Goal: Task Accomplishment & Management: Complete application form

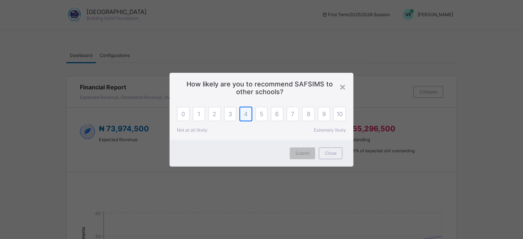
click at [248, 114] on div "4" at bounding box center [245, 114] width 13 height 15
click at [303, 151] on span "Submit" at bounding box center [302, 153] width 14 height 6
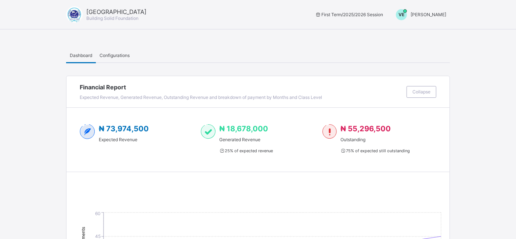
click at [440, 15] on span "Vivian Ekwuno" at bounding box center [429, 15] width 36 height 6
click at [422, 30] on span "Switch to Admin View" at bounding box center [419, 31] width 56 height 8
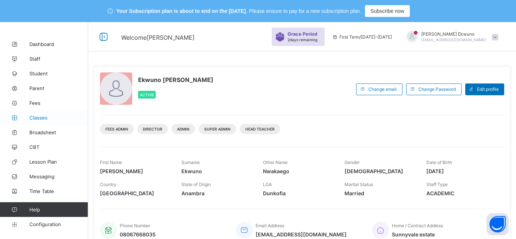
click at [39, 115] on span "Classes" at bounding box center [58, 118] width 59 height 6
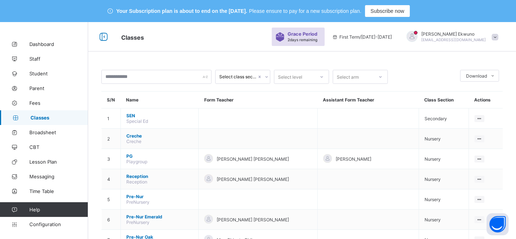
click at [462, 37] on div "Vivian Ekwuno omanukwuev@gmail.com" at bounding box center [454, 36] width 65 height 11
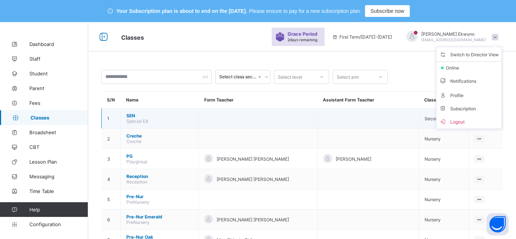
click at [408, 127] on td at bounding box center [368, 118] width 101 height 20
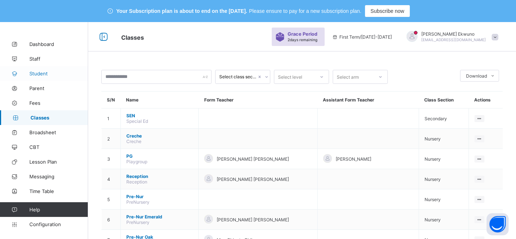
click at [44, 74] on span "Student" at bounding box center [58, 74] width 59 height 6
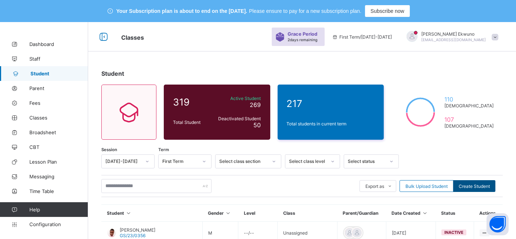
click at [476, 186] on span "Create Student" at bounding box center [474, 186] width 31 height 6
select select "**"
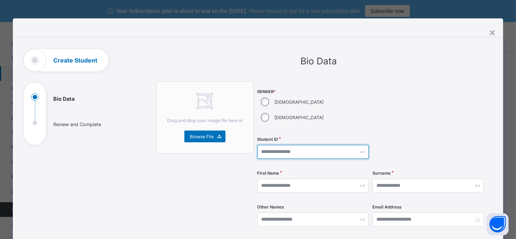
click at [277, 145] on input "text" at bounding box center [313, 152] width 111 height 14
type input "**********"
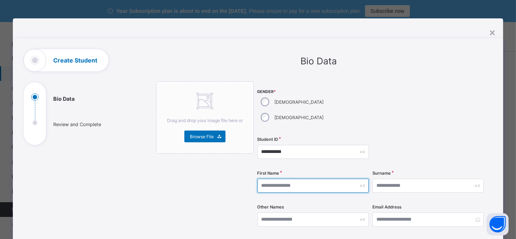
click at [298, 179] on input "text" at bounding box center [313, 186] width 111 height 14
type input "*******"
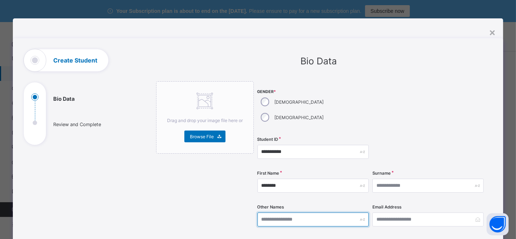
click at [304, 212] on input "text" at bounding box center [313, 219] width 111 height 14
type input "******"
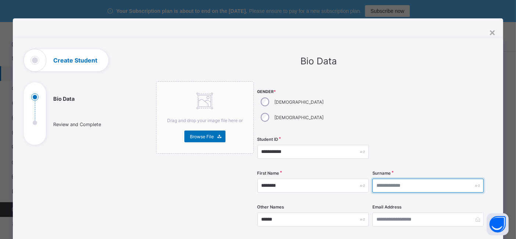
click at [383, 179] on input "text" at bounding box center [428, 186] width 111 height 14
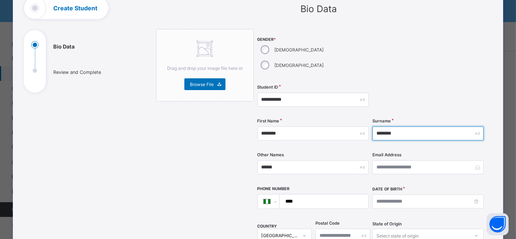
scroll to position [54, 0]
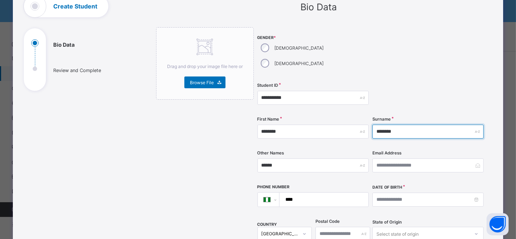
type input "********"
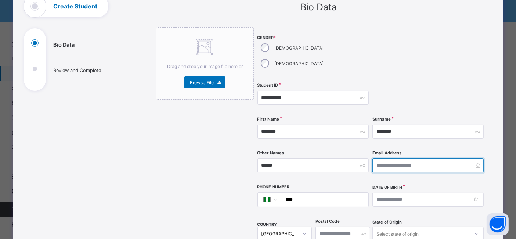
click at [436, 158] on input "email" at bounding box center [428, 165] width 111 height 14
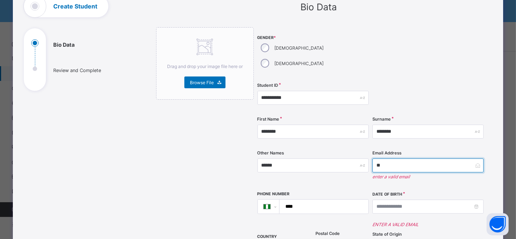
type input "*"
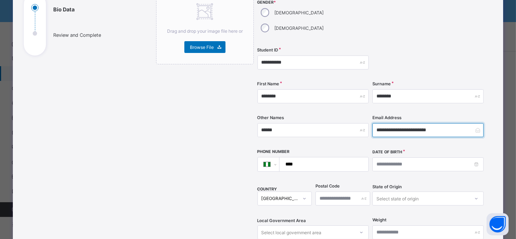
scroll to position [91, 0]
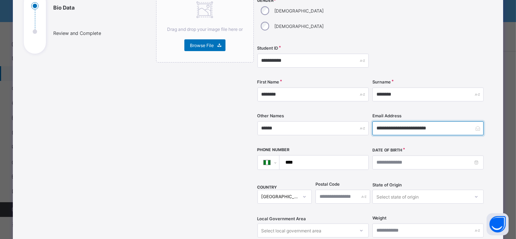
type input "**********"
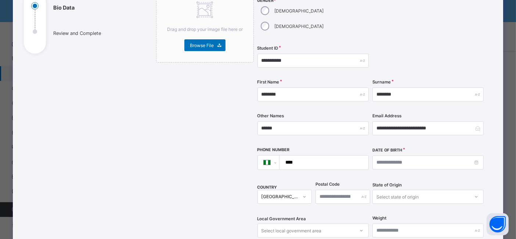
click at [336, 155] on input "****" at bounding box center [322, 162] width 83 height 14
type input "**********"
click at [375, 155] on input at bounding box center [428, 162] width 111 height 14
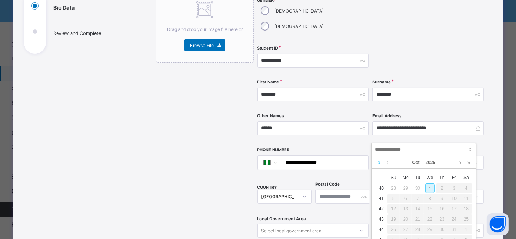
click at [379, 164] on link at bounding box center [379, 162] width 7 height 12
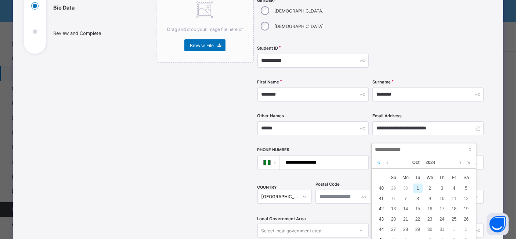
click at [379, 164] on link at bounding box center [379, 162] width 7 height 12
click at [466, 186] on div "2" at bounding box center [467, 188] width 10 height 10
type input "**********"
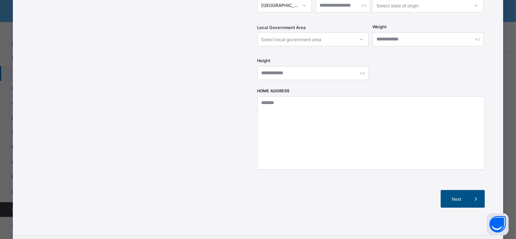
click at [461, 196] on span "Next" at bounding box center [457, 199] width 21 height 6
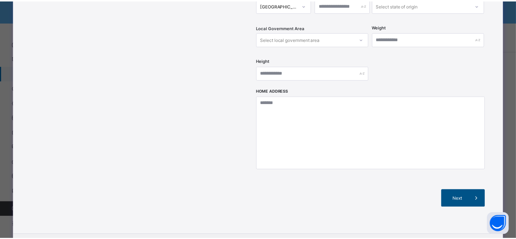
scroll to position [140, 0]
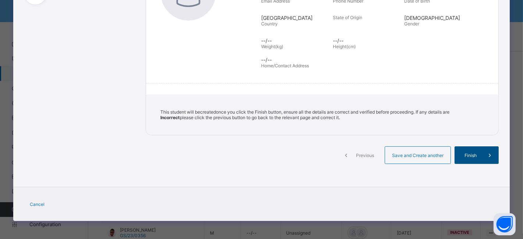
click at [472, 154] on span "Finish" at bounding box center [470, 156] width 21 height 6
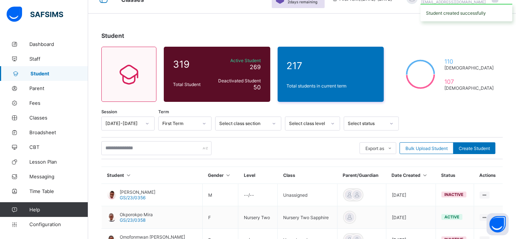
scroll to position [40, 0]
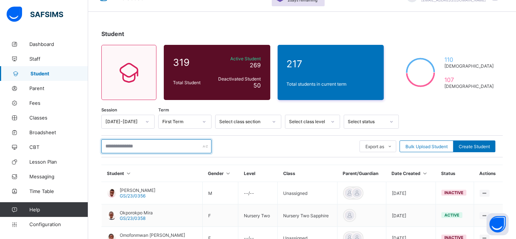
click at [173, 146] on input "text" at bounding box center [156, 146] width 110 height 14
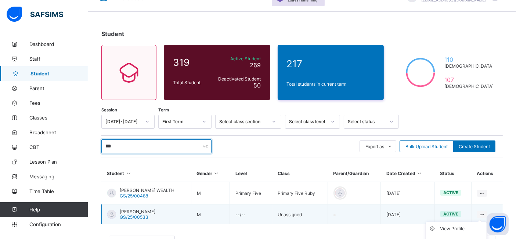
type input "***"
click at [486, 212] on icon at bounding box center [482, 215] width 6 height 6
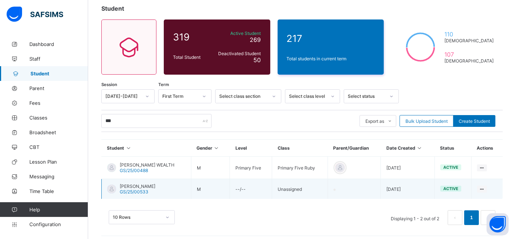
scroll to position [68, 0]
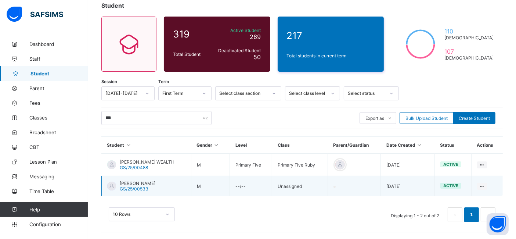
click at [155, 182] on span "[PERSON_NAME]" at bounding box center [138, 183] width 36 height 6
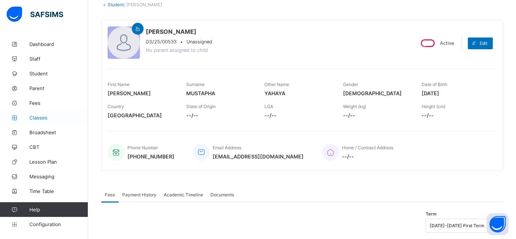
click at [49, 117] on span "Classes" at bounding box center [58, 118] width 59 height 6
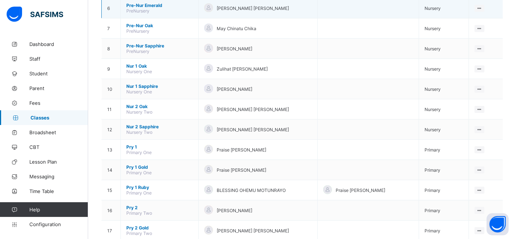
scroll to position [212, 0]
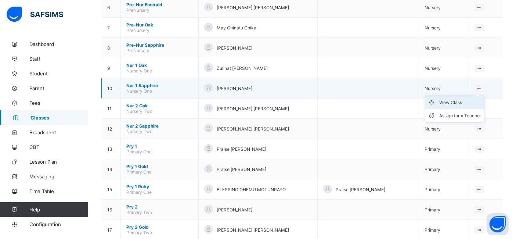
click at [454, 99] on div "View Class" at bounding box center [461, 102] width 42 height 7
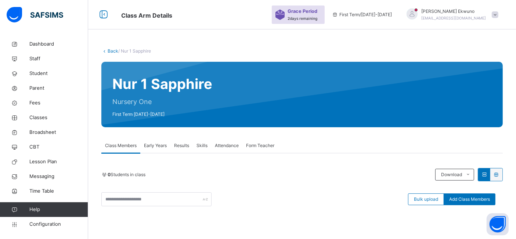
scroll to position [151, 0]
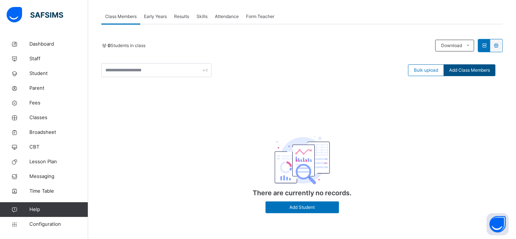
click at [460, 68] on span "Add Class Members" at bounding box center [470, 70] width 41 height 7
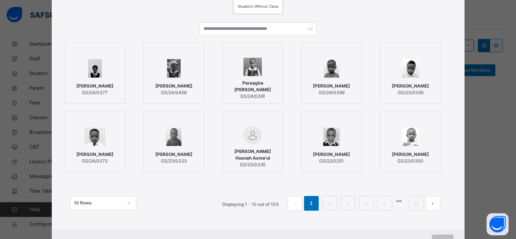
scroll to position [60, 0]
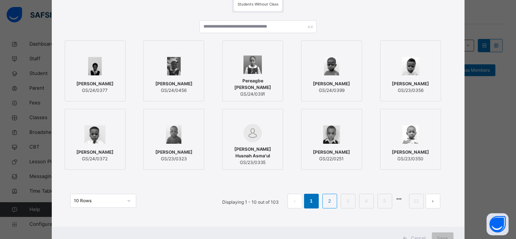
click at [331, 198] on link "2" at bounding box center [329, 201] width 7 height 10
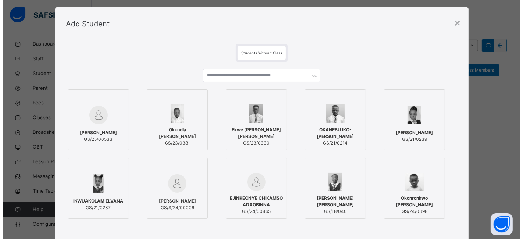
scroll to position [13, 0]
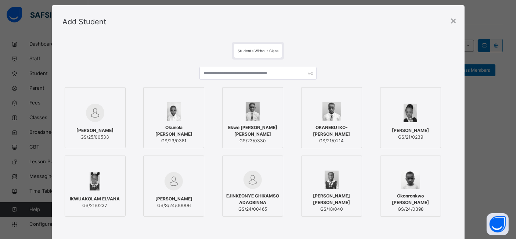
click at [89, 120] on img at bounding box center [95, 113] width 18 height 18
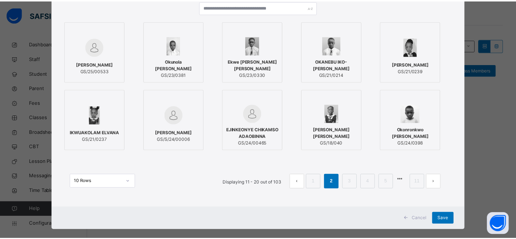
scroll to position [80, 0]
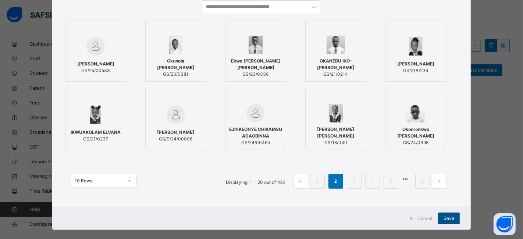
click at [444, 217] on span "Save" at bounding box center [448, 218] width 11 height 7
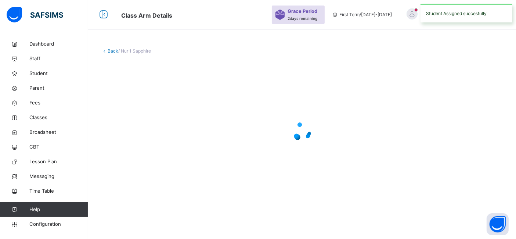
scroll to position [88, 0]
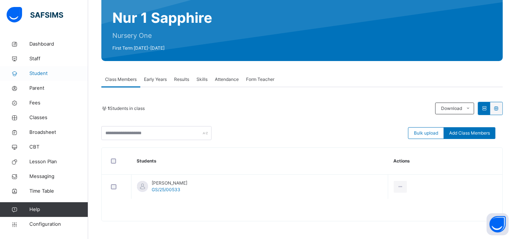
click at [35, 75] on span "Student" at bounding box center [58, 73] width 59 height 7
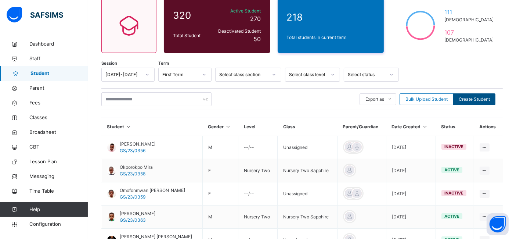
click at [473, 100] on span "Create Student" at bounding box center [474, 99] width 31 height 7
select select "**"
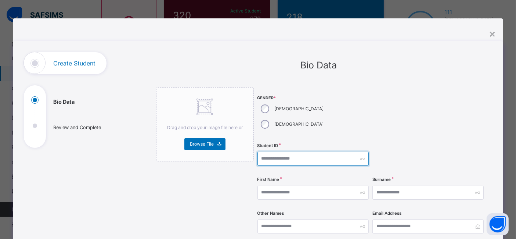
click at [282, 152] on input "text" at bounding box center [313, 159] width 111 height 14
type input "*"
type input "**********"
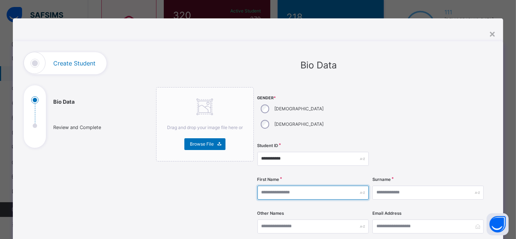
click at [273, 186] on input "text" at bounding box center [313, 193] width 111 height 14
type input "**********"
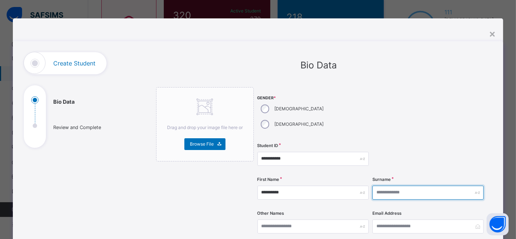
click at [384, 186] on input "text" at bounding box center [428, 193] width 111 height 14
type input "***"
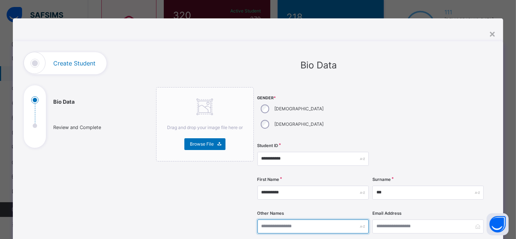
click at [293, 219] on input "text" at bounding box center [313, 226] width 111 height 14
type input "********"
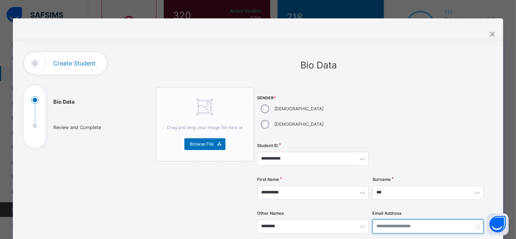
click at [385, 219] on input "email" at bounding box center [428, 226] width 111 height 14
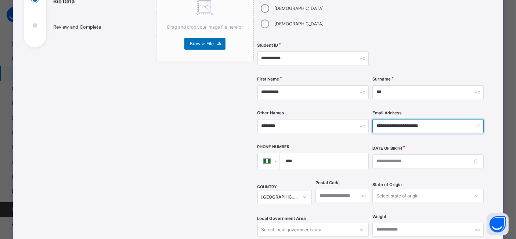
scroll to position [104, 0]
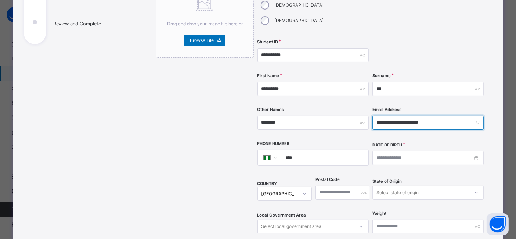
type input "**********"
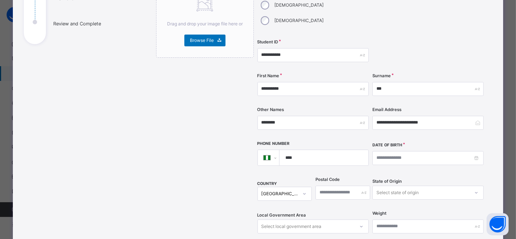
click at [322, 150] on input "****" at bounding box center [322, 157] width 83 height 15
type input "**********"
click at [385, 151] on input at bounding box center [428, 158] width 111 height 14
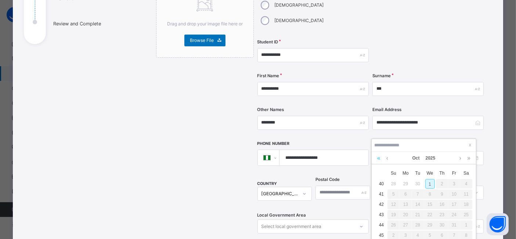
click at [379, 157] on link at bounding box center [379, 158] width 7 height 12
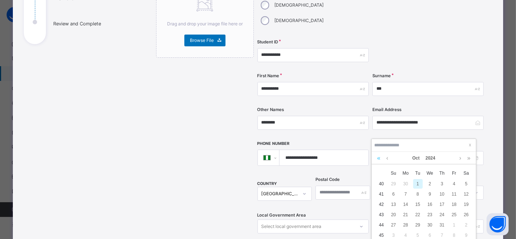
click at [379, 157] on link at bounding box center [379, 158] width 7 height 12
click at [461, 157] on link at bounding box center [461, 158] width 6 height 12
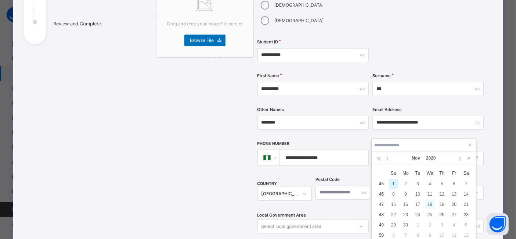
drag, startPoint x: 461, startPoint y: 157, endPoint x: 429, endPoint y: 204, distance: 56.2
click at [429, 204] on div "Nov 2020 x Su Mo Tu We Th Fr Sa 45 1 2 3 4 5 6 7 46 8 9 10 11 12 13 14 47 15 16…" at bounding box center [424, 205] width 104 height 107
click at [429, 204] on div "18" at bounding box center [431, 205] width 10 height 10
type input "**********"
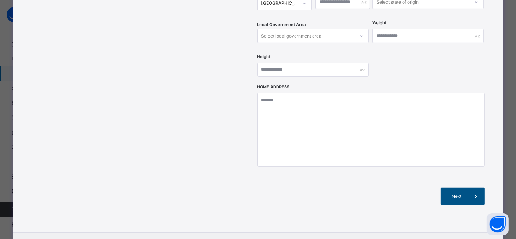
click at [460, 193] on span "Next" at bounding box center [457, 196] width 21 height 7
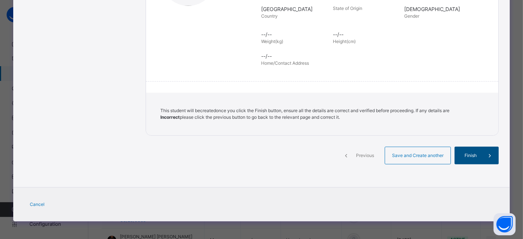
click at [471, 154] on span "Finish" at bounding box center [470, 155] width 21 height 7
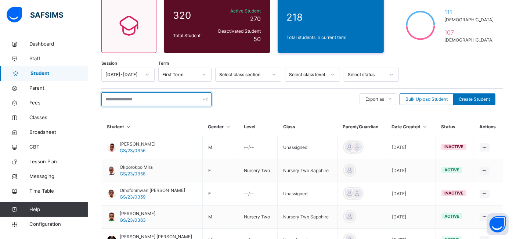
click at [125, 100] on input "text" at bounding box center [156, 99] width 110 height 14
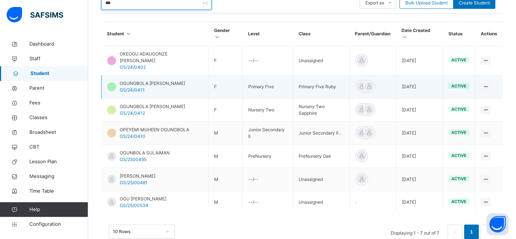
scroll to position [189, 0]
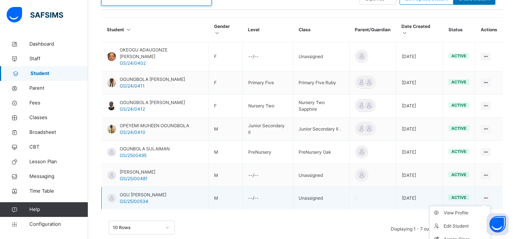
type input "***"
click at [490, 206] on ul "View Profile Edit Student Assign Class Link Parent/Guardian Delete Student" at bounding box center [460, 239] width 61 height 67
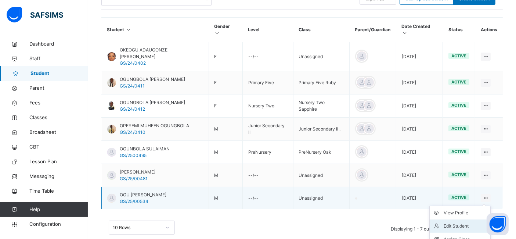
click at [461, 222] on div "Edit Student" at bounding box center [466, 225] width 44 height 7
select select "**"
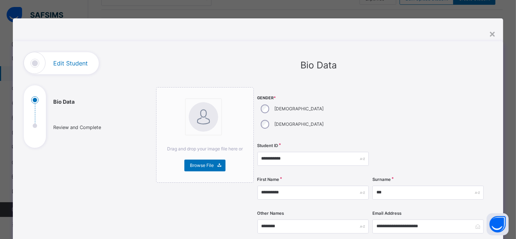
click at [1, 41] on div "**********" at bounding box center [258, 119] width 516 height 239
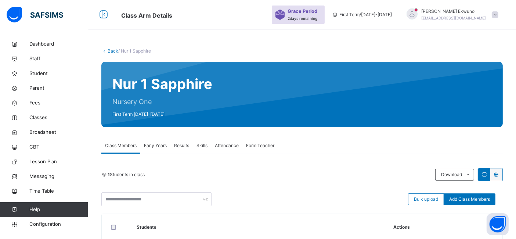
scroll to position [88, 0]
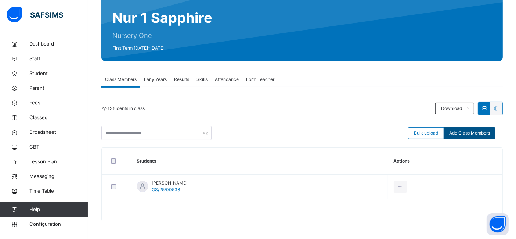
click at [469, 131] on span "Add Class Members" at bounding box center [470, 133] width 41 height 7
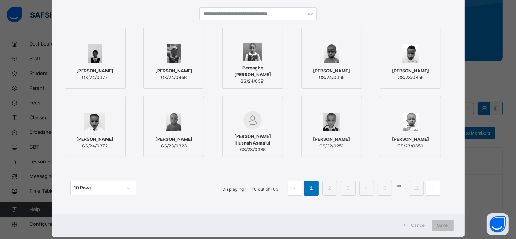
scroll to position [73, 0]
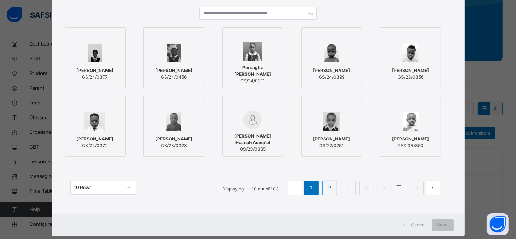
click at [332, 190] on link "2" at bounding box center [329, 188] width 7 height 10
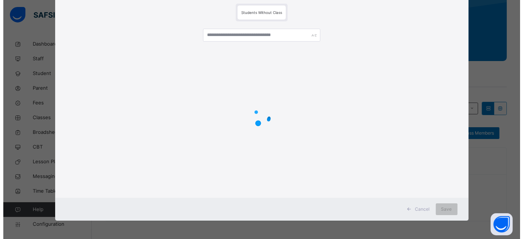
scroll to position [0, 0]
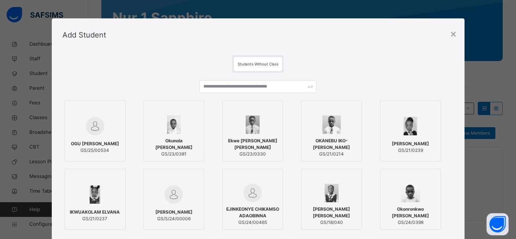
click at [98, 144] on span "OGU [PERSON_NAME]" at bounding box center [95, 143] width 48 height 7
click at [98, 144] on span "OGU [PERSON_NAME]" at bounding box center [96, 143] width 48 height 7
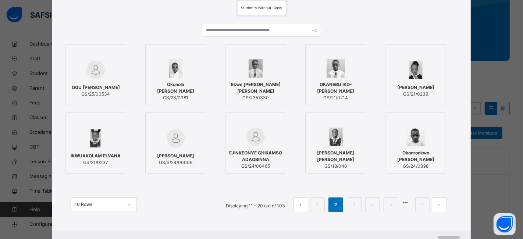
scroll to position [58, 0]
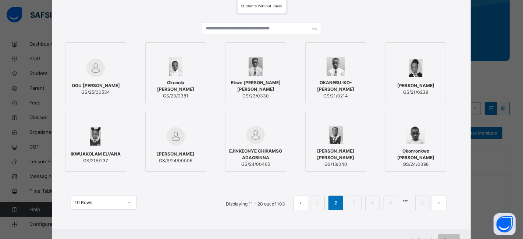
click at [92, 82] on span "OGU [PERSON_NAME]" at bounding box center [96, 85] width 48 height 7
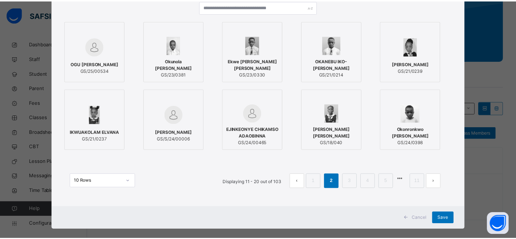
scroll to position [83, 0]
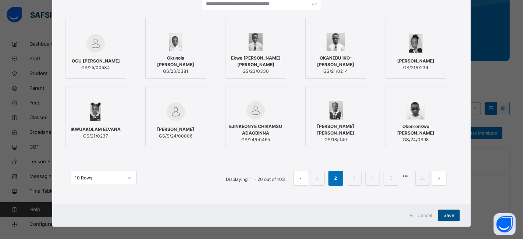
click at [448, 213] on span "Save" at bounding box center [448, 215] width 11 height 7
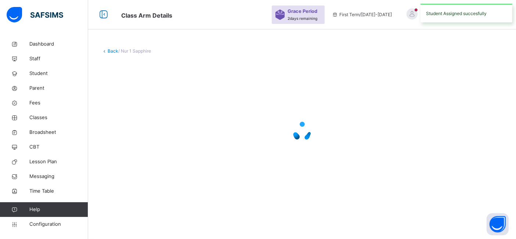
scroll to position [88, 0]
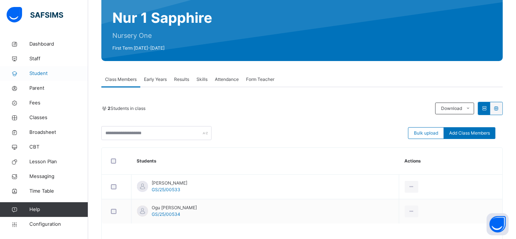
click at [38, 74] on span "Student" at bounding box center [58, 73] width 59 height 7
select select "**"
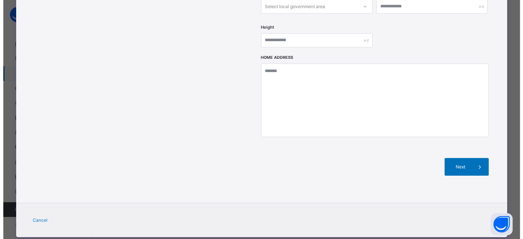
scroll to position [258, 0]
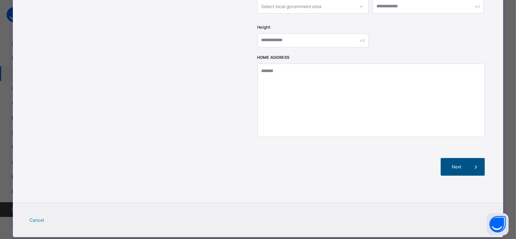
click at [463, 164] on span "Next" at bounding box center [457, 167] width 21 height 7
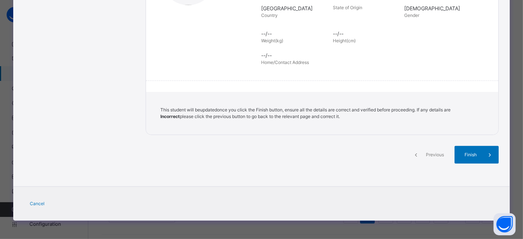
scroll to position [165, 0]
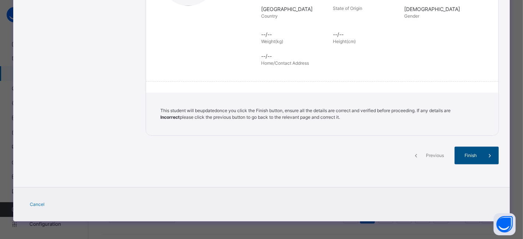
click at [471, 157] on span "Finish" at bounding box center [470, 155] width 21 height 7
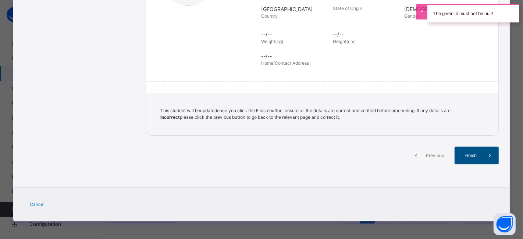
click at [476, 158] on div "Finish" at bounding box center [476, 156] width 44 height 18
click at [472, 155] on span "Finish" at bounding box center [470, 155] width 21 height 7
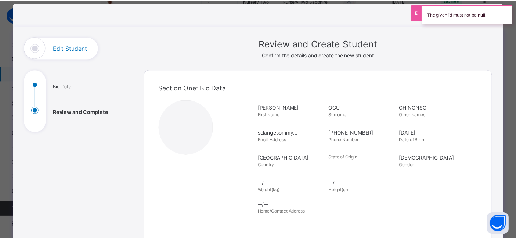
scroll to position [0, 0]
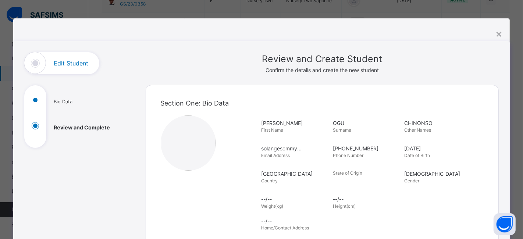
click at [504, 63] on div "**********" at bounding box center [261, 197] width 497 height 312
click at [495, 35] on div "×" at bounding box center [498, 33] width 7 height 15
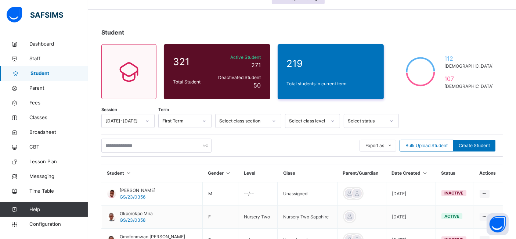
scroll to position [35, 0]
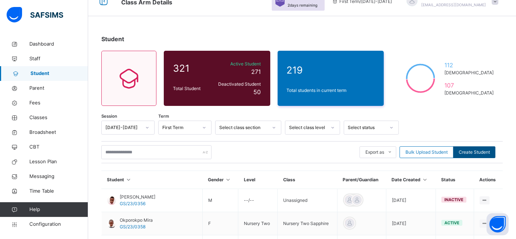
click at [485, 152] on span "Create Student" at bounding box center [474, 152] width 31 height 7
select select "**"
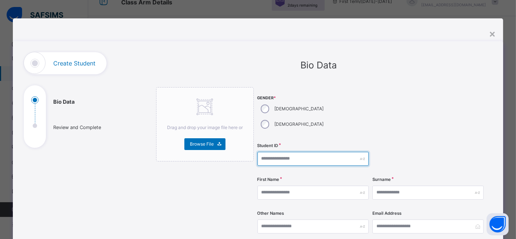
click at [274, 152] on input "text" at bounding box center [313, 159] width 111 height 14
type input "**********"
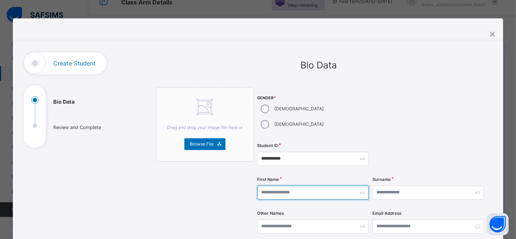
click at [273, 186] on input "text" at bounding box center [313, 193] width 111 height 14
type input "*"
type input "*****"
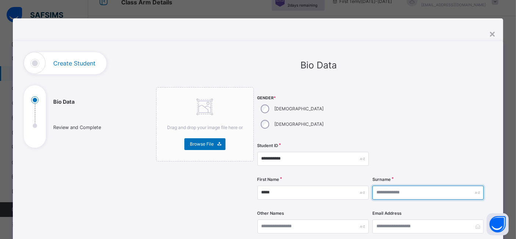
click at [378, 186] on input "text" at bounding box center [428, 193] width 111 height 14
type input "******"
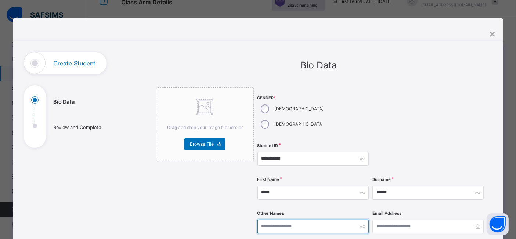
click at [276, 219] on input "text" at bounding box center [313, 226] width 111 height 14
type input "**********"
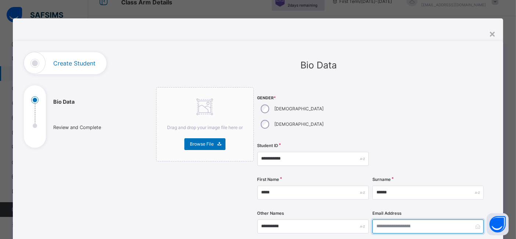
click at [383, 219] on input "email" at bounding box center [428, 226] width 111 height 14
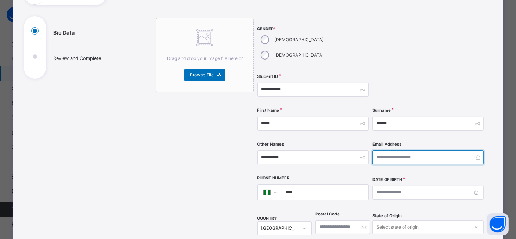
scroll to position [74, 0]
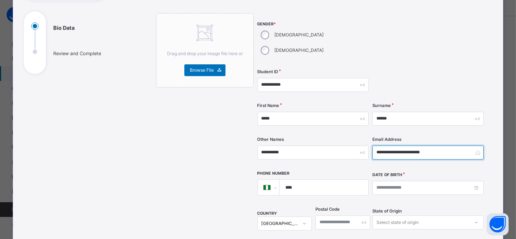
type input "**********"
click at [302, 180] on input "****" at bounding box center [322, 187] width 83 height 15
type input "**********"
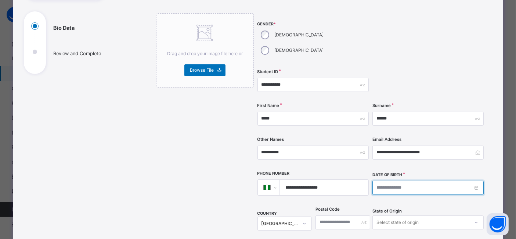
click at [383, 181] on input at bounding box center [428, 188] width 111 height 14
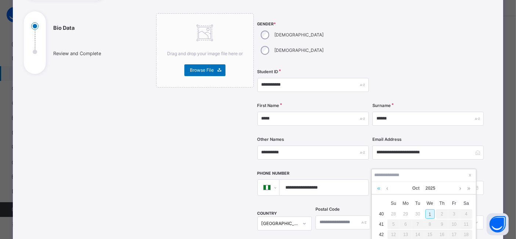
click at [380, 186] on link at bounding box center [379, 188] width 7 height 12
click at [389, 188] on link at bounding box center [388, 188] width 6 height 12
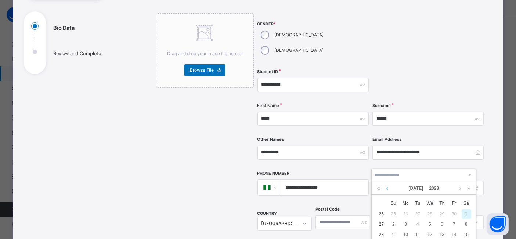
click at [389, 188] on link at bounding box center [388, 188] width 6 height 12
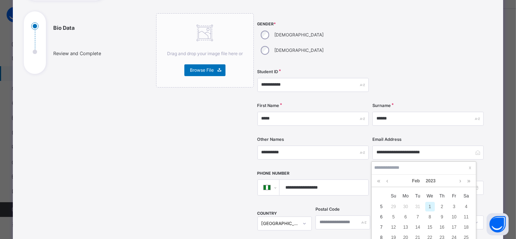
scroll to position [44, 0]
click at [393, 235] on div "19" at bounding box center [394, 236] width 10 height 10
type input "**********"
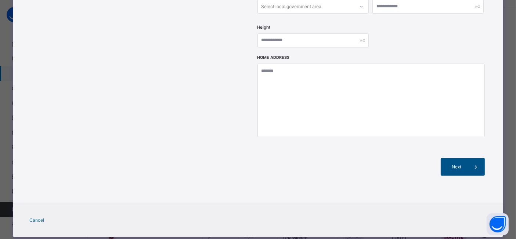
click at [458, 164] on span "Next" at bounding box center [457, 167] width 21 height 7
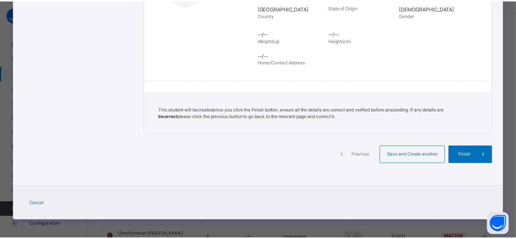
scroll to position [165, 0]
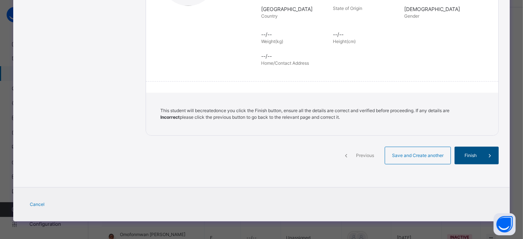
click at [471, 155] on span "Finish" at bounding box center [470, 155] width 21 height 7
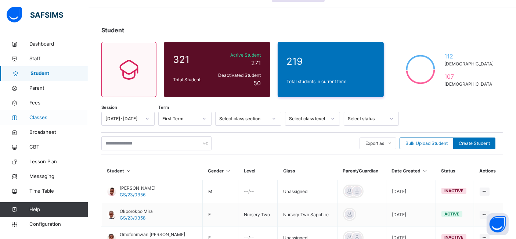
click at [37, 116] on span "Classes" at bounding box center [58, 117] width 59 height 7
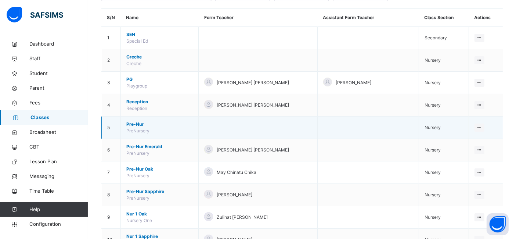
scroll to position [83, 0]
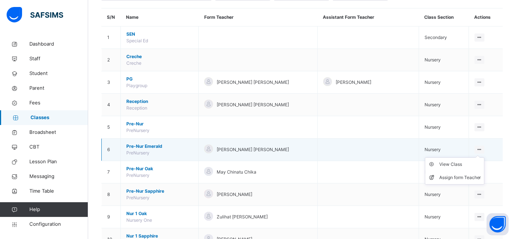
click at [483, 148] on icon at bounding box center [480, 150] width 6 height 6
click at [458, 163] on div "View Class" at bounding box center [461, 164] width 42 height 7
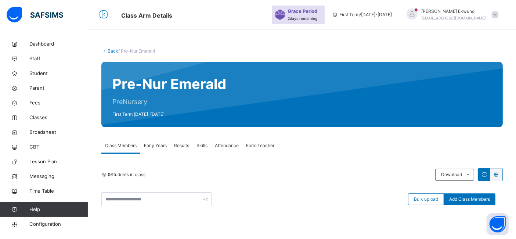
scroll to position [83, 0]
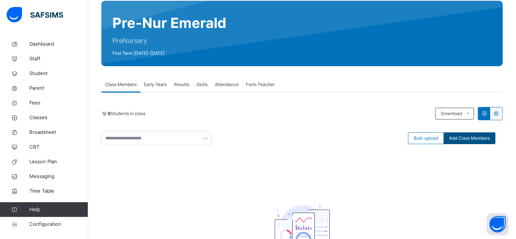
click at [473, 137] on span "Add Class Members" at bounding box center [470, 138] width 41 height 7
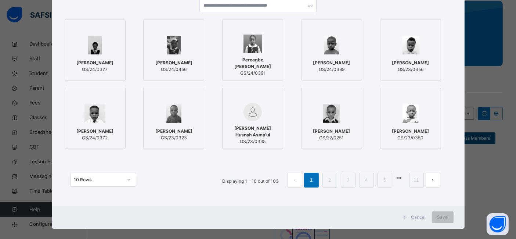
scroll to position [82, 0]
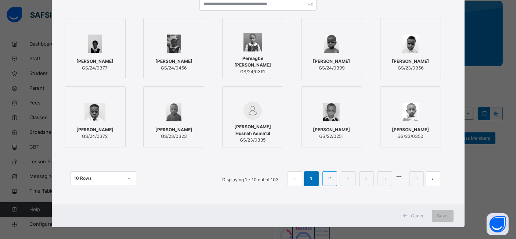
click at [329, 181] on link "2" at bounding box center [329, 179] width 7 height 10
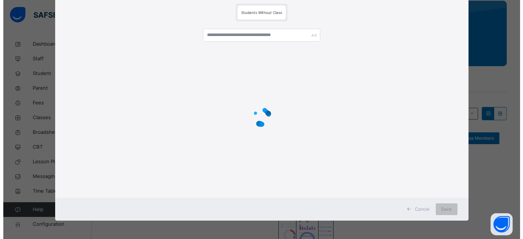
scroll to position [0, 0]
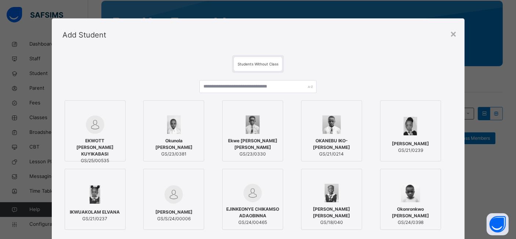
click at [96, 137] on div "EKWOTT SHYNE KUYIKABASI GS/25/00535" at bounding box center [95, 151] width 53 height 34
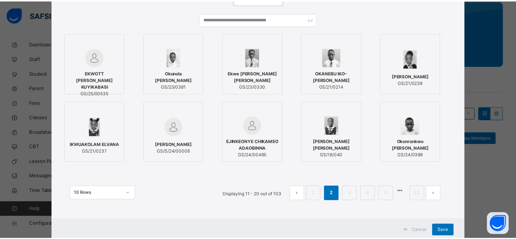
scroll to position [86, 0]
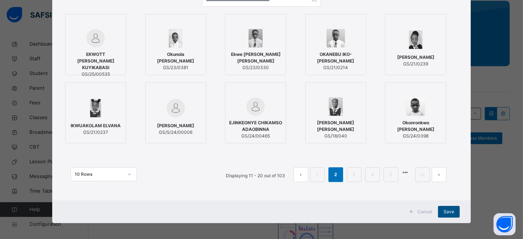
click at [451, 209] on span "Save" at bounding box center [448, 211] width 11 height 7
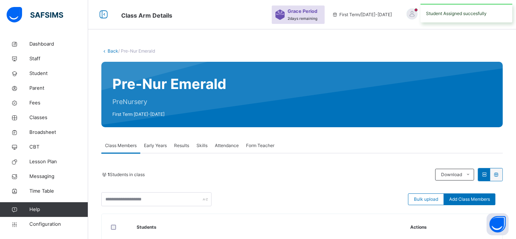
scroll to position [83, 0]
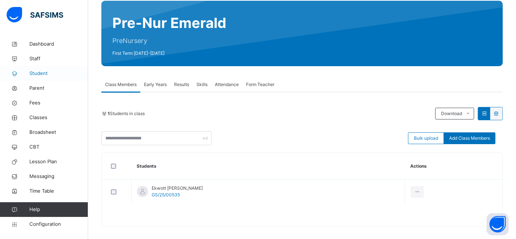
click at [37, 72] on span "Student" at bounding box center [58, 73] width 59 height 7
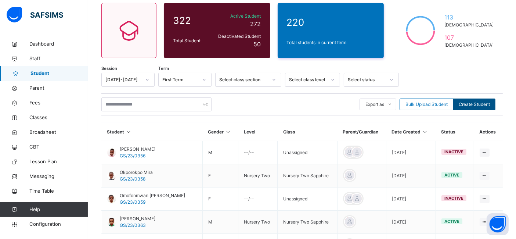
click at [471, 104] on span "Create Student" at bounding box center [474, 104] width 31 height 7
select select "**"
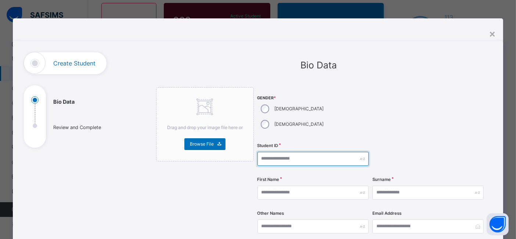
click at [267, 152] on input "text" at bounding box center [313, 159] width 111 height 14
type input "**********"
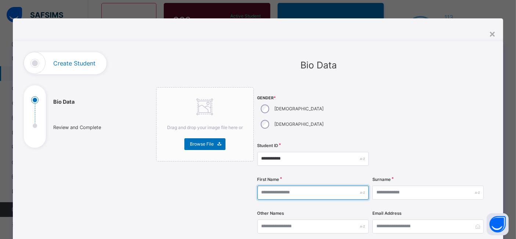
click at [271, 186] on input "text" at bounding box center [313, 193] width 111 height 14
type input "*******"
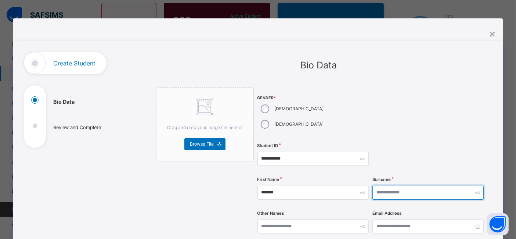
click at [398, 186] on input "text" at bounding box center [428, 193] width 111 height 14
type input "*****"
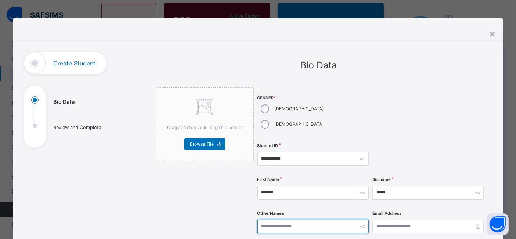
click at [311, 219] on input "text" at bounding box center [313, 226] width 111 height 14
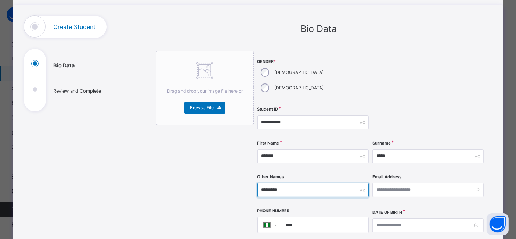
scroll to position [44, 0]
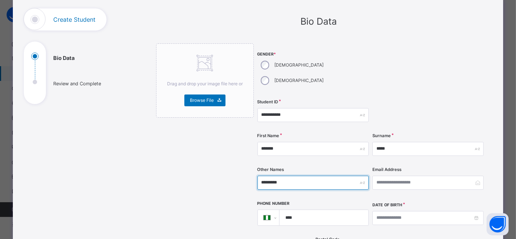
type input "*********"
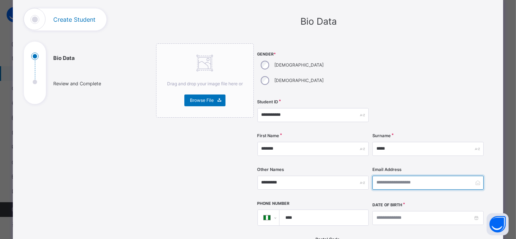
click at [435, 176] on input "email" at bounding box center [428, 183] width 111 height 14
type input "*"
type input "**********"
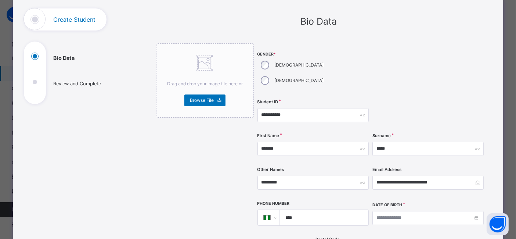
click at [325, 210] on input "****" at bounding box center [322, 217] width 83 height 15
type input "**********"
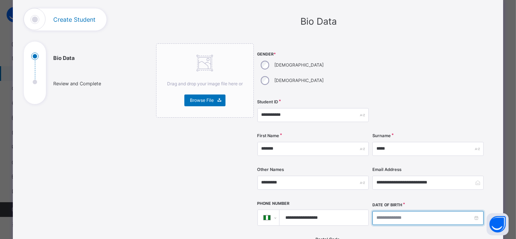
click at [391, 211] on input at bounding box center [428, 218] width 111 height 14
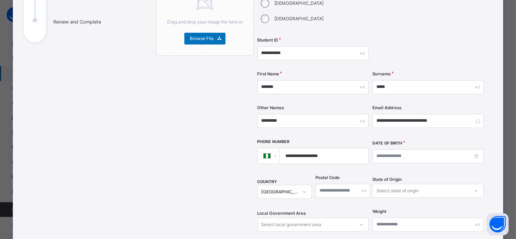
scroll to position [117, 0]
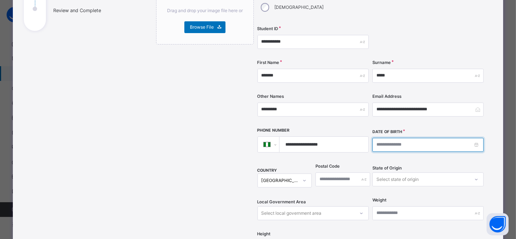
click at [379, 138] on input at bounding box center [428, 145] width 111 height 14
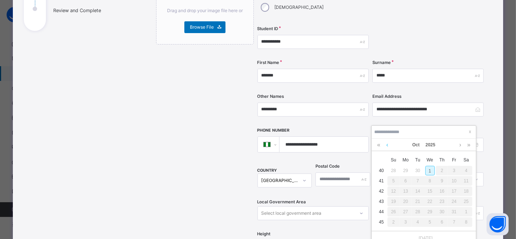
click at [388, 143] on link at bounding box center [388, 145] width 6 height 12
click at [378, 143] on link at bounding box center [379, 145] width 7 height 12
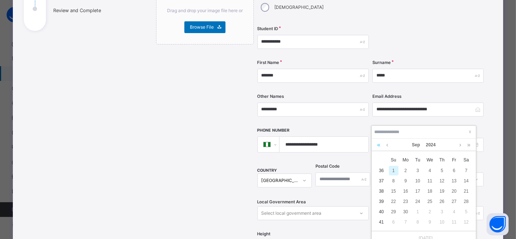
click at [379, 144] on link at bounding box center [379, 145] width 7 height 12
click at [380, 145] on link at bounding box center [379, 145] width 7 height 12
click at [382, 146] on link at bounding box center [379, 145] width 7 height 12
click at [384, 148] on div "Sep 2021" at bounding box center [424, 145] width 97 height 12
click at [379, 144] on link at bounding box center [379, 145] width 7 height 12
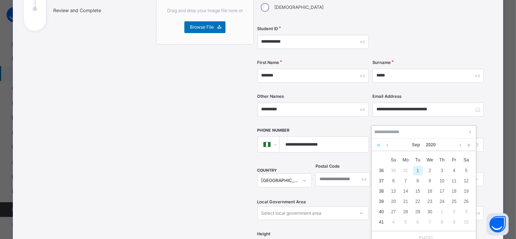
click at [379, 145] on link at bounding box center [379, 145] width 7 height 12
click at [387, 145] on link at bounding box center [388, 145] width 6 height 12
click at [393, 178] on div "8" at bounding box center [394, 181] width 10 height 10
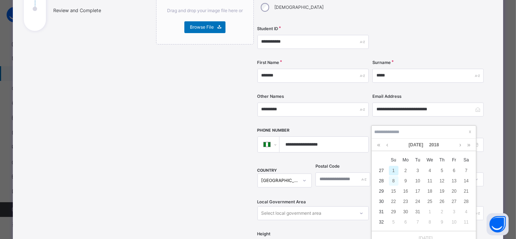
type input "**********"
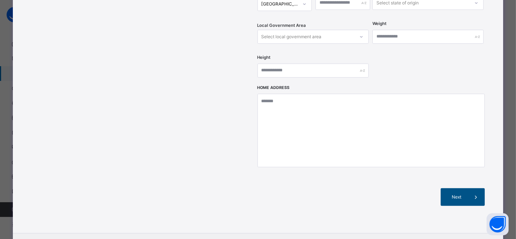
click at [467, 194] on span "Next" at bounding box center [457, 197] width 21 height 7
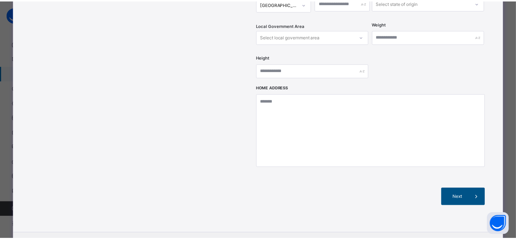
scroll to position [165, 0]
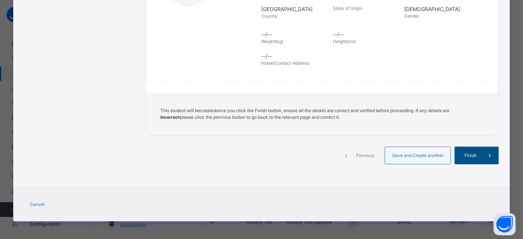
click at [476, 156] on span "Finish" at bounding box center [470, 155] width 21 height 7
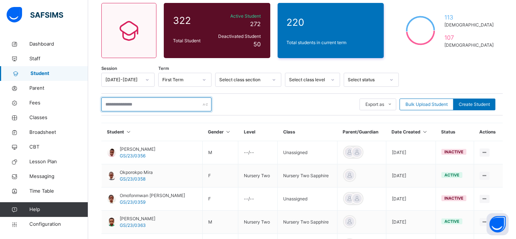
click at [158, 104] on input "text" at bounding box center [156, 104] width 110 height 14
click at [40, 118] on span "Classes" at bounding box center [58, 117] width 59 height 7
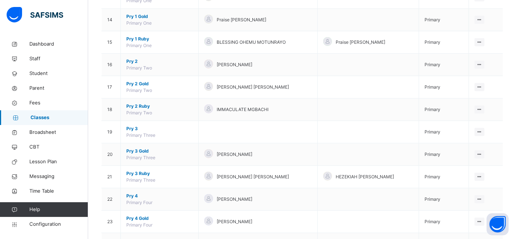
scroll to position [396, 0]
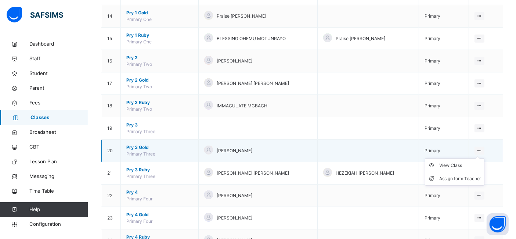
click at [483, 148] on icon at bounding box center [480, 151] width 6 height 6
click at [460, 163] on div "View Class" at bounding box center [461, 165] width 42 height 7
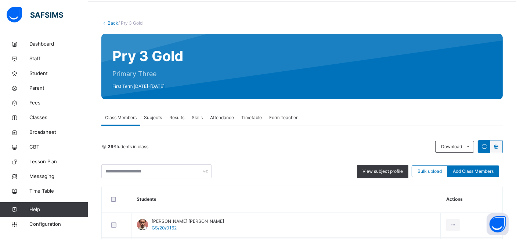
scroll to position [39, 0]
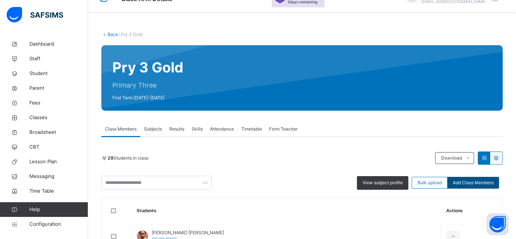
click at [472, 183] on span "Add Class Members" at bounding box center [473, 182] width 41 height 7
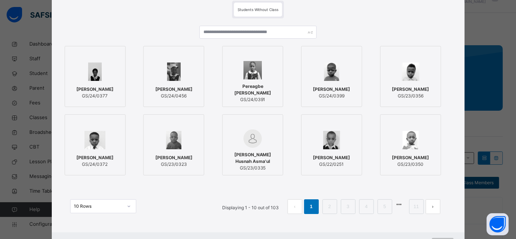
scroll to position [57, 0]
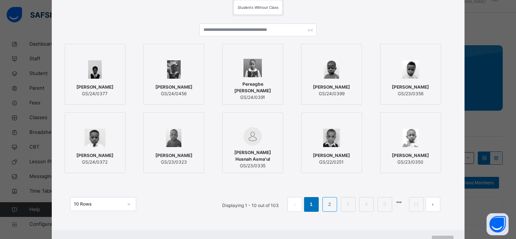
click at [332, 204] on link "2" at bounding box center [329, 205] width 7 height 10
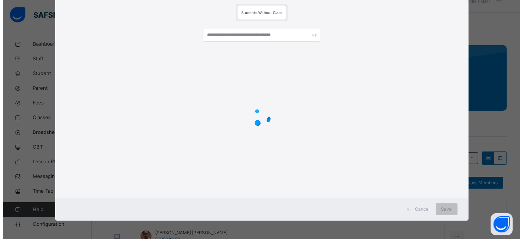
scroll to position [0, 0]
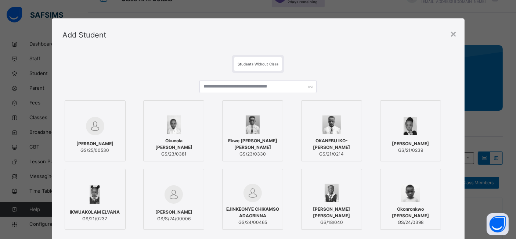
click at [92, 140] on span "PETER JAHDIEL CINKINAAN" at bounding box center [94, 143] width 37 height 7
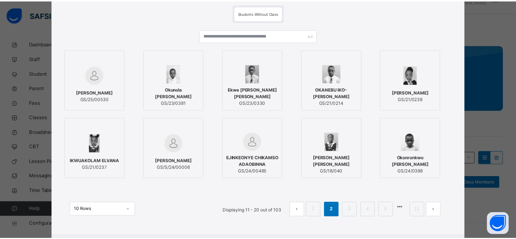
scroll to position [89, 0]
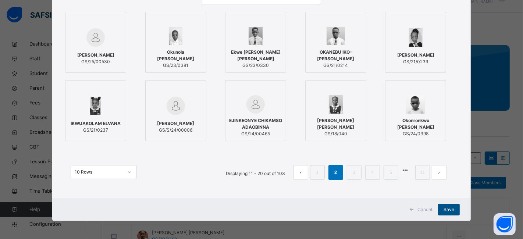
click at [447, 209] on span "Save" at bounding box center [448, 209] width 11 height 7
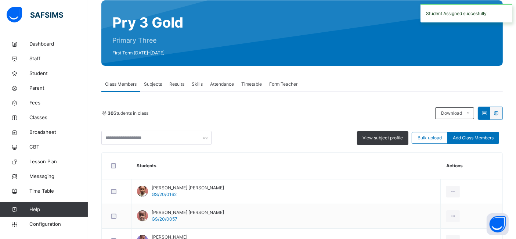
scroll to position [103, 0]
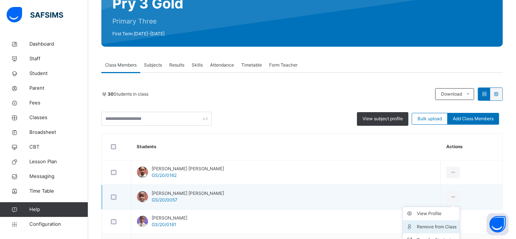
click at [418, 224] on div "Remove from Class" at bounding box center [437, 226] width 40 height 7
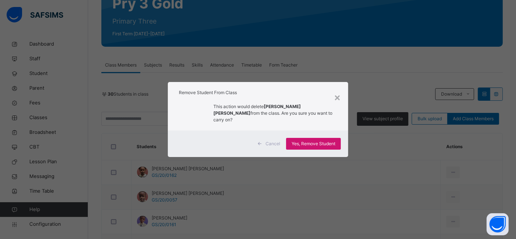
click at [318, 140] on span "Yes, Remove Student" at bounding box center [314, 143] width 44 height 7
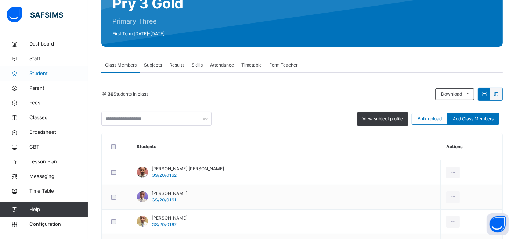
click at [42, 75] on span "Student" at bounding box center [58, 73] width 59 height 7
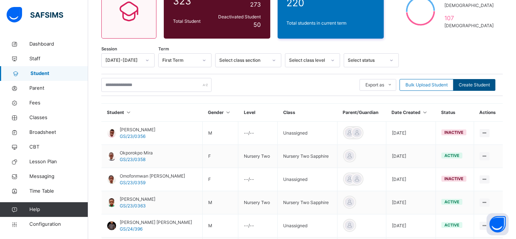
click at [469, 85] on span "Create Student" at bounding box center [474, 85] width 31 height 7
select select "**"
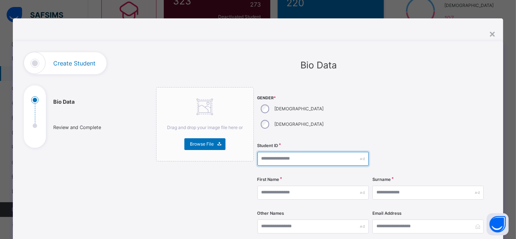
click at [291, 152] on input "text" at bounding box center [313, 159] width 111 height 14
type input "**********"
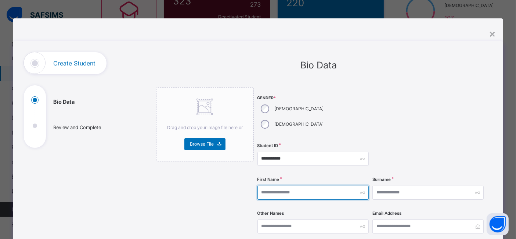
click at [268, 186] on input "text" at bounding box center [313, 193] width 111 height 14
type input "*****"
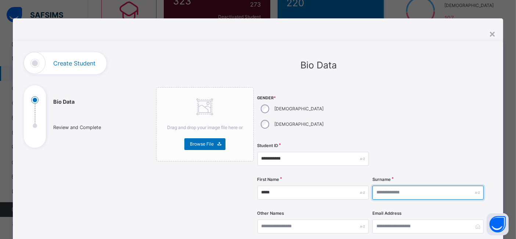
click at [384, 186] on input "text" at bounding box center [428, 193] width 111 height 14
type input "*****"
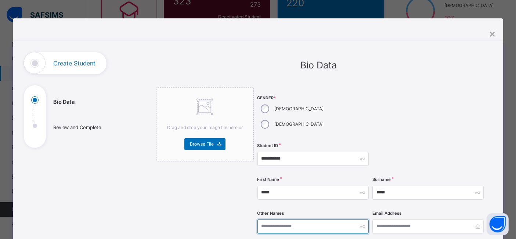
click at [285, 219] on input "text" at bounding box center [313, 226] width 111 height 14
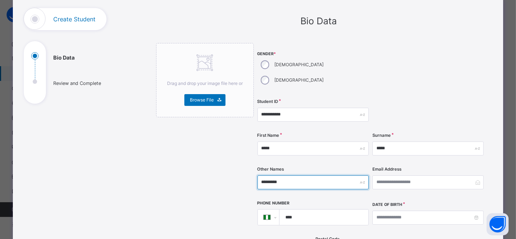
scroll to position [45, 0]
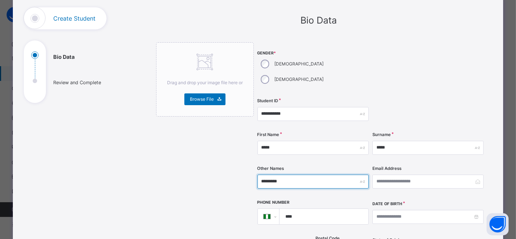
type input "*********"
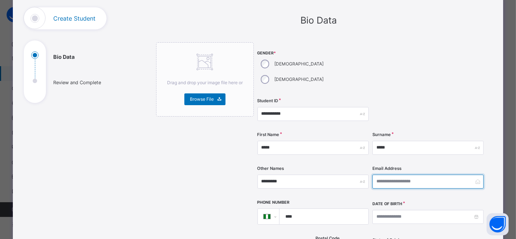
click at [446, 175] on input "email" at bounding box center [428, 182] width 111 height 14
type input "**********"
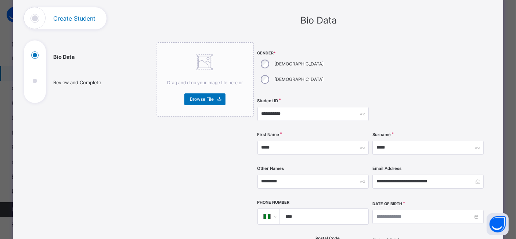
click at [324, 209] on input "****" at bounding box center [322, 216] width 83 height 15
type input "**********"
click at [376, 210] on input at bounding box center [428, 217] width 111 height 14
click at [380, 217] on link at bounding box center [379, 217] width 7 height 12
click at [381, 216] on link at bounding box center [379, 217] width 7 height 12
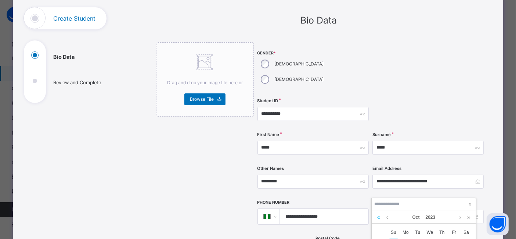
click at [381, 216] on link at bounding box center [379, 217] width 7 height 12
click at [388, 216] on link at bounding box center [388, 217] width 6 height 12
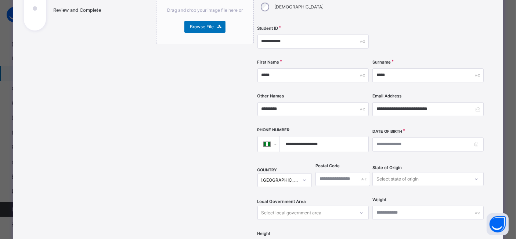
scroll to position [139, 0]
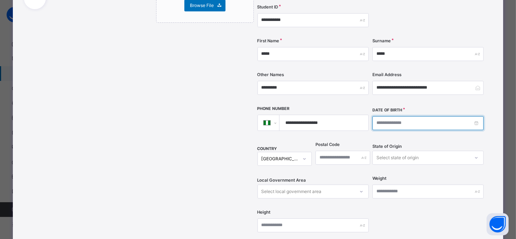
click at [379, 116] on input at bounding box center [428, 123] width 111 height 14
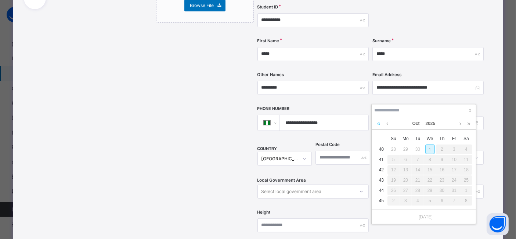
click at [379, 125] on link at bounding box center [379, 123] width 7 height 12
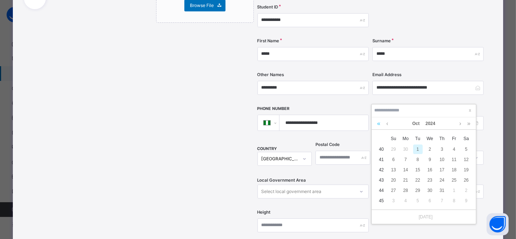
click at [380, 125] on link at bounding box center [379, 123] width 7 height 12
click at [386, 125] on link at bounding box center [388, 123] width 6 height 12
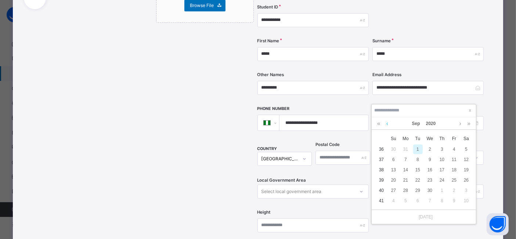
click at [386, 125] on link at bounding box center [388, 123] width 6 height 12
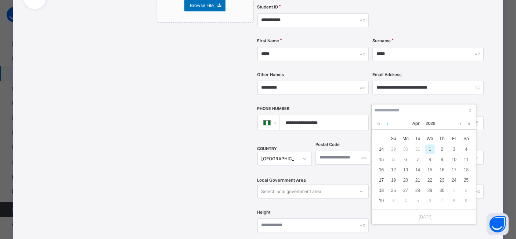
click at [386, 125] on link at bounding box center [388, 123] width 6 height 12
click at [465, 179] on div "28" at bounding box center [467, 180] width 10 height 10
type input "**********"
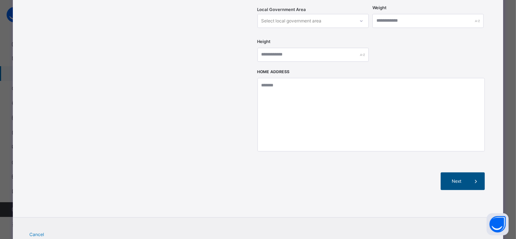
click at [464, 178] on span "Next" at bounding box center [457, 181] width 21 height 7
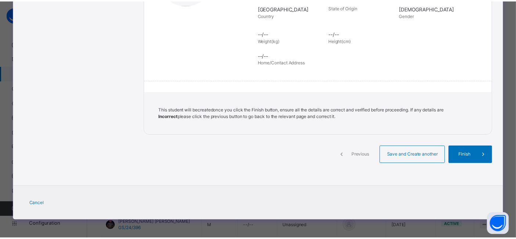
scroll to position [165, 0]
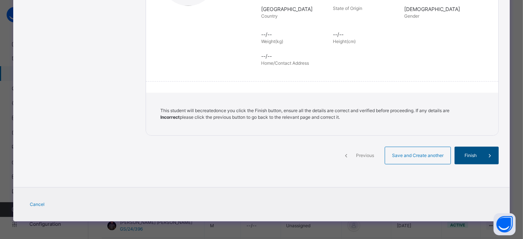
click at [473, 157] on span "Finish" at bounding box center [470, 155] width 21 height 7
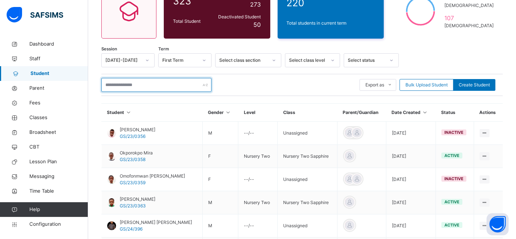
click at [150, 82] on input "text" at bounding box center [156, 85] width 110 height 14
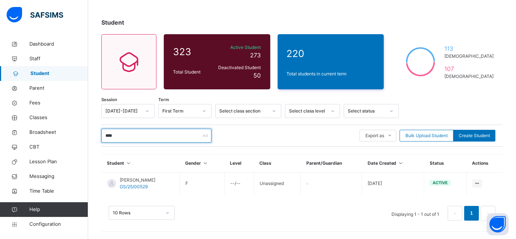
scroll to position [51, 0]
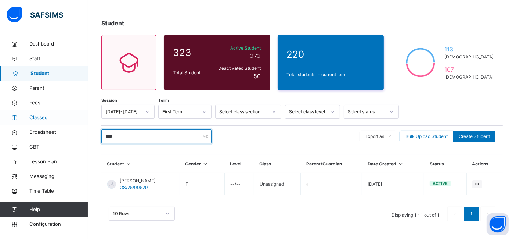
type input "****"
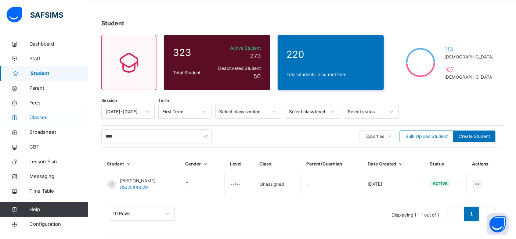
click at [40, 118] on span "Classes" at bounding box center [58, 117] width 59 height 7
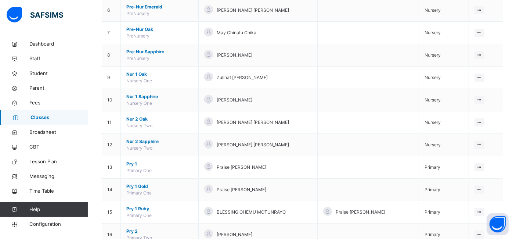
scroll to position [222, 0]
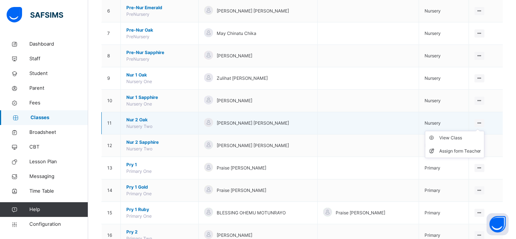
click at [485, 131] on ul "View Class Assign form Teacher" at bounding box center [455, 144] width 60 height 27
click at [462, 137] on div "View Class" at bounding box center [461, 137] width 42 height 7
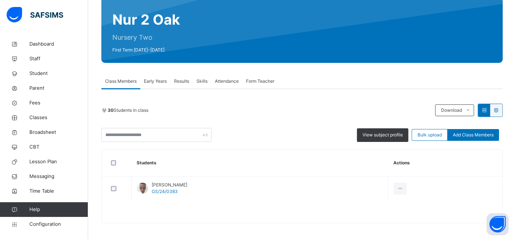
scroll to position [88, 0]
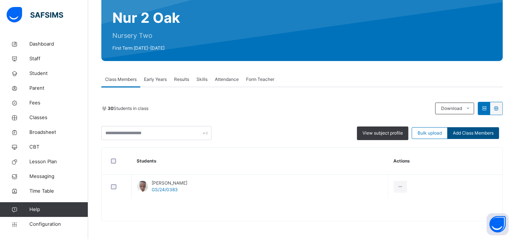
click at [476, 136] on span "Add Class Members" at bounding box center [473, 133] width 41 height 7
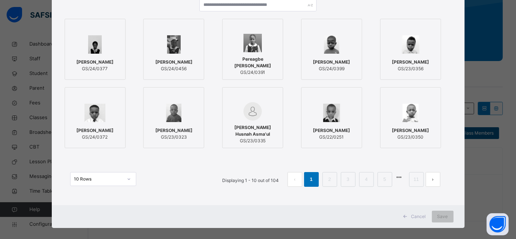
scroll to position [89, 0]
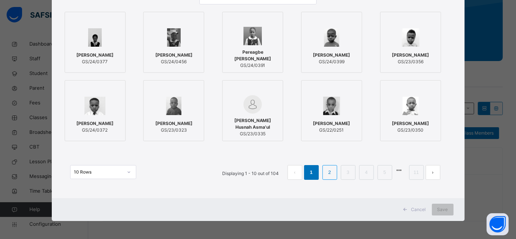
click at [332, 169] on link "2" at bounding box center [329, 173] width 7 height 10
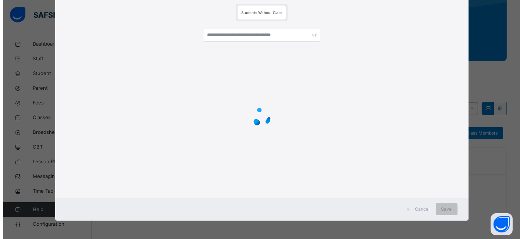
scroll to position [0, 0]
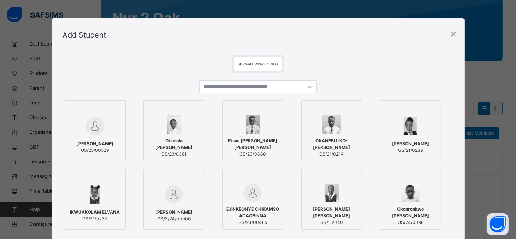
click at [93, 131] on img at bounding box center [95, 126] width 18 height 18
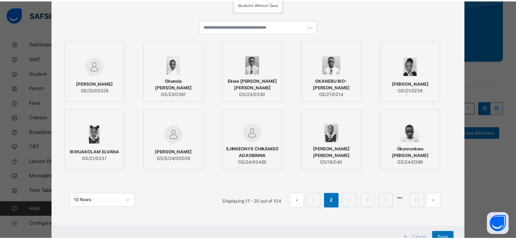
scroll to position [89, 0]
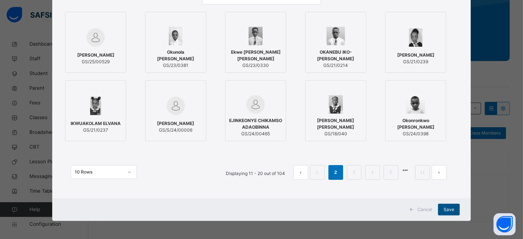
click at [448, 209] on span "Save" at bounding box center [448, 209] width 11 height 7
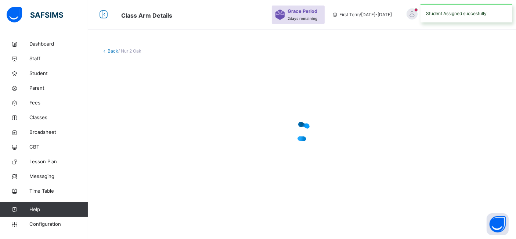
click at [439, 209] on div "Back / Nur 2 Oak" at bounding box center [302, 125] width 428 height 176
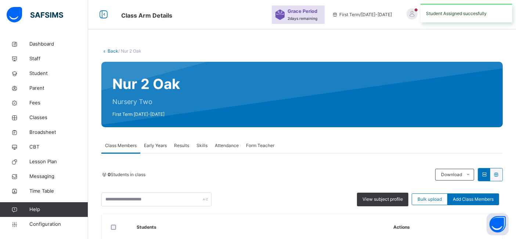
scroll to position [88, 0]
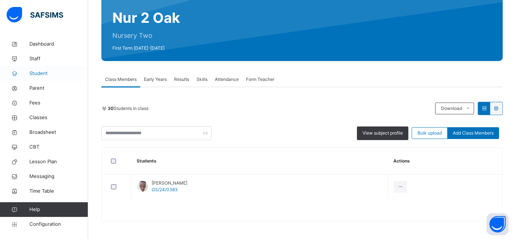
click at [48, 76] on span "Student" at bounding box center [58, 73] width 59 height 7
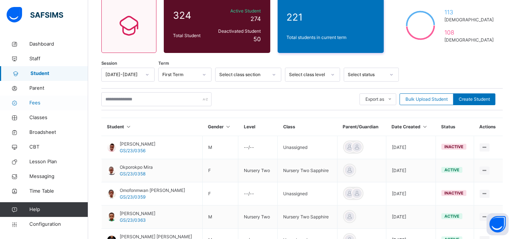
click at [35, 101] on span "Fees" at bounding box center [58, 102] width 59 height 7
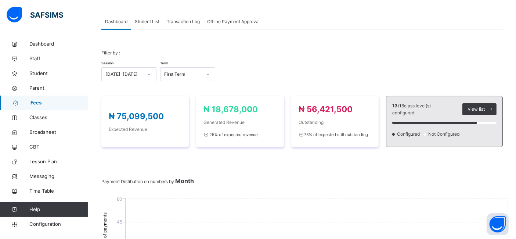
scroll to position [88, 0]
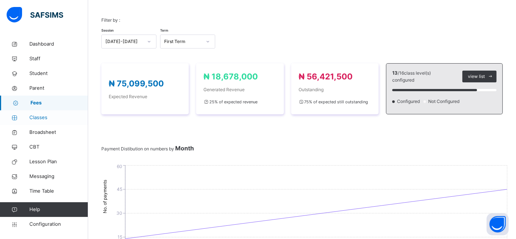
click at [38, 114] on span "Classes" at bounding box center [58, 117] width 59 height 7
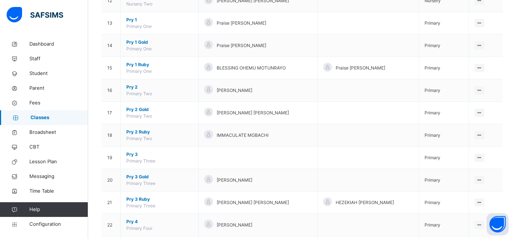
scroll to position [370, 0]
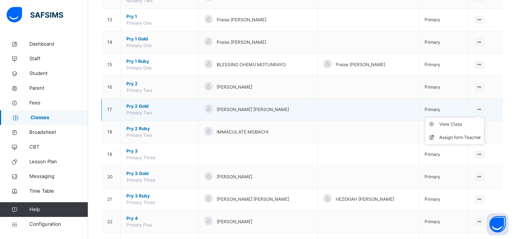
click at [483, 107] on icon at bounding box center [480, 110] width 6 height 6
click at [460, 124] on div "View Class" at bounding box center [461, 124] width 42 height 7
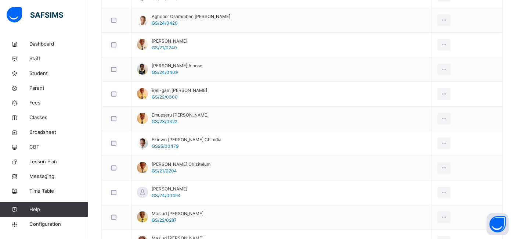
scroll to position [150, 0]
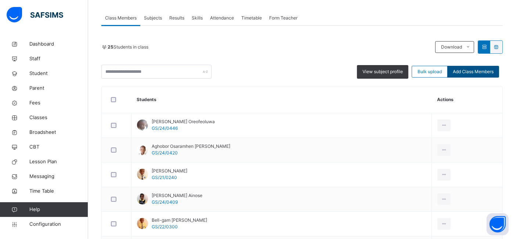
click at [480, 75] on span "Add Class Members" at bounding box center [473, 71] width 41 height 7
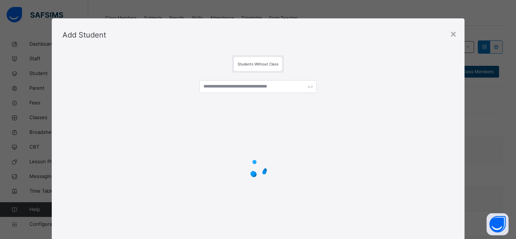
scroll to position [37, 0]
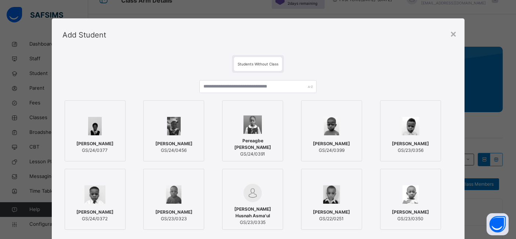
click at [167, 77] on div "Abubakar Aisha Hammadu GS/24/0377 MORAKINYO ELIZABETH OLUWANIFEMI GS/24/0456 Pe…" at bounding box center [258, 178] width 391 height 210
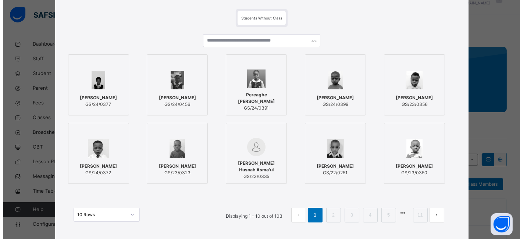
scroll to position [55, 0]
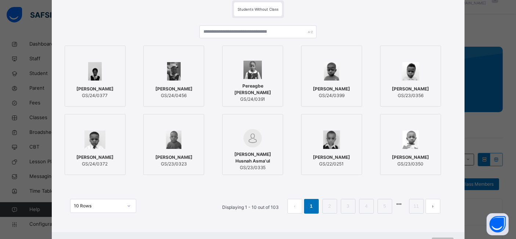
click at [339, 157] on span "Osita Anthony Chiduebube" at bounding box center [331, 157] width 37 height 7
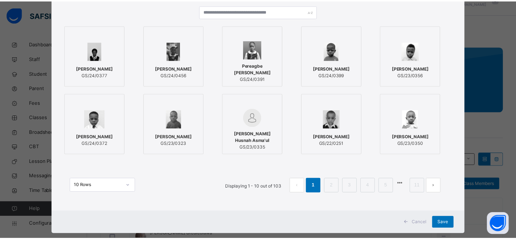
scroll to position [89, 0]
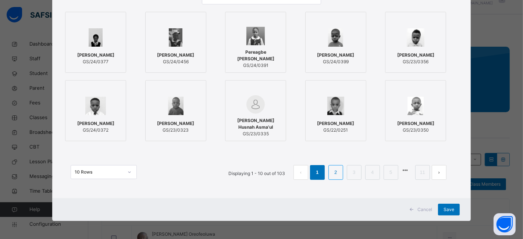
click at [336, 175] on link "2" at bounding box center [335, 173] width 7 height 10
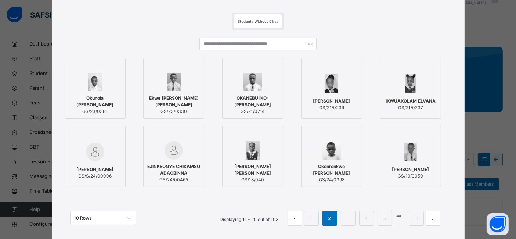
scroll to position [44, 0]
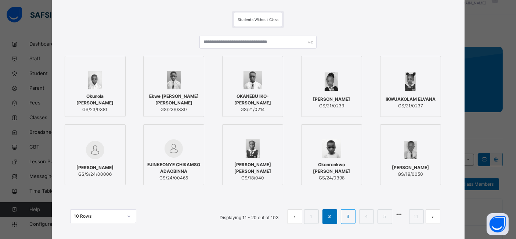
click at [349, 215] on link "3" at bounding box center [348, 217] width 7 height 10
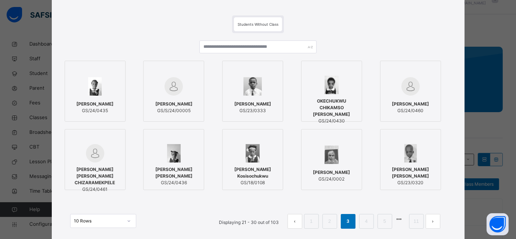
scroll to position [43, 0]
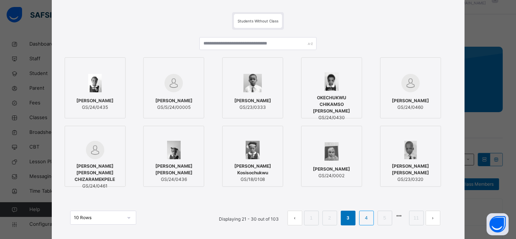
click at [370, 214] on link "4" at bounding box center [366, 218] width 7 height 10
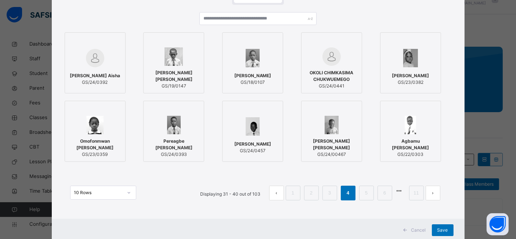
scroll to position [69, 0]
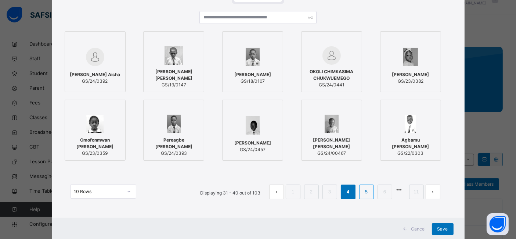
click at [370, 194] on link "5" at bounding box center [366, 192] width 7 height 10
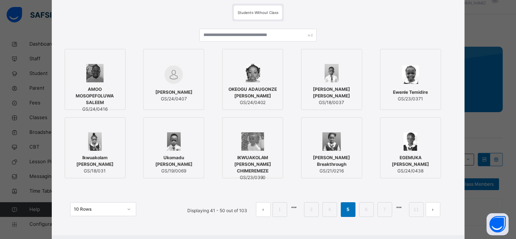
scroll to position [53, 0]
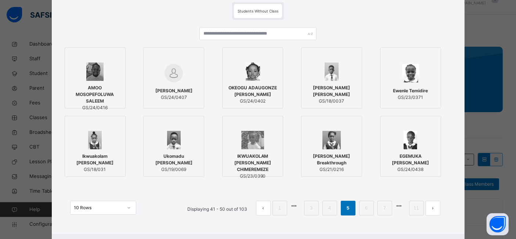
click at [349, 209] on link "5" at bounding box center [348, 208] width 7 height 10
click at [363, 207] on li "6" at bounding box center [367, 208] width 15 height 15
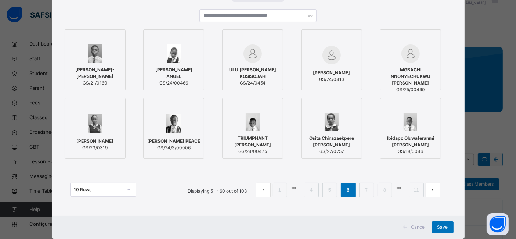
scroll to position [71, 0]
click at [365, 192] on link "7" at bounding box center [366, 190] width 7 height 10
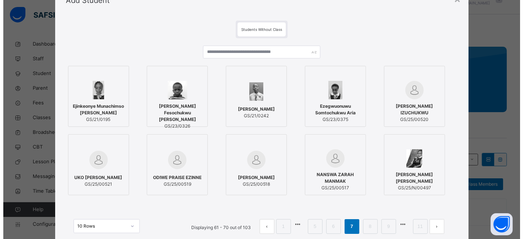
scroll to position [38, 0]
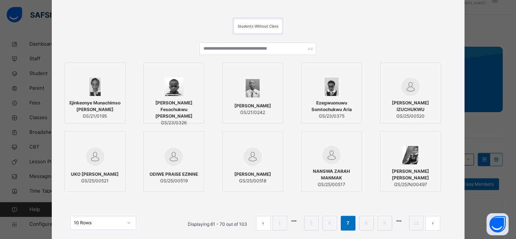
click at [86, 164] on img at bounding box center [95, 156] width 18 height 18
click at [334, 155] on img at bounding box center [335, 155] width 18 height 18
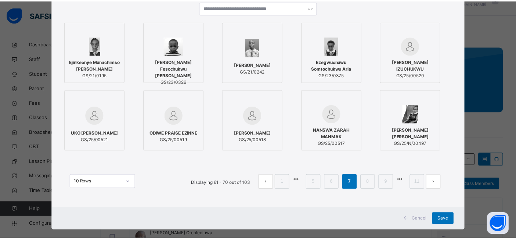
scroll to position [81, 0]
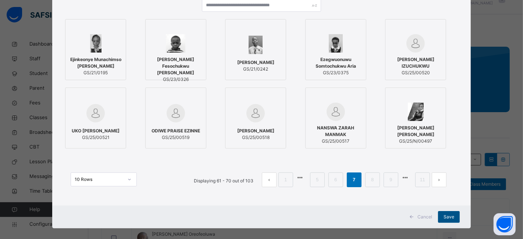
click at [447, 219] on span "Save" at bounding box center [448, 217] width 11 height 7
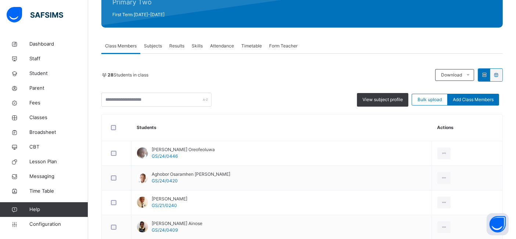
scroll to position [0, 0]
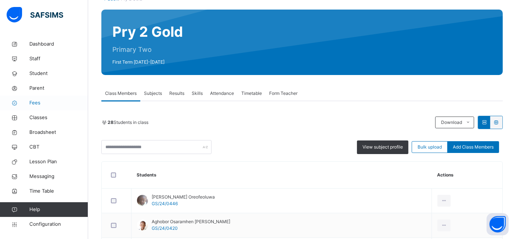
click at [42, 108] on link "Fees" at bounding box center [44, 103] width 88 height 15
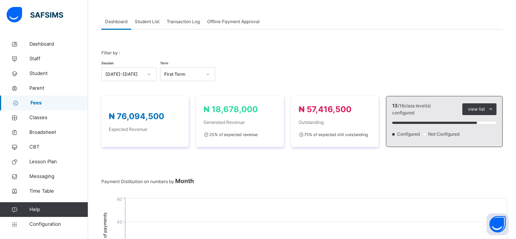
scroll to position [74, 0]
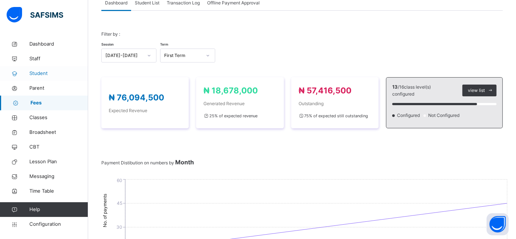
click at [41, 75] on span "Student" at bounding box center [58, 73] width 59 height 7
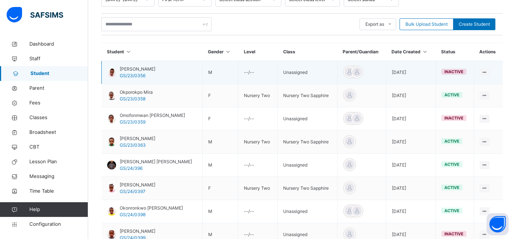
scroll to position [172, 0]
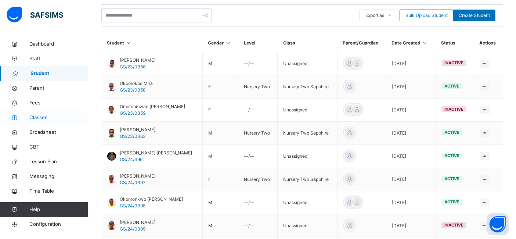
click at [37, 117] on span "Classes" at bounding box center [58, 117] width 59 height 7
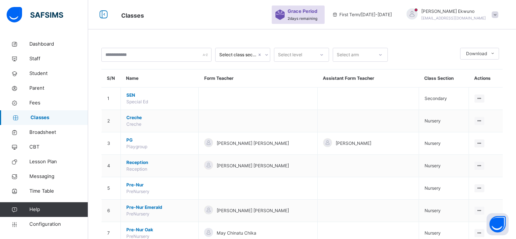
scroll to position [172, 0]
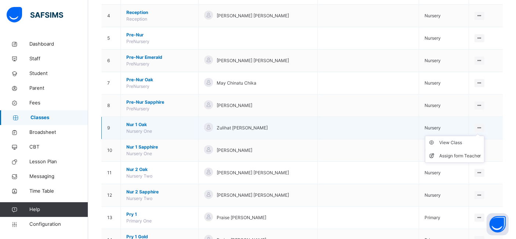
click at [483, 126] on icon at bounding box center [480, 128] width 6 height 6
click at [460, 141] on div "View Class" at bounding box center [461, 142] width 42 height 7
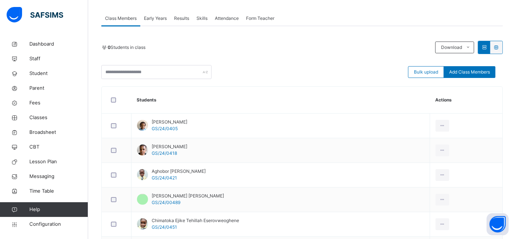
scroll to position [116, 0]
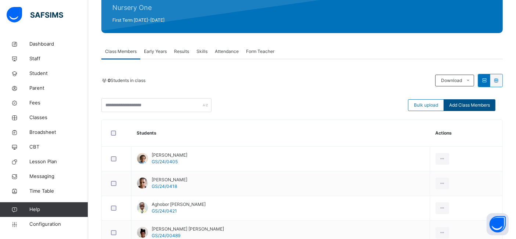
click at [471, 108] on span "Add Class Members" at bounding box center [470, 105] width 41 height 7
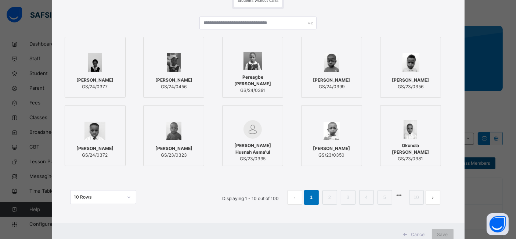
scroll to position [67, 0]
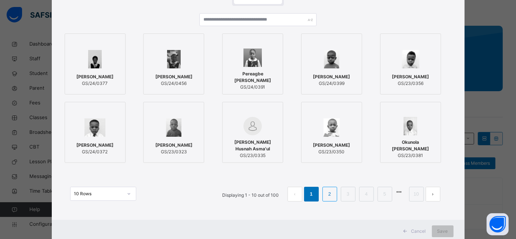
click at [333, 193] on link "2" at bounding box center [329, 194] width 7 height 10
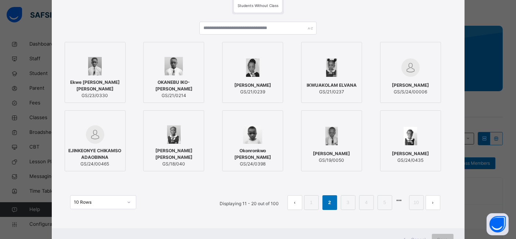
scroll to position [61, 0]
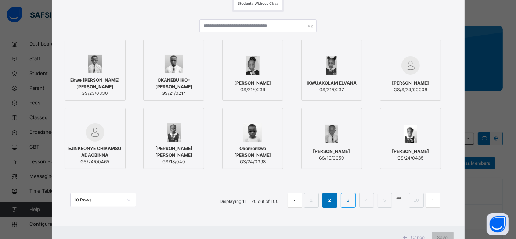
click at [347, 202] on link "3" at bounding box center [348, 201] width 7 height 10
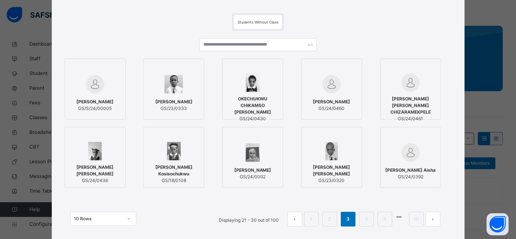
scroll to position [42, 0]
click at [365, 217] on link "4" at bounding box center [366, 219] width 7 height 10
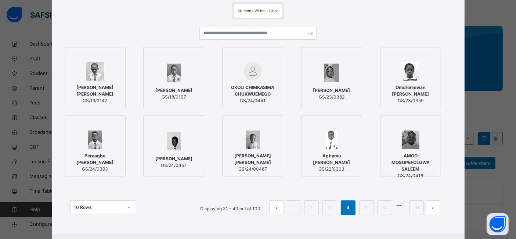
scroll to position [54, 0]
click at [364, 206] on link "5" at bounding box center [366, 208] width 7 height 10
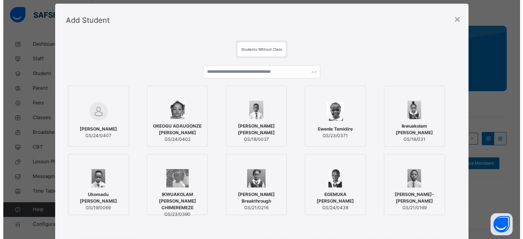
scroll to position [20, 0]
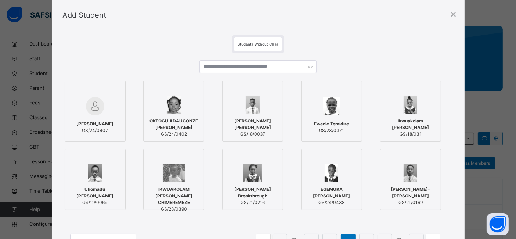
click at [425, 191] on span "[PERSON_NAME]-[PERSON_NAME]" at bounding box center [411, 192] width 53 height 13
click at [425, 194] on span "[PERSON_NAME]-[PERSON_NAME]" at bounding box center [415, 192] width 53 height 13
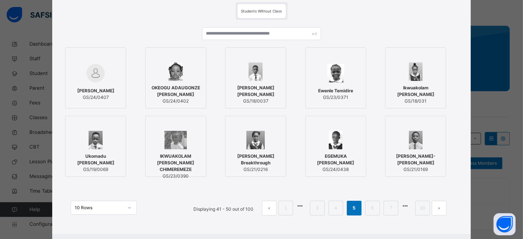
scroll to position [53, 0]
click at [371, 209] on link "6" at bounding box center [372, 208] width 7 height 10
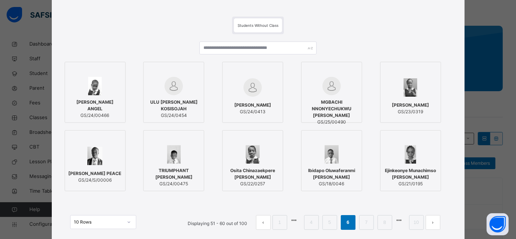
scroll to position [50, 0]
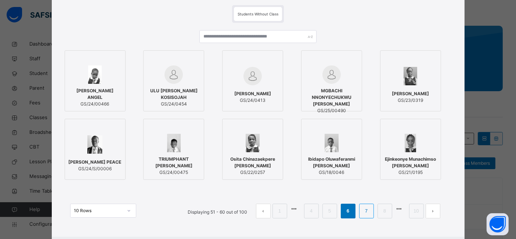
click at [365, 211] on link "7" at bounding box center [366, 211] width 7 height 10
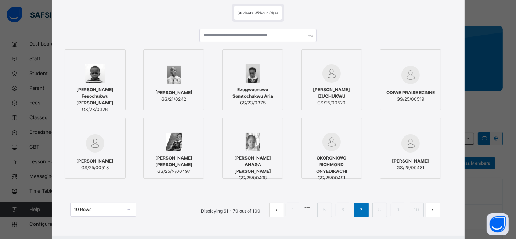
scroll to position [60, 0]
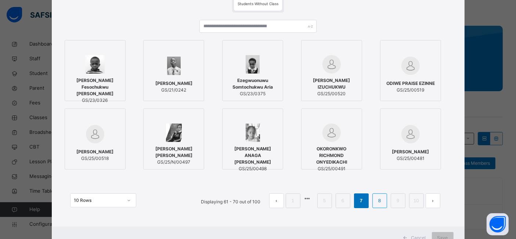
click at [380, 201] on link "8" at bounding box center [379, 201] width 7 height 10
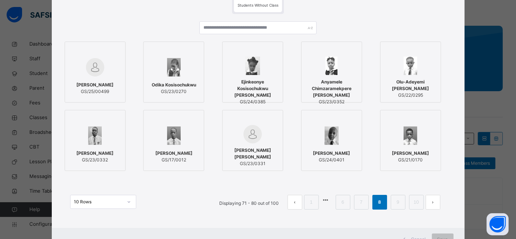
scroll to position [59, 0]
click at [397, 199] on link "9" at bounding box center [398, 202] width 7 height 10
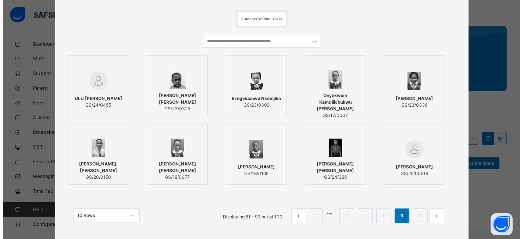
scroll to position [46, 0]
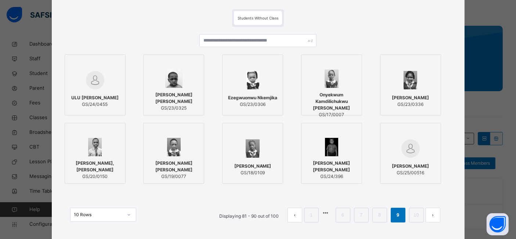
click at [440, 179] on label "GODWIN VERA OLUOMA GS/25/00516" at bounding box center [410, 153] width 61 height 61
click at [423, 168] on span "GODWIN VERA OLUOMA" at bounding box center [415, 166] width 37 height 7
click at [421, 217] on link "10" at bounding box center [423, 215] width 10 height 10
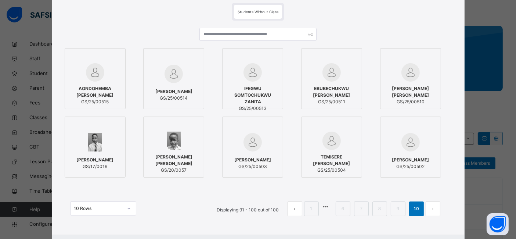
scroll to position [53, 0]
click at [416, 208] on link "10" at bounding box center [417, 208] width 10 height 10
click at [398, 211] on link "9" at bounding box center [398, 208] width 7 height 10
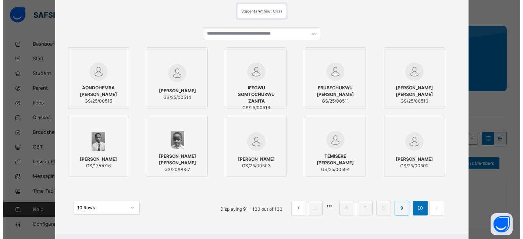
scroll to position [0, 0]
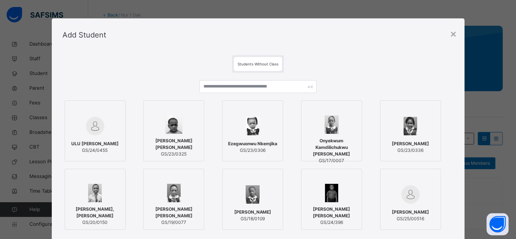
click at [328, 219] on span "GS/24/396" at bounding box center [331, 222] width 53 height 7
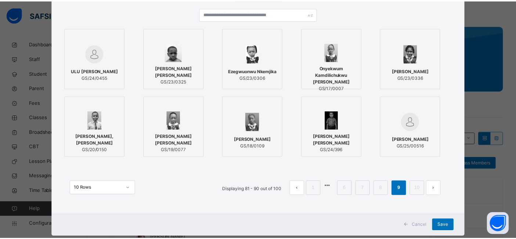
scroll to position [89, 0]
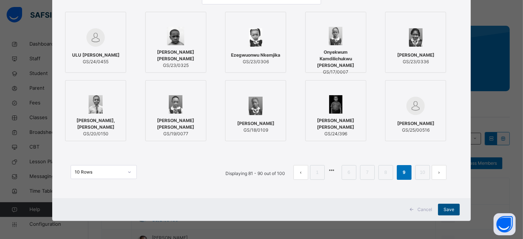
click at [447, 209] on span "Save" at bounding box center [448, 209] width 11 height 7
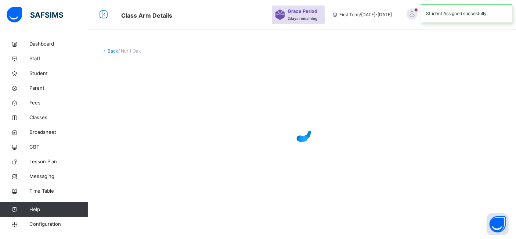
click at [444, 212] on div "Back / Nur 1 Oak" at bounding box center [302, 125] width 428 height 176
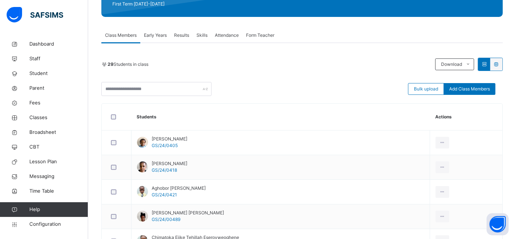
scroll to position [98, 0]
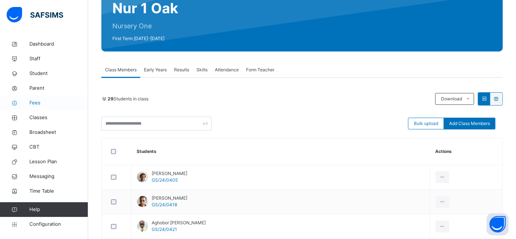
click at [35, 101] on span "Fees" at bounding box center [58, 102] width 59 height 7
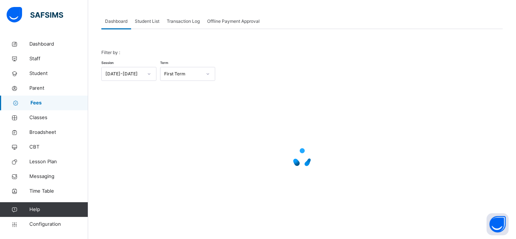
scroll to position [56, 0]
click at [46, 73] on span "Student" at bounding box center [58, 73] width 59 height 7
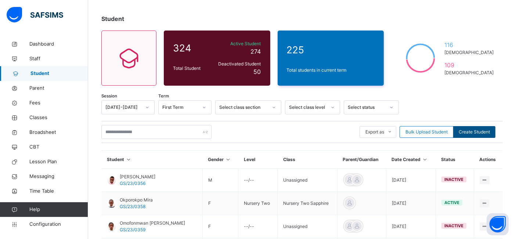
click at [478, 133] on span "Create Student" at bounding box center [474, 132] width 31 height 7
select select "**"
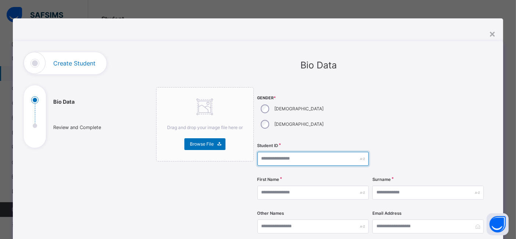
click at [267, 152] on input "text" at bounding box center [313, 159] width 111 height 14
type input "**********"
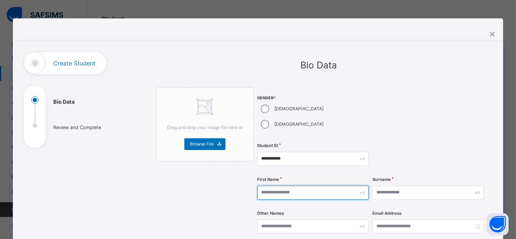
click at [262, 186] on input "text" at bounding box center [313, 193] width 111 height 14
type input "******"
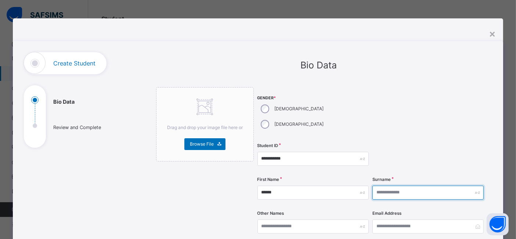
click at [387, 186] on input "text" at bounding box center [428, 193] width 111 height 14
type input "**********"
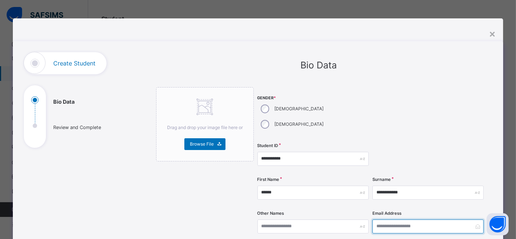
click at [388, 219] on input "email" at bounding box center [428, 226] width 111 height 14
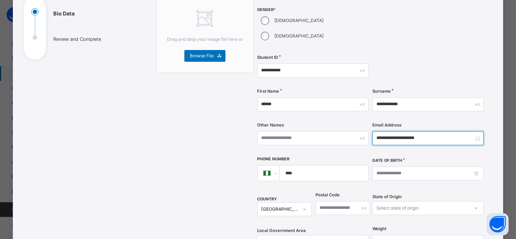
scroll to position [90, 0]
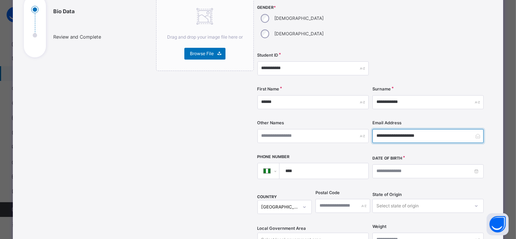
type input "**********"
click at [339, 163] on input "****" at bounding box center [322, 170] width 83 height 15
type input "**********"
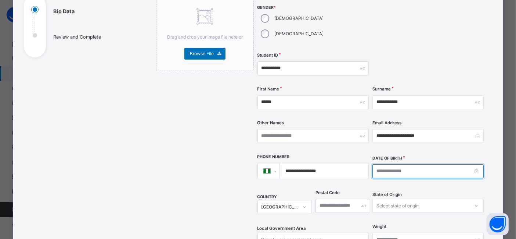
click at [379, 164] on input at bounding box center [428, 171] width 111 height 14
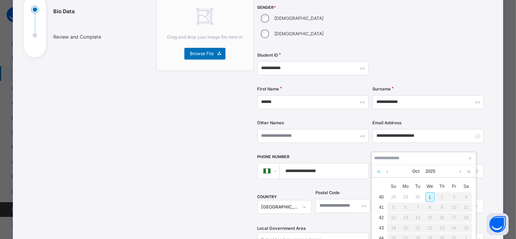
click at [379, 169] on link at bounding box center [379, 171] width 7 height 12
click at [469, 170] on link at bounding box center [469, 171] width 7 height 12
click at [387, 171] on link at bounding box center [388, 171] width 6 height 12
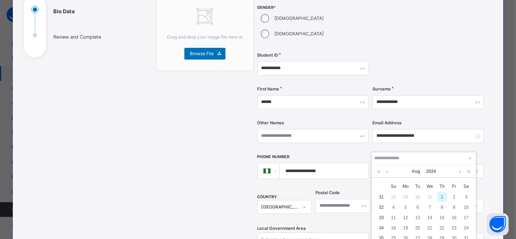
click at [387, 171] on link at bounding box center [388, 171] width 6 height 12
click at [454, 195] on div "5" at bounding box center [455, 197] width 10 height 10
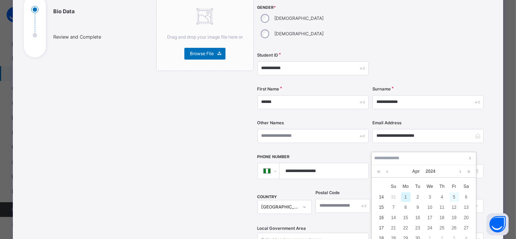
type input "**********"
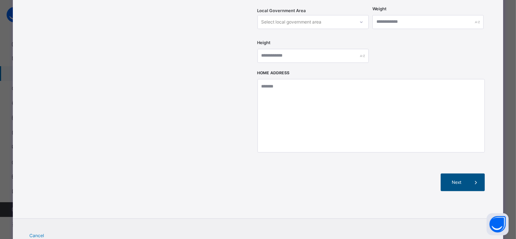
click at [462, 179] on span "Next" at bounding box center [457, 182] width 21 height 7
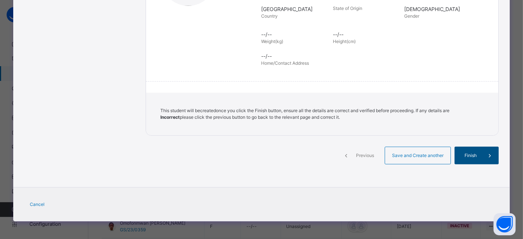
click at [476, 154] on span "Finish" at bounding box center [470, 155] width 21 height 7
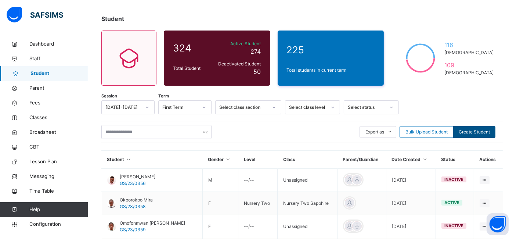
click at [467, 130] on span "Create Student" at bounding box center [474, 132] width 31 height 7
select select "**"
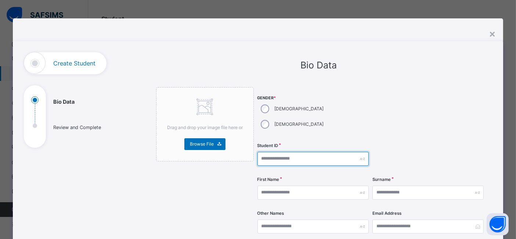
click at [261, 152] on input "text" at bounding box center [313, 159] width 111 height 14
type input "*"
type input "**********"
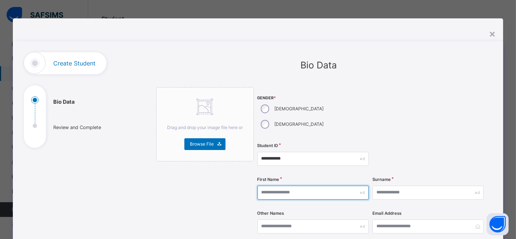
click at [268, 186] on input "text" at bounding box center [313, 193] width 111 height 14
type input "******"
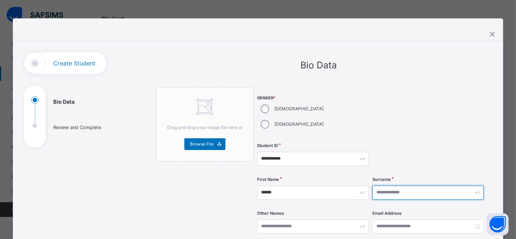
click at [383, 186] on input "text" at bounding box center [428, 193] width 111 height 14
type input "*****"
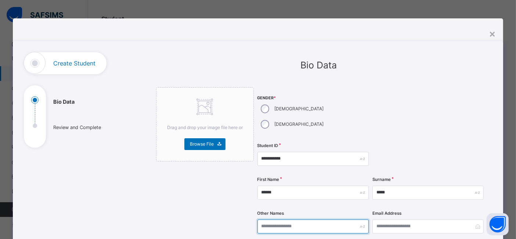
click at [292, 219] on input "text" at bounding box center [313, 226] width 111 height 14
type input "********"
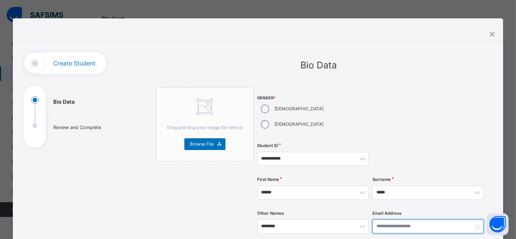
click at [389, 219] on input "email" at bounding box center [428, 226] width 111 height 14
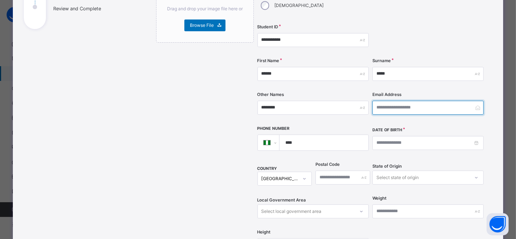
scroll to position [120, 0]
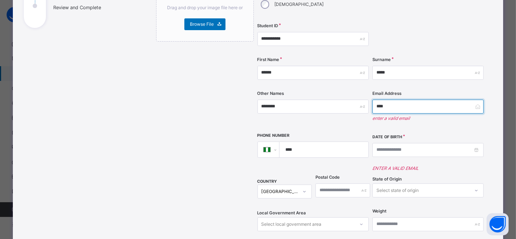
type input "*****"
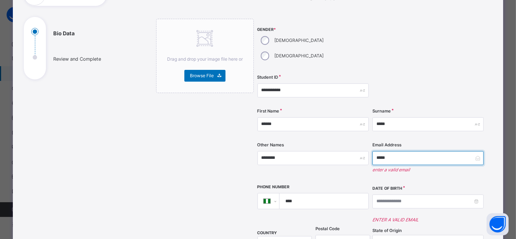
scroll to position [0, 0]
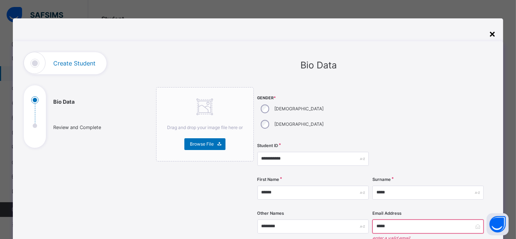
click at [493, 28] on div "×" at bounding box center [492, 33] width 7 height 15
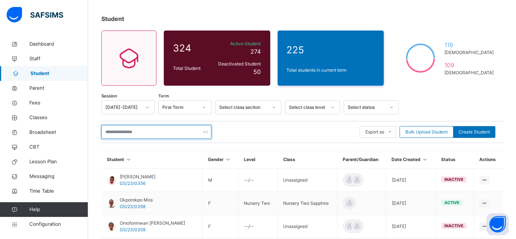
click at [177, 131] on input "text" at bounding box center [156, 132] width 110 height 14
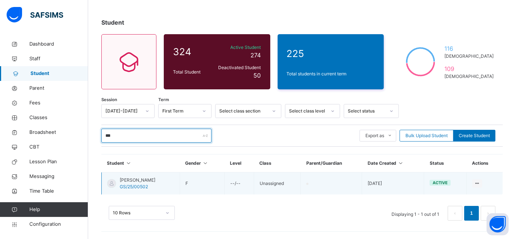
scroll to position [51, 0]
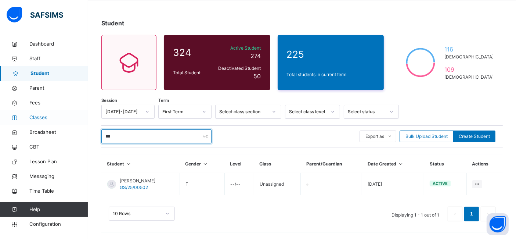
type input "***"
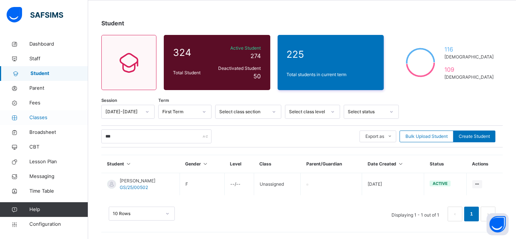
click at [39, 118] on span "Classes" at bounding box center [58, 117] width 59 height 7
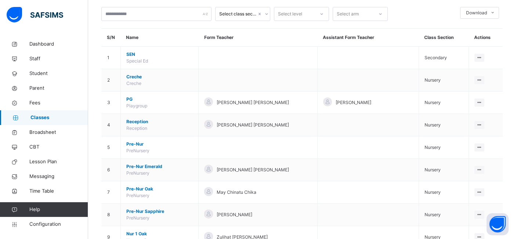
scroll to position [76, 0]
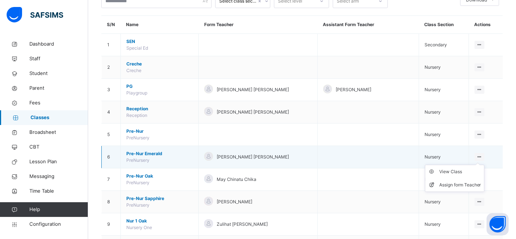
click at [483, 155] on icon at bounding box center [480, 157] width 6 height 6
click at [462, 171] on div "View Class" at bounding box center [461, 171] width 42 height 7
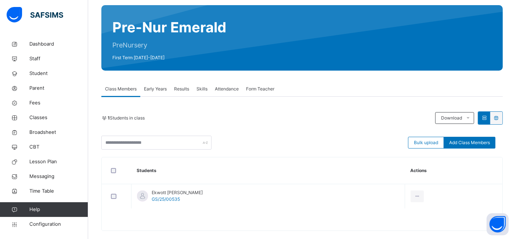
scroll to position [88, 0]
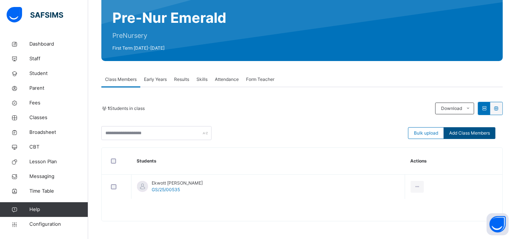
click at [476, 132] on span "Add Class Members" at bounding box center [470, 133] width 41 height 7
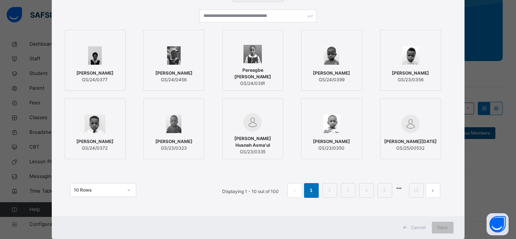
scroll to position [73, 0]
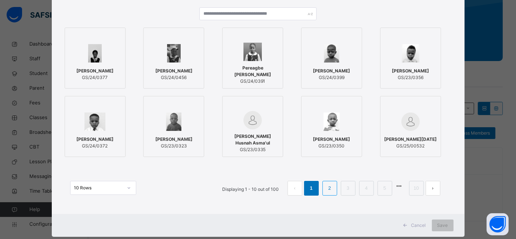
click at [335, 192] on li "2" at bounding box center [330, 188] width 15 height 15
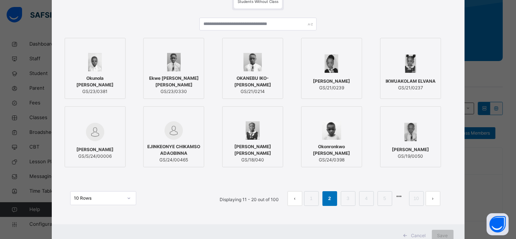
scroll to position [63, 0]
click at [315, 193] on li "1" at bounding box center [311, 198] width 15 height 15
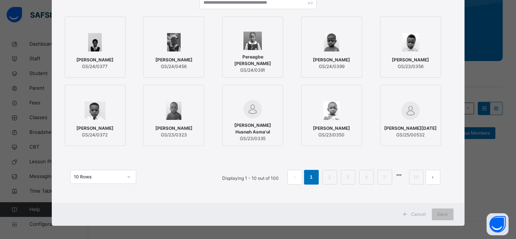
scroll to position [86, 0]
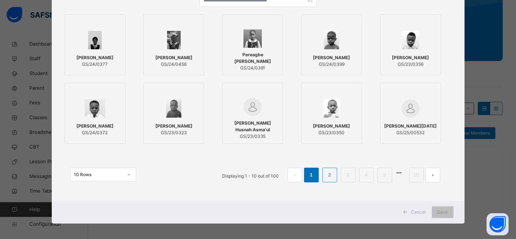
click at [333, 176] on link "2" at bounding box center [329, 175] width 7 height 10
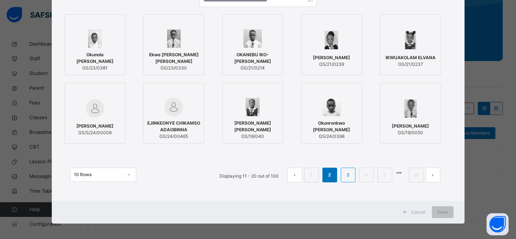
click at [348, 176] on link "3" at bounding box center [348, 175] width 7 height 10
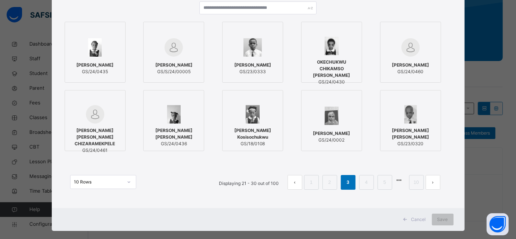
scroll to position [80, 0]
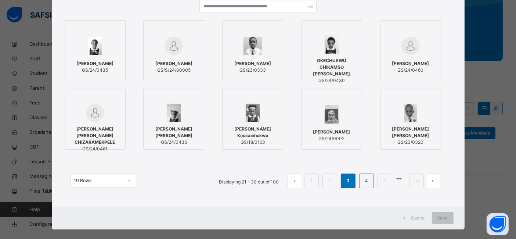
click at [366, 182] on link "4" at bounding box center [366, 181] width 7 height 10
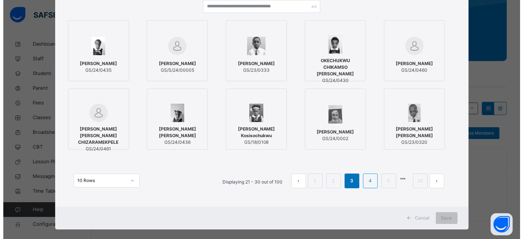
scroll to position [0, 0]
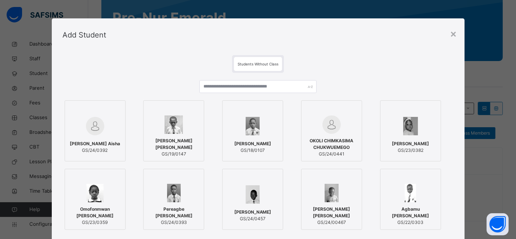
click at [404, 173] on div at bounding box center [411, 178] width 53 height 11
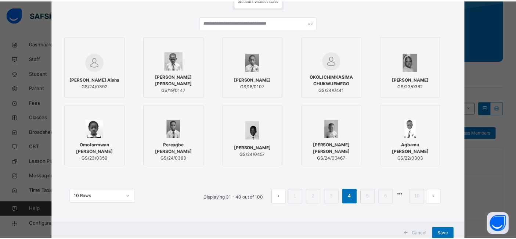
scroll to position [67, 0]
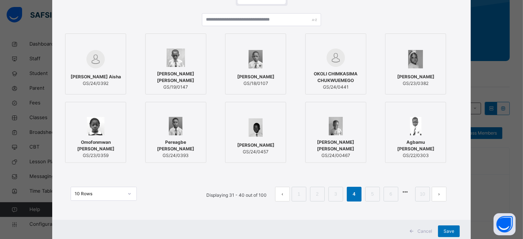
click at [425, 135] on div at bounding box center [415, 126] width 53 height 18
click at [371, 195] on link "5" at bounding box center [372, 194] width 7 height 10
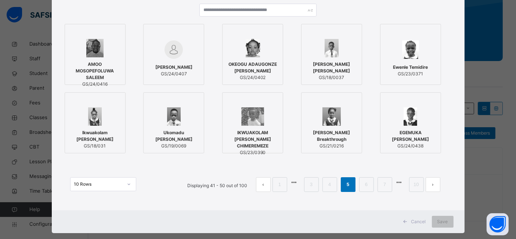
scroll to position [77, 0]
click at [364, 186] on link "6" at bounding box center [366, 184] width 7 height 10
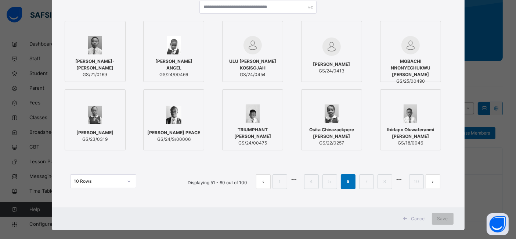
scroll to position [80, 0]
click at [368, 182] on link "7" at bounding box center [366, 181] width 7 height 10
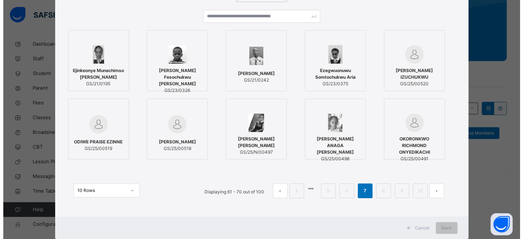
scroll to position [71, 0]
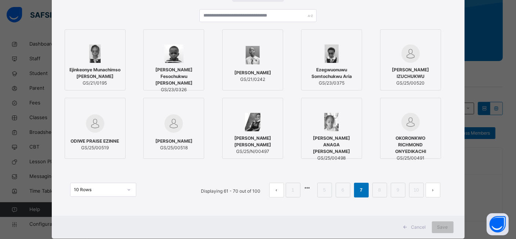
click at [175, 142] on span "ABRAHAM ARIELA" at bounding box center [173, 141] width 37 height 7
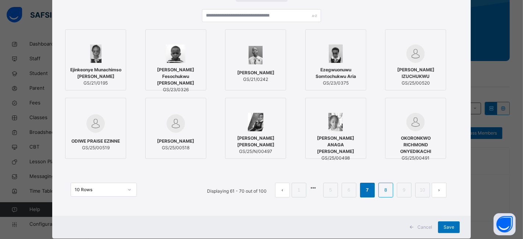
click at [384, 190] on link "8" at bounding box center [385, 190] width 7 height 10
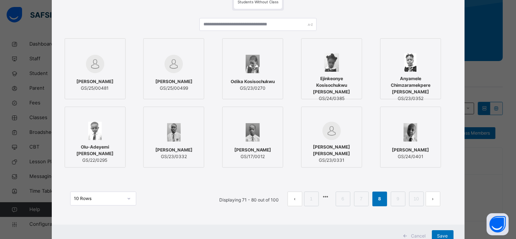
scroll to position [62, 0]
click at [394, 200] on li "9" at bounding box center [398, 198] width 15 height 15
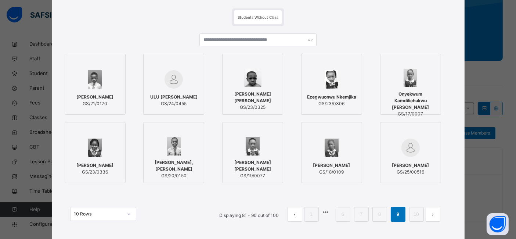
scroll to position [50, 0]
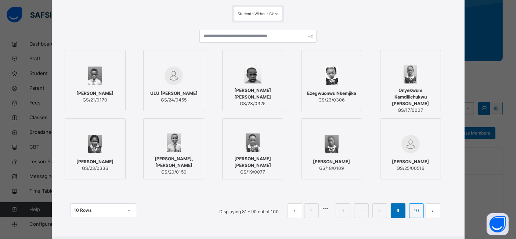
click at [416, 212] on link "10" at bounding box center [417, 211] width 10 height 10
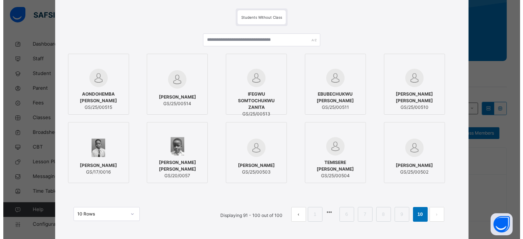
scroll to position [49, 0]
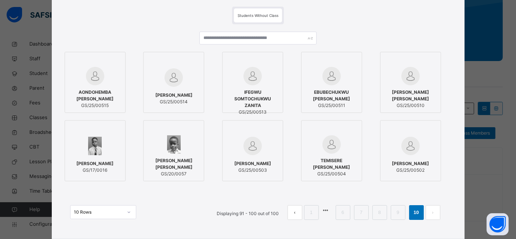
click at [415, 162] on span "AJALA GIANNA OLARONKE" at bounding box center [410, 163] width 37 height 7
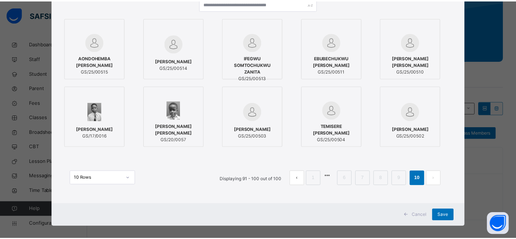
scroll to position [87, 0]
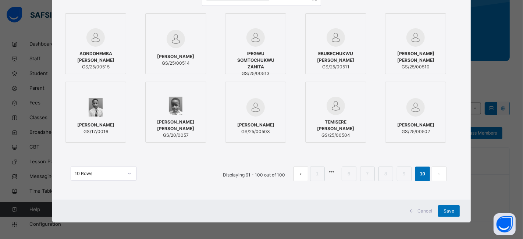
click at [330, 128] on span "TEMISERE JOVANI OGHENEGAREN" at bounding box center [335, 125] width 53 height 13
click at [448, 209] on span "Save" at bounding box center [448, 211] width 11 height 7
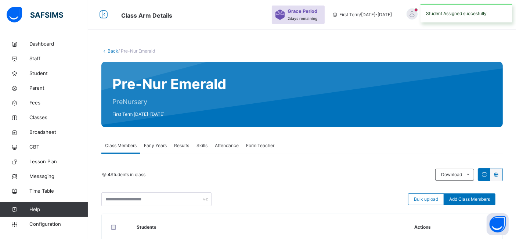
scroll to position [88, 0]
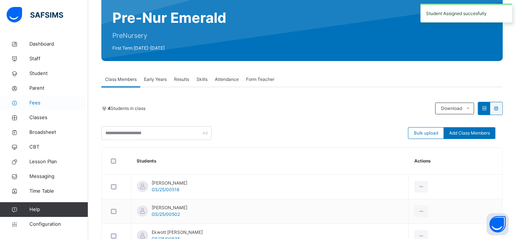
click at [36, 100] on span "Fees" at bounding box center [58, 102] width 59 height 7
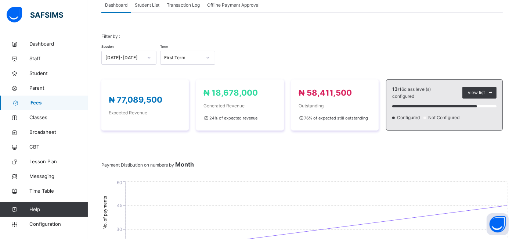
scroll to position [71, 0]
click at [448, 164] on div "Payment Distibution on numbers by Month 0 15 30 45 60 No. of payments August Se…" at bounding box center [302, 226] width 402 height 130
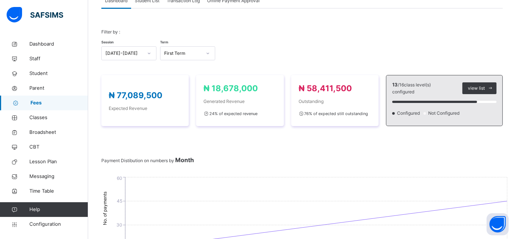
scroll to position [74, 0]
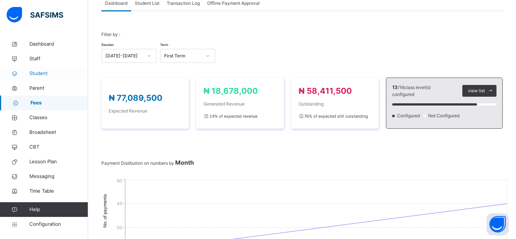
click at [41, 74] on span "Student" at bounding box center [58, 73] width 59 height 7
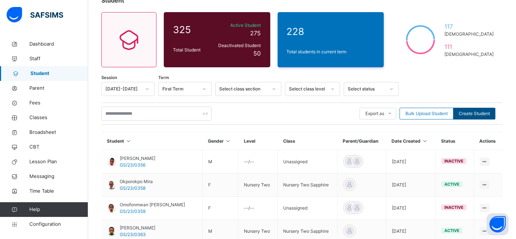
click at [481, 113] on span "Create Student" at bounding box center [474, 113] width 31 height 7
select select "**"
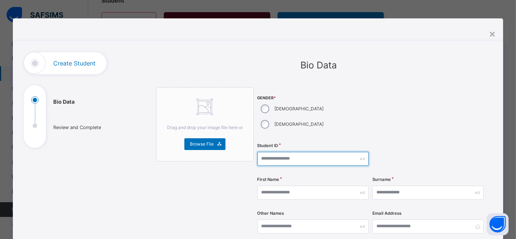
click at [269, 152] on input "text" at bounding box center [313, 159] width 111 height 14
type input "**********"
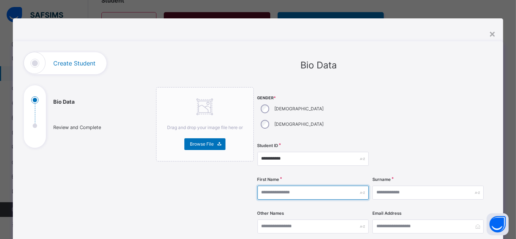
click at [262, 186] on input "text" at bounding box center [313, 193] width 111 height 14
type input "******"
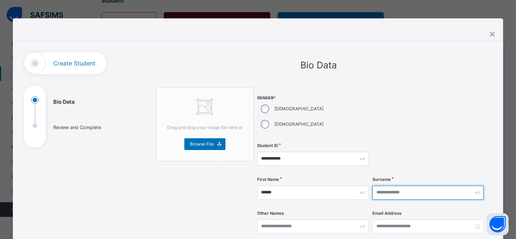
click at [389, 186] on input "text" at bounding box center [428, 193] width 111 height 14
type input "*****"
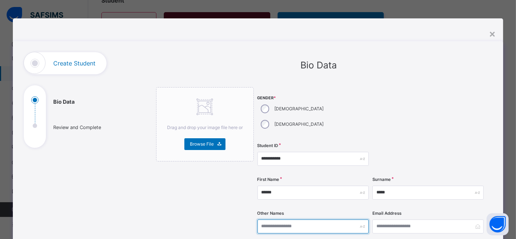
click at [304, 219] on input "text" at bounding box center [313, 226] width 111 height 14
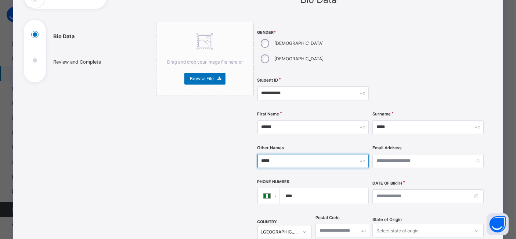
scroll to position [66, 0]
type input "*****"
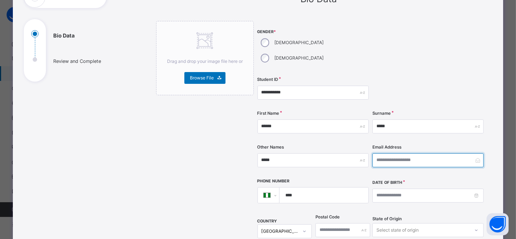
click at [426, 153] on input "email" at bounding box center [428, 160] width 111 height 14
type input "*"
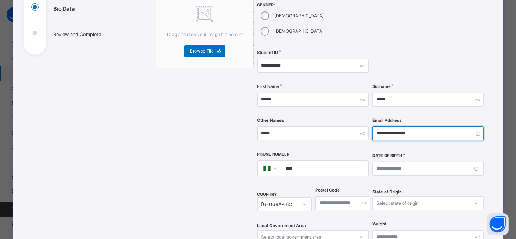
scroll to position [110, 0]
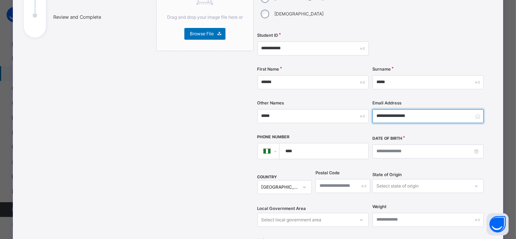
type input "**********"
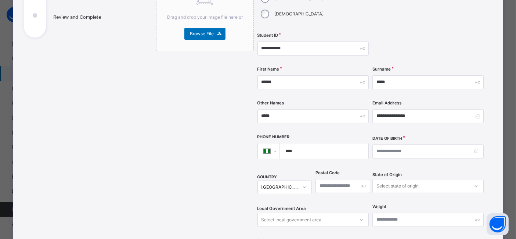
click at [314, 143] on input "****" at bounding box center [322, 150] width 83 height 15
type input "**********"
click at [379, 144] on input at bounding box center [428, 151] width 111 height 14
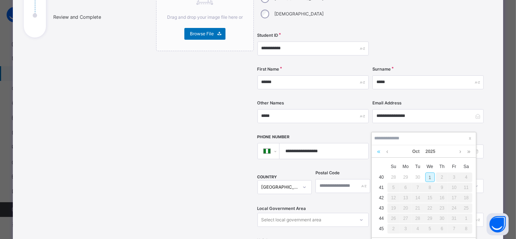
click at [380, 151] on link at bounding box center [379, 151] width 7 height 12
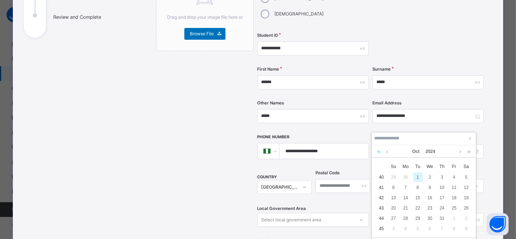
click at [380, 151] on link at bounding box center [379, 151] width 7 height 12
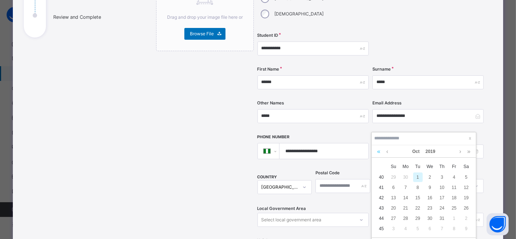
click at [380, 151] on link at bounding box center [379, 151] width 7 height 12
click at [387, 153] on link at bounding box center [388, 151] width 6 height 12
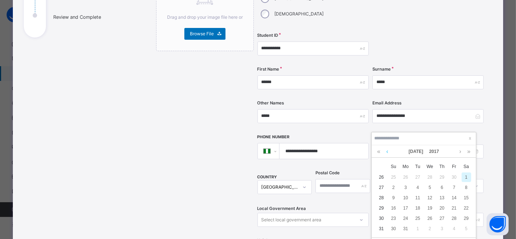
click at [387, 153] on link at bounding box center [388, 151] width 6 height 12
click at [467, 177] on div "3" at bounding box center [467, 177] width 10 height 10
type input "**********"
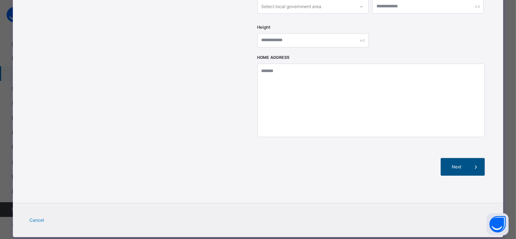
click at [464, 164] on span "Next" at bounding box center [457, 167] width 21 height 7
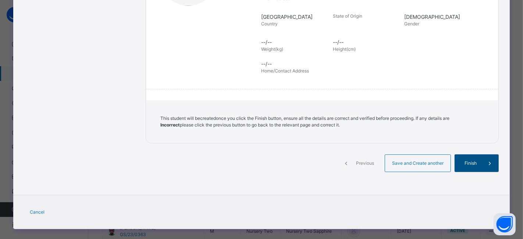
click at [472, 160] on span "Finish" at bounding box center [470, 163] width 21 height 7
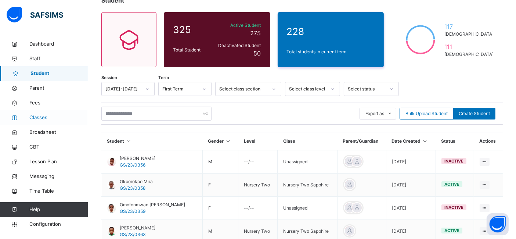
click at [40, 118] on span "Classes" at bounding box center [58, 117] width 59 height 7
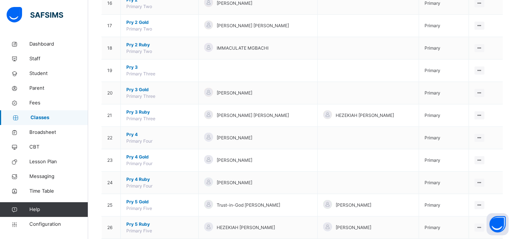
scroll to position [455, 0]
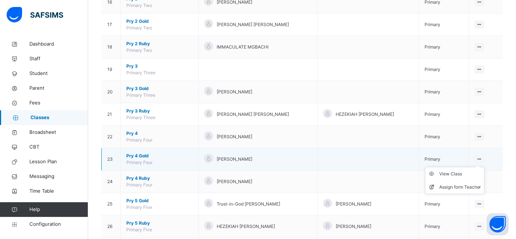
click at [483, 156] on icon at bounding box center [480, 159] width 6 height 6
click at [457, 170] on div "View Class" at bounding box center [461, 173] width 42 height 7
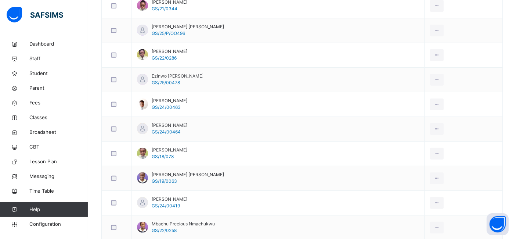
scroll to position [126, 0]
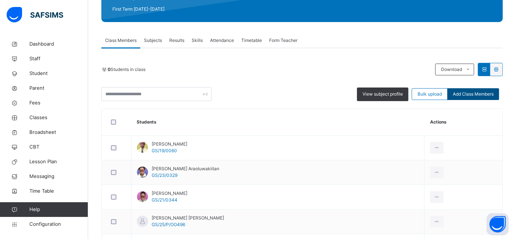
click at [480, 96] on span "Add Class Members" at bounding box center [473, 94] width 41 height 7
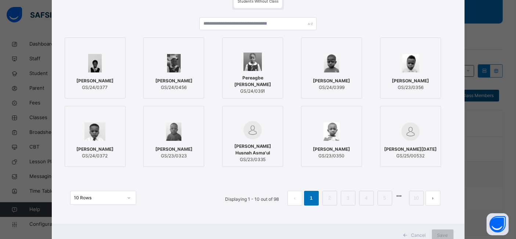
scroll to position [76, 0]
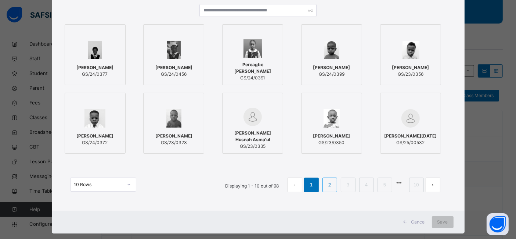
click at [332, 183] on link "2" at bounding box center [329, 185] width 7 height 10
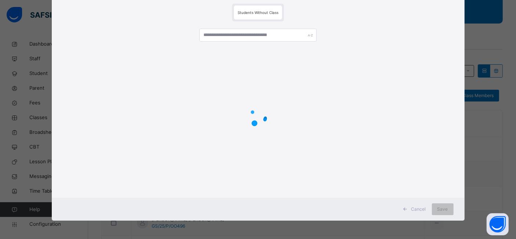
scroll to position [0, 0]
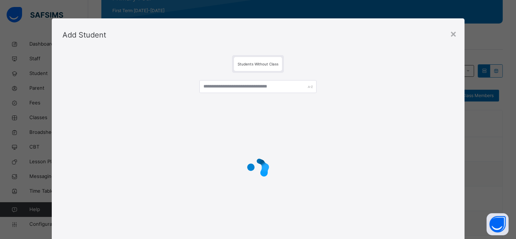
click at [332, 183] on div at bounding box center [258, 169] width 391 height 140
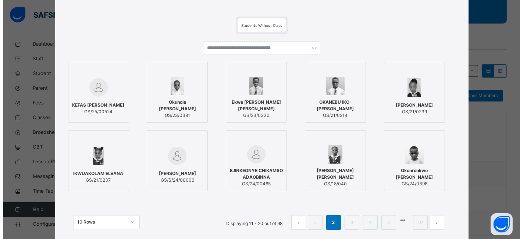
scroll to position [39, 0]
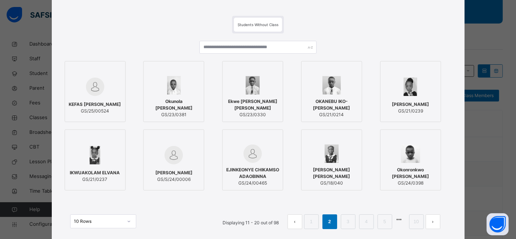
click at [91, 98] on div "KEFAS HANNAH BAYLA GS/25/00524" at bounding box center [95, 107] width 53 height 21
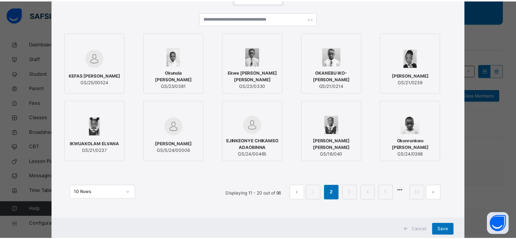
scroll to position [89, 0]
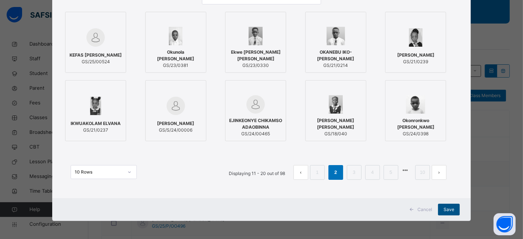
click at [445, 209] on span "Save" at bounding box center [448, 209] width 11 height 7
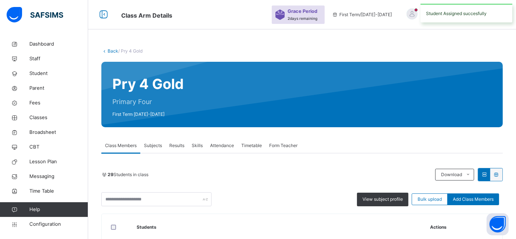
scroll to position [126, 0]
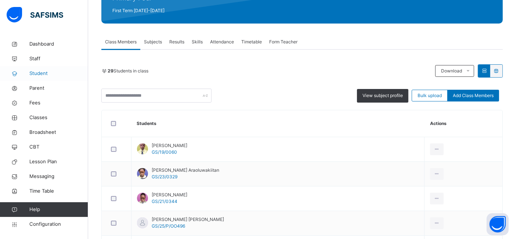
click at [40, 70] on span "Student" at bounding box center [58, 73] width 59 height 7
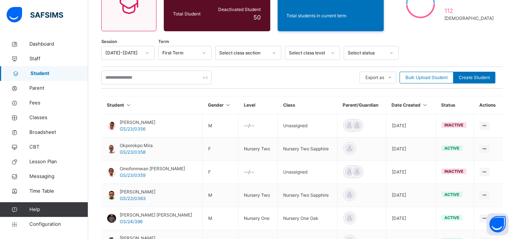
scroll to position [126, 0]
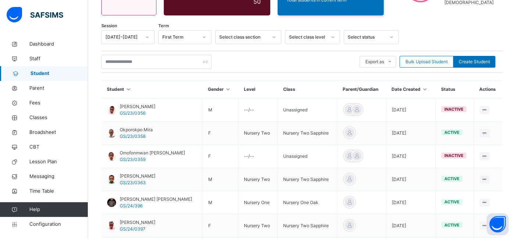
click at [258, 61] on div "Export as Pdf Report Excel Report Excel Report (LMS) Bulk Upload Student Create…" at bounding box center [302, 62] width 402 height 14
click at [473, 60] on span "Create Student" at bounding box center [474, 61] width 31 height 7
select select "**"
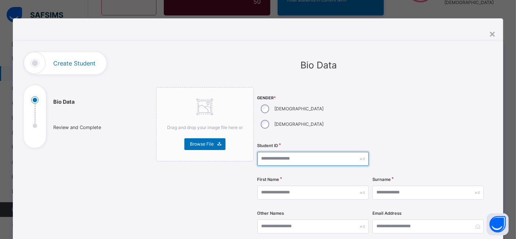
click at [267, 152] on input "text" at bounding box center [313, 159] width 111 height 14
type input "**********"
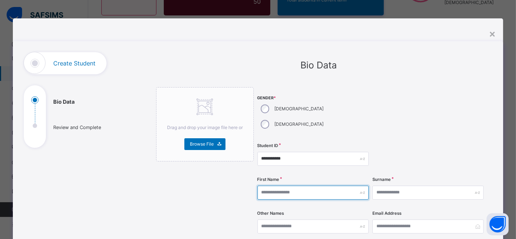
click at [261, 186] on input "text" at bounding box center [313, 193] width 111 height 14
type input "*"
type input "*******"
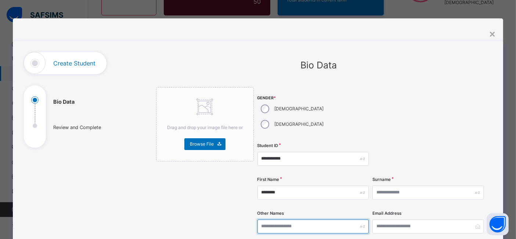
click at [270, 219] on input "text" at bounding box center [313, 226] width 111 height 14
type input "******"
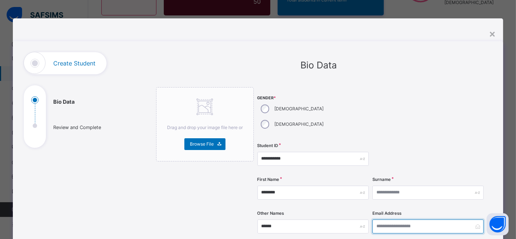
click at [382, 219] on input "email" at bounding box center [428, 226] width 111 height 14
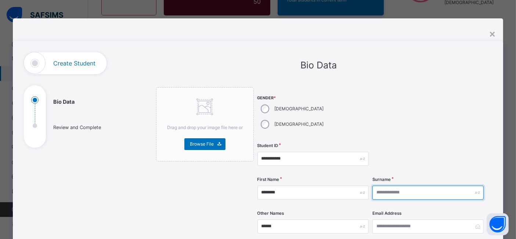
click at [376, 186] on input "text" at bounding box center [428, 193] width 111 height 14
type input "********"
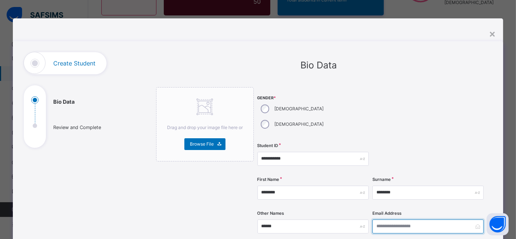
click at [378, 219] on input "email" at bounding box center [428, 226] width 111 height 14
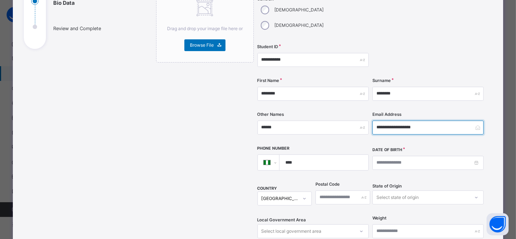
scroll to position [100, 0]
type input "**********"
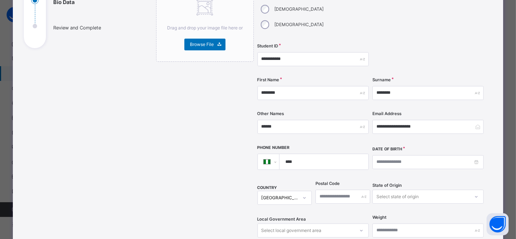
click at [336, 154] on input "****" at bounding box center [322, 161] width 83 height 15
type input "**********"
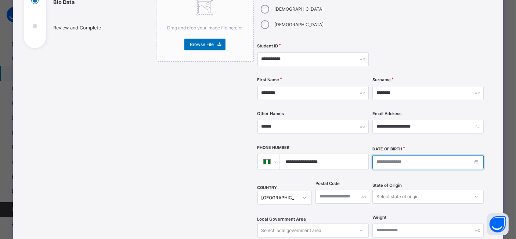
click at [387, 155] on input at bounding box center [428, 162] width 111 height 14
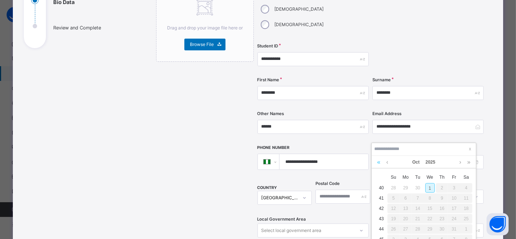
click at [378, 161] on link at bounding box center [379, 162] width 7 height 12
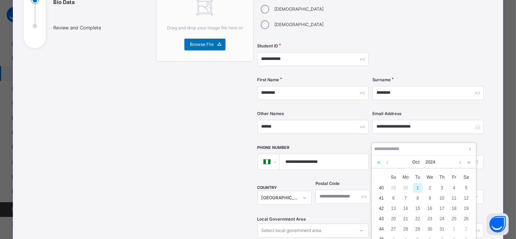
click at [378, 161] on link at bounding box center [379, 162] width 7 height 12
click at [379, 162] on link at bounding box center [379, 162] width 7 height 12
click at [388, 163] on link at bounding box center [388, 162] width 6 height 12
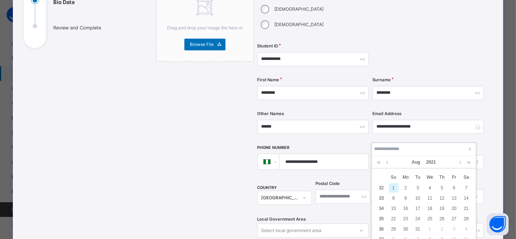
click at [388, 163] on link at bounding box center [388, 162] width 6 height 12
click at [418, 228] on div "25" at bounding box center [419, 229] width 10 height 10
type input "**********"
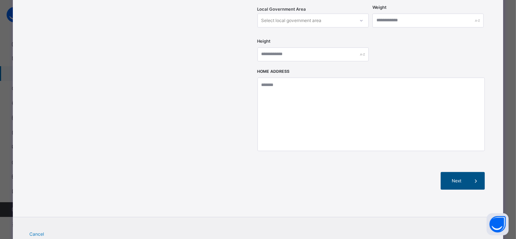
click at [464, 178] on span "Next" at bounding box center [457, 181] width 21 height 7
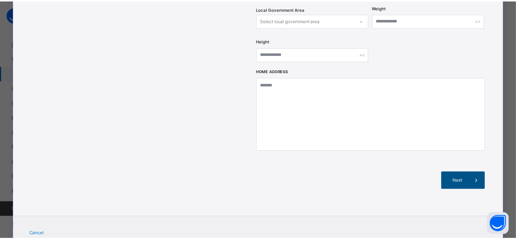
scroll to position [165, 0]
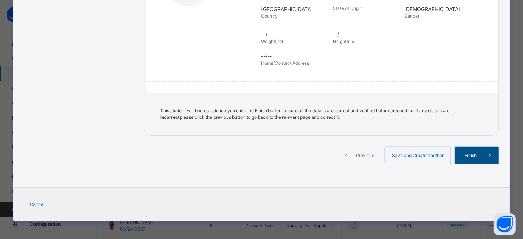
click at [473, 154] on span "Finish" at bounding box center [470, 155] width 21 height 7
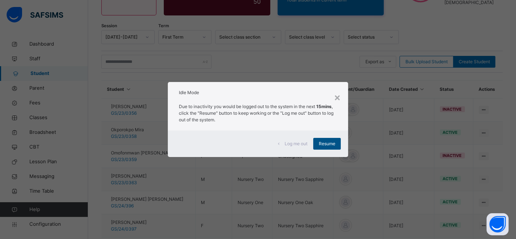
click at [323, 147] on div "Resume" at bounding box center [328, 144] width 28 height 12
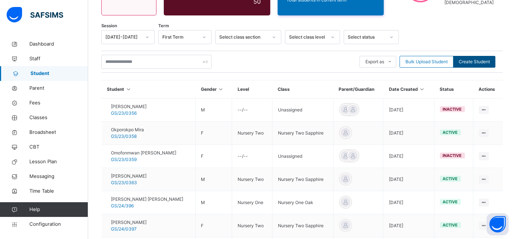
click at [484, 59] on span "Create Student" at bounding box center [474, 61] width 31 height 7
select select "**"
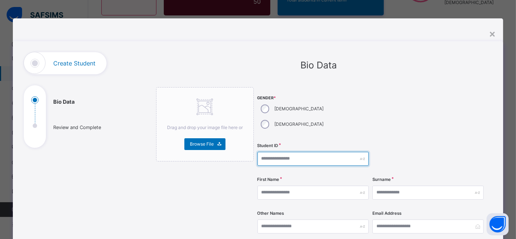
click at [271, 152] on input "text" at bounding box center [313, 159] width 111 height 14
type input "**********"
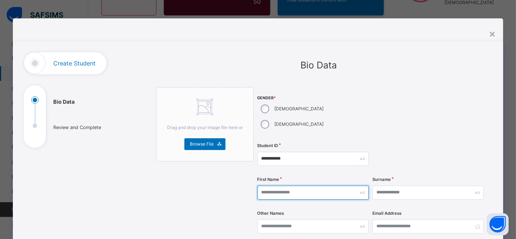
click at [273, 186] on input "text" at bounding box center [313, 193] width 111 height 14
type input "*********"
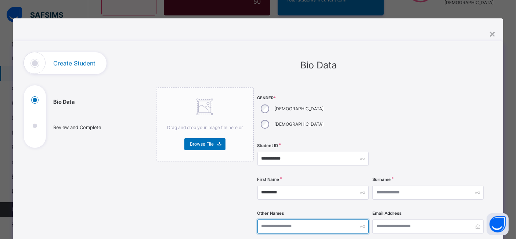
click at [286, 219] on input "text" at bounding box center [313, 226] width 111 height 14
type input "**********"
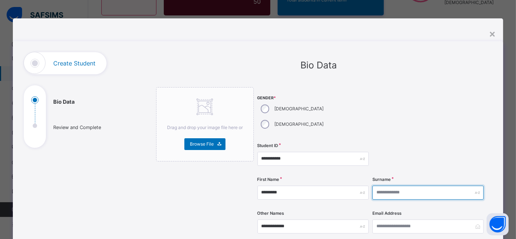
click at [389, 186] on input "text" at bounding box center [428, 193] width 111 height 14
type input "********"
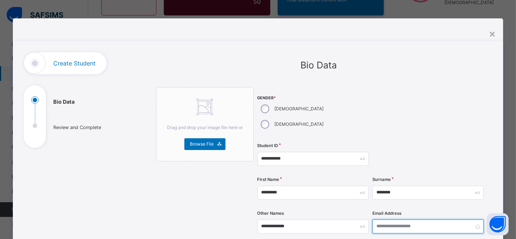
click at [383, 219] on input "email" at bounding box center [428, 226] width 111 height 14
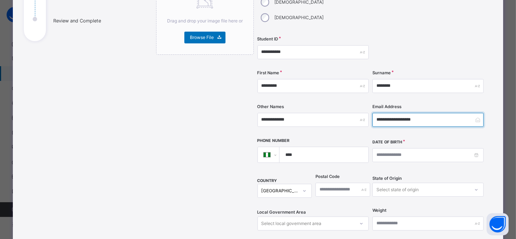
scroll to position [107, 0]
type input "**********"
click at [354, 147] on input "****" at bounding box center [322, 154] width 83 height 15
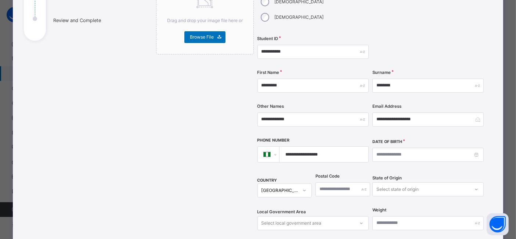
type input "**********"
click at [376, 148] on input at bounding box center [428, 155] width 111 height 14
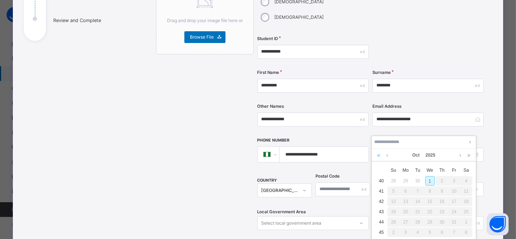
click at [378, 156] on link at bounding box center [379, 155] width 7 height 12
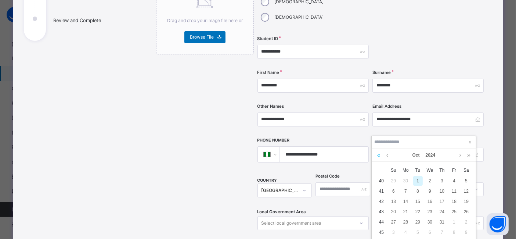
click at [378, 156] on link at bounding box center [379, 155] width 7 height 12
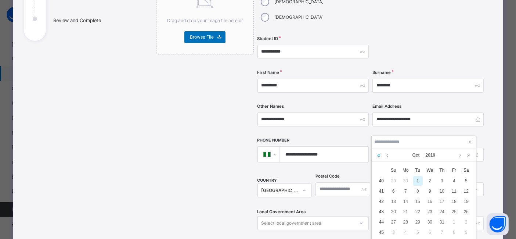
click at [378, 156] on link at bounding box center [379, 155] width 7 height 12
click at [385, 151] on link at bounding box center [388, 155] width 6 height 12
click at [386, 155] on link at bounding box center [388, 155] width 6 height 12
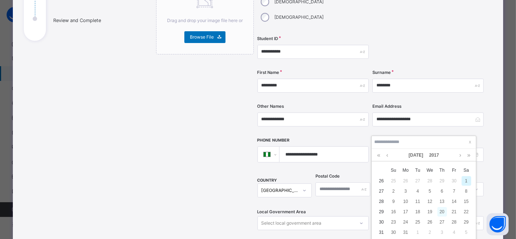
click at [441, 212] on div "20" at bounding box center [443, 212] width 10 height 10
type input "**********"
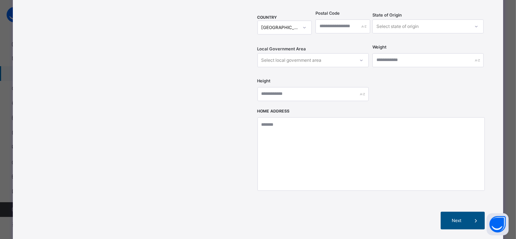
click at [461, 217] on span "Next" at bounding box center [457, 220] width 21 height 7
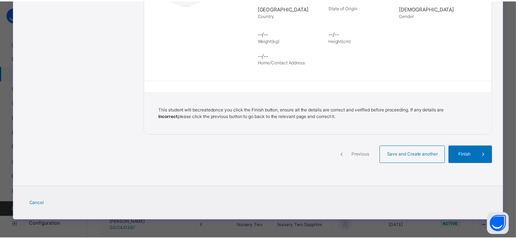
scroll to position [165, 0]
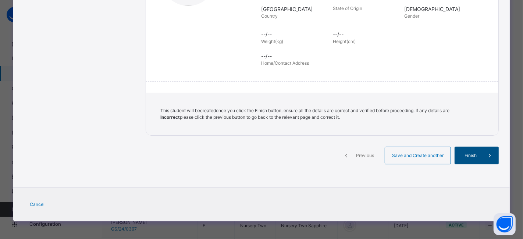
click at [467, 155] on span "Finish" at bounding box center [470, 155] width 21 height 7
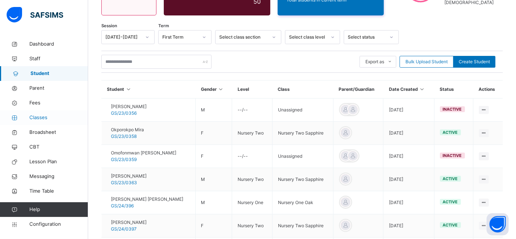
click at [35, 119] on span "Classes" at bounding box center [58, 117] width 59 height 7
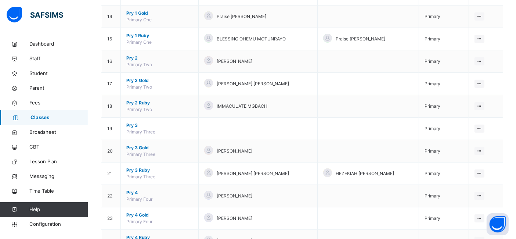
scroll to position [415, 0]
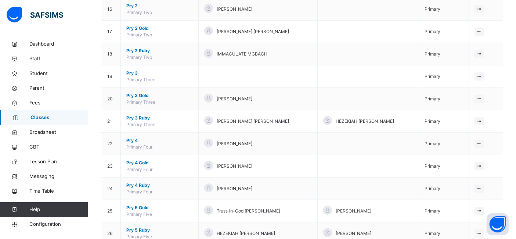
scroll to position [447, 0]
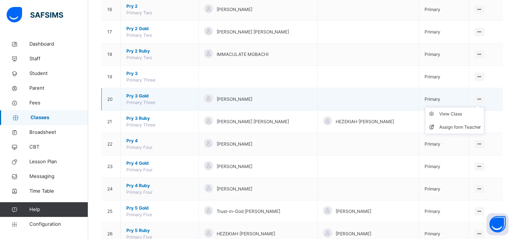
click at [483, 107] on ul "View Class Assign form Teacher" at bounding box center [455, 120] width 60 height 27
click at [503, 102] on td "View Class Assign form Teacher" at bounding box center [486, 99] width 34 height 22
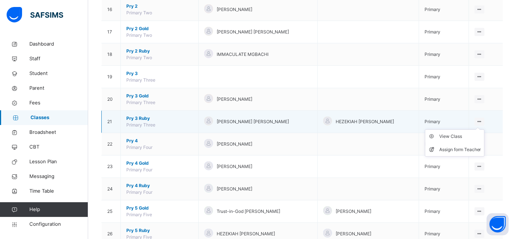
click at [482, 119] on icon at bounding box center [480, 122] width 6 height 6
click at [464, 135] on div "View Class" at bounding box center [461, 136] width 42 height 7
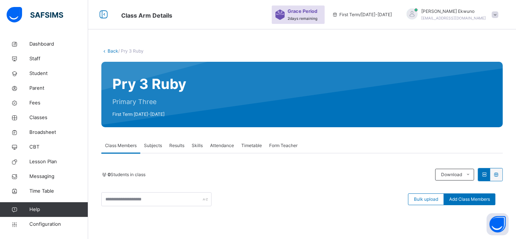
scroll to position [151, 0]
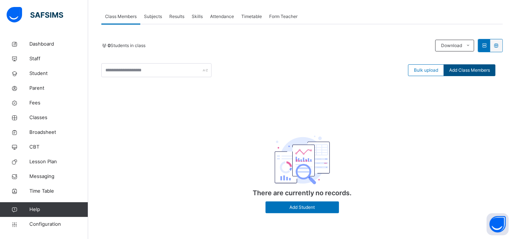
click at [474, 73] on span "Add Class Members" at bounding box center [470, 70] width 41 height 7
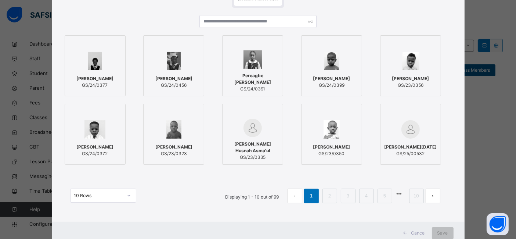
scroll to position [77, 0]
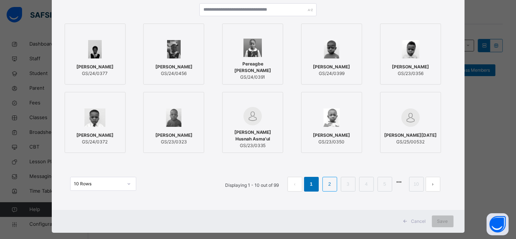
click at [329, 184] on link "2" at bounding box center [329, 184] width 7 height 10
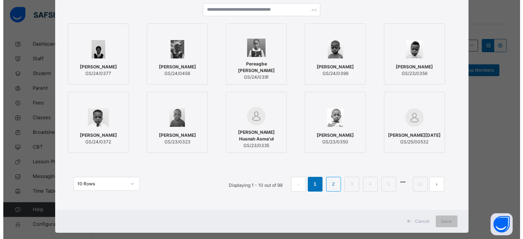
scroll to position [0, 0]
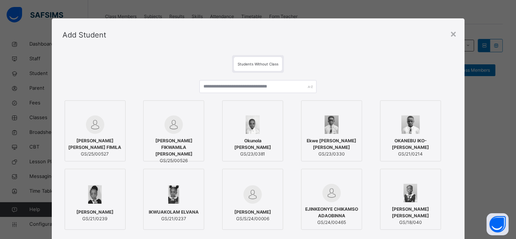
click at [180, 143] on span "[PERSON_NAME] FIKWAMILA [PERSON_NAME]" at bounding box center [173, 147] width 53 height 20
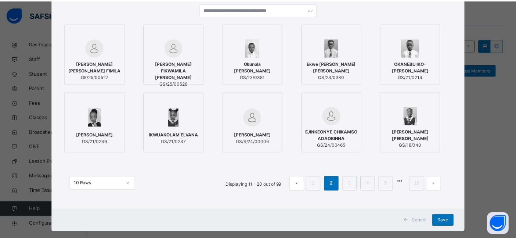
scroll to position [82, 0]
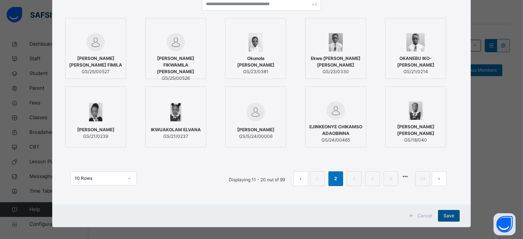
click at [447, 216] on span "Save" at bounding box center [448, 215] width 11 height 7
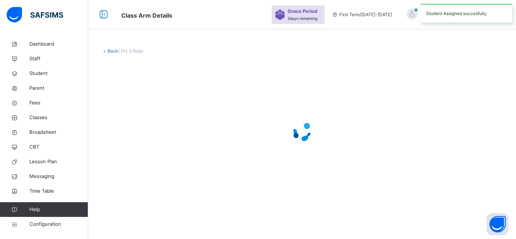
scroll to position [88, 0]
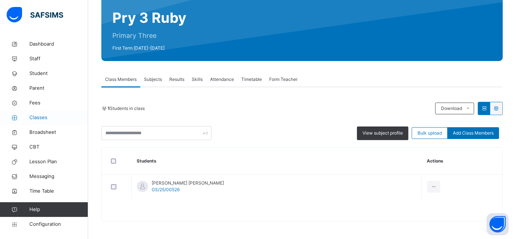
click at [34, 118] on span "Classes" at bounding box center [58, 117] width 59 height 7
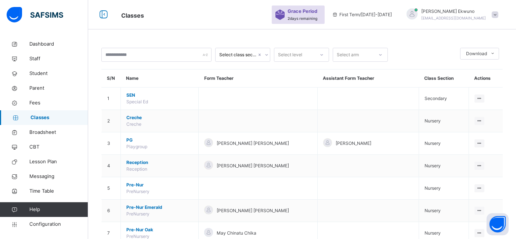
scroll to position [88, 0]
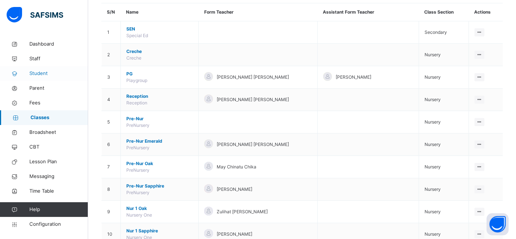
click at [44, 75] on span "Student" at bounding box center [58, 73] width 59 height 7
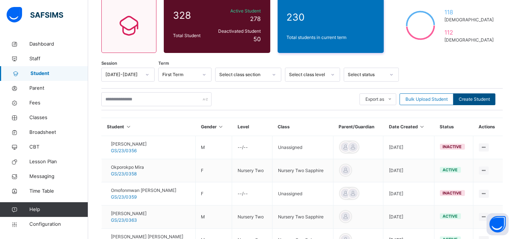
click at [469, 100] on span "Create Student" at bounding box center [474, 99] width 31 height 7
select select "**"
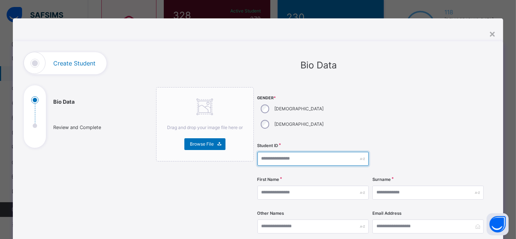
click at [264, 152] on input "text" at bounding box center [313, 159] width 111 height 14
type input "**********"
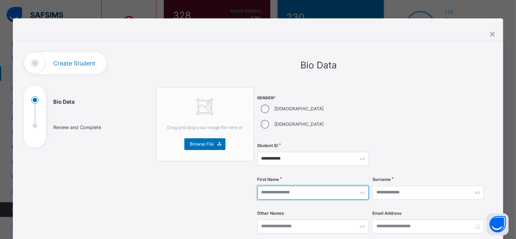
click at [267, 186] on input "text" at bounding box center [313, 193] width 111 height 14
type input "****"
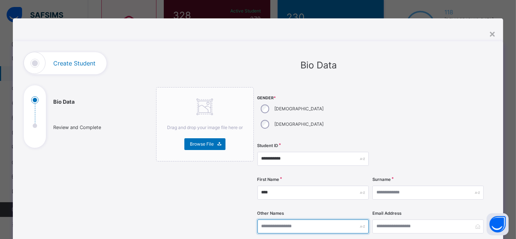
click at [277, 219] on input "text" at bounding box center [313, 226] width 111 height 14
type input "******"
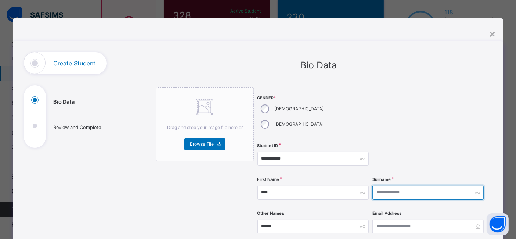
click at [381, 186] on input "text" at bounding box center [428, 193] width 111 height 14
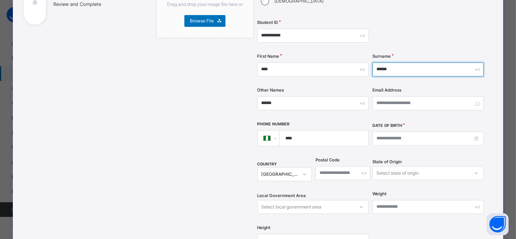
scroll to position [126, 0]
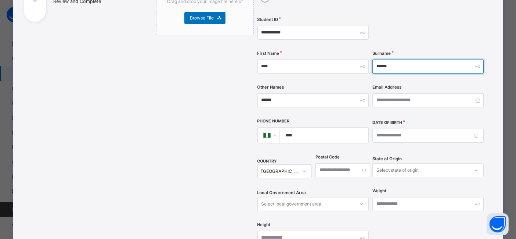
type input "******"
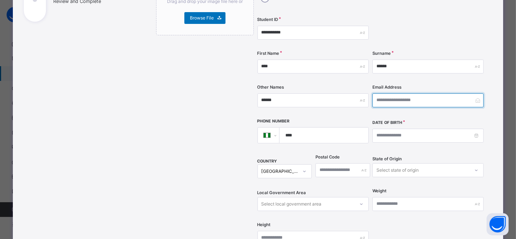
click at [382, 93] on input "email" at bounding box center [428, 100] width 111 height 14
type input "**********"
click at [332, 128] on input "****" at bounding box center [322, 135] width 83 height 15
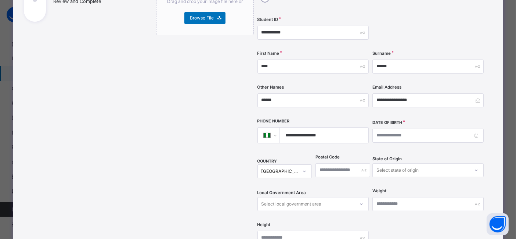
type input "**********"
click at [381, 129] on input at bounding box center [428, 136] width 111 height 14
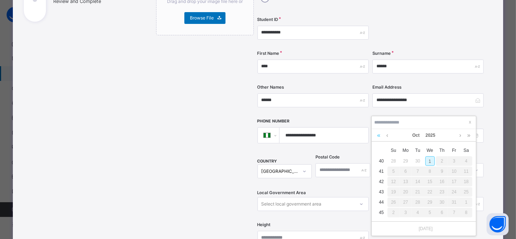
click at [379, 134] on link at bounding box center [379, 135] width 7 height 12
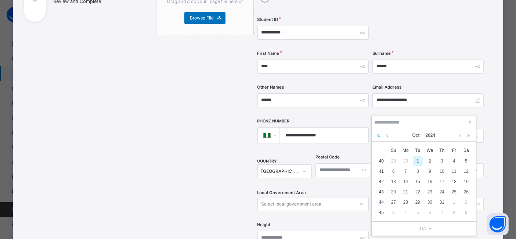
click at [379, 134] on link at bounding box center [379, 135] width 7 height 12
click at [462, 135] on link at bounding box center [461, 135] width 6 height 12
click at [404, 171] on div "4" at bounding box center [406, 172] width 10 height 10
type input "**********"
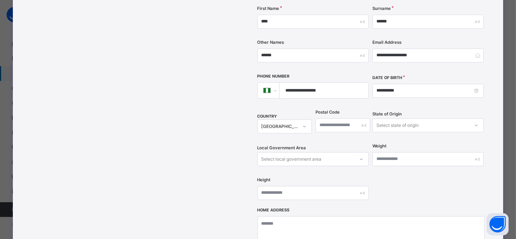
scroll to position [178, 0]
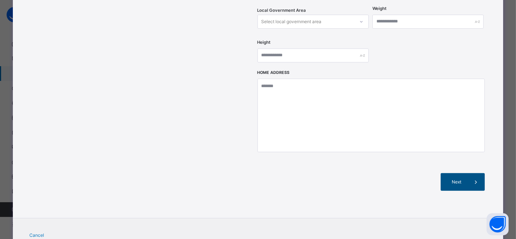
click at [459, 179] on span "Next" at bounding box center [457, 182] width 21 height 7
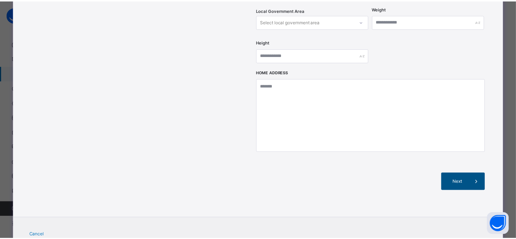
scroll to position [165, 0]
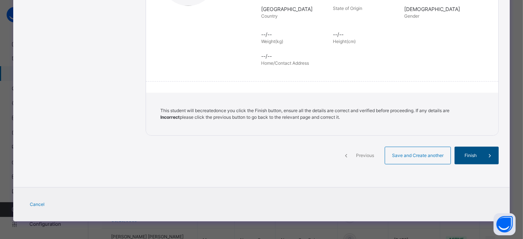
click at [473, 159] on div "Finish" at bounding box center [476, 156] width 44 height 18
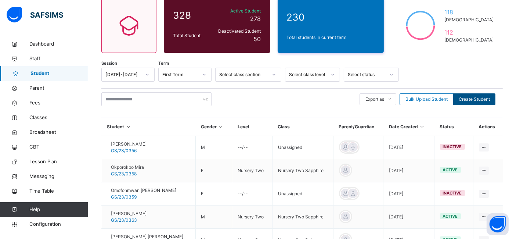
click at [472, 101] on span "Create Student" at bounding box center [474, 99] width 31 height 7
select select "**"
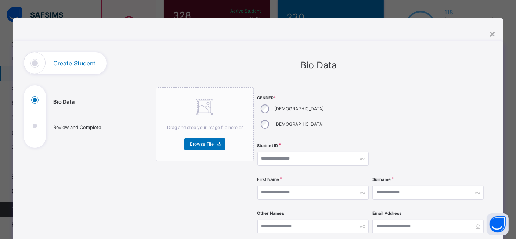
click at [491, 32] on div "×" at bounding box center [492, 33] width 7 height 15
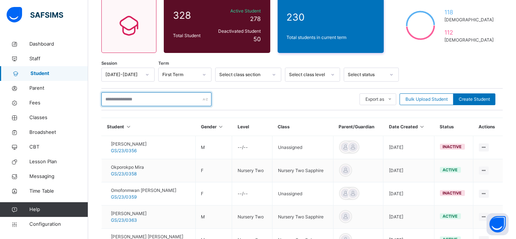
click at [148, 100] on input "text" at bounding box center [156, 99] width 110 height 14
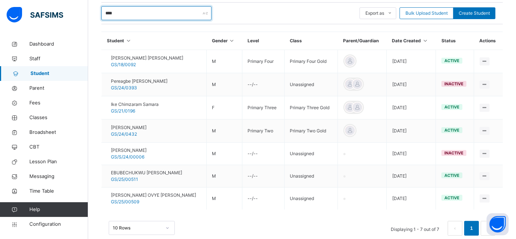
scroll to position [175, 0]
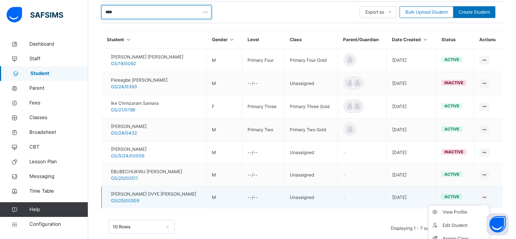
type input "****"
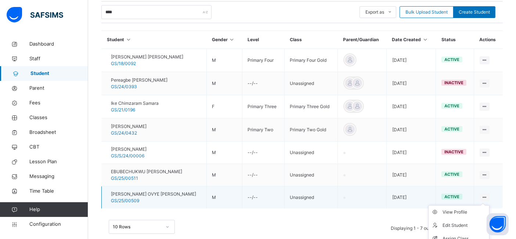
click at [487, 196] on div at bounding box center [485, 197] width 10 height 8
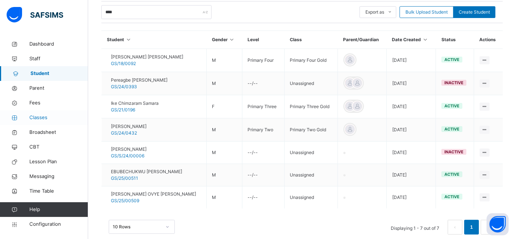
click at [34, 119] on span "Classes" at bounding box center [58, 117] width 59 height 7
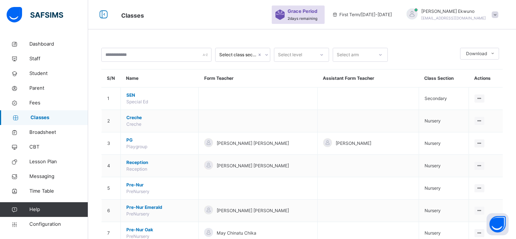
scroll to position [175, 0]
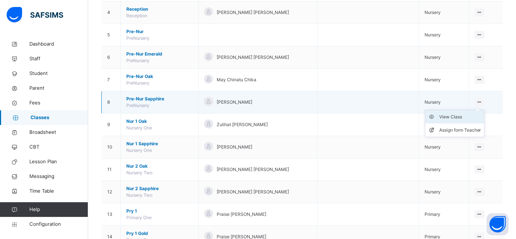
click at [457, 115] on div "View Class" at bounding box center [461, 116] width 42 height 7
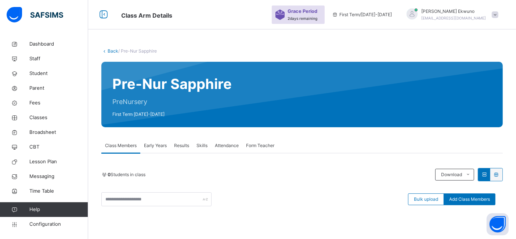
scroll to position [151, 0]
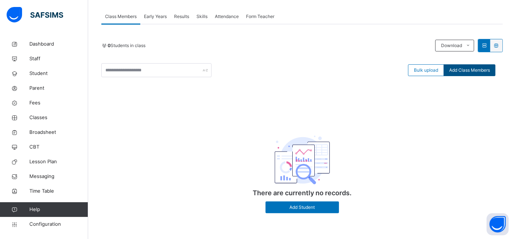
click at [467, 73] on span "Add Class Members" at bounding box center [470, 70] width 41 height 7
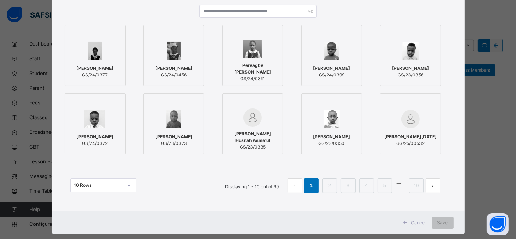
scroll to position [76, 0]
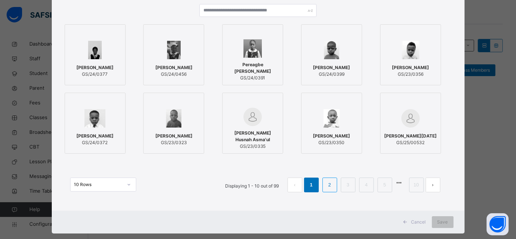
click at [332, 186] on link "2" at bounding box center [329, 185] width 7 height 10
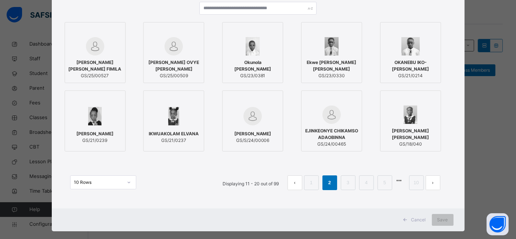
scroll to position [89, 0]
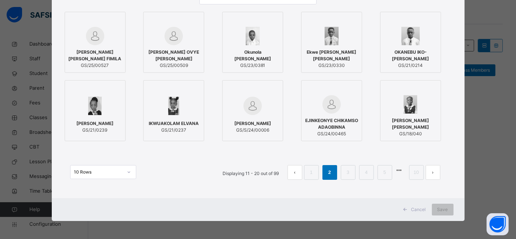
click at [186, 57] on span "THOMAS OVYE SAMUEL" at bounding box center [173, 55] width 53 height 13
click at [444, 209] on span "Save" at bounding box center [448, 209] width 11 height 7
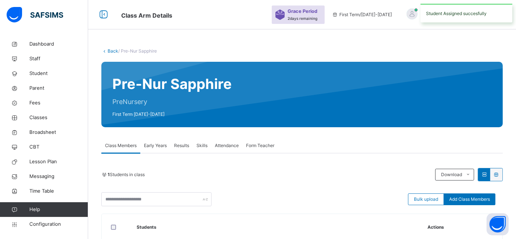
scroll to position [88, 0]
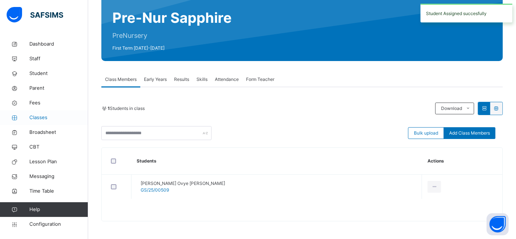
click at [45, 120] on span "Classes" at bounding box center [58, 117] width 59 height 7
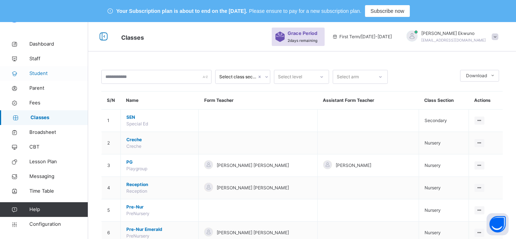
click at [39, 74] on span "Student" at bounding box center [58, 73] width 59 height 7
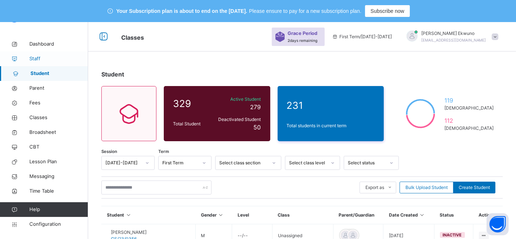
click at [37, 56] on span "Staff" at bounding box center [58, 58] width 59 height 7
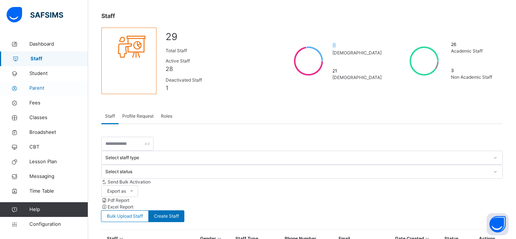
scroll to position [59, 0]
click at [400, 203] on li "Excel Report" at bounding box center [302, 206] width 402 height 7
click at [39, 118] on span "Classes" at bounding box center [58, 117] width 59 height 7
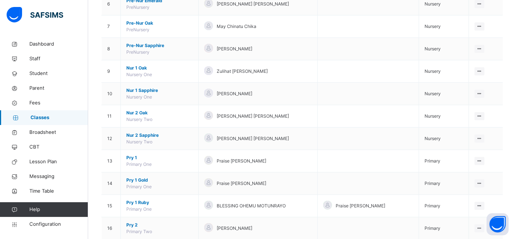
scroll to position [231, 0]
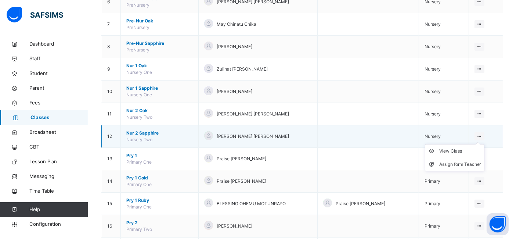
click at [485, 144] on ul "View Class Assign form Teacher" at bounding box center [455, 157] width 60 height 27
click at [462, 150] on div "View Class" at bounding box center [461, 150] width 42 height 7
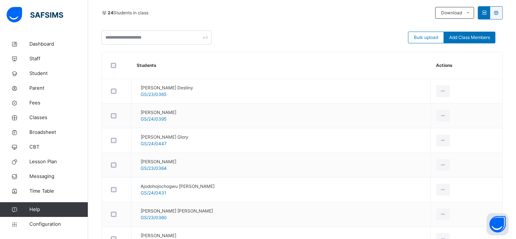
scroll to position [154, 0]
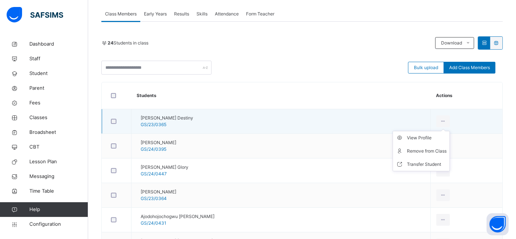
click at [450, 131] on ul "View Profile Remove from Class Transfer Student" at bounding box center [421, 151] width 57 height 40
click at [449, 131] on ul "View Profile Remove from Class Transfer Student" at bounding box center [421, 151] width 57 height 40
click at [440, 153] on div "Remove from Class" at bounding box center [427, 150] width 40 height 7
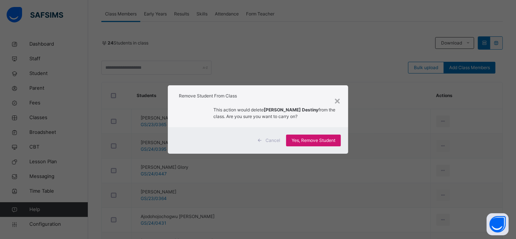
click at [323, 139] on span "Yes, Remove Student" at bounding box center [314, 140] width 44 height 7
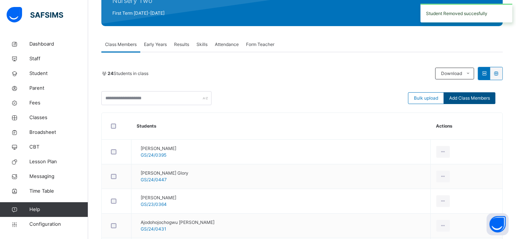
click at [471, 101] on span "Add Class Members" at bounding box center [470, 98] width 41 height 7
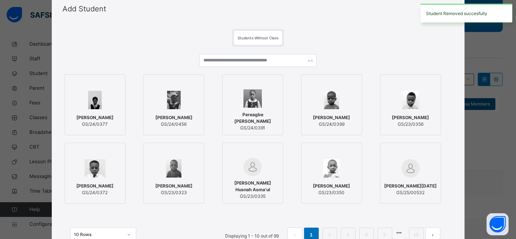
scroll to position [40, 0]
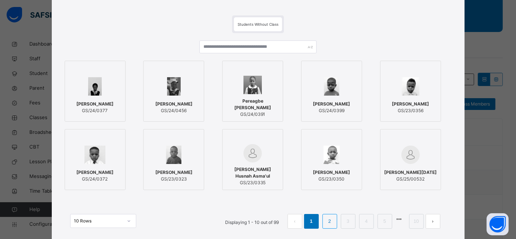
click at [333, 223] on link "2" at bounding box center [329, 222] width 7 height 10
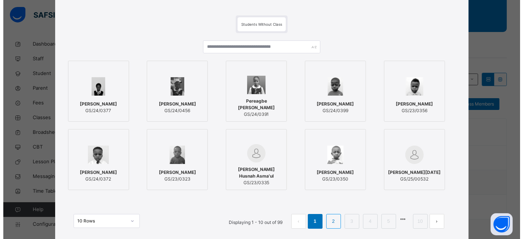
scroll to position [0, 0]
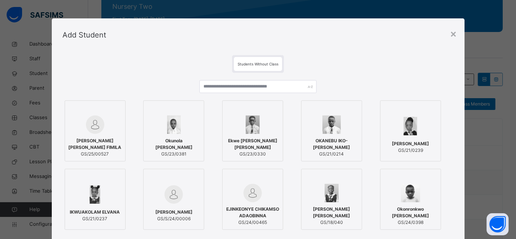
click at [94, 142] on span "JONATHAN DEBORAH FIMILA" at bounding box center [95, 143] width 53 height 13
click at [451, 158] on div "Ukomadu Christabel GS/21/0239" at bounding box center [421, 130] width 73 height 61
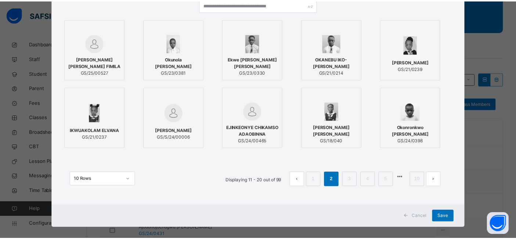
scroll to position [89, 0]
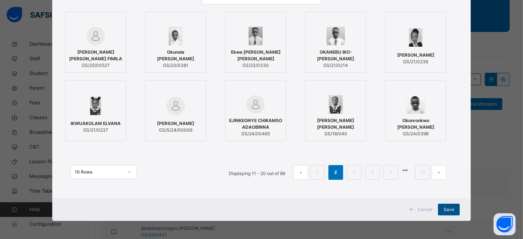
click at [446, 211] on span "Save" at bounding box center [448, 209] width 11 height 7
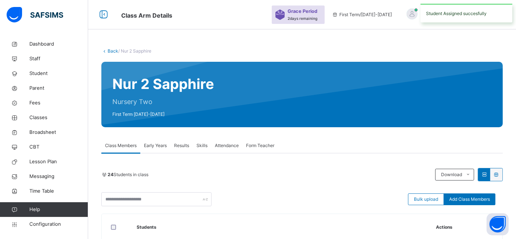
scroll to position [117, 0]
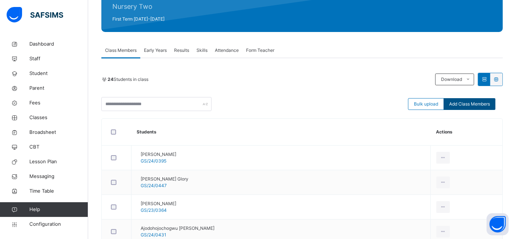
click at [471, 106] on span "Add Class Members" at bounding box center [470, 104] width 41 height 7
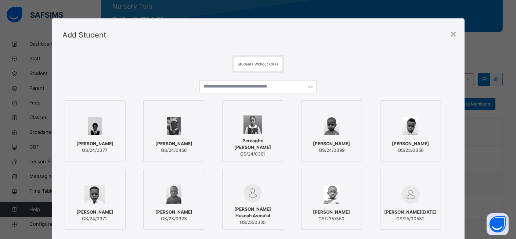
click at [339, 47] on div "Add Student" at bounding box center [258, 34] width 413 height 33
click at [443, 76] on div "Abubakar Aisha Hammadu GS/24/0377 MORAKINYO ELIZABETH OLUWANIFEMI GS/24/0456 Pe…" at bounding box center [258, 178] width 391 height 210
click at [374, 33] on div "Add Student" at bounding box center [258, 34] width 413 height 33
click at [453, 35] on div "×" at bounding box center [454, 33] width 7 height 15
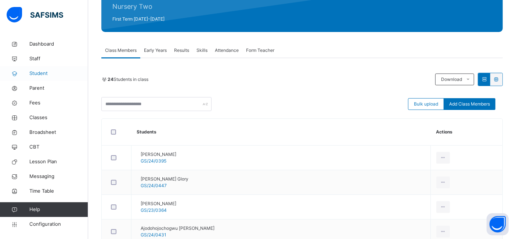
click at [37, 74] on span "Student" at bounding box center [58, 73] width 59 height 7
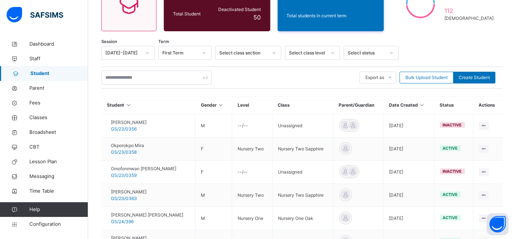
scroll to position [117, 0]
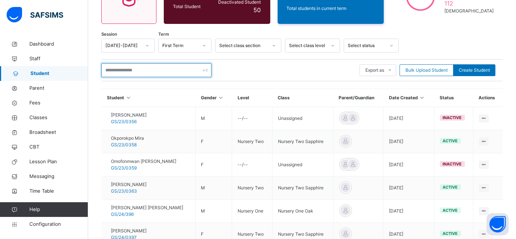
click at [140, 69] on input "text" at bounding box center [156, 70] width 110 height 14
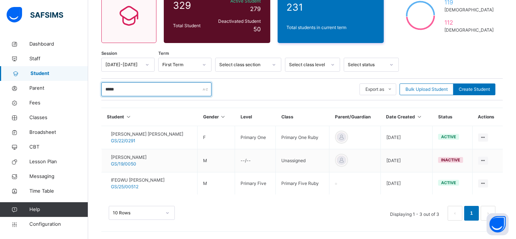
scroll to position [97, 0]
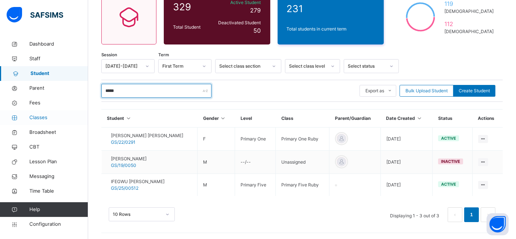
type input "*****"
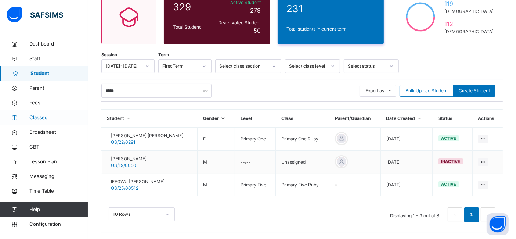
click at [42, 117] on span "Classes" at bounding box center [58, 117] width 59 height 7
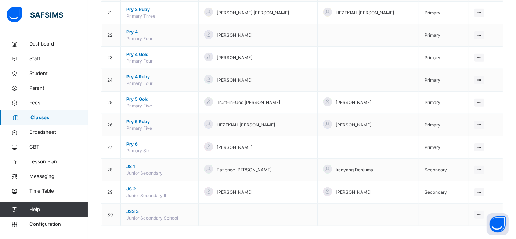
scroll to position [558, 0]
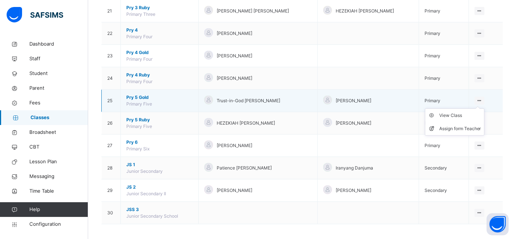
click at [483, 98] on icon at bounding box center [480, 101] width 6 height 6
click at [461, 114] on div "View Class" at bounding box center [461, 115] width 42 height 7
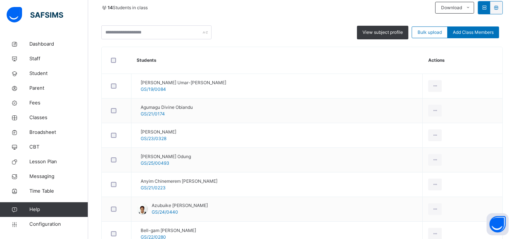
scroll to position [127, 0]
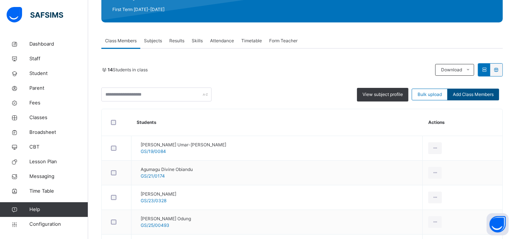
click at [481, 97] on span "Add Class Members" at bounding box center [473, 94] width 41 height 7
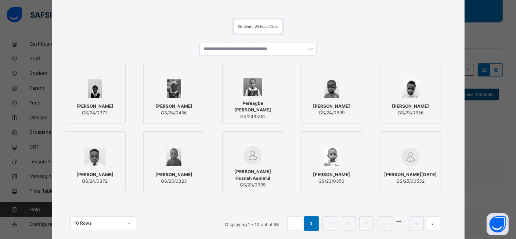
scroll to position [44, 0]
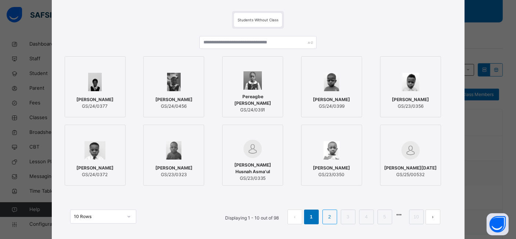
click at [333, 217] on link "2" at bounding box center [329, 217] width 7 height 10
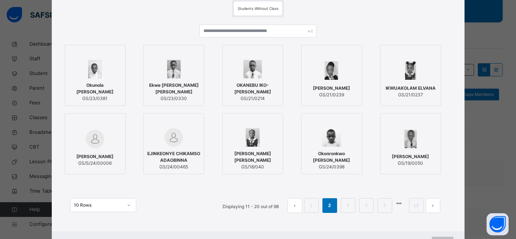
scroll to position [58, 0]
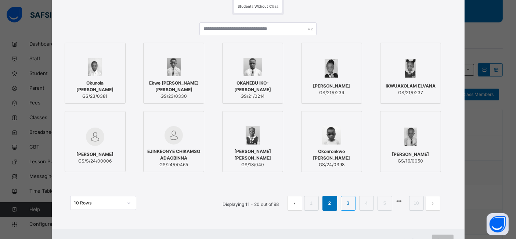
click at [347, 201] on link "3" at bounding box center [348, 204] width 7 height 10
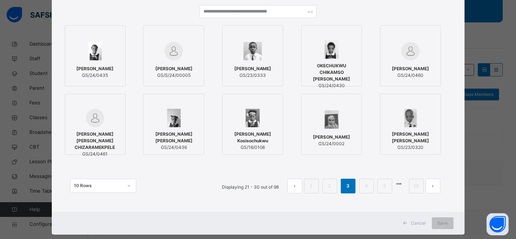
scroll to position [89, 0]
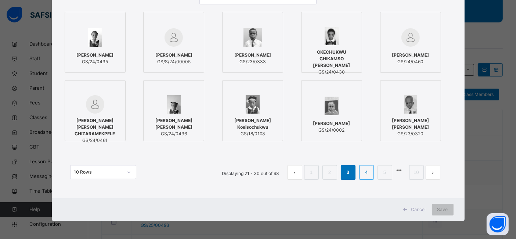
click at [368, 173] on link "4" at bounding box center [366, 173] width 7 height 10
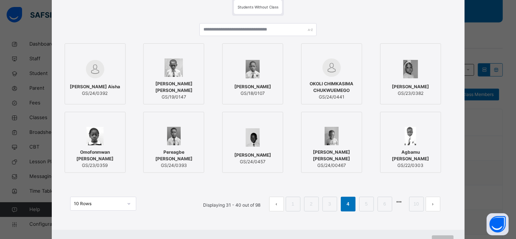
scroll to position [58, 0]
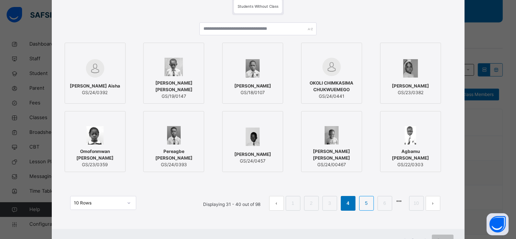
click at [368, 201] on link "5" at bounding box center [366, 204] width 7 height 10
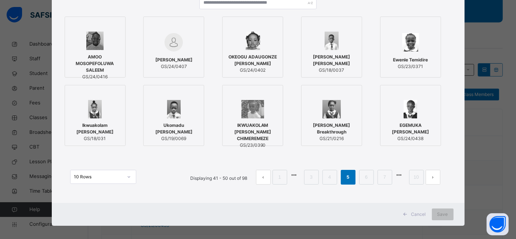
scroll to position [89, 0]
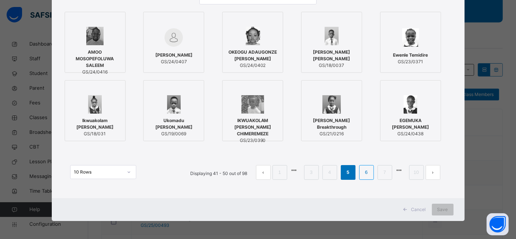
click at [367, 174] on link "6" at bounding box center [366, 173] width 7 height 10
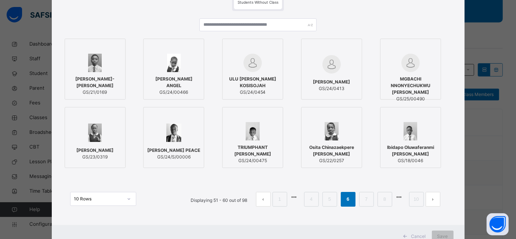
scroll to position [62, 0]
click at [369, 199] on link "7" at bounding box center [366, 199] width 7 height 10
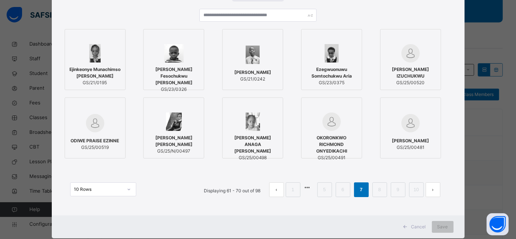
scroll to position [73, 0]
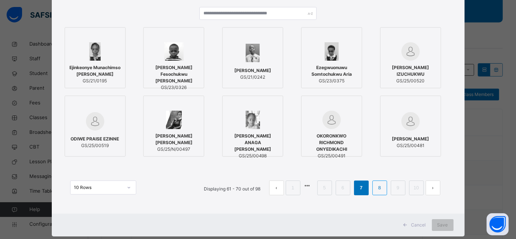
click at [380, 190] on link "8" at bounding box center [379, 188] width 7 height 10
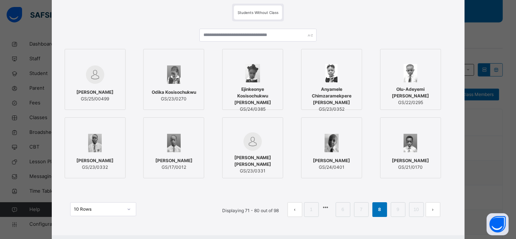
scroll to position [54, 0]
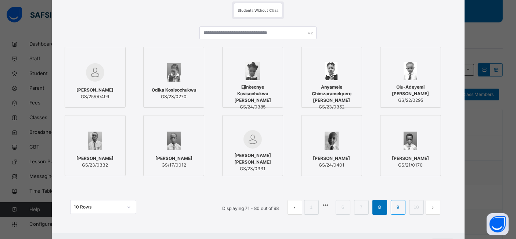
click at [399, 209] on link "9" at bounding box center [398, 208] width 7 height 10
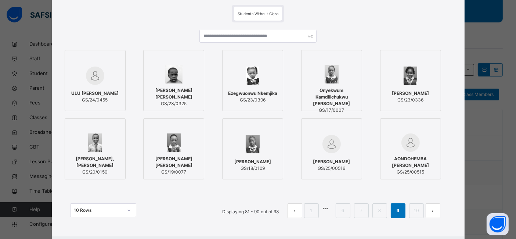
scroll to position [55, 0]
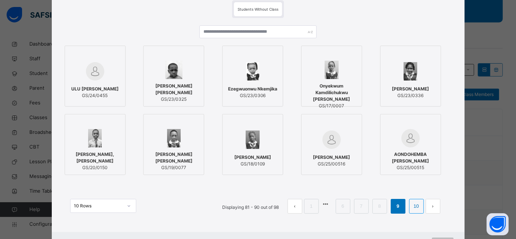
click at [416, 208] on link "10" at bounding box center [417, 206] width 10 height 10
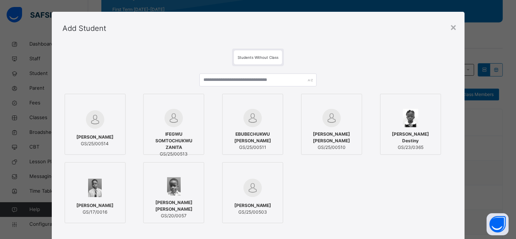
scroll to position [0, 0]
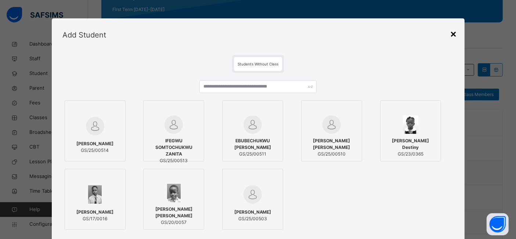
click at [456, 34] on div "×" at bounding box center [454, 33] width 7 height 15
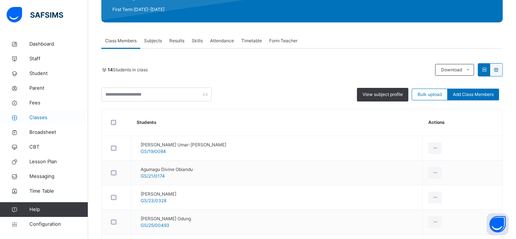
click at [36, 115] on span "Classes" at bounding box center [58, 117] width 59 height 7
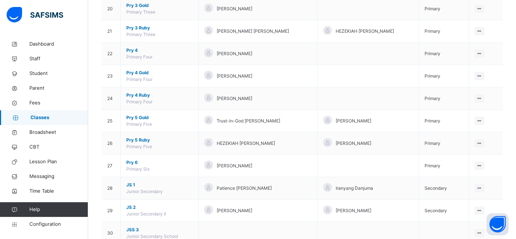
scroll to position [539, 0]
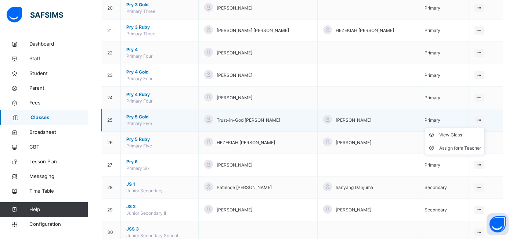
click at [483, 117] on icon at bounding box center [480, 120] width 6 height 6
click at [453, 134] on div "View Class" at bounding box center [461, 134] width 42 height 7
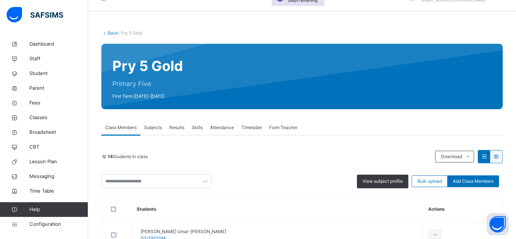
scroll to position [36, 0]
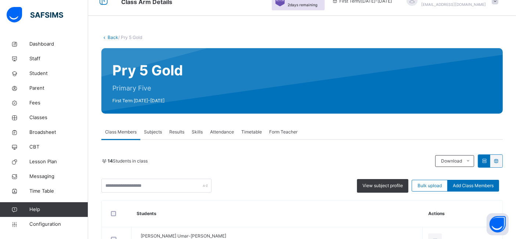
click at [116, 37] on link "Back" at bounding box center [113, 38] width 11 height 6
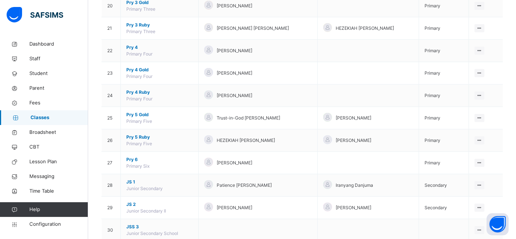
scroll to position [558, 0]
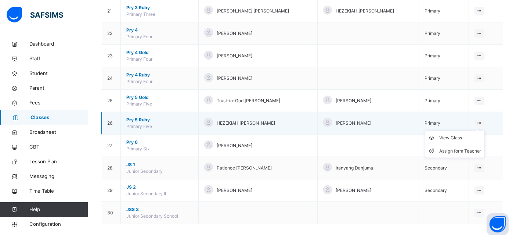
click at [483, 120] on icon at bounding box center [480, 123] width 6 height 6
click at [460, 135] on div "View Class" at bounding box center [461, 137] width 42 height 7
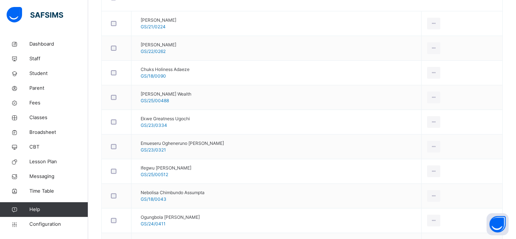
scroll to position [248, 0]
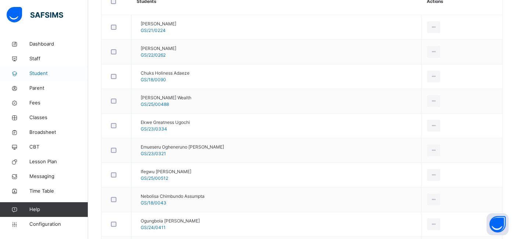
click at [40, 72] on span "Student" at bounding box center [58, 73] width 59 height 7
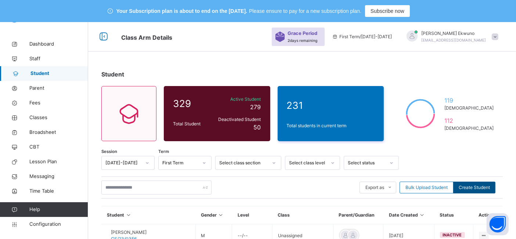
click at [480, 188] on span "Create Student" at bounding box center [474, 187] width 31 height 7
select select "**"
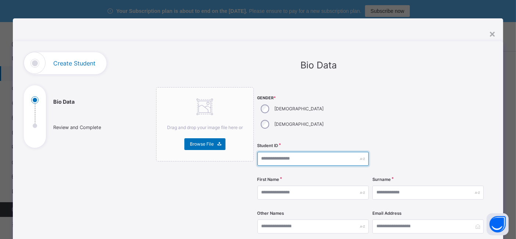
click at [269, 152] on input "text" at bounding box center [313, 159] width 111 height 14
type input "*"
type input "**********"
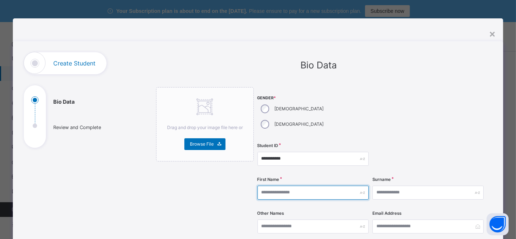
click at [268, 186] on input "text" at bounding box center [313, 193] width 111 height 14
type input "*****"
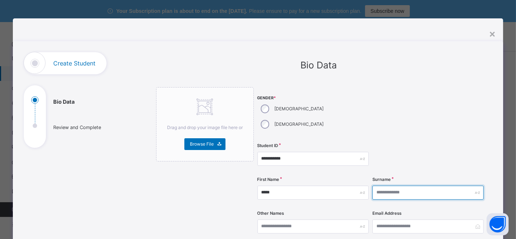
click at [380, 186] on input "text" at bounding box center [428, 193] width 111 height 14
type input "**********"
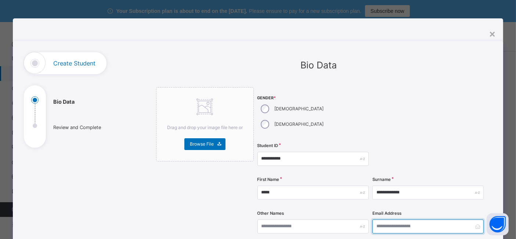
click at [377, 219] on input "email" at bounding box center [428, 226] width 111 height 14
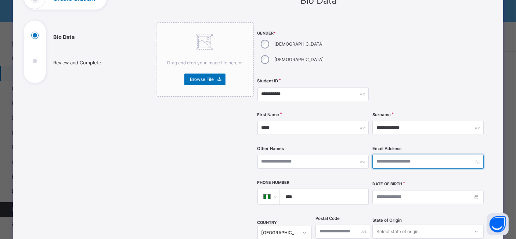
scroll to position [73, 0]
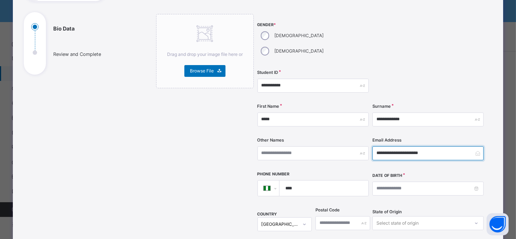
type input "**********"
click at [317, 180] on input "****" at bounding box center [322, 187] width 83 height 15
type input "**********"
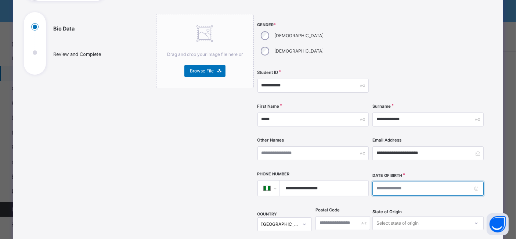
click at [383, 182] on input at bounding box center [428, 189] width 111 height 14
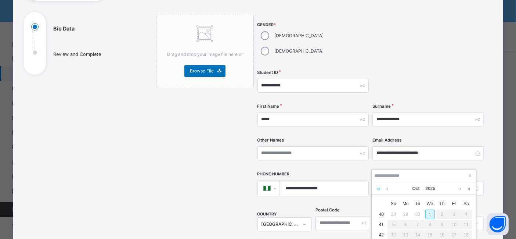
click at [379, 188] on link at bounding box center [379, 188] width 7 height 12
click at [381, 190] on link at bounding box center [379, 188] width 7 height 12
click at [455, 232] on div "14" at bounding box center [455, 235] width 10 height 10
type input "**********"
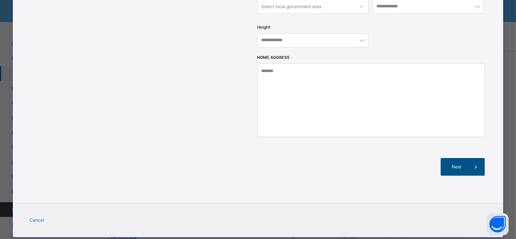
click at [465, 158] on div "Next" at bounding box center [463, 167] width 44 height 18
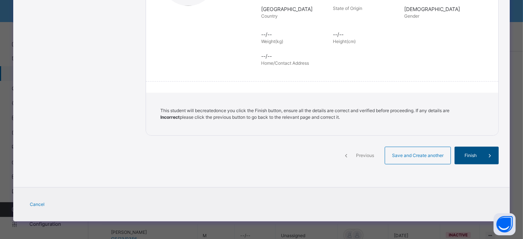
click at [473, 154] on span "Finish" at bounding box center [470, 155] width 21 height 7
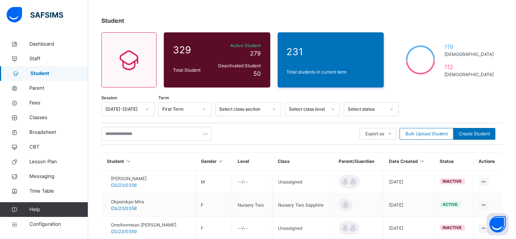
scroll to position [51, 0]
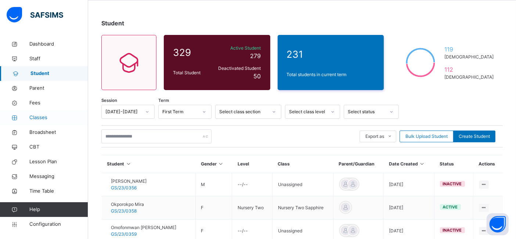
click at [40, 115] on span "Classes" at bounding box center [58, 117] width 59 height 7
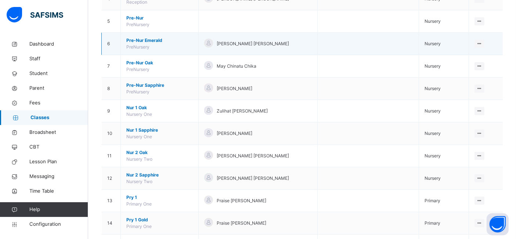
scroll to position [193, 0]
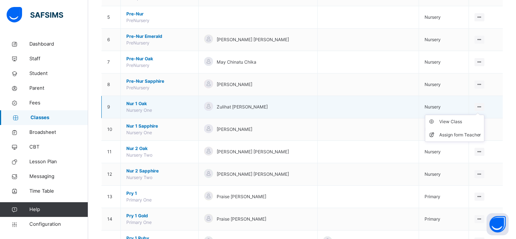
click at [483, 105] on icon at bounding box center [480, 107] width 6 height 6
click at [464, 121] on div "View Class" at bounding box center [461, 121] width 42 height 7
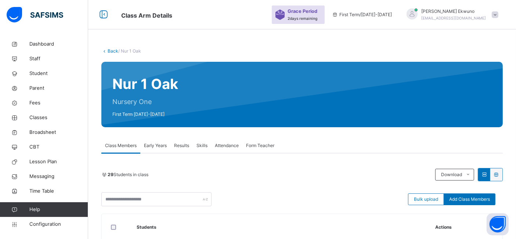
scroll to position [193, 0]
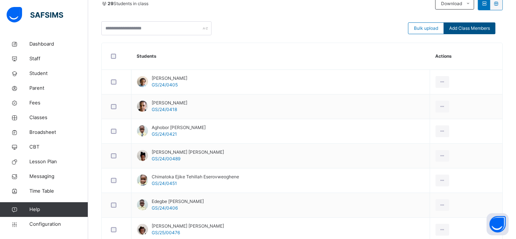
click at [473, 32] on span "Add Class Members" at bounding box center [470, 28] width 41 height 7
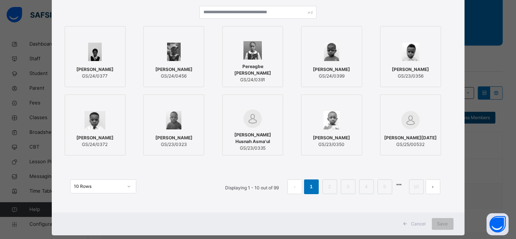
scroll to position [89, 0]
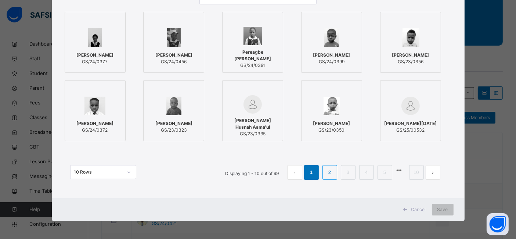
click at [332, 174] on link "2" at bounding box center [329, 173] width 7 height 10
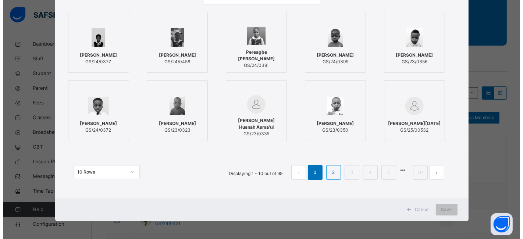
scroll to position [0, 0]
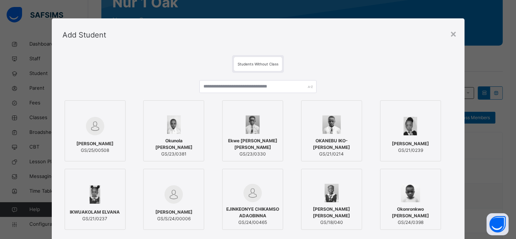
click at [83, 140] on span "SAMAILE AHMAD AHMAD" at bounding box center [94, 143] width 37 height 7
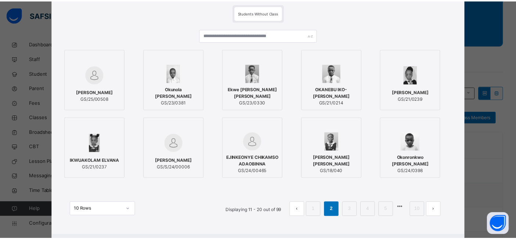
scroll to position [89, 0]
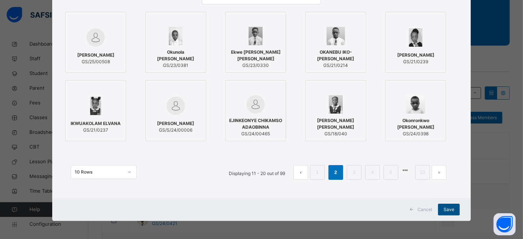
click at [444, 215] on div "Save" at bounding box center [449, 210] width 22 height 12
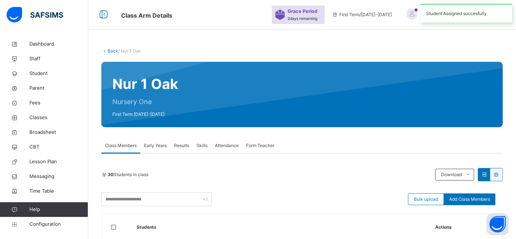
scroll to position [104, 0]
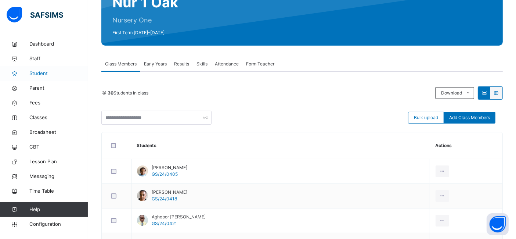
click at [34, 72] on span "Student" at bounding box center [58, 73] width 59 height 7
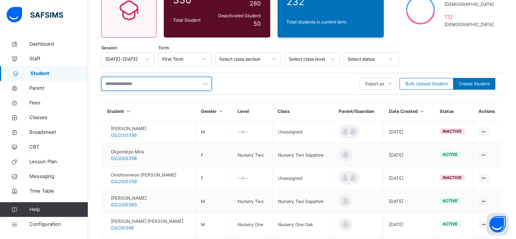
click at [126, 85] on input "text" at bounding box center [156, 84] width 110 height 14
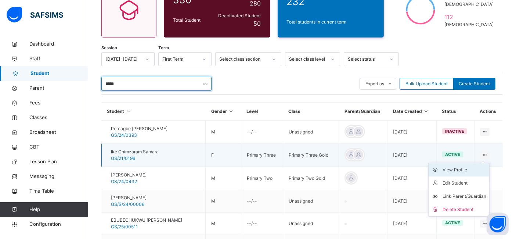
type input "*****"
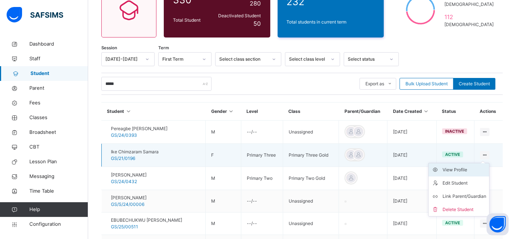
click at [459, 168] on div "View Profile" at bounding box center [465, 169] width 44 height 7
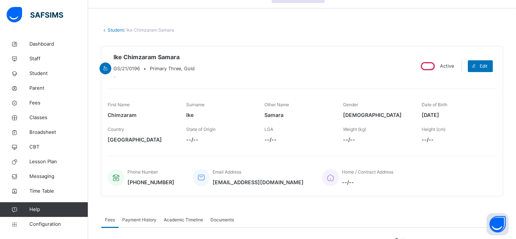
scroll to position [25, 0]
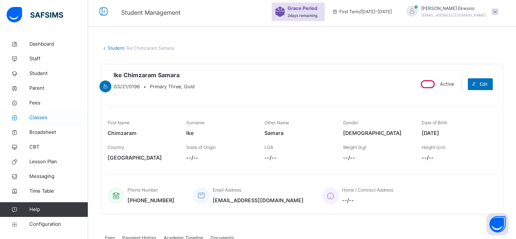
click at [39, 117] on span "Classes" at bounding box center [58, 117] width 59 height 7
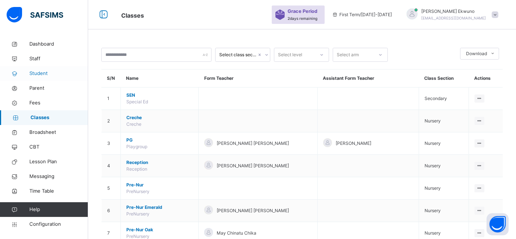
scroll to position [25, 0]
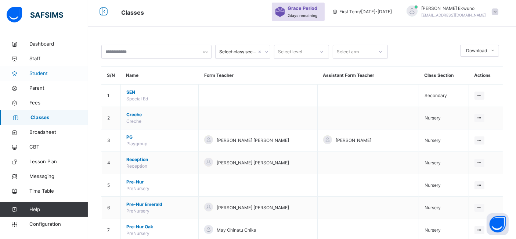
click at [36, 74] on span "Student" at bounding box center [58, 73] width 59 height 7
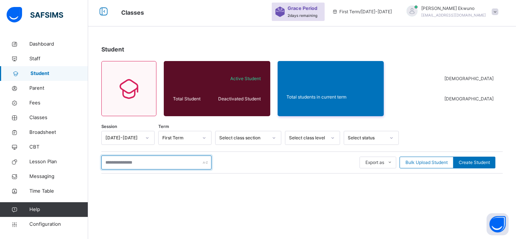
click at [114, 158] on input "text" at bounding box center [156, 162] width 110 height 14
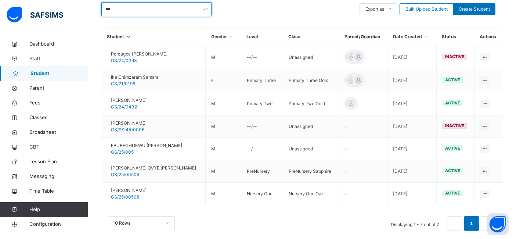
scroll to position [184, 0]
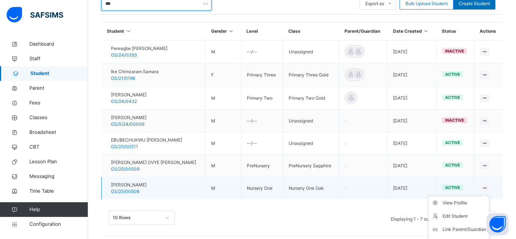
type input "***"
click at [489, 186] on icon at bounding box center [485, 188] width 6 height 6
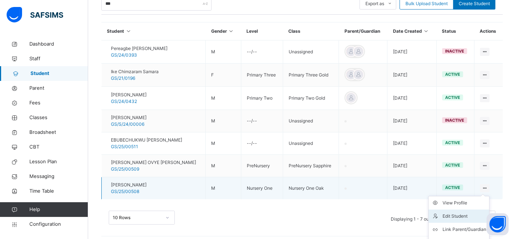
click at [461, 216] on div "Edit Student" at bounding box center [465, 215] width 44 height 7
select select "**"
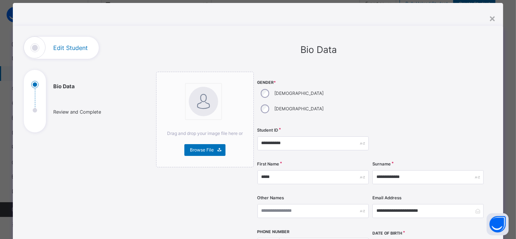
scroll to position [23, 0]
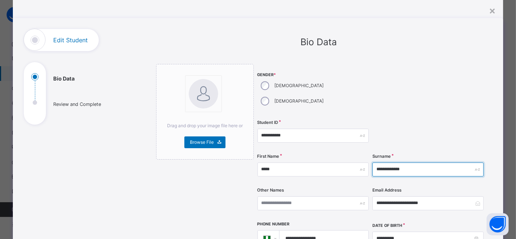
click at [394, 162] on input "**********" at bounding box center [428, 169] width 111 height 14
type input "**********"
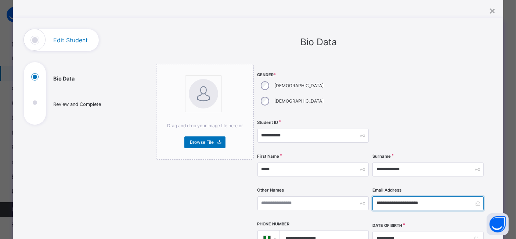
click at [454, 196] on input "**********" at bounding box center [428, 203] width 111 height 14
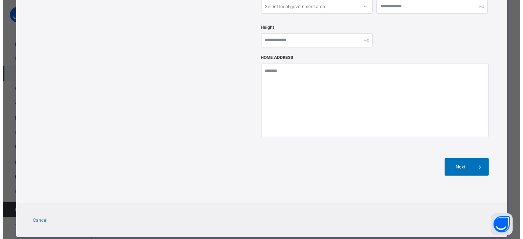
scroll to position [187, 0]
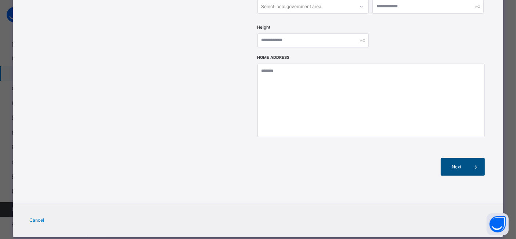
click at [471, 158] on span at bounding box center [477, 167] width 18 height 18
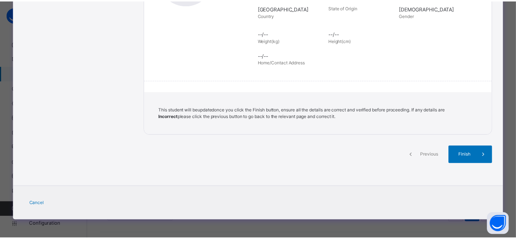
scroll to position [165, 0]
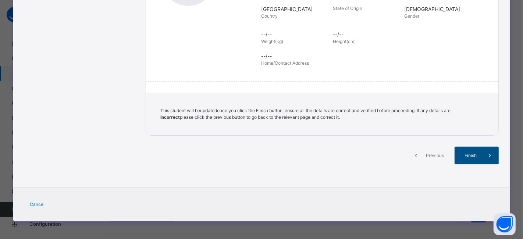
click at [476, 157] on span "Finish" at bounding box center [470, 155] width 21 height 7
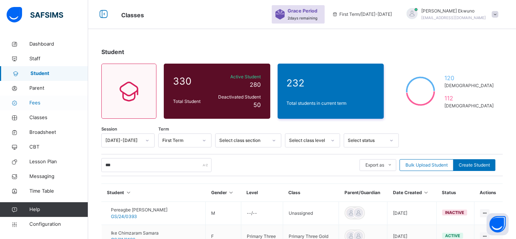
scroll to position [26, 0]
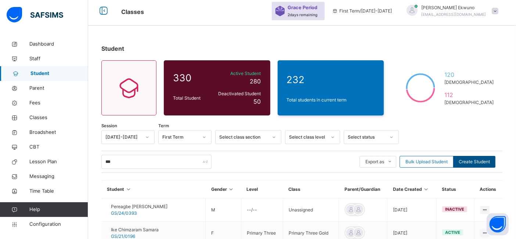
click at [478, 162] on span "Create Student" at bounding box center [474, 161] width 31 height 7
select select "**"
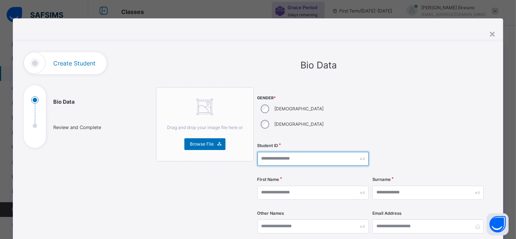
click at [263, 152] on input "text" at bounding box center [313, 159] width 111 height 14
type input "**********"
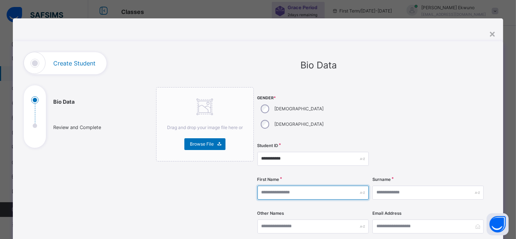
click at [265, 186] on input "text" at bounding box center [313, 193] width 111 height 14
type input "****"
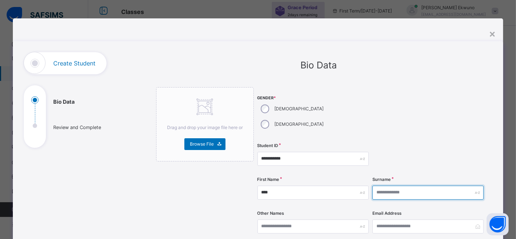
click at [379, 186] on input "text" at bounding box center [428, 193] width 111 height 14
type input "***"
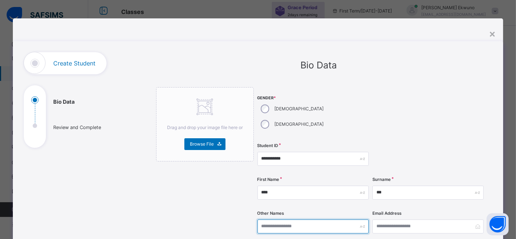
click at [296, 219] on input "text" at bounding box center [313, 226] width 111 height 14
type input "**********"
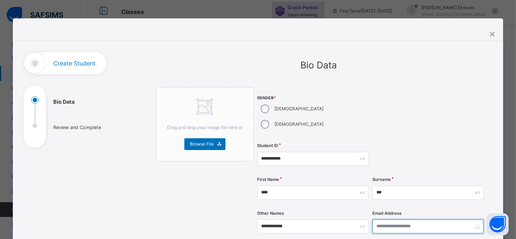
click at [384, 219] on input "email" at bounding box center [428, 226] width 111 height 14
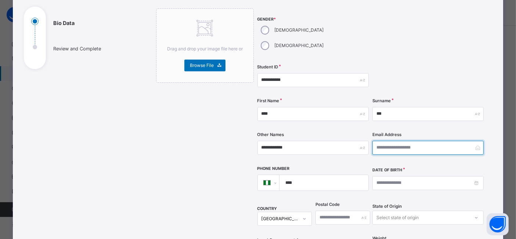
scroll to position [82, 0]
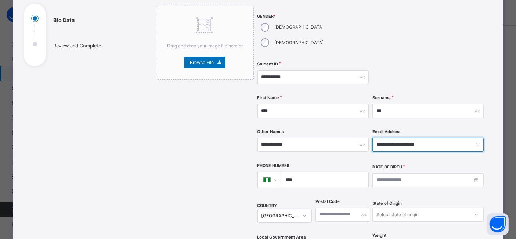
type input "**********"
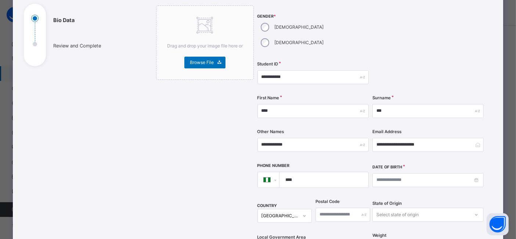
click at [340, 172] on input "****" at bounding box center [322, 179] width 83 height 15
type input "**********"
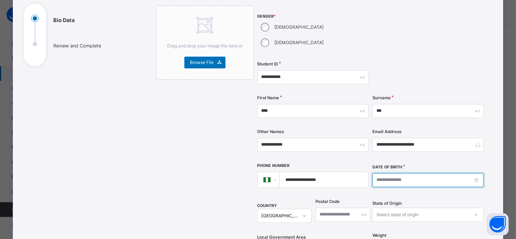
click at [420, 173] on input at bounding box center [428, 180] width 111 height 14
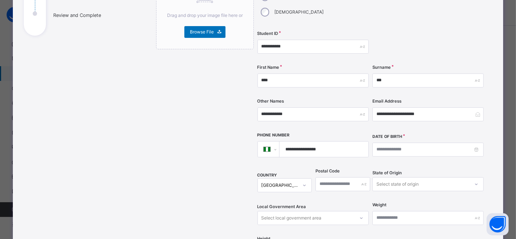
scroll to position [129, 0]
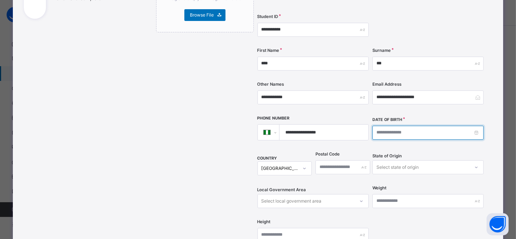
click at [418, 126] on input at bounding box center [428, 133] width 111 height 14
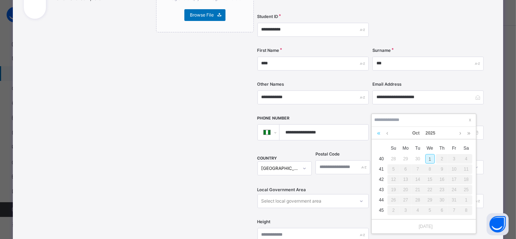
click at [379, 135] on link at bounding box center [379, 133] width 7 height 12
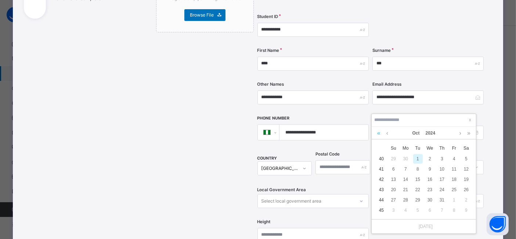
click at [379, 135] on link at bounding box center [379, 133] width 7 height 12
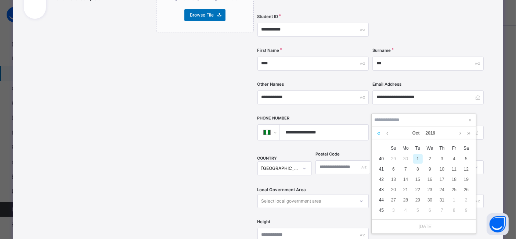
click at [379, 135] on link at bounding box center [379, 133] width 7 height 12
click at [389, 135] on link at bounding box center [388, 133] width 6 height 12
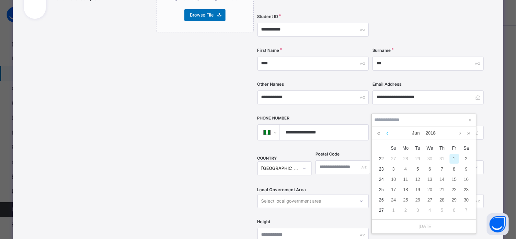
click at [389, 135] on link at bounding box center [388, 133] width 6 height 12
click at [453, 167] on div "9" at bounding box center [455, 169] width 10 height 10
type input "**********"
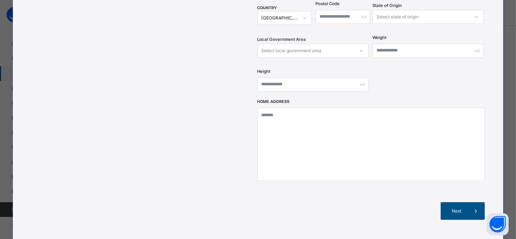
click at [466, 208] on span "Next" at bounding box center [457, 211] width 21 height 7
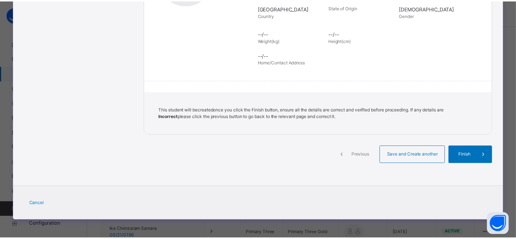
scroll to position [165, 0]
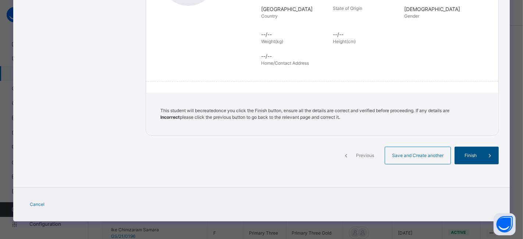
click at [475, 154] on span "Finish" at bounding box center [470, 155] width 21 height 7
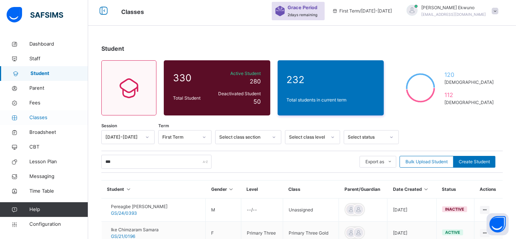
click at [38, 118] on span "Classes" at bounding box center [58, 117] width 59 height 7
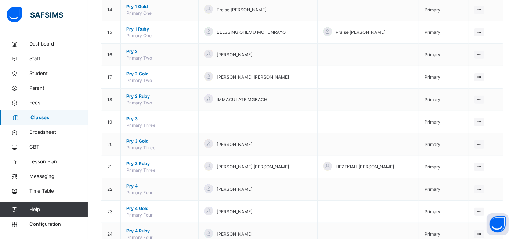
scroll to position [404, 0]
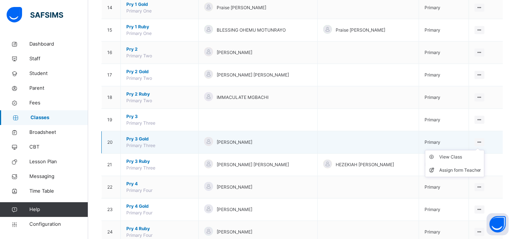
click at [483, 140] on icon at bounding box center [480, 142] width 6 height 6
click at [470, 155] on div "View Class" at bounding box center [461, 156] width 42 height 7
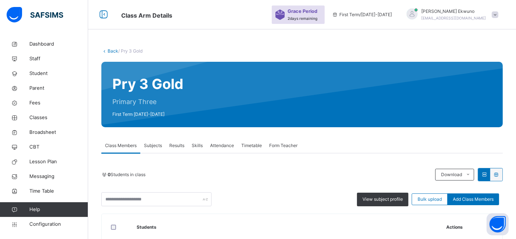
scroll to position [404, 0]
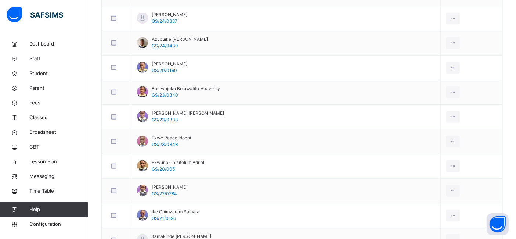
click at [473, 163] on div "0 Students in class Download Pdf Report Excel Report View subject profile Bulk …" at bounding box center [302, 203] width 402 height 834
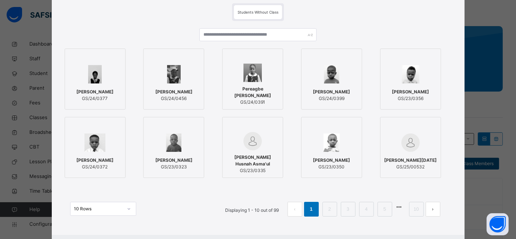
scroll to position [53, 0]
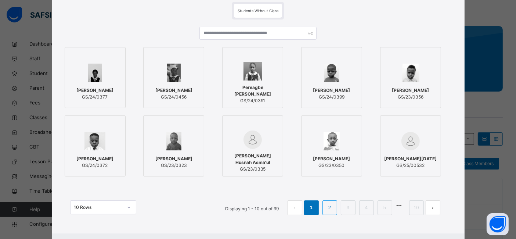
click at [331, 210] on link "2" at bounding box center [329, 208] width 7 height 10
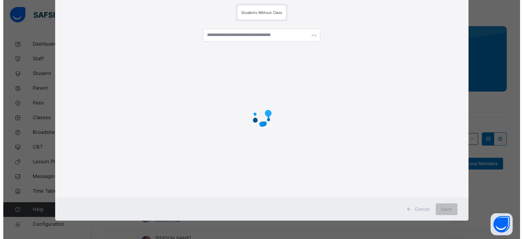
scroll to position [0, 0]
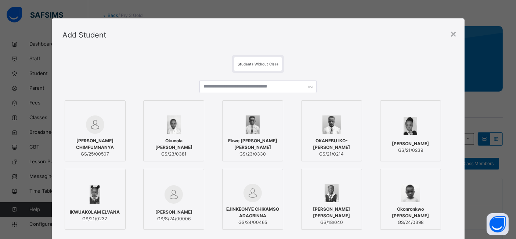
click at [94, 143] on span "OBI ZOEY CHIMFUMNANYA" at bounding box center [95, 143] width 53 height 13
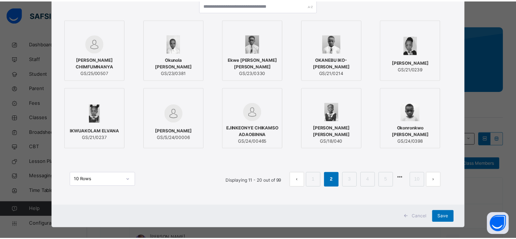
scroll to position [89, 0]
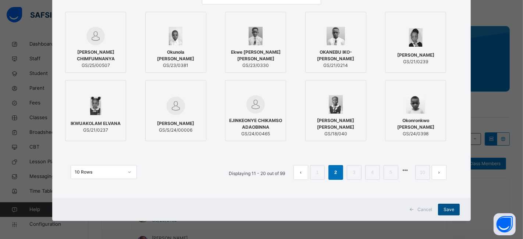
click at [447, 209] on span "Save" at bounding box center [448, 209] width 11 height 7
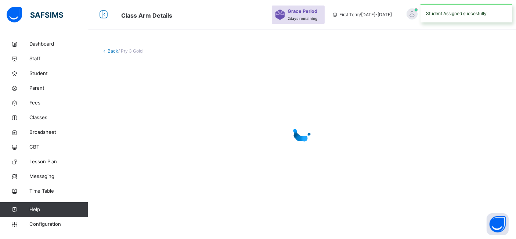
click at [443, 213] on div "Back / Pry 3 Gold" at bounding box center [302, 119] width 428 height 239
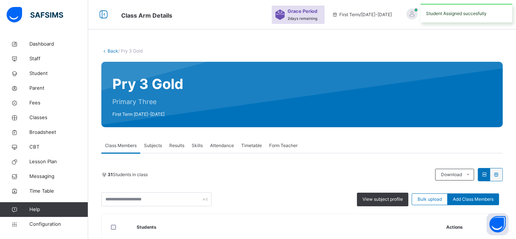
scroll to position [58, 0]
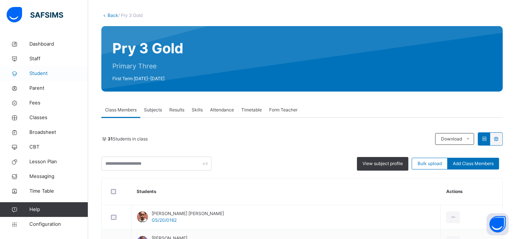
click at [43, 72] on span "Student" at bounding box center [58, 73] width 59 height 7
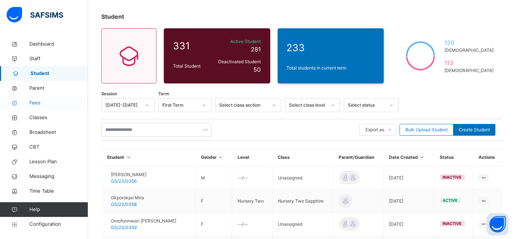
click at [36, 103] on span "Fees" at bounding box center [58, 102] width 59 height 7
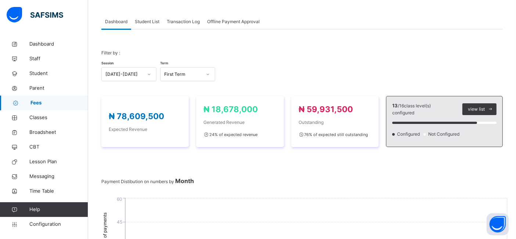
scroll to position [58, 0]
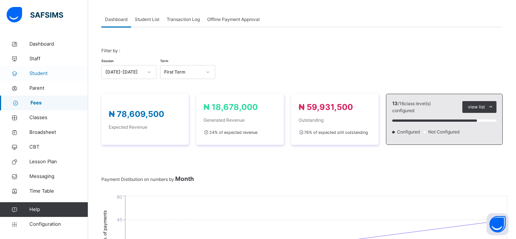
click at [36, 74] on span "Student" at bounding box center [58, 73] width 59 height 7
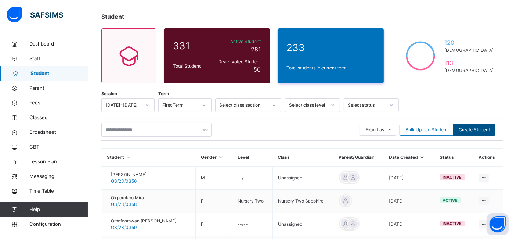
click at [480, 130] on span "Create Student" at bounding box center [474, 129] width 31 height 7
select select "**"
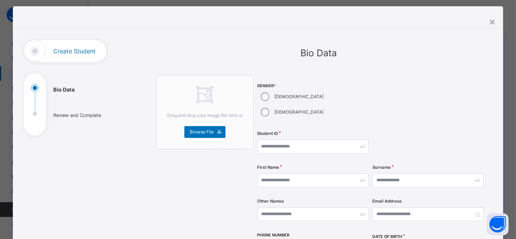
scroll to position [15, 0]
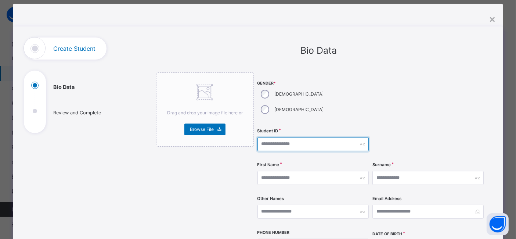
click at [269, 137] on input "text" at bounding box center [313, 144] width 111 height 14
type input "**********"
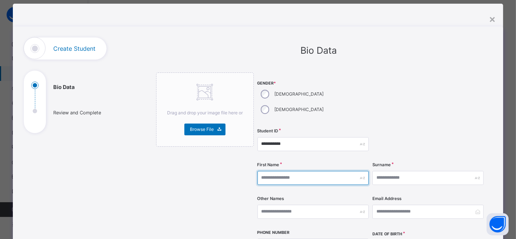
click at [266, 171] on input "text" at bounding box center [313, 178] width 111 height 14
type input "********"
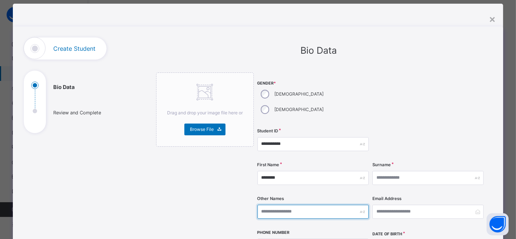
click at [259, 205] on input "text" at bounding box center [313, 212] width 111 height 14
type input "****"
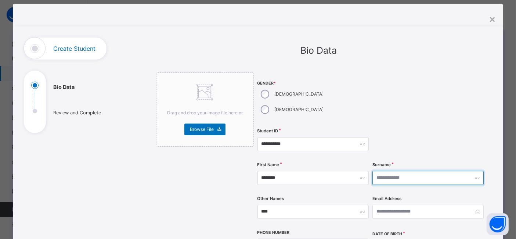
click at [384, 171] on input "text" at bounding box center [428, 178] width 111 height 14
type input "*********"
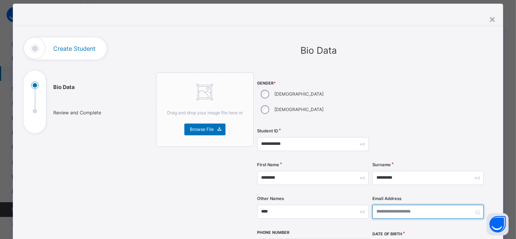
click at [391, 205] on input "email" at bounding box center [428, 212] width 111 height 14
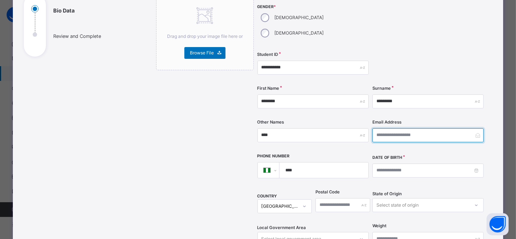
scroll to position [92, 0]
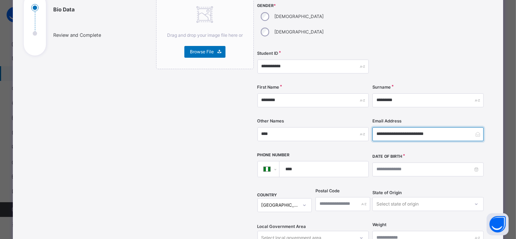
type input "**********"
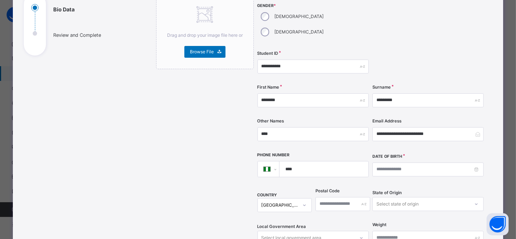
click at [326, 161] on input "****" at bounding box center [322, 168] width 83 height 15
type input "**********"
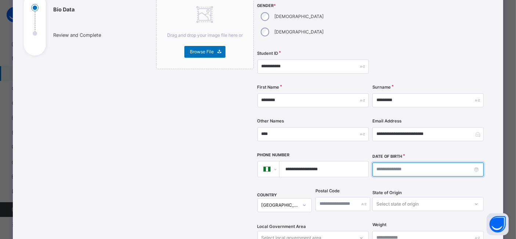
click at [381, 162] on input at bounding box center [428, 169] width 111 height 14
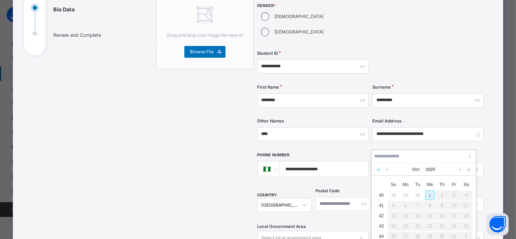
click at [377, 169] on link at bounding box center [379, 169] width 7 height 12
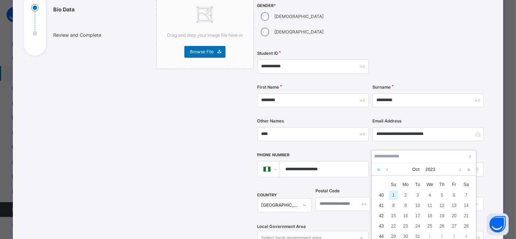
click at [377, 169] on link at bounding box center [379, 169] width 7 height 12
click at [387, 169] on link at bounding box center [388, 169] width 6 height 12
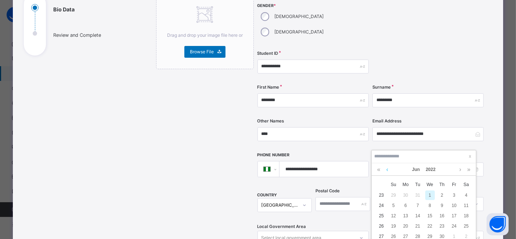
click at [387, 169] on link at bounding box center [388, 169] width 6 height 12
click at [452, 195] on div "4" at bounding box center [455, 195] width 10 height 10
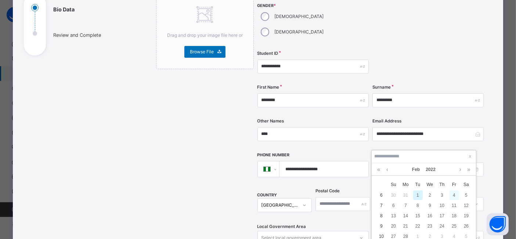
type input "**********"
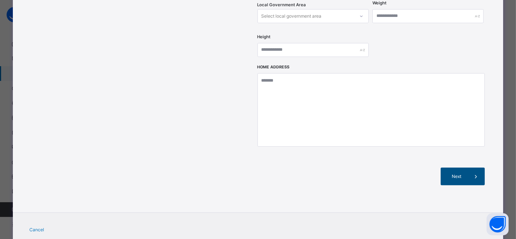
click at [462, 173] on span "Next" at bounding box center [457, 176] width 21 height 7
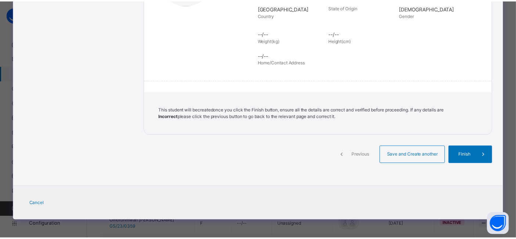
scroll to position [165, 0]
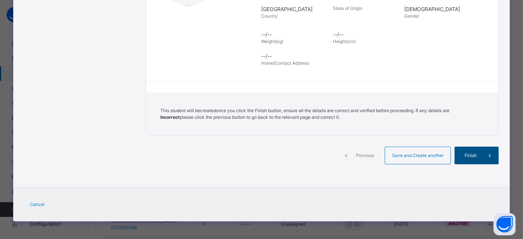
click at [471, 157] on span "Finish" at bounding box center [470, 155] width 21 height 7
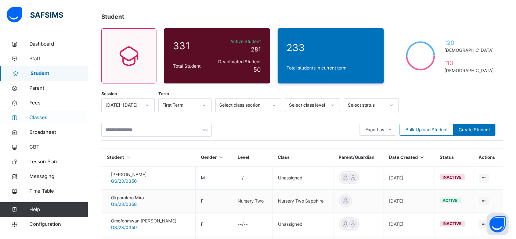
click at [39, 117] on span "Classes" at bounding box center [58, 117] width 59 height 7
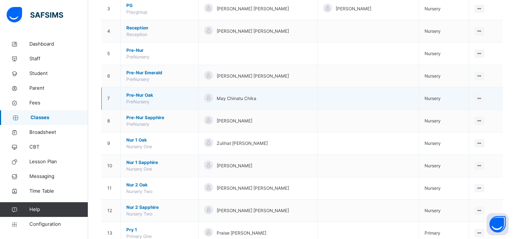
scroll to position [162, 0]
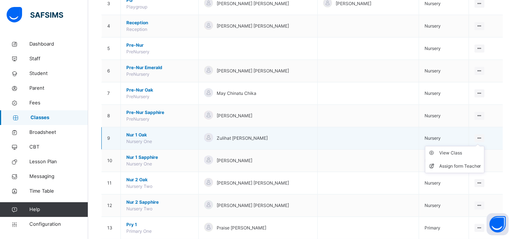
click at [483, 137] on icon at bounding box center [480, 138] width 6 height 6
click at [466, 150] on div "View Class" at bounding box center [461, 152] width 42 height 7
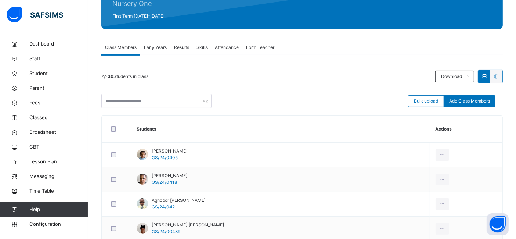
scroll to position [119, 0]
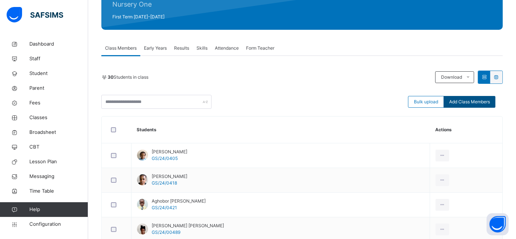
click at [475, 99] on span "Add Class Members" at bounding box center [470, 102] width 41 height 7
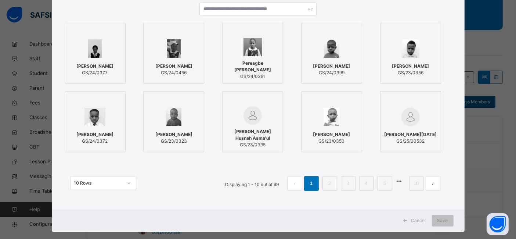
scroll to position [83, 0]
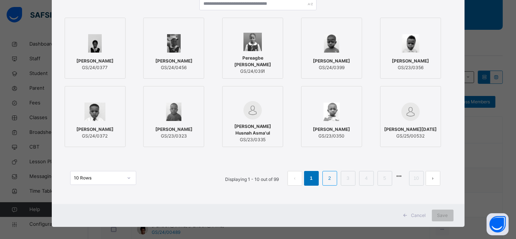
click at [330, 178] on link "2" at bounding box center [329, 179] width 7 height 10
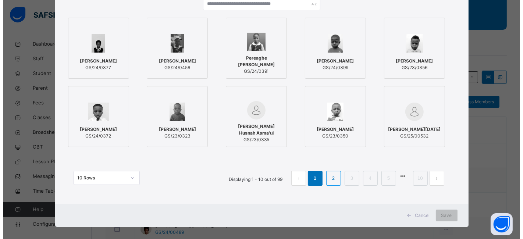
scroll to position [0, 0]
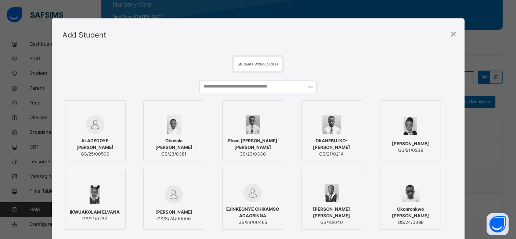
click at [93, 140] on span "ALADEDOYE KIKELOMO JANE" at bounding box center [95, 143] width 53 height 13
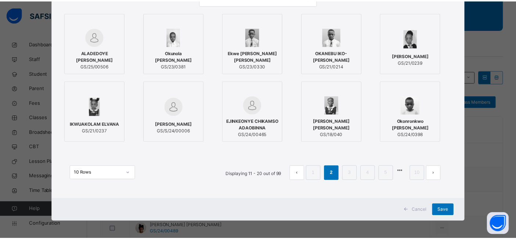
scroll to position [89, 0]
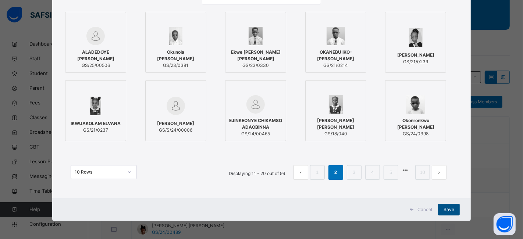
click at [451, 213] on div "Save" at bounding box center [449, 210] width 22 height 12
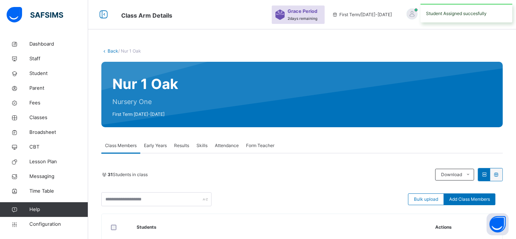
scroll to position [119, 0]
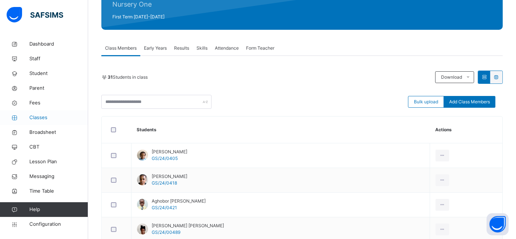
click at [39, 117] on span "Classes" at bounding box center [58, 117] width 59 height 7
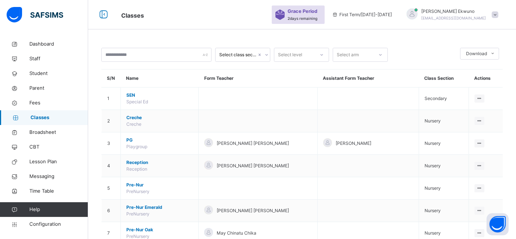
scroll to position [119, 0]
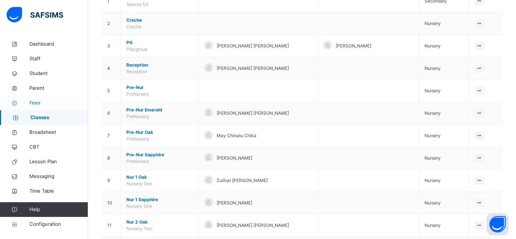
click at [32, 104] on span "Fees" at bounding box center [58, 102] width 59 height 7
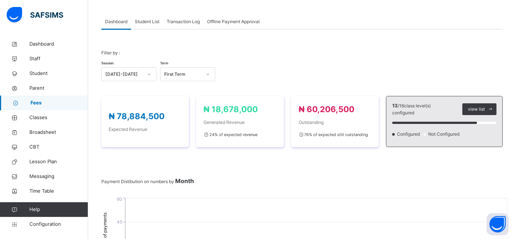
scroll to position [119, 0]
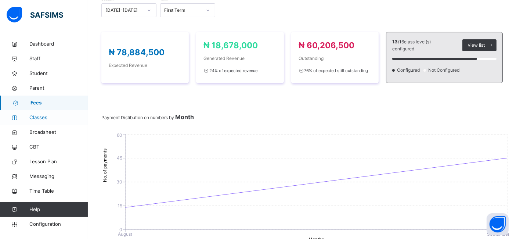
click at [39, 117] on span "Classes" at bounding box center [58, 117] width 59 height 7
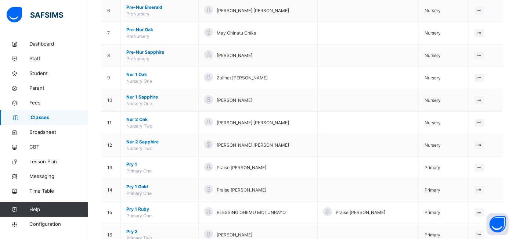
scroll to position [235, 0]
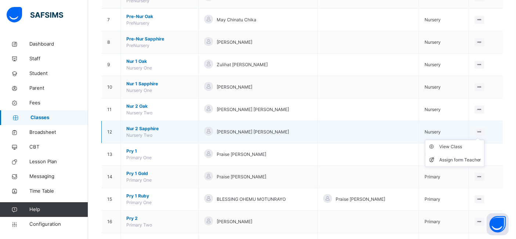
click at [483, 130] on icon at bounding box center [480, 132] width 6 height 6
click at [471, 146] on div "View Class" at bounding box center [461, 146] width 42 height 7
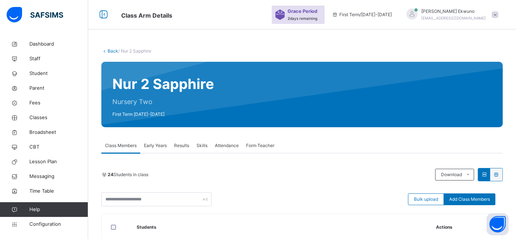
scroll to position [235, 0]
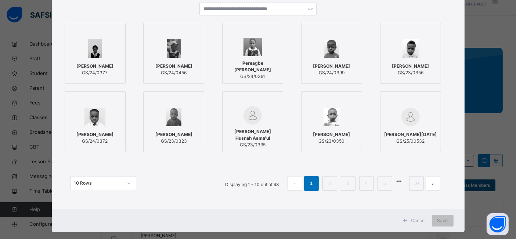
scroll to position [81, 0]
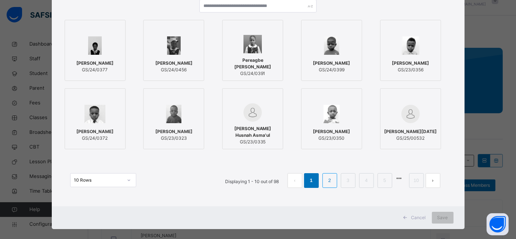
click at [330, 179] on link "2" at bounding box center [329, 181] width 7 height 10
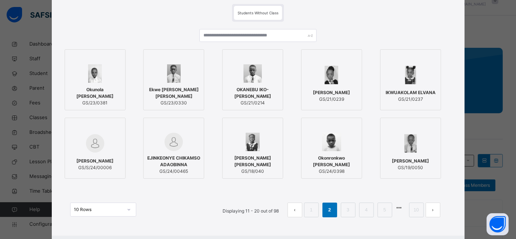
scroll to position [56, 0]
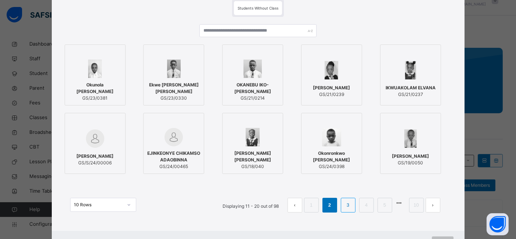
click at [347, 204] on link "3" at bounding box center [348, 205] width 7 height 10
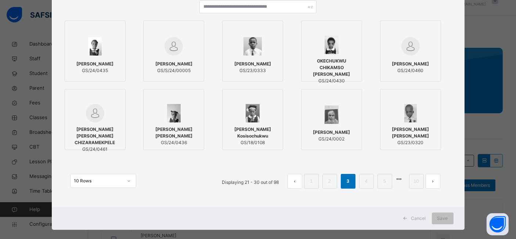
scroll to position [84, 0]
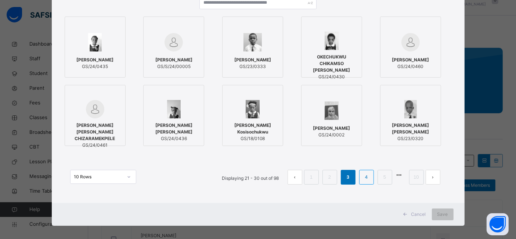
click at [367, 176] on link "4" at bounding box center [366, 177] width 7 height 10
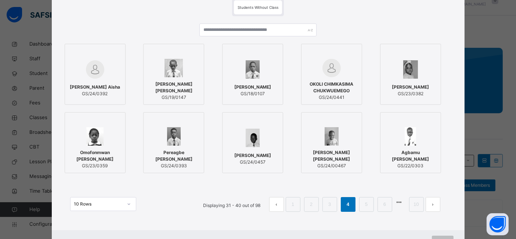
scroll to position [57, 0]
click at [368, 204] on link "5" at bounding box center [366, 204] width 7 height 10
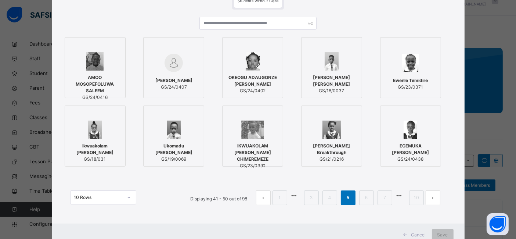
scroll to position [89, 0]
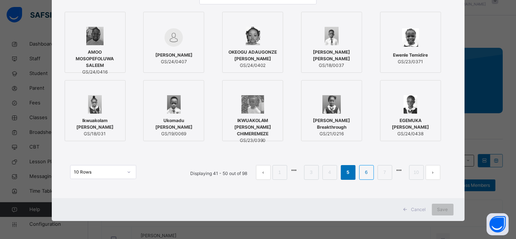
click at [371, 175] on li "6" at bounding box center [367, 172] width 15 height 15
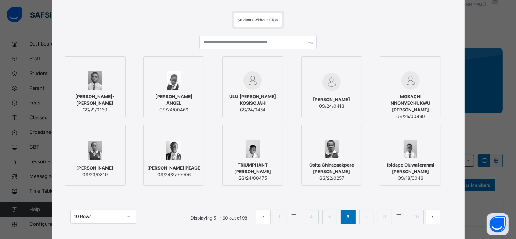
scroll to position [44, 0]
click at [366, 212] on link "7" at bounding box center [366, 217] width 7 height 10
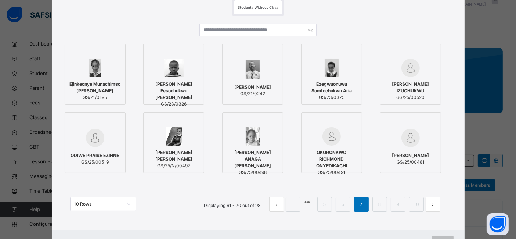
scroll to position [57, 0]
click at [378, 205] on link "8" at bounding box center [379, 204] width 7 height 10
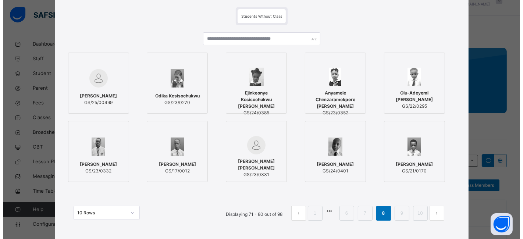
scroll to position [51, 0]
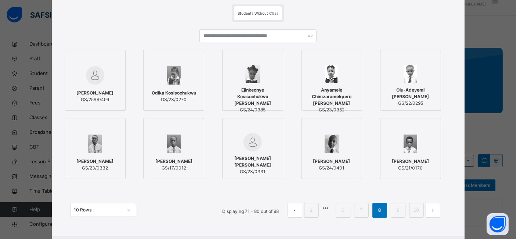
click at [336, 154] on div "Abubakar Hammadu Muhammad GS/24/0401" at bounding box center [331, 164] width 53 height 21
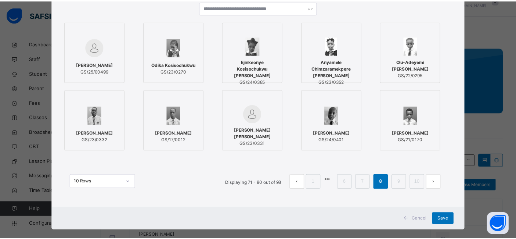
scroll to position [86, 0]
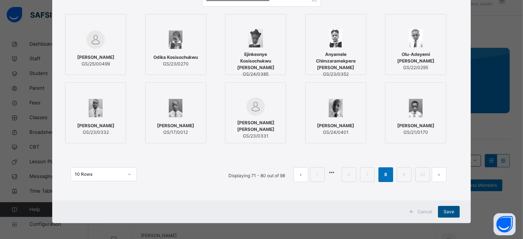
click at [449, 213] on span "Save" at bounding box center [448, 211] width 11 height 7
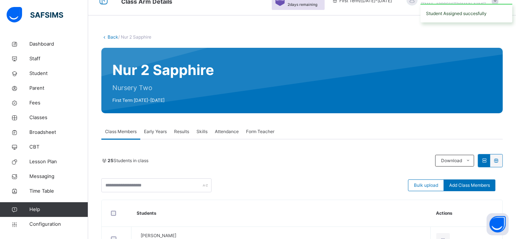
scroll to position [87, 0]
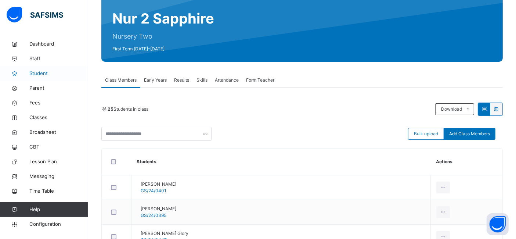
click at [44, 74] on span "Student" at bounding box center [58, 73] width 59 height 7
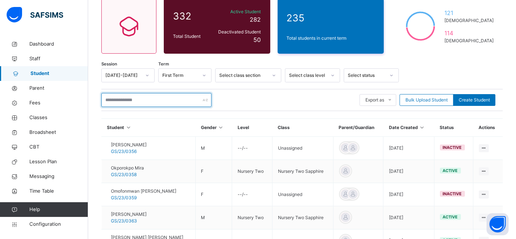
click at [129, 102] on input "text" at bounding box center [156, 100] width 110 height 14
type input "*"
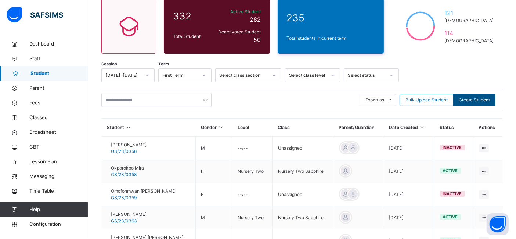
click at [468, 99] on span "Create Student" at bounding box center [474, 100] width 31 height 7
select select "**"
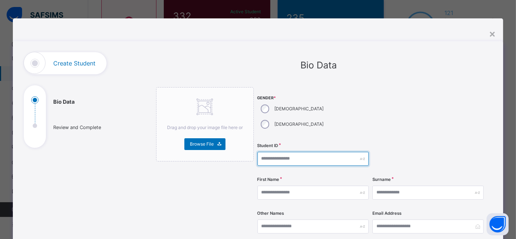
click at [265, 152] on input "text" at bounding box center [313, 159] width 111 height 14
type input "**********"
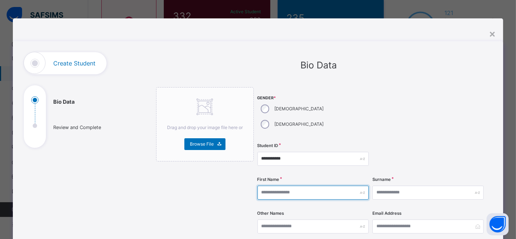
click at [261, 186] on input "text" at bounding box center [313, 193] width 111 height 14
type input "*******"
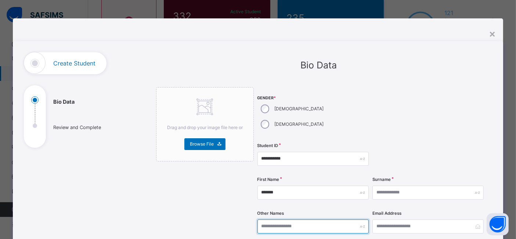
click at [261, 219] on input "text" at bounding box center [313, 226] width 111 height 14
type input "*****"
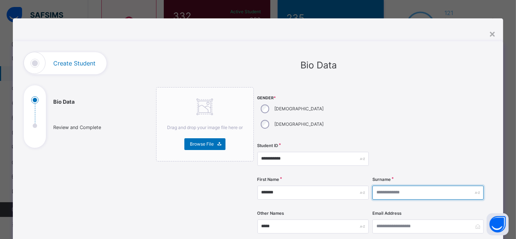
click at [388, 186] on input "text" at bounding box center [428, 193] width 111 height 14
type input "*********"
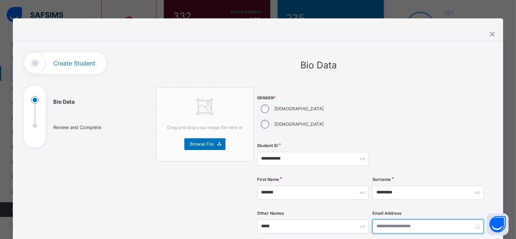
click at [392, 219] on input "email" at bounding box center [428, 226] width 111 height 14
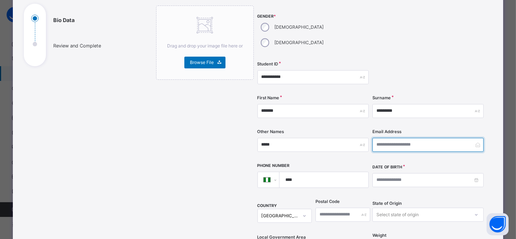
scroll to position [89, 0]
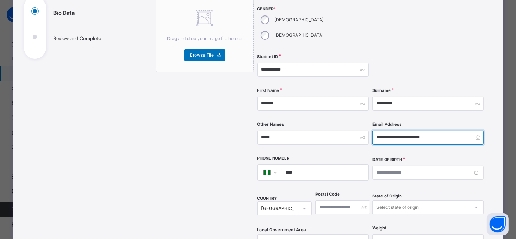
type input "**********"
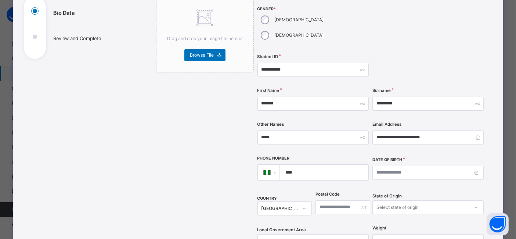
click at [327, 165] on input "****" at bounding box center [322, 172] width 83 height 15
type input "**********"
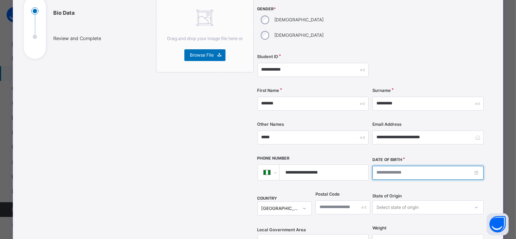
click at [400, 166] on input at bounding box center [428, 173] width 111 height 14
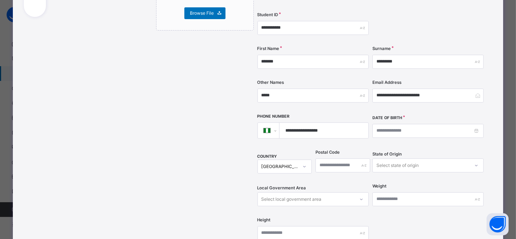
scroll to position [131, 0]
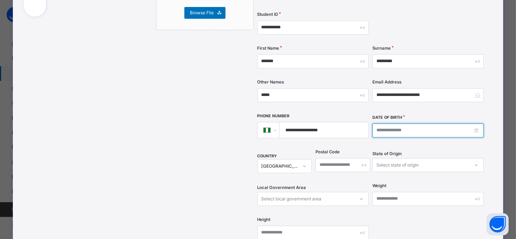
click at [434, 124] on input at bounding box center [428, 131] width 111 height 14
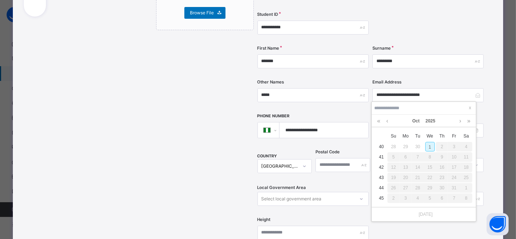
scroll to position [114, 0]
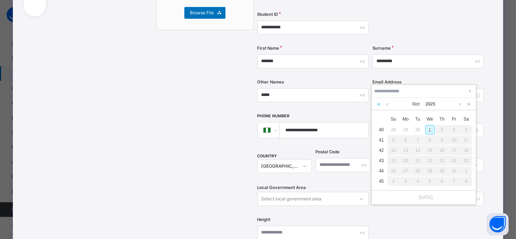
click at [378, 101] on link at bounding box center [379, 104] width 7 height 12
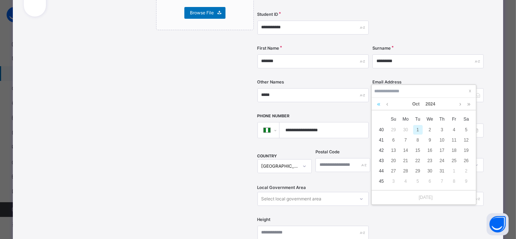
click at [378, 101] on link at bounding box center [379, 104] width 7 height 12
click at [388, 104] on link at bounding box center [388, 104] width 6 height 12
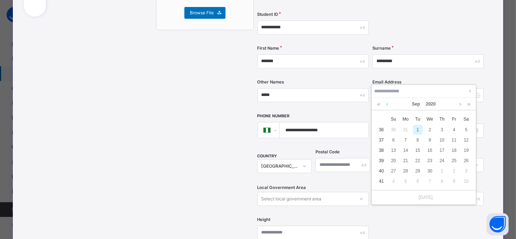
click at [388, 104] on link at bounding box center [388, 104] width 6 height 12
click at [405, 160] on div "22" at bounding box center [406, 161] width 10 height 10
type input "**********"
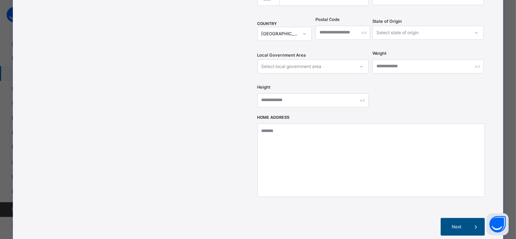
click at [464, 224] on span "Next" at bounding box center [457, 227] width 21 height 7
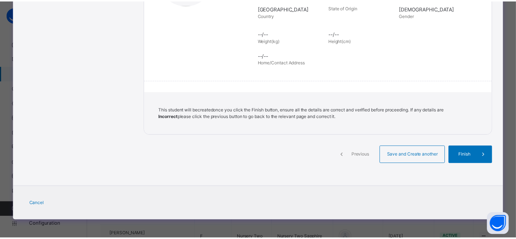
scroll to position [165, 0]
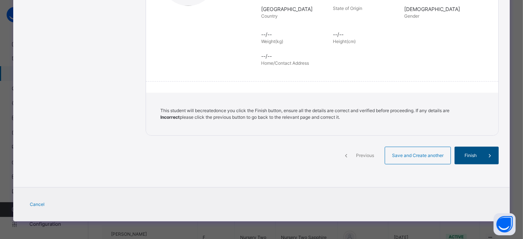
click at [474, 154] on span "Finish" at bounding box center [470, 155] width 21 height 7
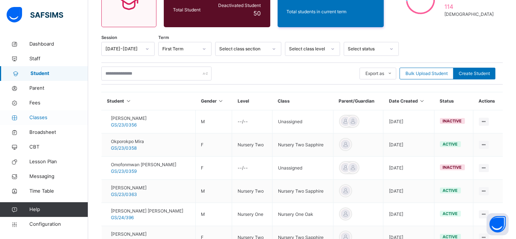
click at [40, 119] on span "Classes" at bounding box center [58, 117] width 59 height 7
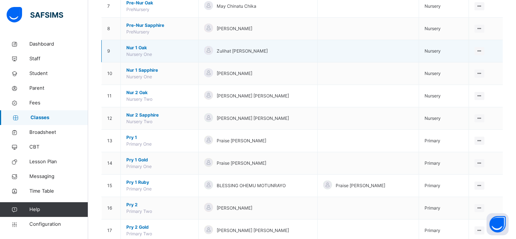
scroll to position [247, 0]
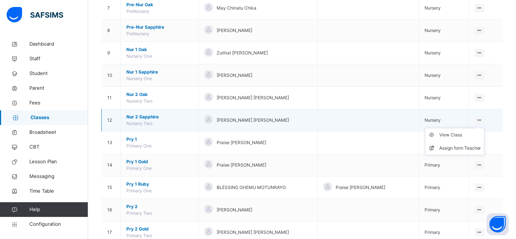
click at [483, 117] on icon at bounding box center [480, 120] width 6 height 6
click at [466, 134] on div "View Class" at bounding box center [461, 134] width 42 height 7
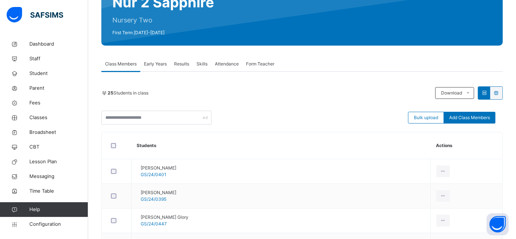
scroll to position [103, 0]
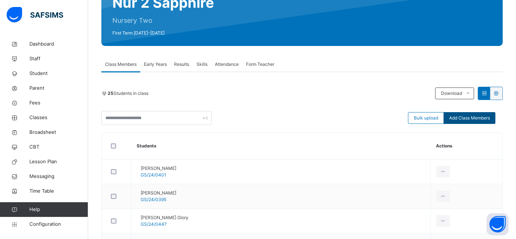
click at [481, 117] on span "Add Class Members" at bounding box center [470, 118] width 41 height 7
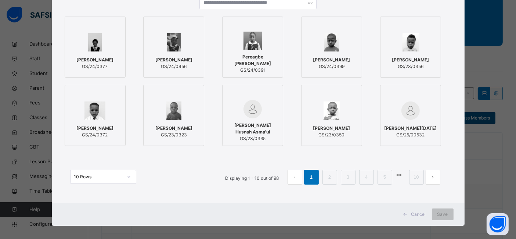
scroll to position [88, 0]
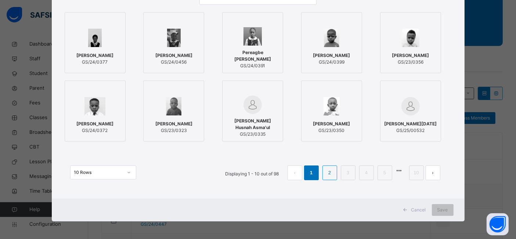
click at [326, 173] on li "2" at bounding box center [330, 172] width 15 height 15
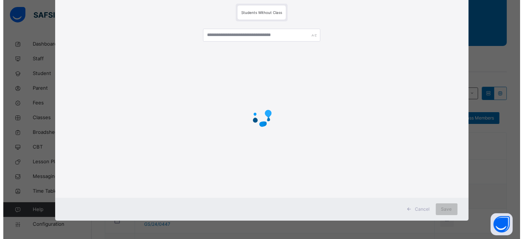
scroll to position [0, 0]
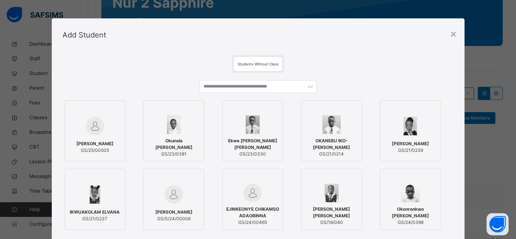
click at [96, 146] on span "ALADEDOYE AYOMIDE JAMES" at bounding box center [94, 143] width 37 height 7
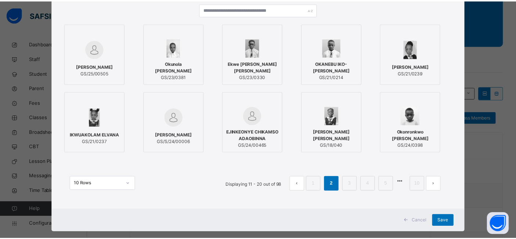
scroll to position [89, 0]
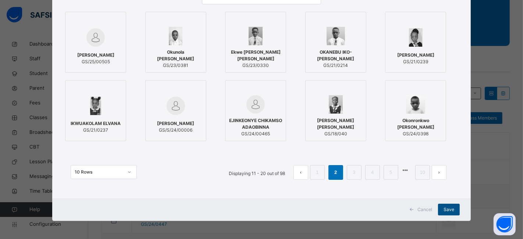
click at [451, 211] on span "Save" at bounding box center [448, 209] width 11 height 7
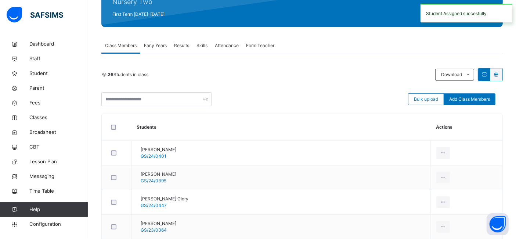
scroll to position [154, 0]
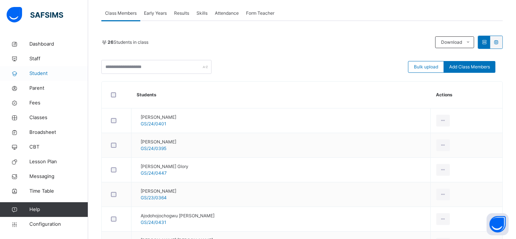
click at [42, 72] on span "Student" at bounding box center [58, 73] width 59 height 7
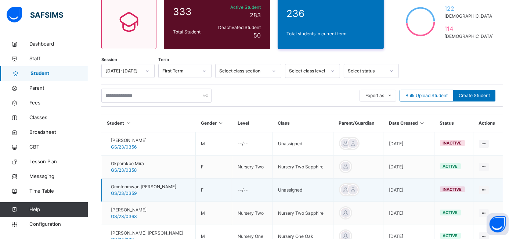
scroll to position [91, 0]
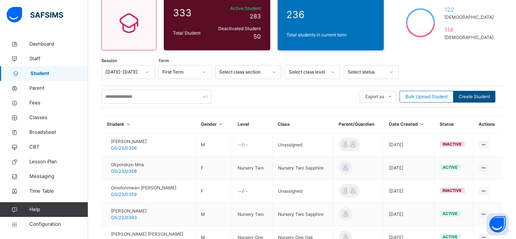
click at [481, 95] on span "Create Student" at bounding box center [474, 96] width 31 height 7
select select "**"
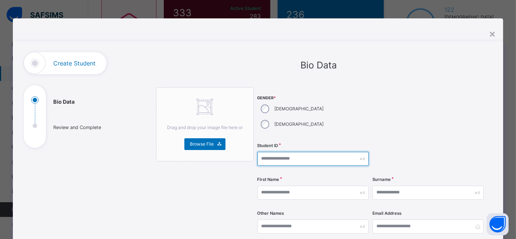
click at [269, 152] on input "text" at bounding box center [313, 159] width 111 height 14
type input "**********"
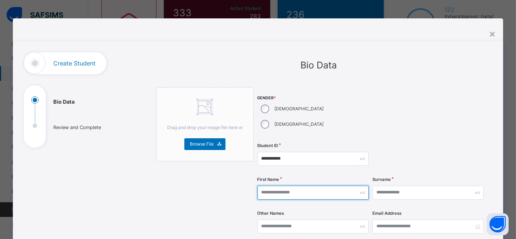
click at [265, 186] on input "text" at bounding box center [313, 193] width 111 height 14
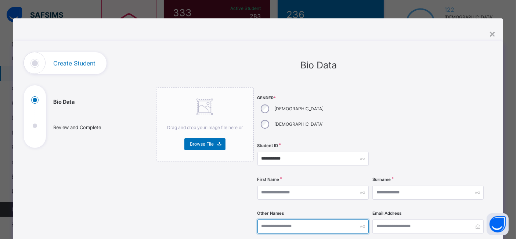
click at [272, 219] on input "text" at bounding box center [313, 226] width 111 height 14
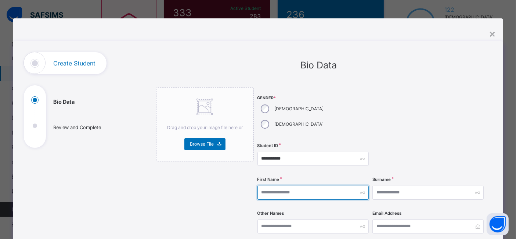
click at [265, 186] on input "text" at bounding box center [313, 193] width 111 height 14
type input "*********"
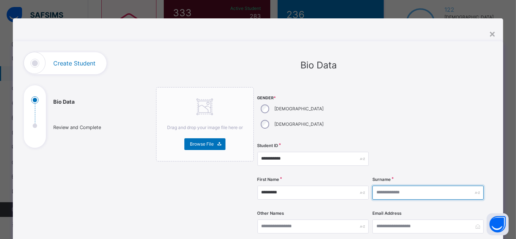
click at [379, 186] on input "text" at bounding box center [428, 193] width 111 height 14
type input "*****"
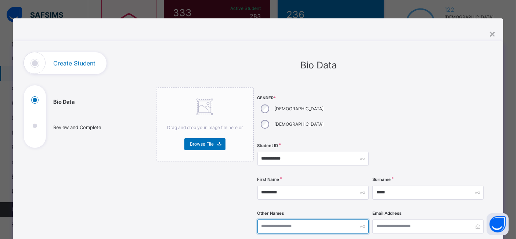
click at [311, 219] on input "text" at bounding box center [313, 226] width 111 height 14
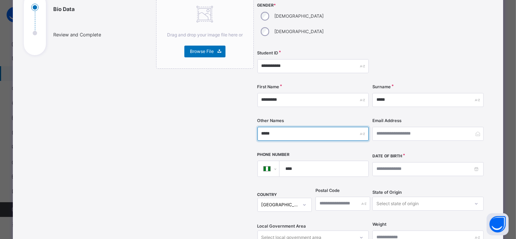
scroll to position [93, 0]
type input "*****"
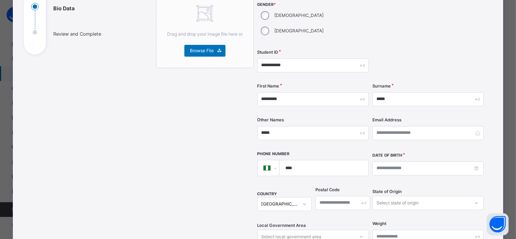
click at [334, 160] on input "****" at bounding box center [322, 167] width 83 height 15
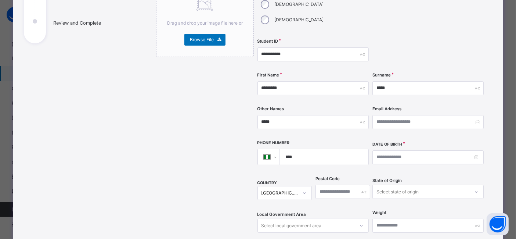
scroll to position [118, 0]
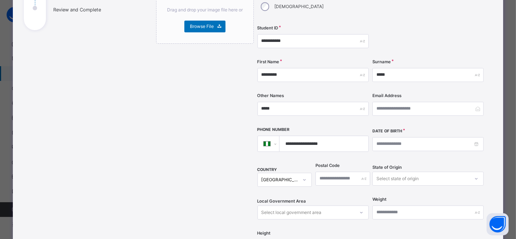
type input "**********"
click at [382, 137] on input at bounding box center [428, 144] width 111 height 14
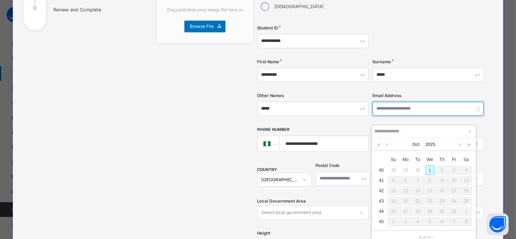
click at [390, 102] on input "email" at bounding box center [428, 109] width 111 height 14
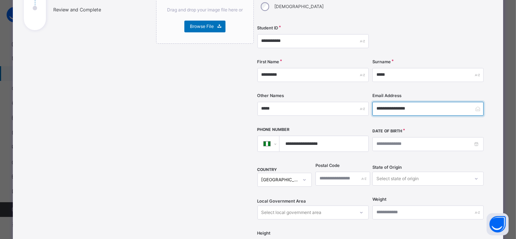
type input "**********"
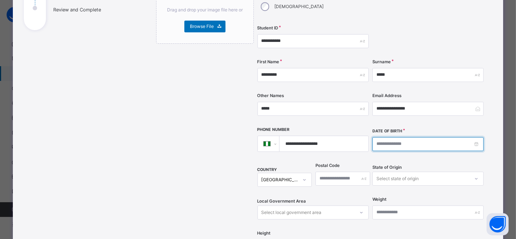
click at [390, 137] on input at bounding box center [428, 144] width 111 height 14
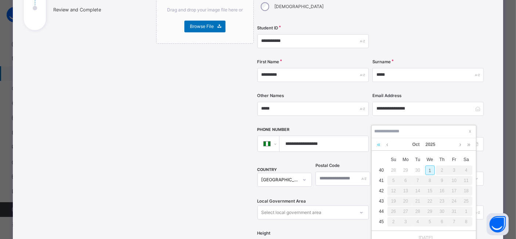
click at [380, 145] on link at bounding box center [379, 144] width 7 height 12
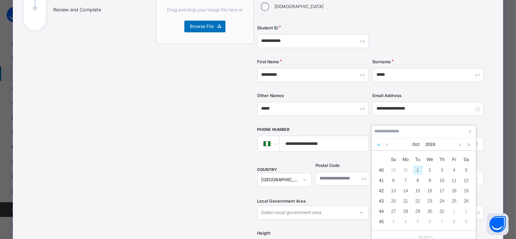
click at [380, 145] on link at bounding box center [379, 144] width 7 height 12
click at [390, 145] on link at bounding box center [388, 144] width 6 height 12
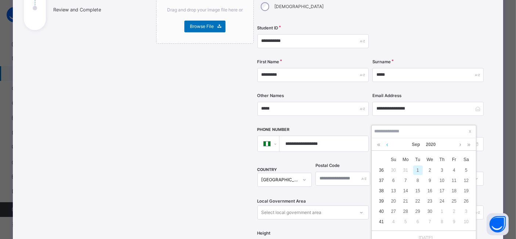
click at [390, 145] on link at bounding box center [388, 144] width 6 height 12
click at [429, 169] on div "3" at bounding box center [431, 170] width 10 height 10
type input "**********"
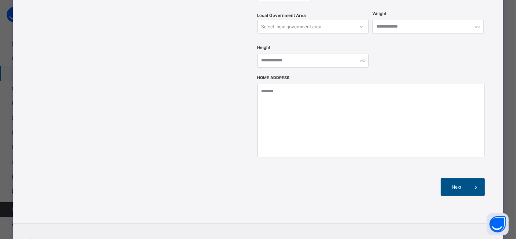
click at [464, 184] on span "Next" at bounding box center [457, 187] width 21 height 7
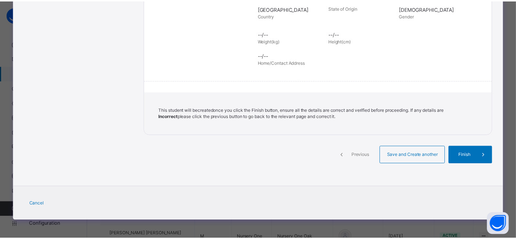
scroll to position [165, 0]
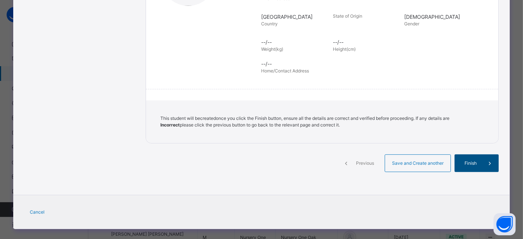
click at [475, 160] on span "Finish" at bounding box center [470, 163] width 21 height 7
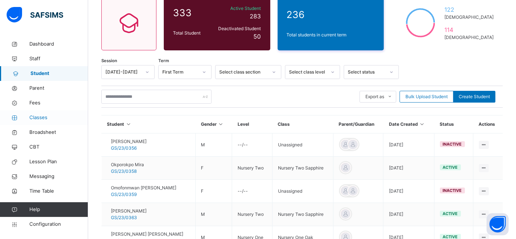
click at [40, 114] on span "Classes" at bounding box center [58, 117] width 59 height 7
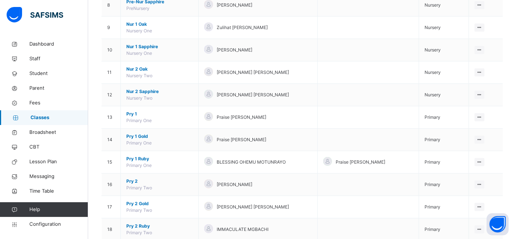
scroll to position [274, 0]
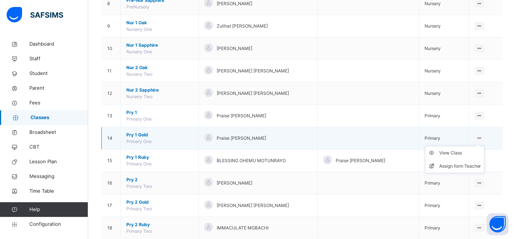
click at [485, 146] on ul "View Class Assign form Teacher" at bounding box center [455, 159] width 60 height 27
click at [466, 153] on div "View Class" at bounding box center [461, 152] width 42 height 7
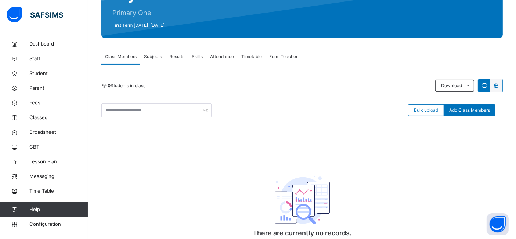
scroll to position [111, 0]
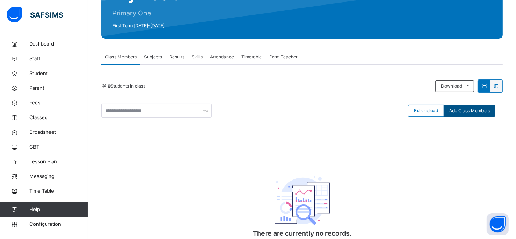
click at [475, 109] on span "Add Class Members" at bounding box center [470, 110] width 41 height 7
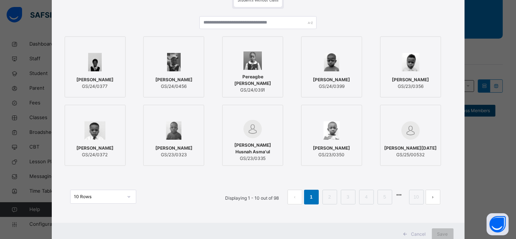
scroll to position [64, 0]
click at [329, 198] on link "2" at bounding box center [329, 197] width 7 height 10
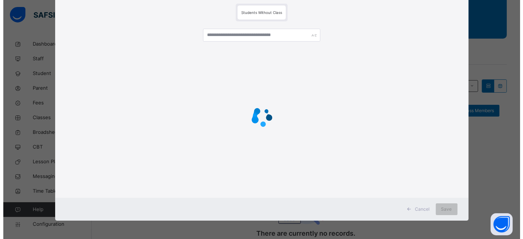
scroll to position [0, 0]
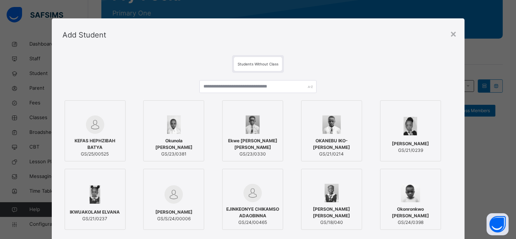
click at [93, 150] on span "KEFAS HEPHZIBAH BATYA" at bounding box center [95, 143] width 53 height 13
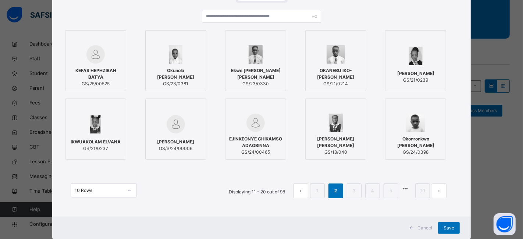
scroll to position [71, 0]
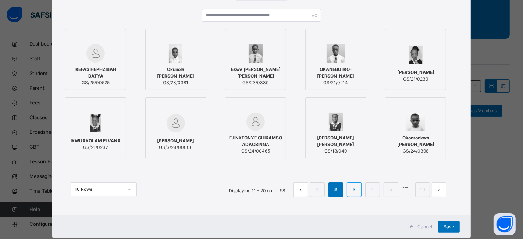
click at [353, 188] on link "3" at bounding box center [353, 190] width 7 height 10
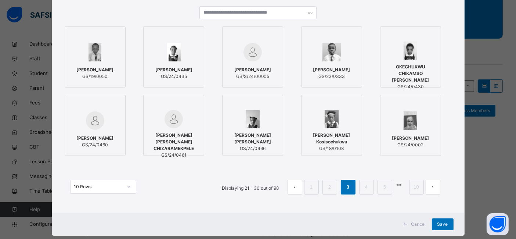
scroll to position [78, 0]
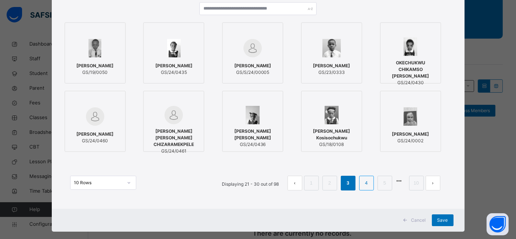
click at [367, 185] on link "4" at bounding box center [366, 183] width 7 height 10
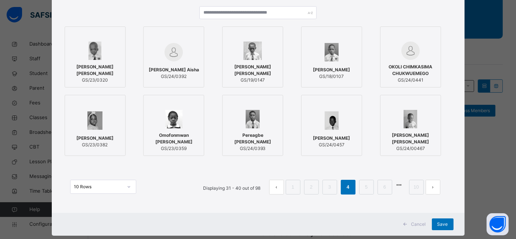
scroll to position [80, 0]
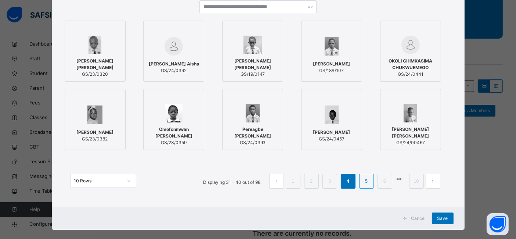
click at [368, 179] on link "5" at bounding box center [366, 181] width 7 height 10
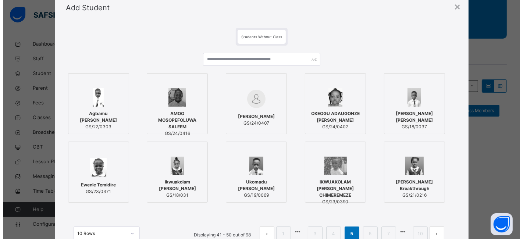
scroll to position [28, 0]
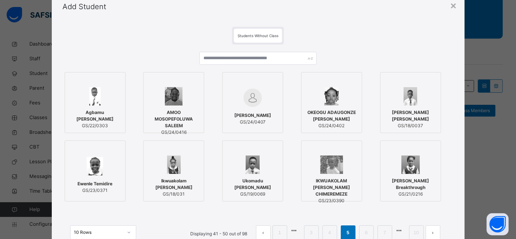
click at [103, 114] on span "Agbamu Isaac Karese" at bounding box center [95, 115] width 53 height 13
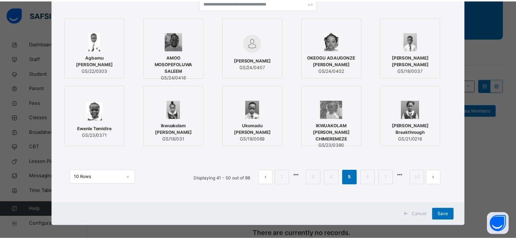
scroll to position [89, 0]
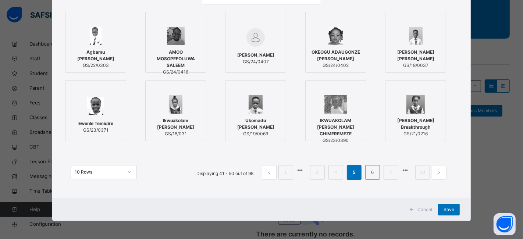
click at [369, 172] on link "6" at bounding box center [372, 173] width 7 height 10
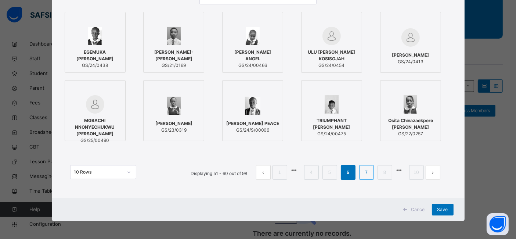
click at [367, 174] on link "7" at bounding box center [366, 173] width 7 height 10
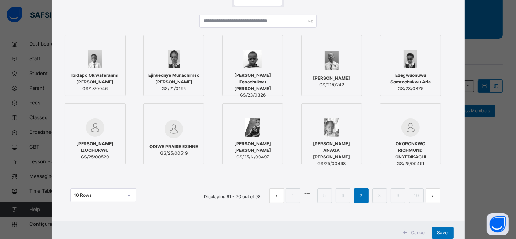
scroll to position [71, 0]
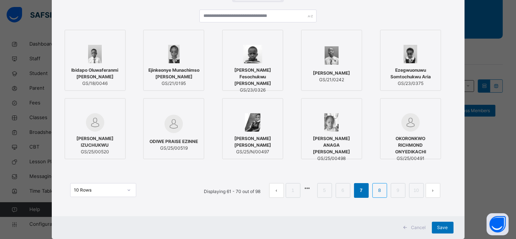
click at [380, 190] on link "8" at bounding box center [379, 191] width 7 height 10
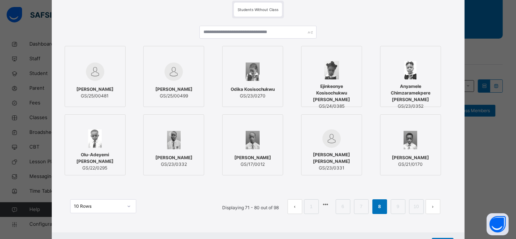
scroll to position [55, 0]
click at [399, 207] on link "9" at bounding box center [398, 206] width 7 height 10
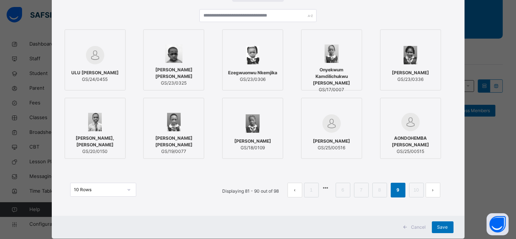
scroll to position [73, 0]
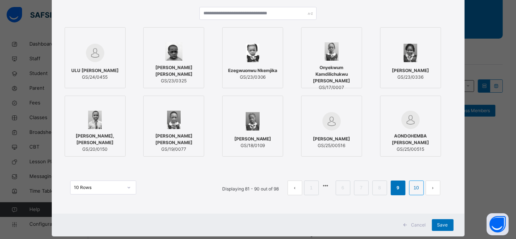
click at [416, 187] on link "10" at bounding box center [417, 188] width 10 height 10
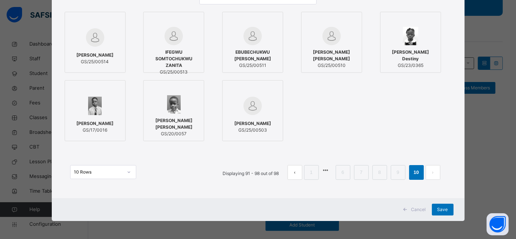
scroll to position [151, 0]
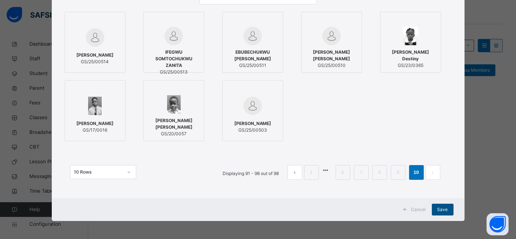
click at [444, 209] on span "Save" at bounding box center [443, 209] width 11 height 7
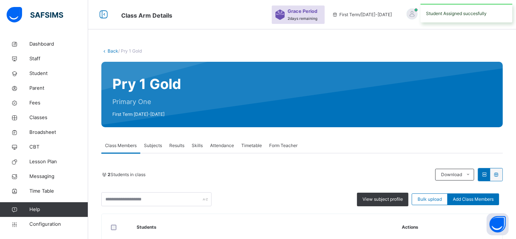
scroll to position [112, 0]
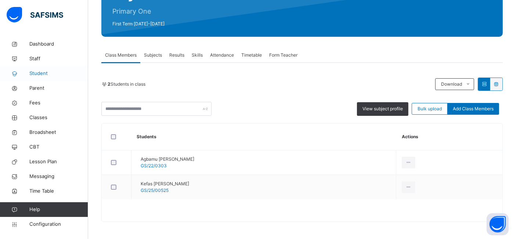
click at [37, 74] on span "Student" at bounding box center [58, 73] width 59 height 7
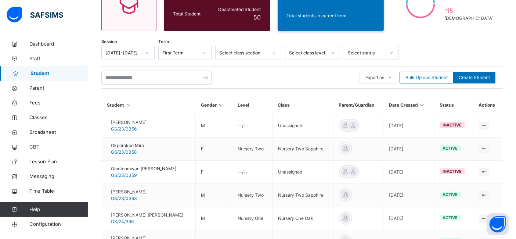
scroll to position [112, 0]
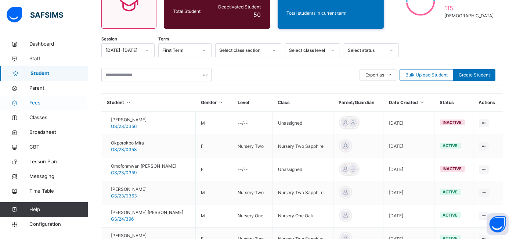
click at [36, 102] on span "Fees" at bounding box center [58, 102] width 59 height 7
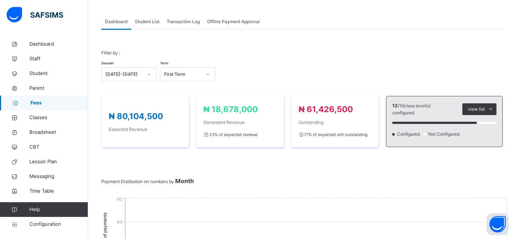
scroll to position [112, 0]
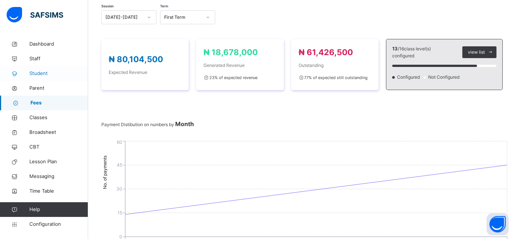
click at [43, 71] on span "Student" at bounding box center [58, 73] width 59 height 7
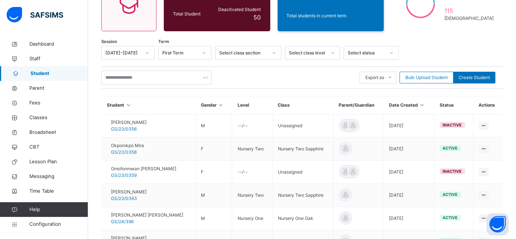
scroll to position [112, 0]
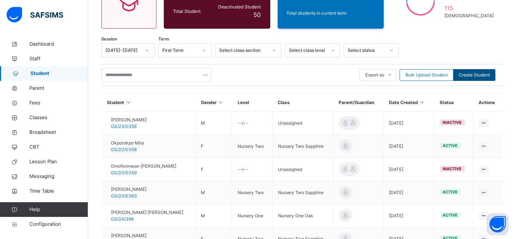
click at [479, 75] on span "Create Student" at bounding box center [474, 75] width 31 height 7
select select "**"
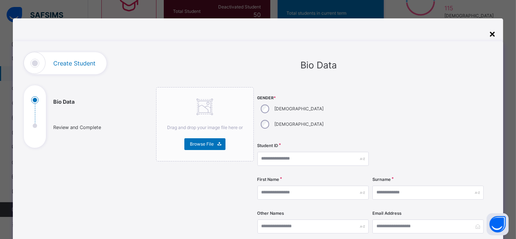
click at [493, 32] on div "×" at bounding box center [492, 33] width 7 height 15
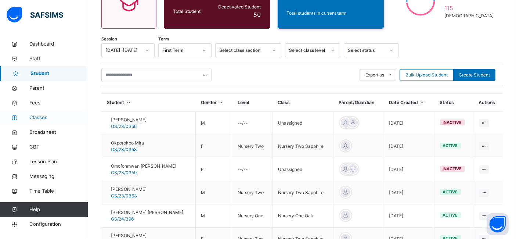
click at [40, 115] on span "Classes" at bounding box center [58, 117] width 59 height 7
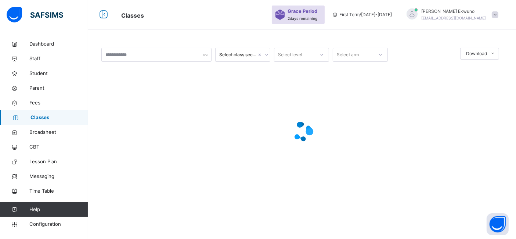
scroll to position [22, 0]
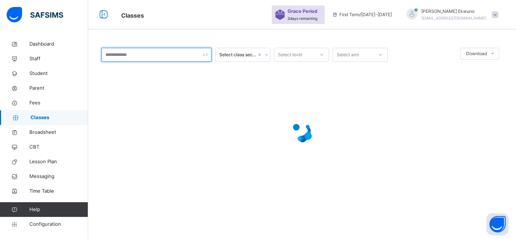
click at [169, 59] on input "text" at bounding box center [156, 55] width 110 height 14
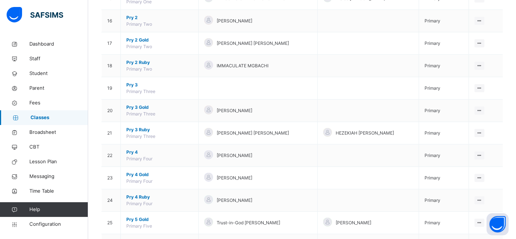
scroll to position [479, 0]
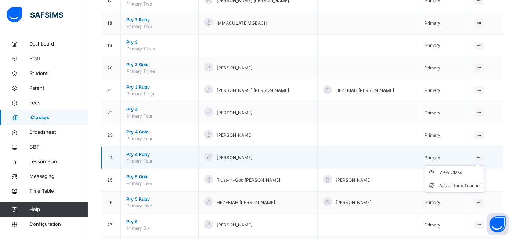
click at [483, 155] on icon at bounding box center [480, 158] width 6 height 6
click at [461, 172] on div "View Class" at bounding box center [461, 172] width 42 height 7
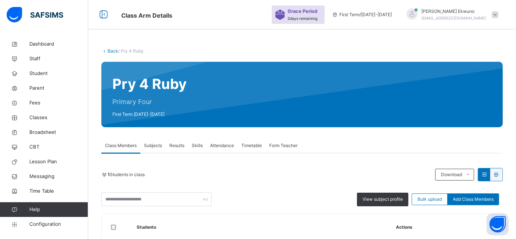
scroll to position [88, 0]
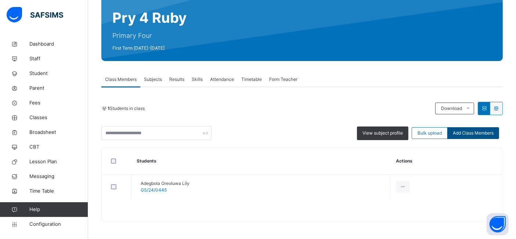
click at [471, 134] on span "Add Class Members" at bounding box center [473, 133] width 41 height 7
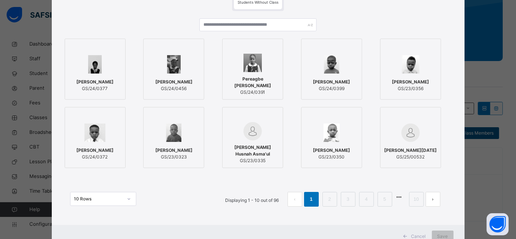
scroll to position [62, 0]
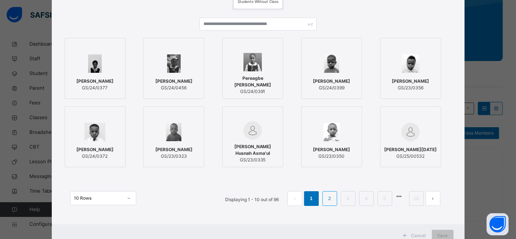
click at [329, 199] on link "2" at bounding box center [329, 199] width 7 height 10
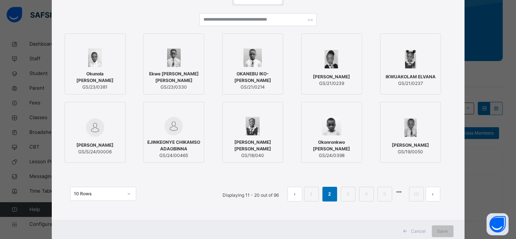
scroll to position [68, 0]
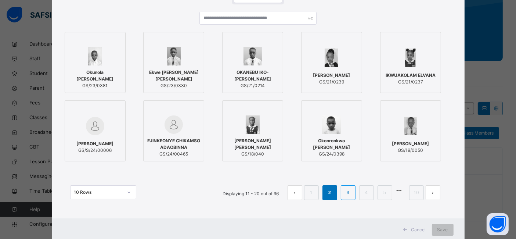
click at [345, 195] on li "3" at bounding box center [348, 192] width 15 height 15
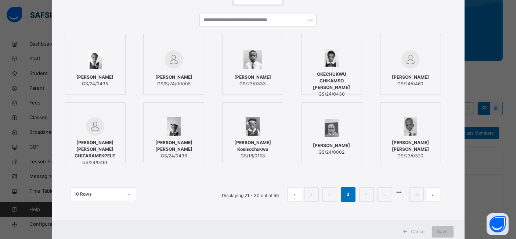
scroll to position [67, 0]
click at [366, 196] on link "4" at bounding box center [366, 194] width 7 height 10
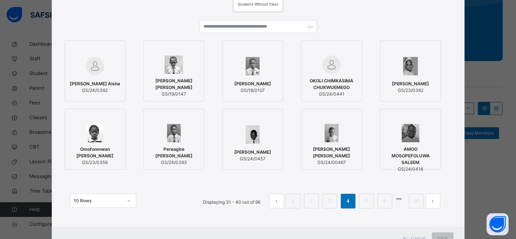
scroll to position [61, 0]
click at [365, 203] on link "5" at bounding box center [366, 201] width 7 height 10
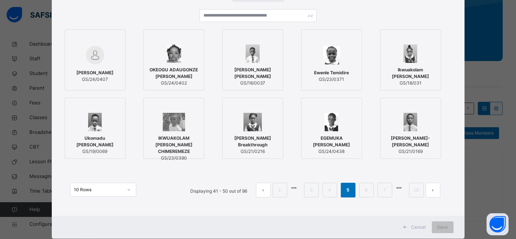
scroll to position [75, 0]
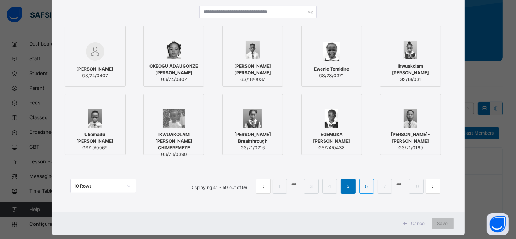
click at [366, 186] on link "6" at bounding box center [366, 187] width 7 height 10
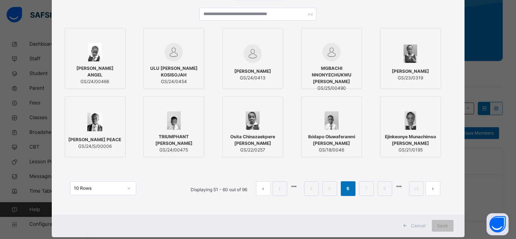
scroll to position [72, 0]
click at [368, 187] on link "7" at bounding box center [366, 189] width 7 height 10
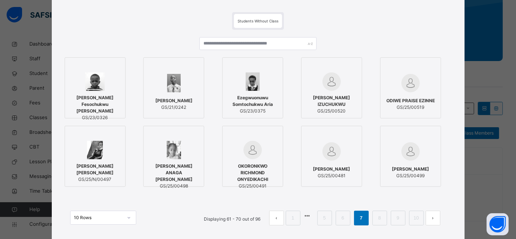
scroll to position [46, 0]
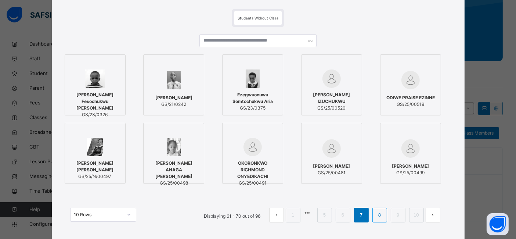
click at [379, 210] on li "8" at bounding box center [380, 215] width 15 height 15
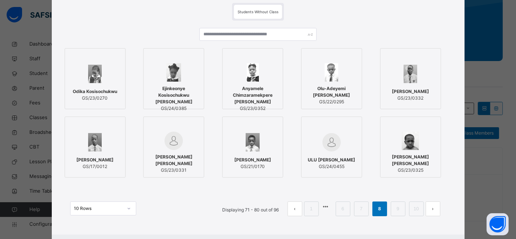
scroll to position [53, 0]
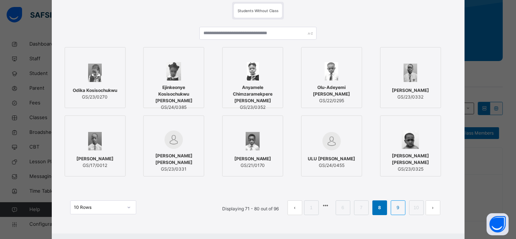
click at [399, 210] on link "9" at bounding box center [398, 208] width 7 height 10
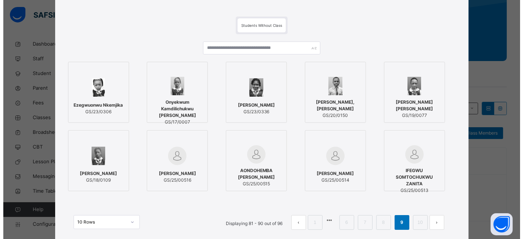
scroll to position [39, 0]
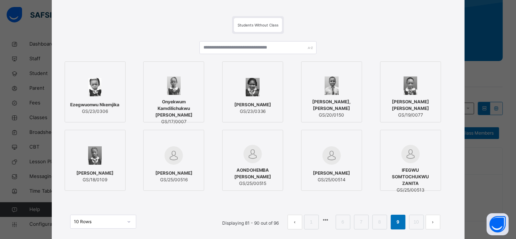
click at [421, 175] on span "IFEGWU SOMTOCHUKWU ZANITA" at bounding box center [411, 177] width 53 height 20
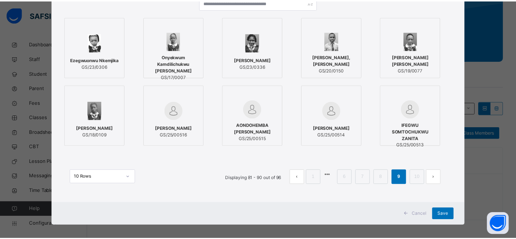
scroll to position [89, 0]
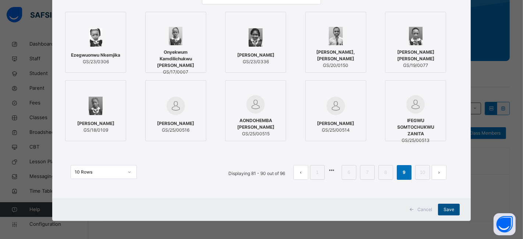
click at [443, 211] on span "Save" at bounding box center [448, 209] width 11 height 7
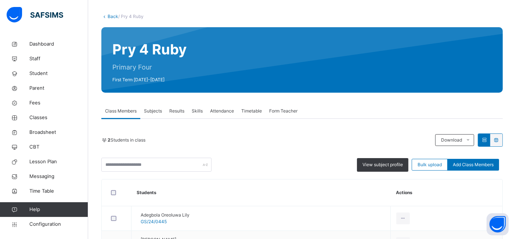
scroll to position [54, 0]
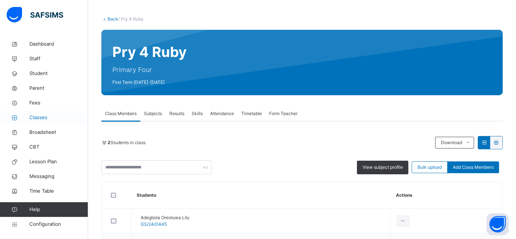
click at [40, 120] on span "Classes" at bounding box center [58, 117] width 59 height 7
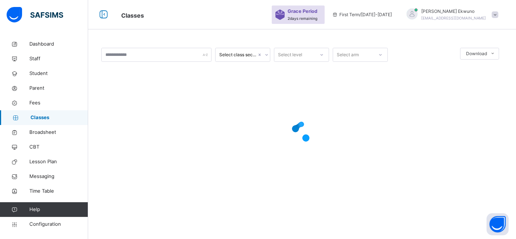
scroll to position [22, 0]
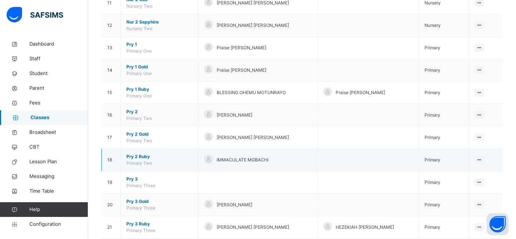
click at [460, 168] on td "Primary" at bounding box center [444, 160] width 50 height 22
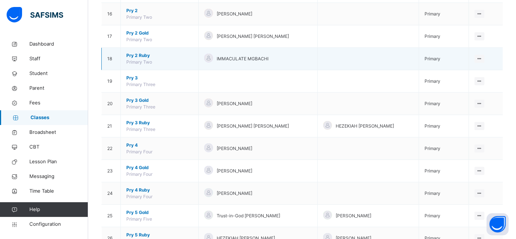
scroll to position [457, 0]
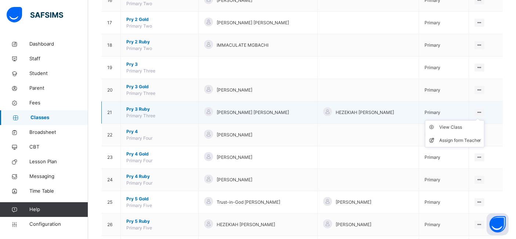
click at [483, 110] on icon at bounding box center [480, 113] width 6 height 6
click at [466, 125] on div "View Class" at bounding box center [461, 127] width 42 height 7
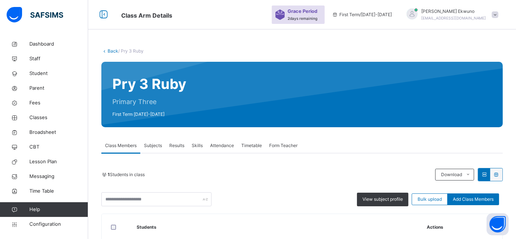
scroll to position [88, 0]
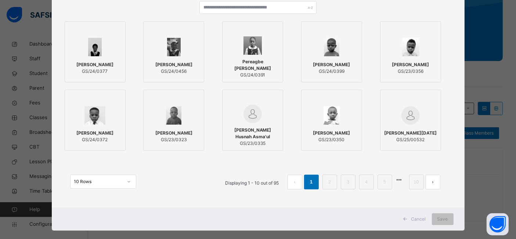
scroll to position [80, 0]
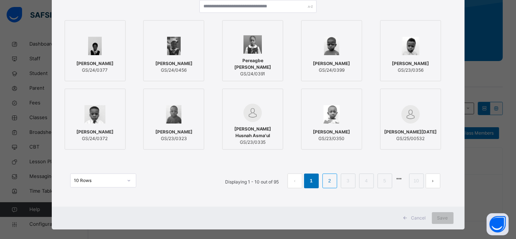
click at [331, 180] on link "2" at bounding box center [329, 181] width 7 height 10
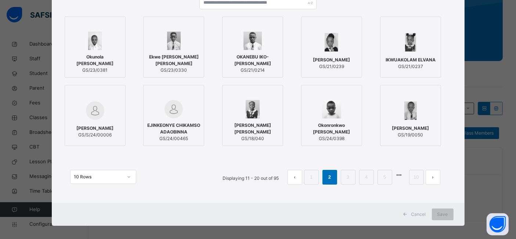
scroll to position [86, 0]
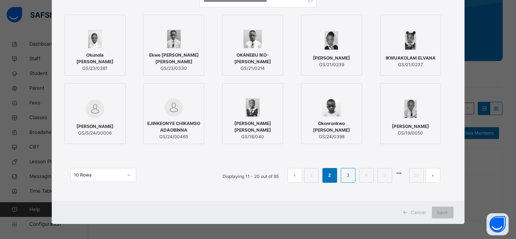
click at [352, 175] on link "3" at bounding box center [348, 176] width 7 height 10
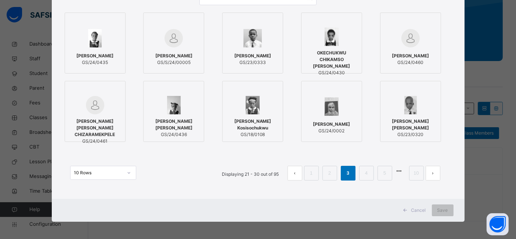
scroll to position [89, 0]
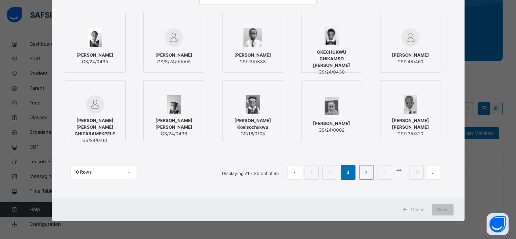
click at [366, 172] on link "4" at bounding box center [366, 173] width 7 height 10
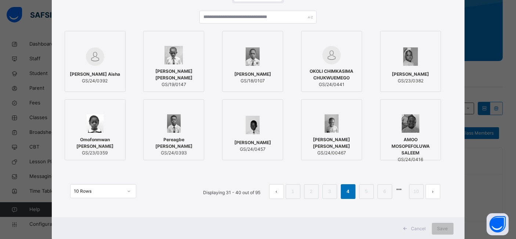
scroll to position [74, 0]
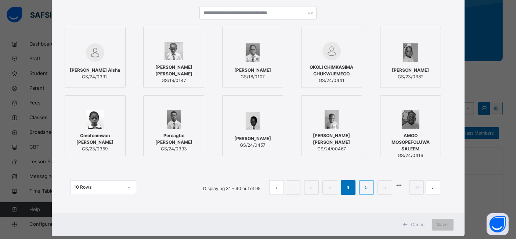
click at [368, 189] on link "5" at bounding box center [366, 188] width 7 height 10
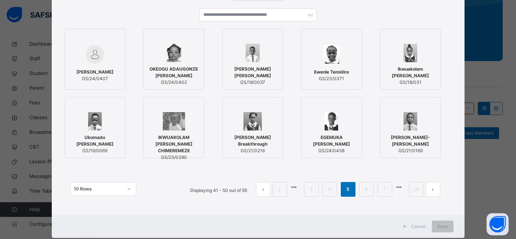
scroll to position [72, 0]
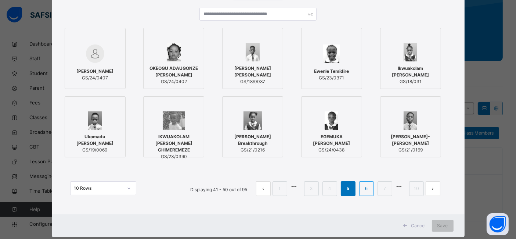
click at [369, 191] on link "6" at bounding box center [366, 189] width 7 height 10
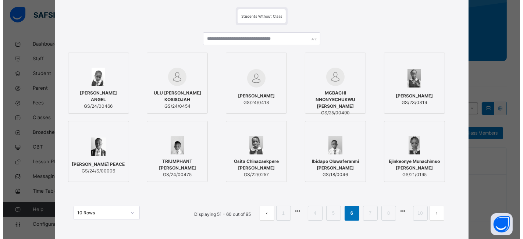
scroll to position [50, 0]
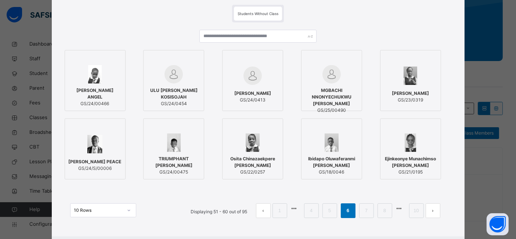
click at [264, 153] on div "Osita Chinazaekpere Laura GS/22/0257" at bounding box center [252, 165] width 53 height 27
click at [369, 212] on link "7" at bounding box center [372, 211] width 7 height 10
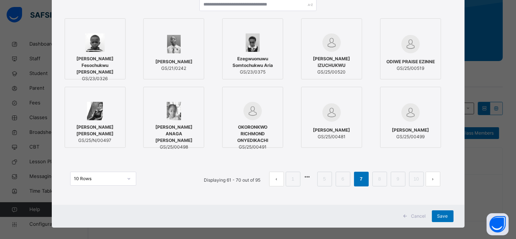
scroll to position [83, 0]
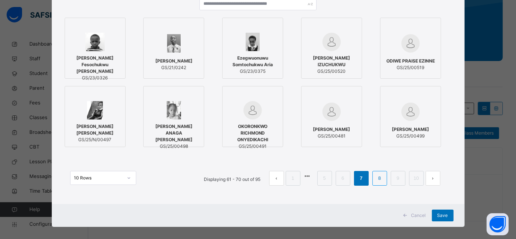
click at [382, 178] on link "8" at bounding box center [379, 179] width 7 height 10
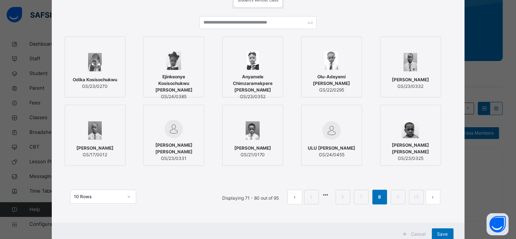
scroll to position [67, 0]
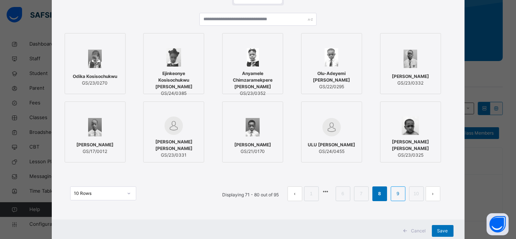
click at [399, 193] on link "9" at bounding box center [398, 194] width 7 height 10
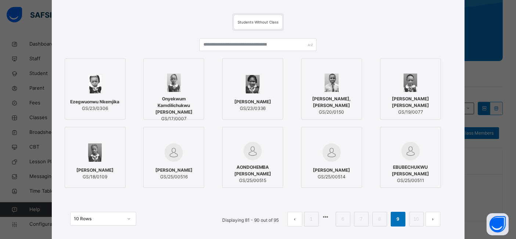
scroll to position [45, 0]
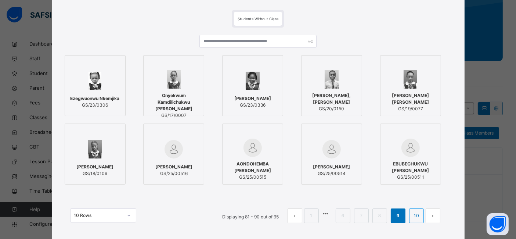
click at [414, 215] on link "10" at bounding box center [417, 216] width 10 height 10
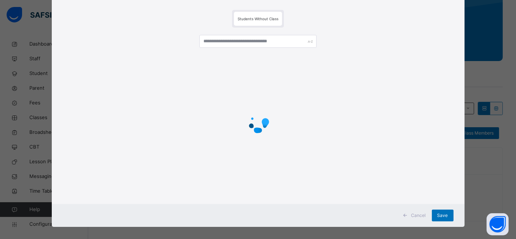
scroll to position [0, 0]
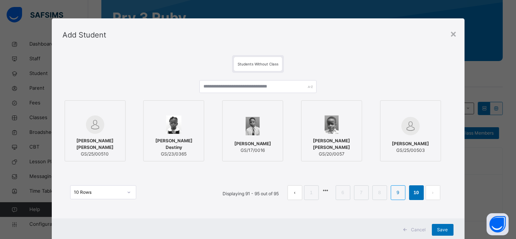
click at [398, 193] on link "9" at bounding box center [398, 193] width 7 height 10
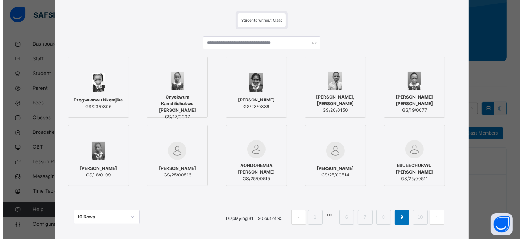
scroll to position [47, 0]
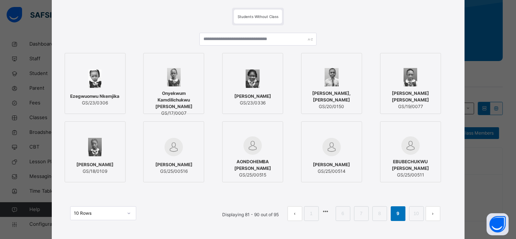
click at [333, 158] on div "OBI ZAYNE CHIMNOYA GS/25/00514" at bounding box center [331, 168] width 53 height 21
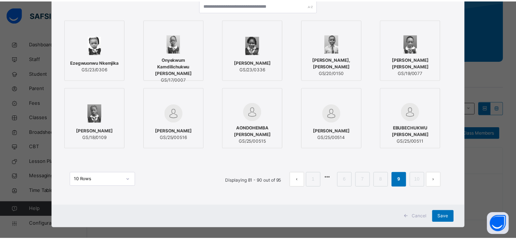
scroll to position [89, 0]
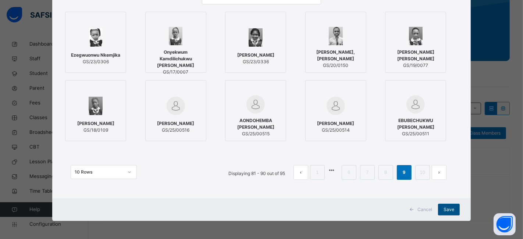
click at [447, 210] on span "Save" at bounding box center [448, 209] width 11 height 7
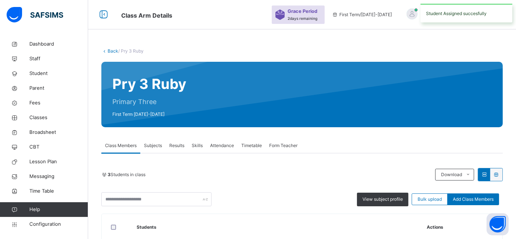
scroll to position [88, 0]
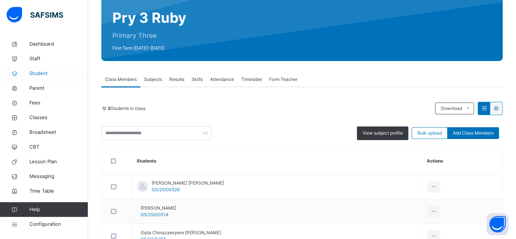
click at [39, 74] on span "Student" at bounding box center [58, 73] width 59 height 7
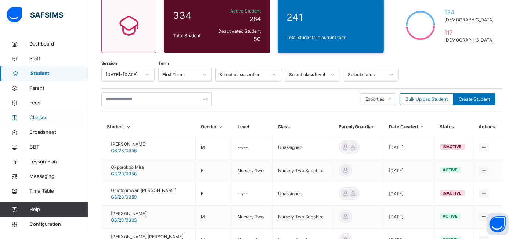
click at [42, 117] on span "Classes" at bounding box center [58, 117] width 59 height 7
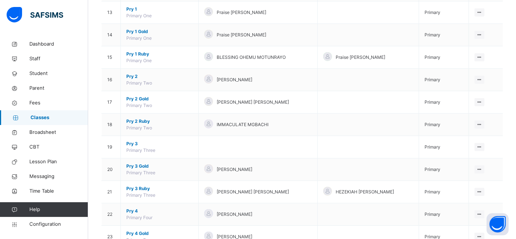
scroll to position [366, 0]
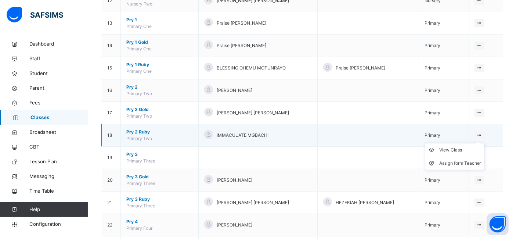
click at [483, 133] on icon at bounding box center [480, 135] width 6 height 6
click at [469, 148] on div "View Class" at bounding box center [461, 149] width 42 height 7
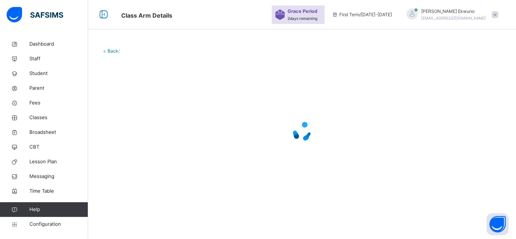
scroll to position [151, 0]
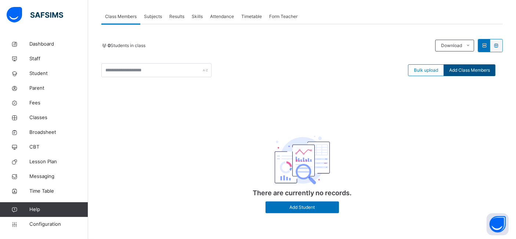
click at [481, 74] on span "Add Class Members" at bounding box center [470, 70] width 41 height 7
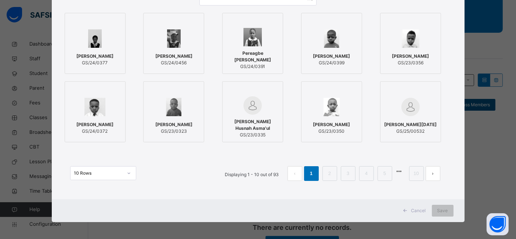
scroll to position [88, 0]
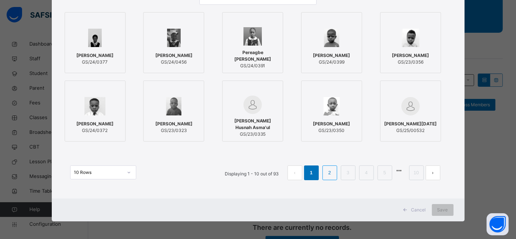
click at [331, 172] on link "2" at bounding box center [329, 173] width 7 height 10
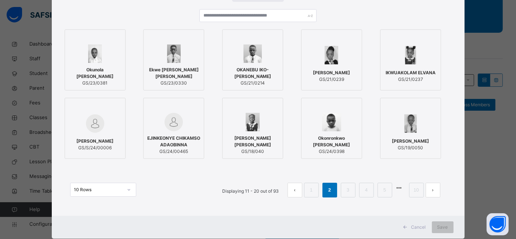
scroll to position [72, 0]
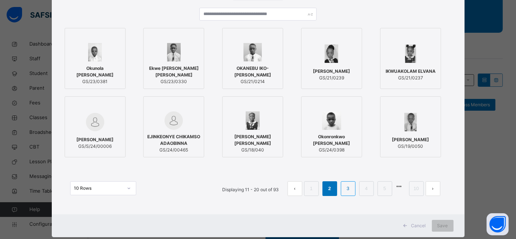
click at [348, 186] on link "3" at bounding box center [348, 189] width 7 height 10
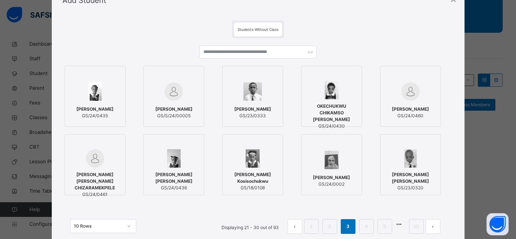
scroll to position [6, 0]
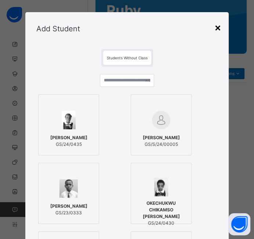
click at [218, 25] on div "×" at bounding box center [218, 26] width 7 height 15
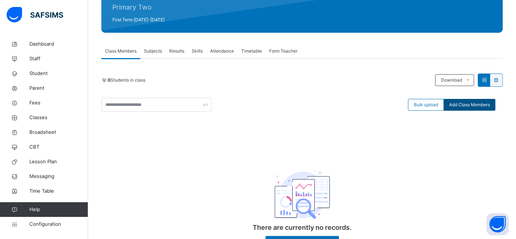
click at [466, 103] on span "Add Class Members" at bounding box center [470, 104] width 41 height 7
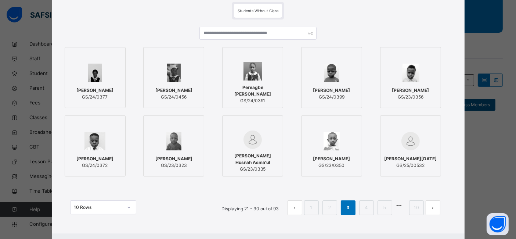
scroll to position [54, 0]
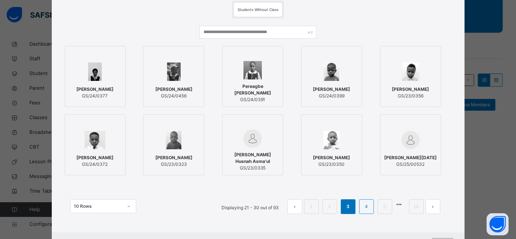
click at [364, 206] on link "4" at bounding box center [366, 207] width 7 height 10
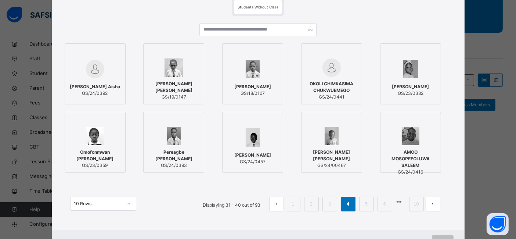
scroll to position [62, 0]
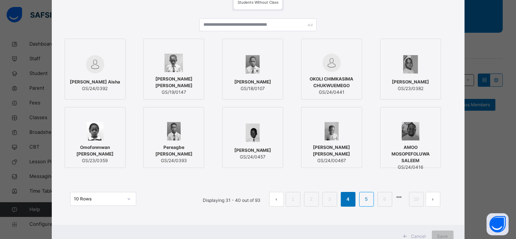
click at [366, 201] on link "5" at bounding box center [366, 199] width 7 height 10
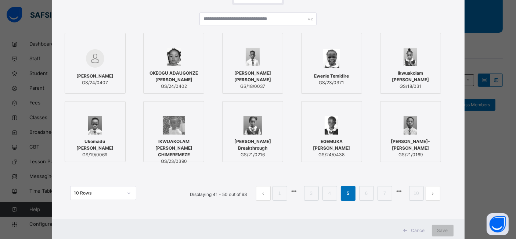
scroll to position [89, 0]
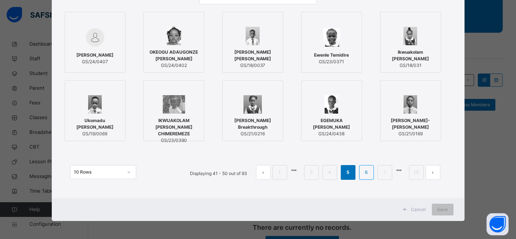
click at [365, 175] on link "6" at bounding box center [366, 173] width 7 height 10
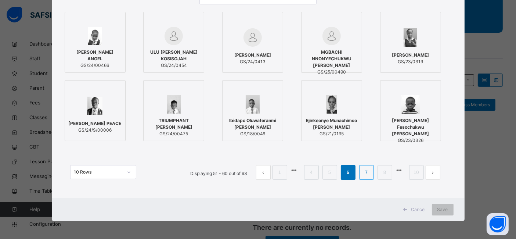
drag, startPoint x: 365, startPoint y: 175, endPoint x: 366, endPoint y: 171, distance: 3.8
click at [366, 171] on link "7" at bounding box center [366, 173] width 7 height 10
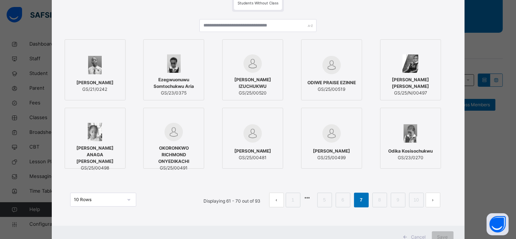
scroll to position [61, 0]
click at [382, 201] on link "8" at bounding box center [379, 200] width 7 height 10
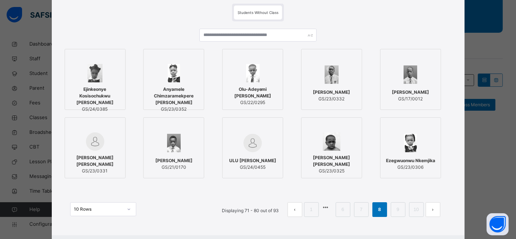
scroll to position [54, 0]
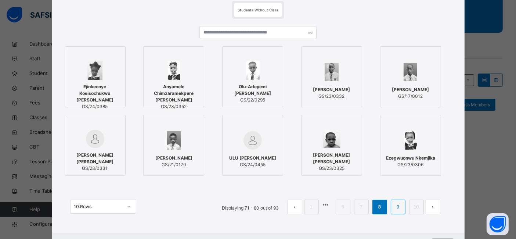
click at [400, 208] on link "9" at bounding box center [398, 207] width 7 height 10
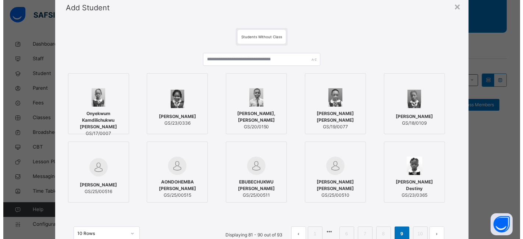
scroll to position [36, 0]
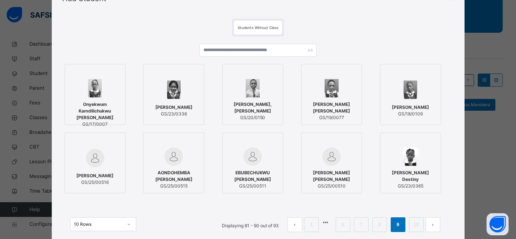
click at [173, 178] on span "AONDOHEMBA OLIVIA MNGUESHIMA" at bounding box center [173, 175] width 53 height 13
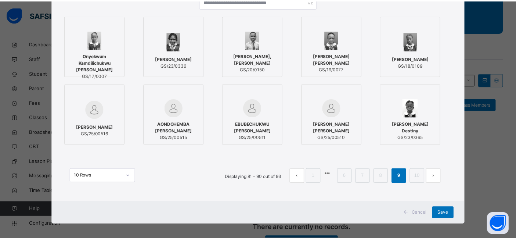
scroll to position [89, 0]
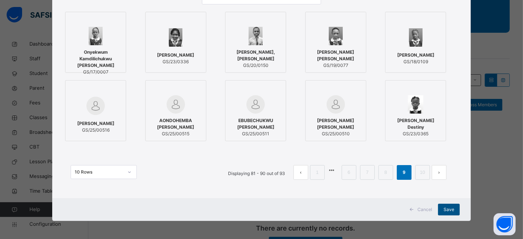
click at [448, 211] on span "Save" at bounding box center [448, 209] width 11 height 7
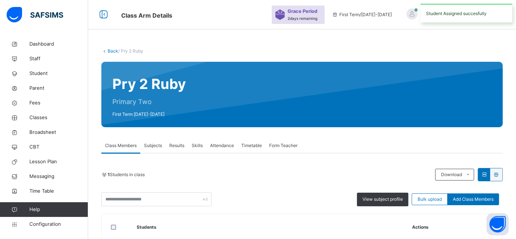
scroll to position [88, 0]
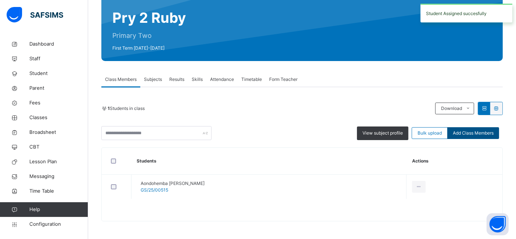
click at [475, 133] on span "Add Class Members" at bounding box center [473, 133] width 41 height 7
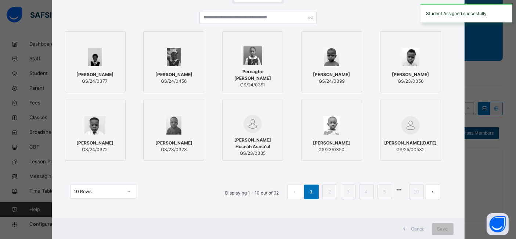
scroll to position [70, 0]
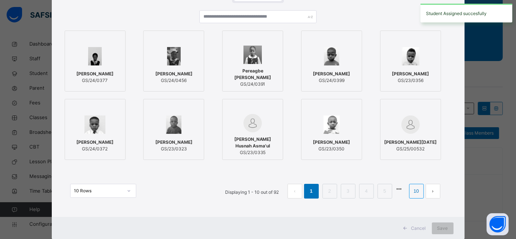
click at [417, 190] on link "10" at bounding box center [417, 191] width 10 height 10
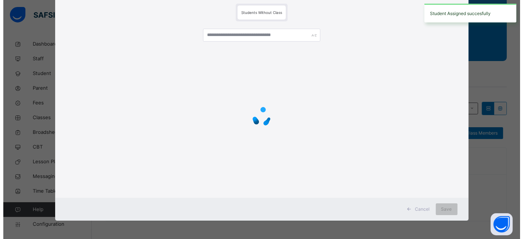
scroll to position [0, 0]
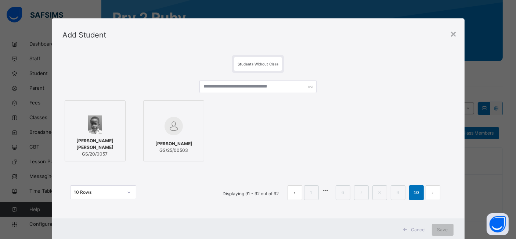
click at [181, 137] on div "MUKHTAR AL-AMIN KHALIFA GS/25/00503" at bounding box center [173, 147] width 53 height 21
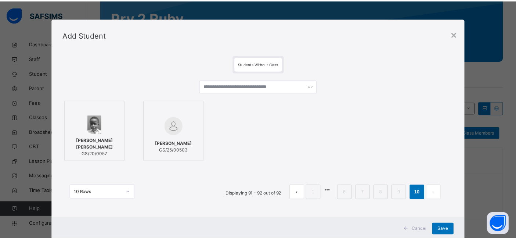
scroll to position [20, 0]
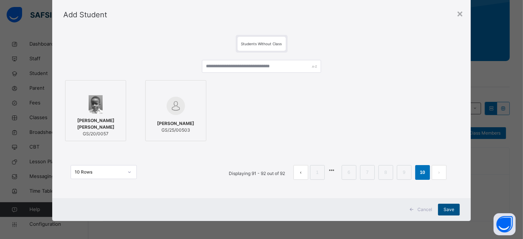
click at [447, 209] on span "Save" at bounding box center [448, 209] width 11 height 7
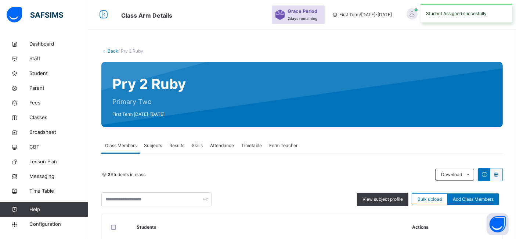
scroll to position [88, 0]
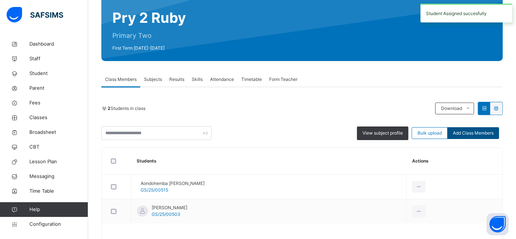
click at [473, 131] on span "Add Class Members" at bounding box center [473, 133] width 41 height 7
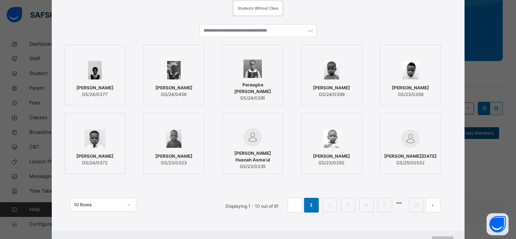
scroll to position [56, 0]
click at [387, 206] on link "5" at bounding box center [385, 205] width 7 height 10
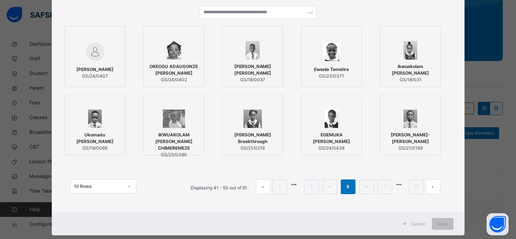
scroll to position [89, 0]
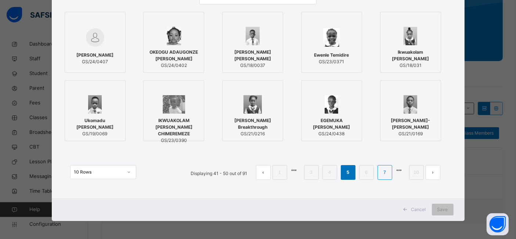
click at [386, 172] on link "7" at bounding box center [385, 173] width 7 height 10
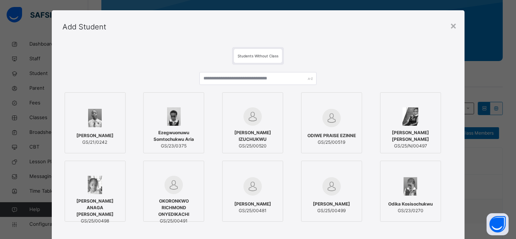
scroll to position [0, 0]
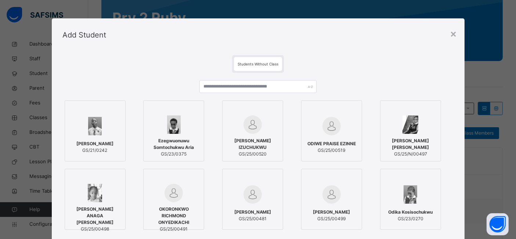
click at [459, 85] on div "Students Without Class Anyim David Chukwuemeka GS/21/0242 Ezegwuonuwu Somtochuk…" at bounding box center [258, 168] width 413 height 235
click at [453, 32] on div "×" at bounding box center [454, 33] width 7 height 15
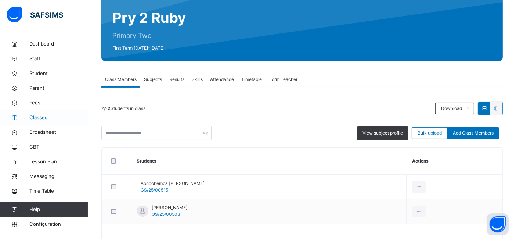
click at [40, 117] on span "Classes" at bounding box center [58, 117] width 59 height 7
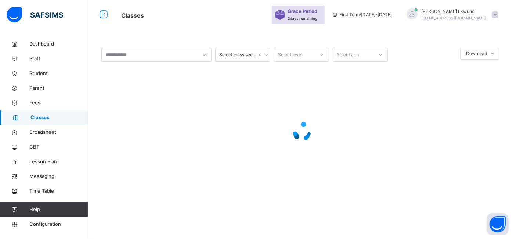
scroll to position [88, 0]
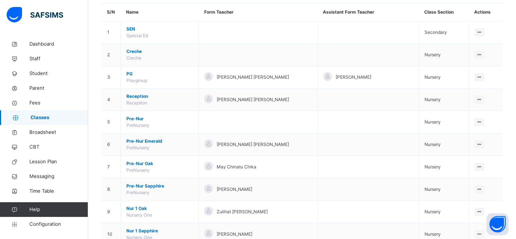
click at [40, 116] on span "Classes" at bounding box center [60, 117] width 58 height 7
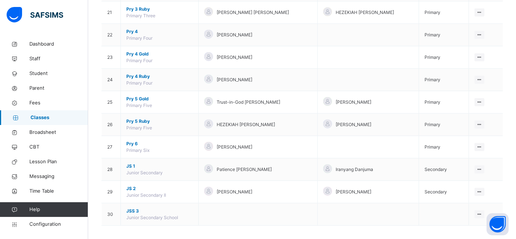
scroll to position [557, 0]
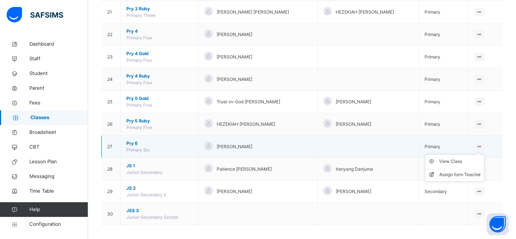
click at [483, 144] on icon at bounding box center [480, 147] width 6 height 6
click at [462, 155] on ul "View Class Assign form Teacher" at bounding box center [455, 167] width 60 height 27
click at [461, 161] on div "View Class" at bounding box center [461, 161] width 42 height 7
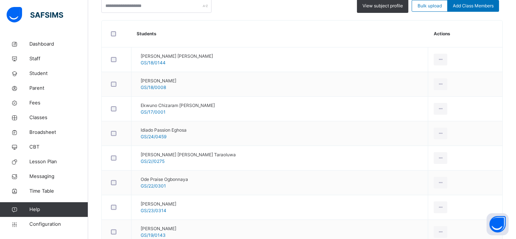
scroll to position [132, 0]
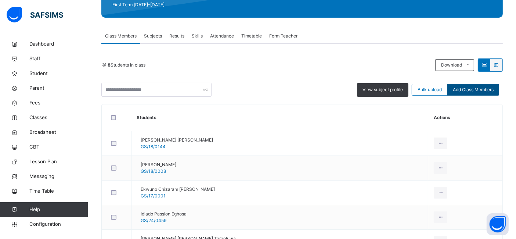
click at [478, 88] on span "Add Class Members" at bounding box center [473, 89] width 41 height 7
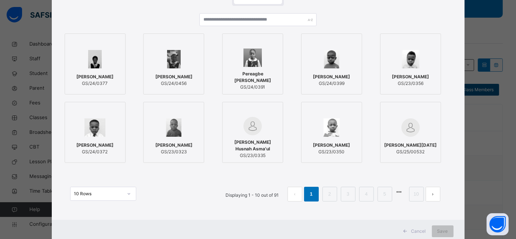
scroll to position [67, 0]
click at [327, 196] on link "2" at bounding box center [329, 194] width 7 height 10
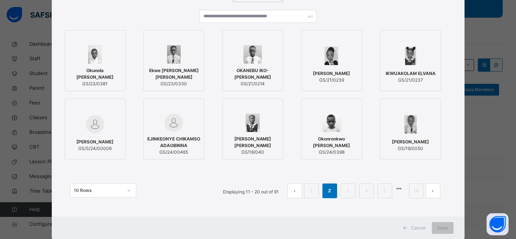
scroll to position [71, 0]
click at [347, 193] on link "3" at bounding box center [348, 190] width 7 height 10
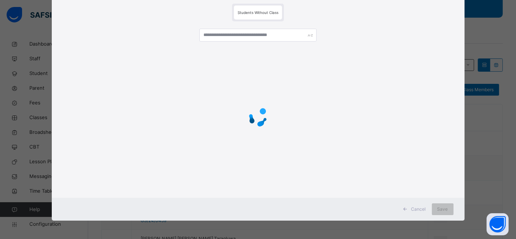
scroll to position [0, 0]
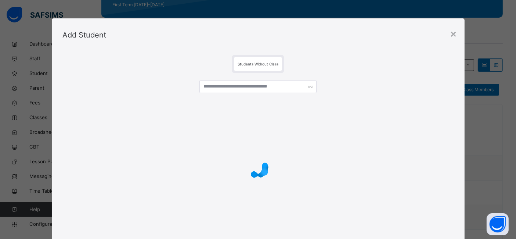
click at [347, 193] on div at bounding box center [258, 169] width 391 height 140
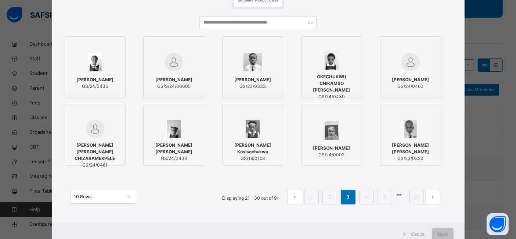
scroll to position [64, 0]
click at [369, 195] on link "4" at bounding box center [366, 197] width 7 height 10
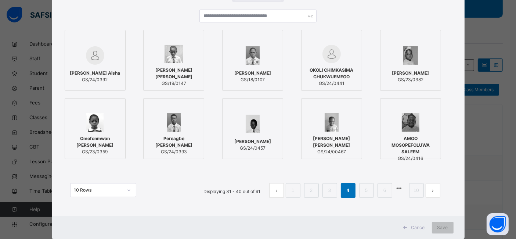
scroll to position [72, 0]
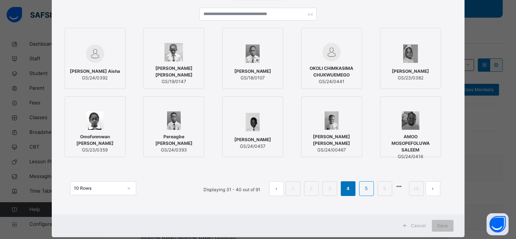
click at [366, 192] on link "5" at bounding box center [366, 189] width 7 height 10
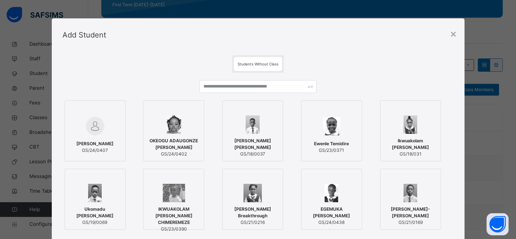
scroll to position [89, 0]
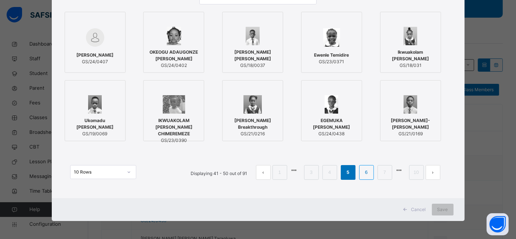
click at [369, 172] on link "6" at bounding box center [366, 173] width 7 height 10
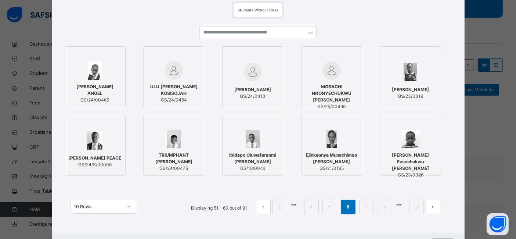
scroll to position [56, 0]
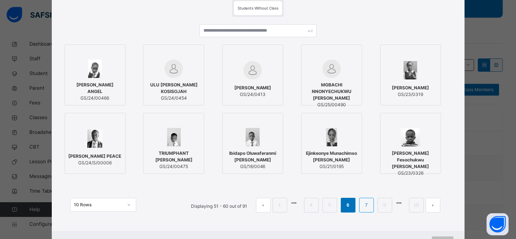
click at [364, 204] on link "7" at bounding box center [366, 205] width 7 height 10
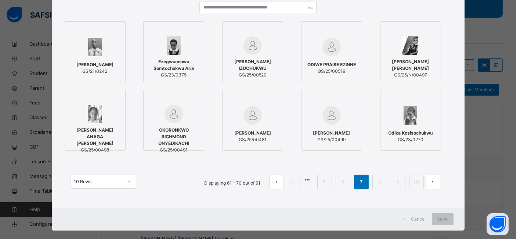
scroll to position [80, 0]
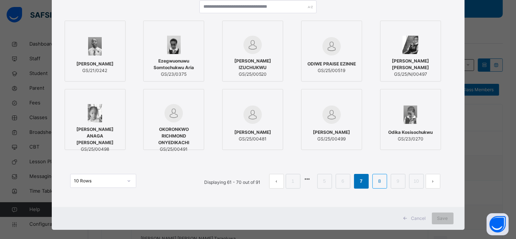
click at [382, 185] on link "8" at bounding box center [379, 181] width 7 height 10
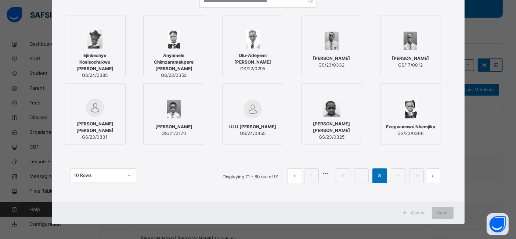
scroll to position [86, 0]
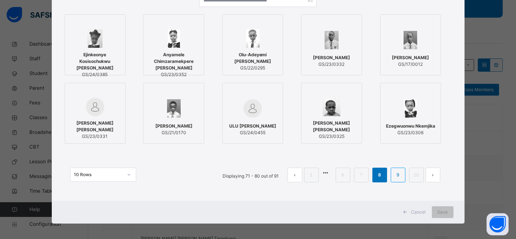
click at [397, 178] on link "9" at bounding box center [398, 175] width 7 height 10
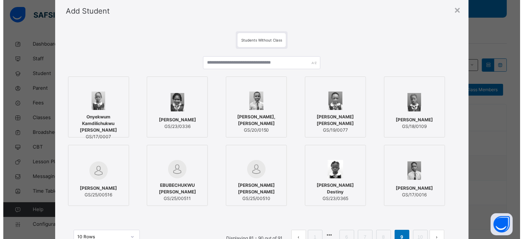
scroll to position [32, 0]
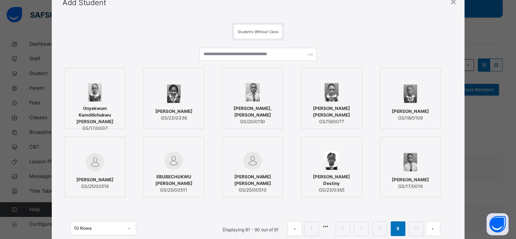
click at [255, 176] on span "AJIBOYE SHARON ADEOLA" at bounding box center [252, 180] width 53 height 13
click at [96, 175] on div "GODWIN VERA OLUOMA GS/25/00516" at bounding box center [95, 183] width 53 height 21
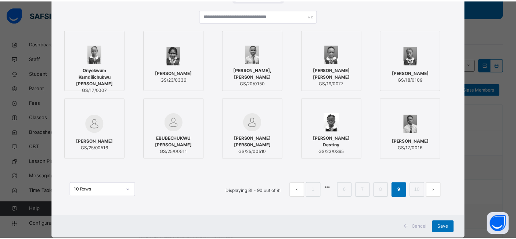
scroll to position [89, 0]
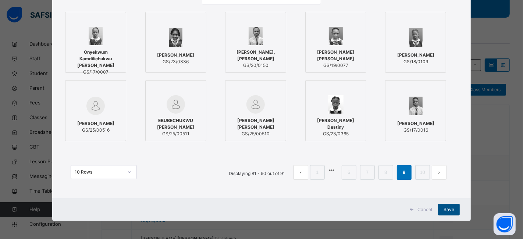
click at [447, 209] on span "Save" at bounding box center [448, 209] width 11 height 7
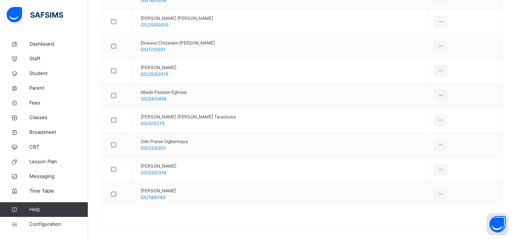
scroll to position [307, 0]
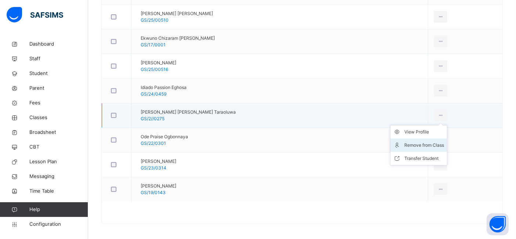
click at [421, 142] on div "Remove from Class" at bounding box center [425, 145] width 40 height 7
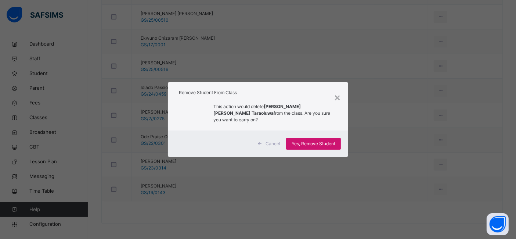
click at [332, 141] on span "Yes, Remove Student" at bounding box center [314, 143] width 44 height 7
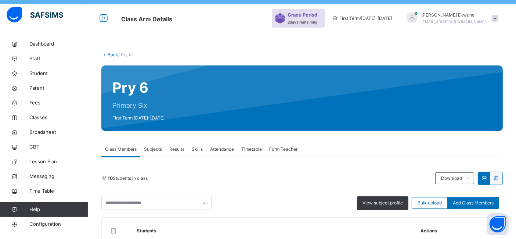
scroll to position [0, 0]
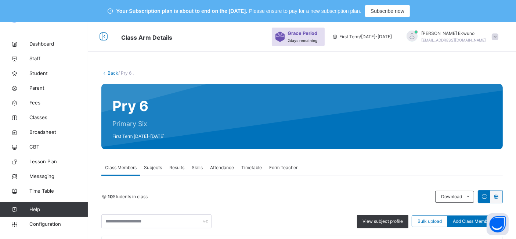
click at [111, 73] on link "Back" at bounding box center [113, 73] width 11 height 6
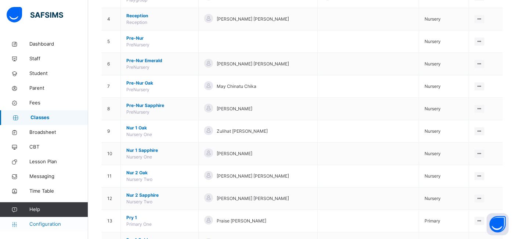
scroll to position [193, 0]
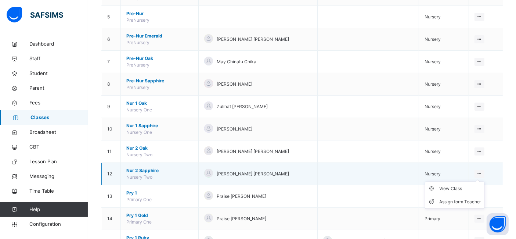
click at [483, 172] on icon at bounding box center [480, 174] width 6 height 6
click at [467, 190] on div "View Class" at bounding box center [461, 188] width 42 height 7
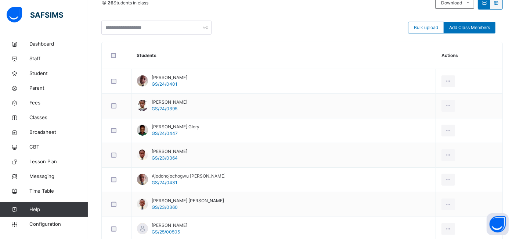
scroll to position [118, 0]
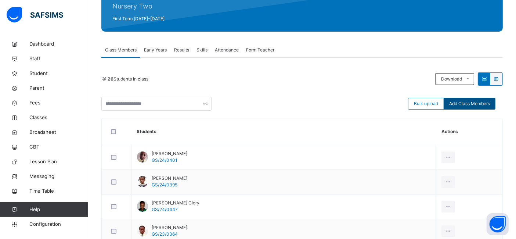
click at [479, 103] on span "Add Class Members" at bounding box center [470, 103] width 41 height 7
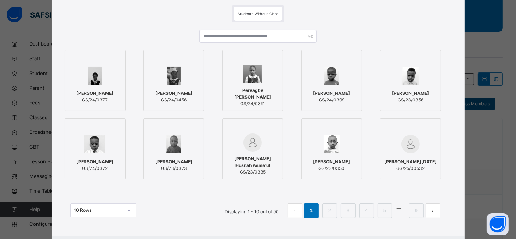
scroll to position [52, 0]
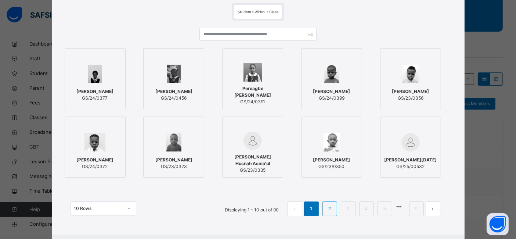
click at [329, 207] on link "2" at bounding box center [329, 209] width 7 height 10
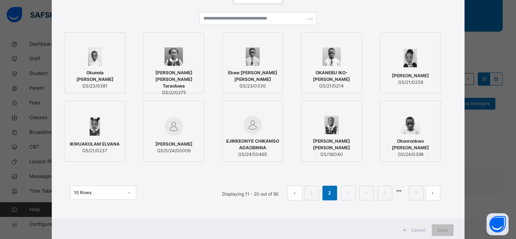
scroll to position [71, 0]
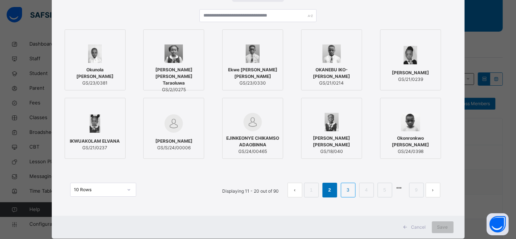
click at [347, 192] on link "3" at bounding box center [348, 190] width 7 height 10
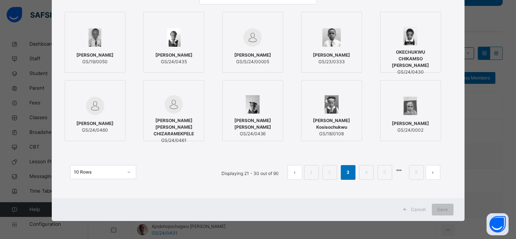
scroll to position [144, 0]
click at [368, 171] on link "4" at bounding box center [366, 173] width 7 height 10
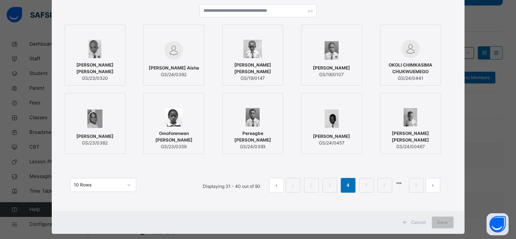
scroll to position [89, 0]
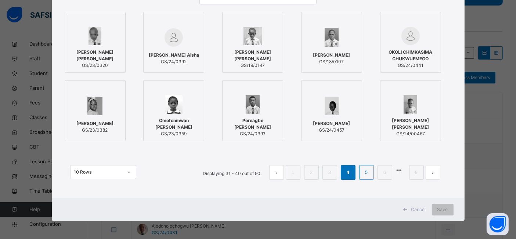
click at [371, 172] on li "5" at bounding box center [367, 172] width 15 height 15
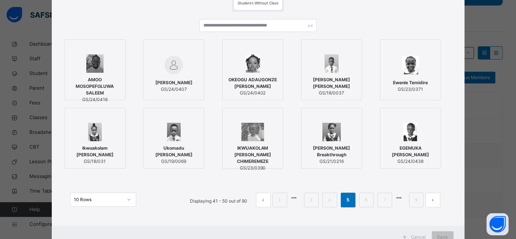
scroll to position [64, 0]
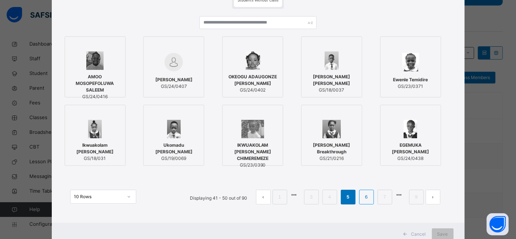
click at [366, 199] on link "6" at bounding box center [366, 197] width 7 height 10
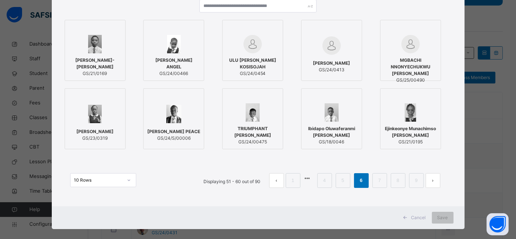
scroll to position [81, 0]
click at [383, 181] on link "7" at bounding box center [379, 180] width 7 height 10
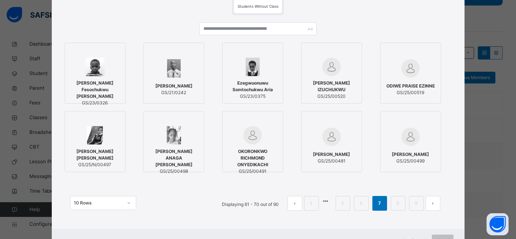
scroll to position [62, 0]
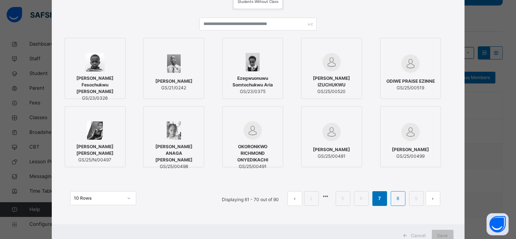
click at [399, 200] on link "8" at bounding box center [398, 199] width 7 height 10
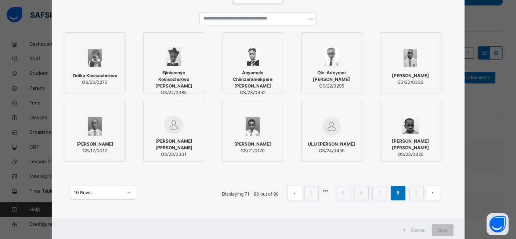
scroll to position [76, 0]
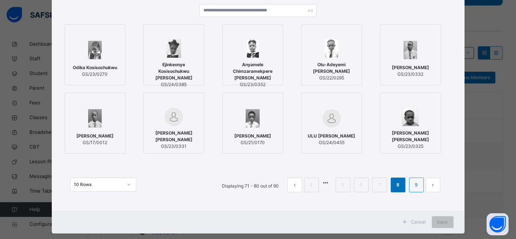
click at [417, 185] on link "9" at bounding box center [416, 185] width 7 height 10
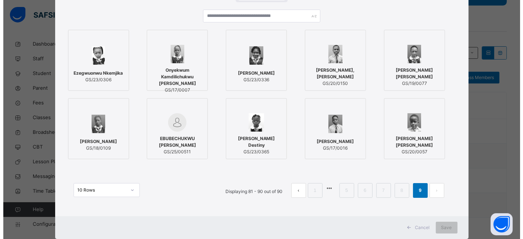
scroll to position [71, 0]
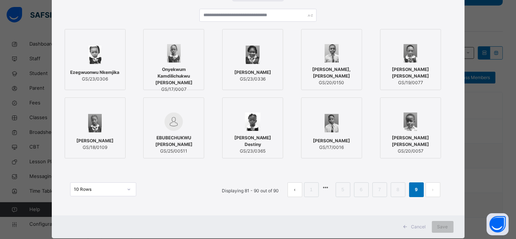
click at [187, 113] on div at bounding box center [173, 121] width 53 height 18
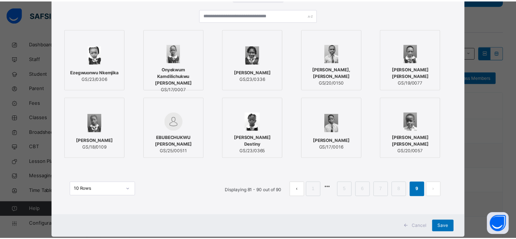
scroll to position [89, 0]
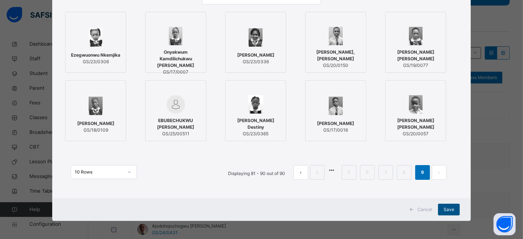
click at [446, 211] on span "Save" at bounding box center [448, 209] width 11 height 7
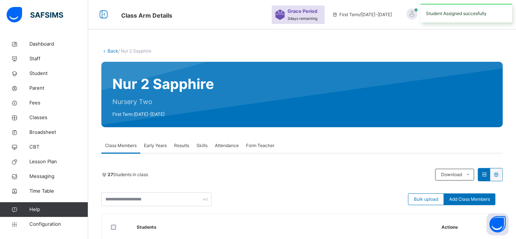
scroll to position [144, 0]
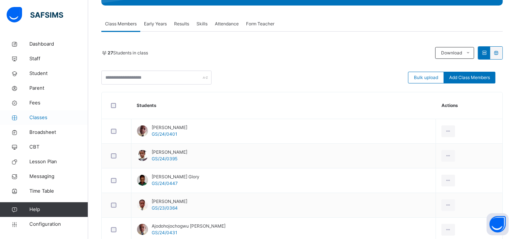
click at [37, 119] on span "Classes" at bounding box center [58, 117] width 59 height 7
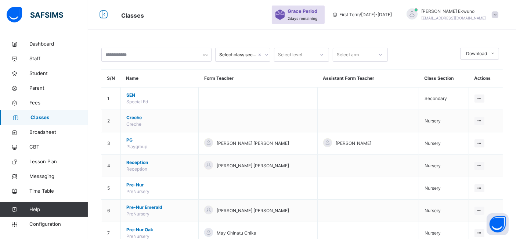
scroll to position [144, 0]
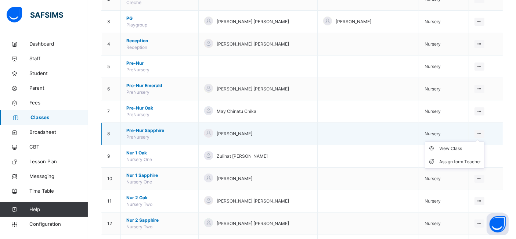
click at [483, 133] on icon at bounding box center [480, 134] width 6 height 6
click at [461, 144] on ul "View Class Assign form Teacher" at bounding box center [455, 155] width 60 height 27
click at [460, 146] on div "View Class" at bounding box center [461, 148] width 42 height 7
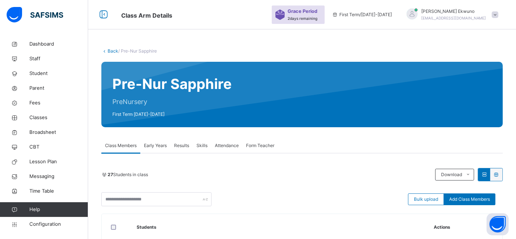
scroll to position [88, 0]
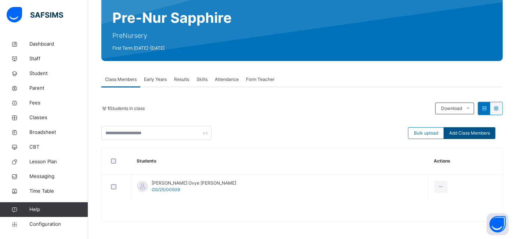
click at [478, 132] on span "Add Class Members" at bounding box center [470, 133] width 41 height 7
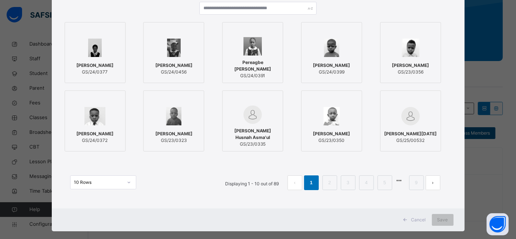
scroll to position [89, 0]
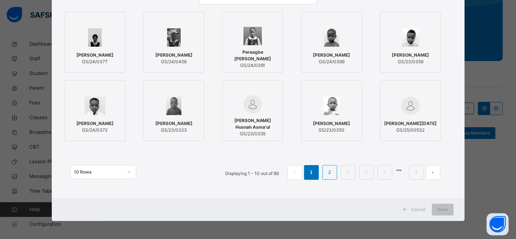
click at [332, 173] on link "2" at bounding box center [329, 173] width 7 height 10
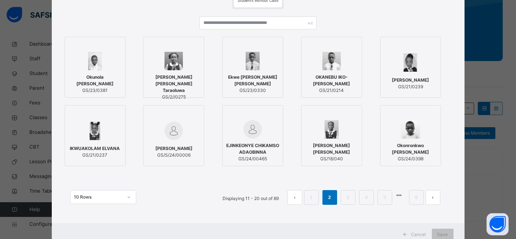
scroll to position [69, 0]
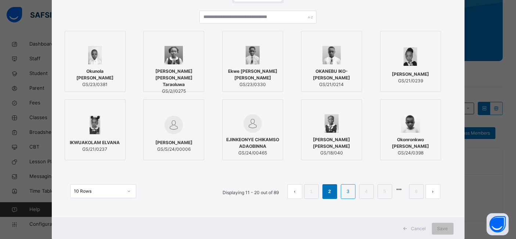
click at [348, 193] on link "3" at bounding box center [348, 192] width 7 height 10
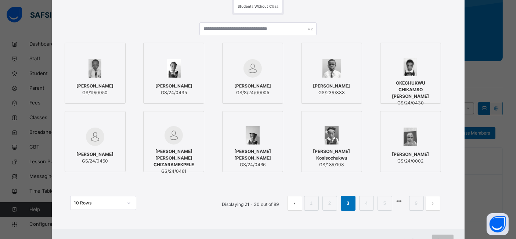
scroll to position [58, 0]
click at [368, 203] on link "4" at bounding box center [366, 203] width 7 height 10
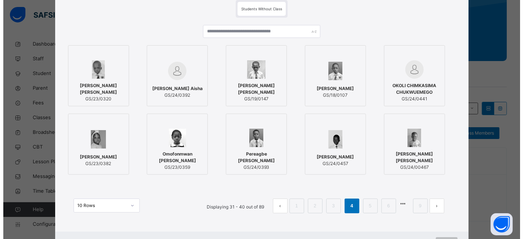
scroll to position [68, 0]
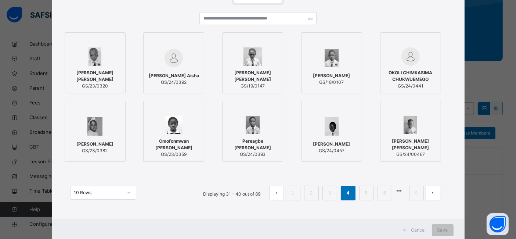
click at [421, 72] on span "OKOLI CHIMKASIMA CHUKWUEMEGO" at bounding box center [411, 75] width 53 height 13
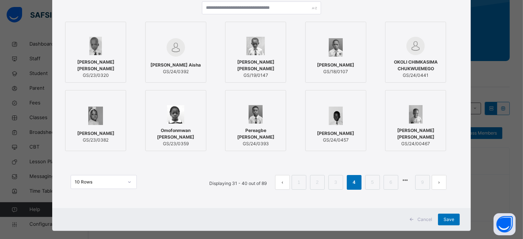
scroll to position [89, 0]
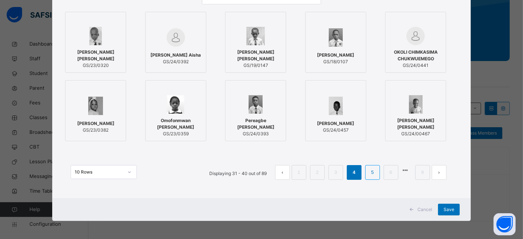
click at [371, 171] on link "5" at bounding box center [372, 173] width 7 height 10
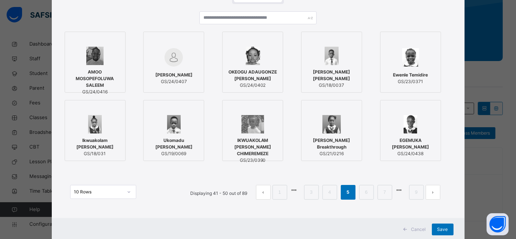
scroll to position [84, 0]
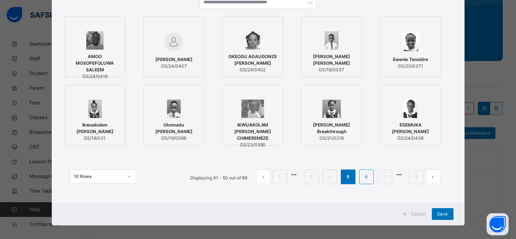
click at [370, 177] on link "6" at bounding box center [366, 177] width 7 height 10
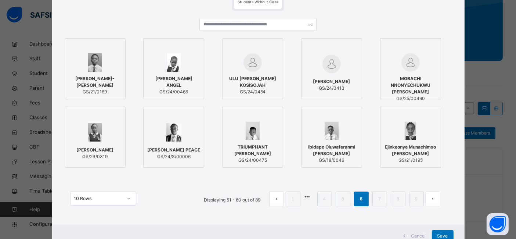
scroll to position [89, 0]
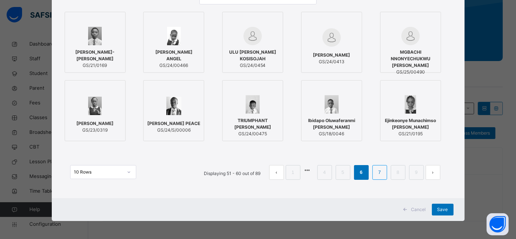
click at [380, 172] on link "7" at bounding box center [379, 173] width 7 height 10
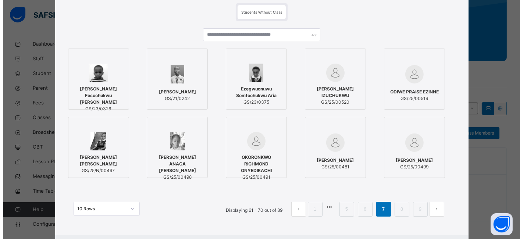
scroll to position [53, 0]
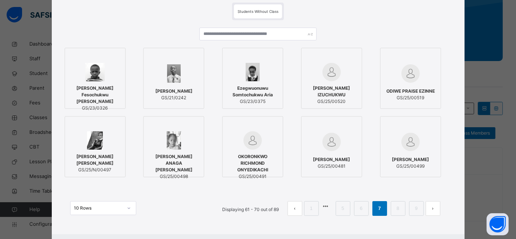
click at [413, 93] on span "ODIWE PRAISE EZINNE" at bounding box center [411, 91] width 49 height 7
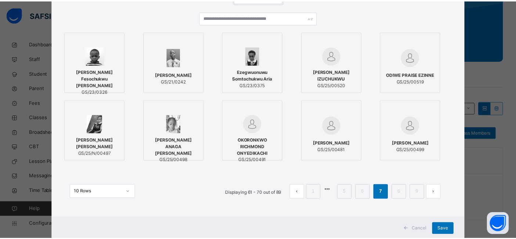
scroll to position [75, 0]
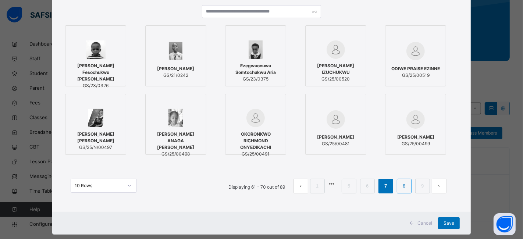
click at [402, 188] on link "8" at bounding box center [403, 186] width 7 height 10
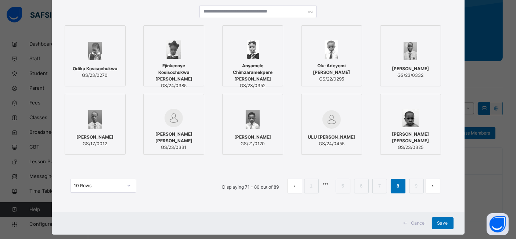
scroll to position [89, 0]
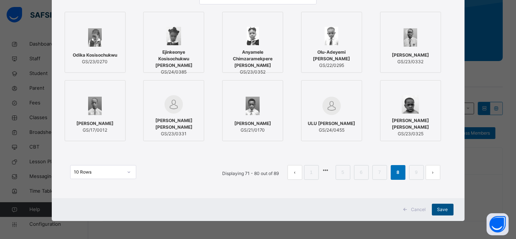
click at [444, 209] on span "Save" at bounding box center [443, 209] width 11 height 7
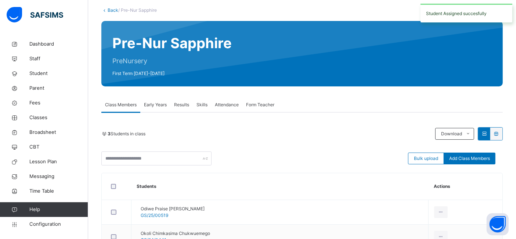
scroll to position [57, 0]
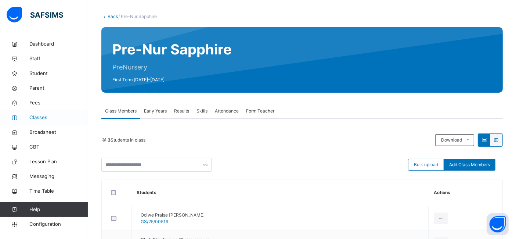
click at [39, 116] on span "Classes" at bounding box center [58, 117] width 59 height 7
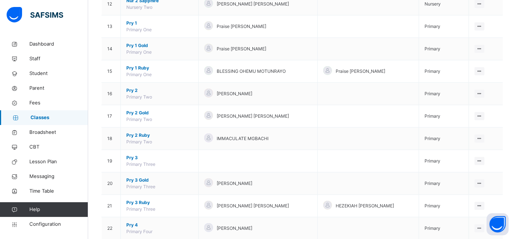
scroll to position [365, 0]
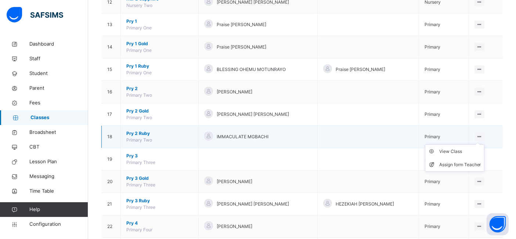
click at [483, 134] on icon at bounding box center [480, 137] width 6 height 6
click at [469, 151] on div "View Class" at bounding box center [461, 151] width 42 height 7
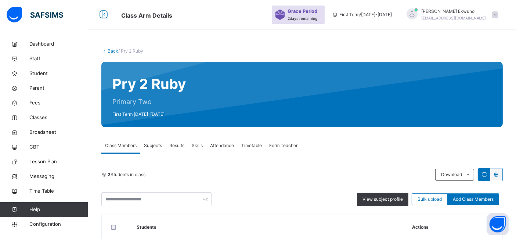
scroll to position [112, 0]
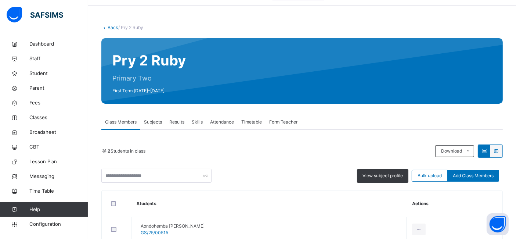
click at [117, 28] on link "Back" at bounding box center [113, 28] width 11 height 6
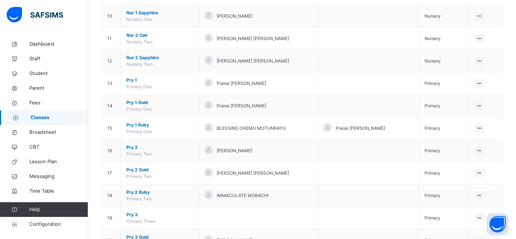
scroll to position [329, 0]
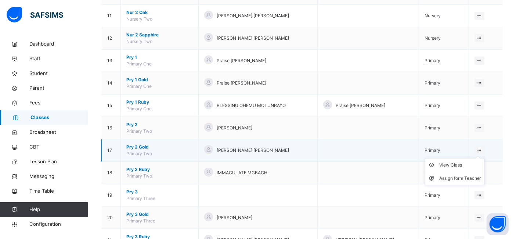
click at [483, 148] on icon at bounding box center [480, 150] width 6 height 6
click at [471, 162] on div "View Class" at bounding box center [461, 164] width 42 height 7
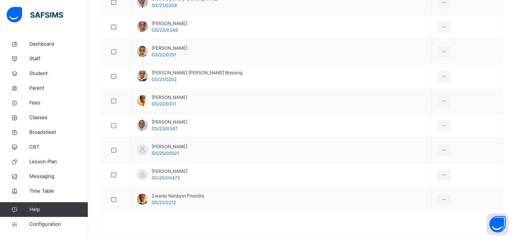
scroll to position [750, 0]
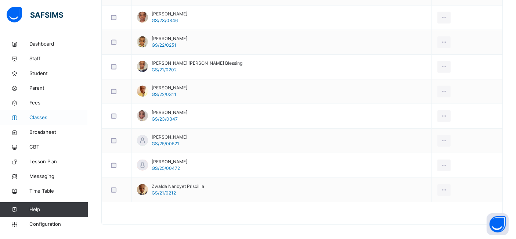
click at [37, 118] on span "Classes" at bounding box center [58, 117] width 59 height 7
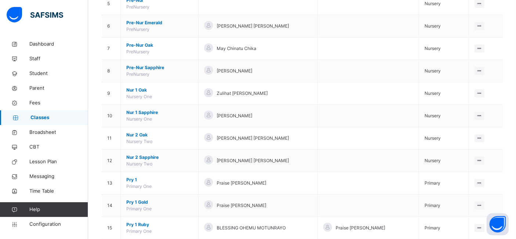
scroll to position [206, 0]
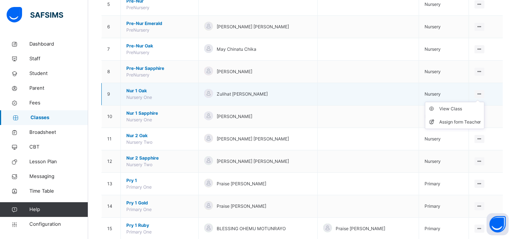
click at [483, 93] on icon at bounding box center [480, 94] width 6 height 6
click at [462, 109] on div "View Class" at bounding box center [461, 108] width 42 height 7
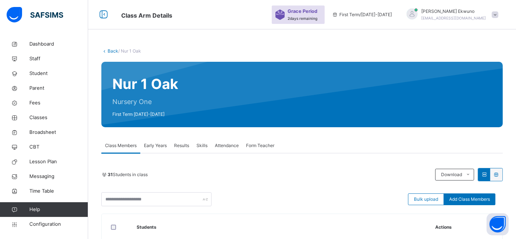
scroll to position [206, 0]
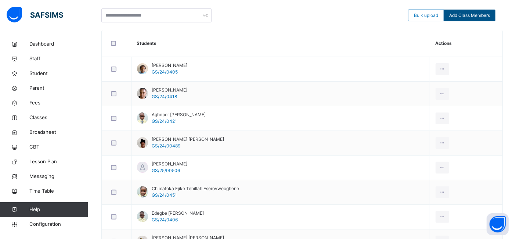
click at [479, 18] on span "Add Class Members" at bounding box center [470, 15] width 41 height 7
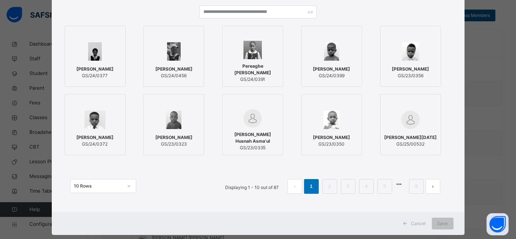
scroll to position [75, 0]
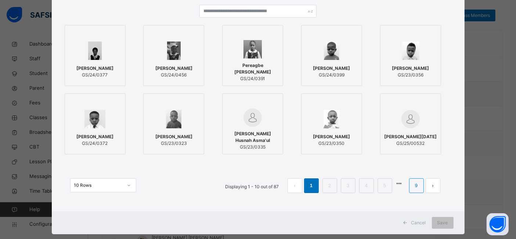
click at [422, 186] on li "9" at bounding box center [417, 185] width 15 height 15
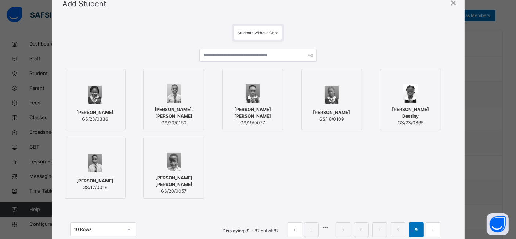
scroll to position [41, 0]
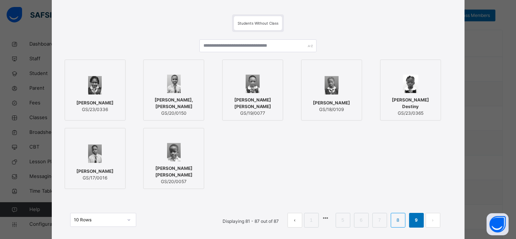
click at [395, 218] on li "8" at bounding box center [398, 220] width 15 height 15
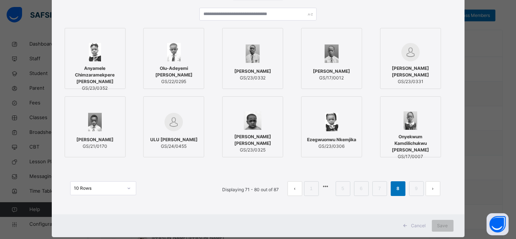
scroll to position [73, 0]
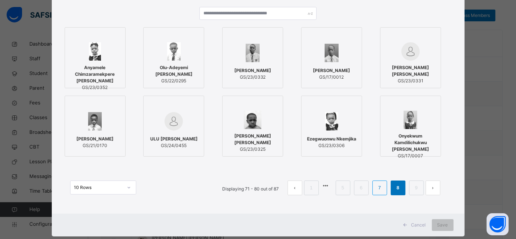
click at [381, 187] on link "7" at bounding box center [379, 188] width 7 height 10
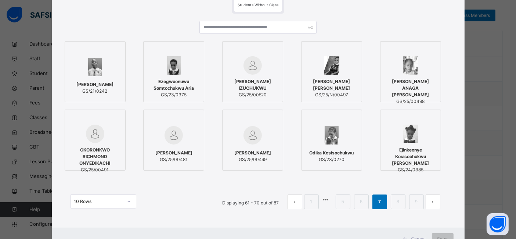
scroll to position [62, 0]
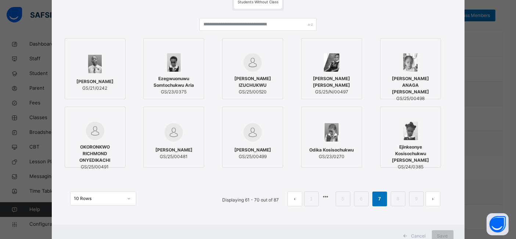
click at [252, 84] on span "[PERSON_NAME] IZUCHUKWU" at bounding box center [252, 81] width 53 height 13
click at [441, 230] on div "Save" at bounding box center [449, 236] width 22 height 12
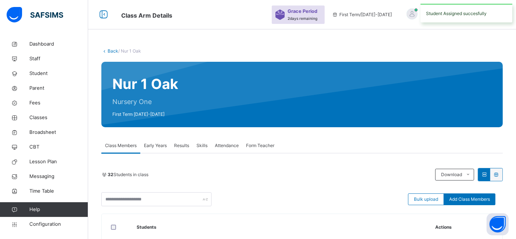
scroll to position [206, 0]
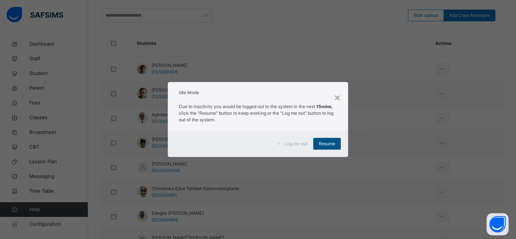
click at [328, 146] on span "Resume" at bounding box center [327, 143] width 17 height 7
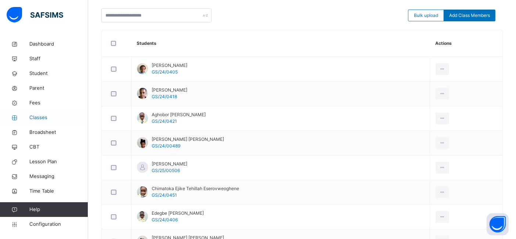
click at [37, 116] on span "Classes" at bounding box center [58, 117] width 59 height 7
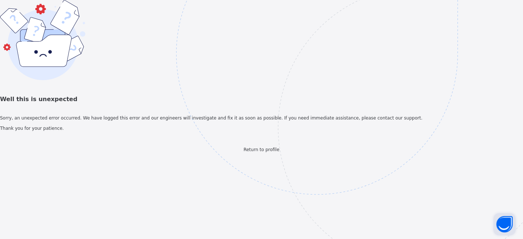
click at [501, 224] on button "Open asap" at bounding box center [504, 224] width 22 height 22
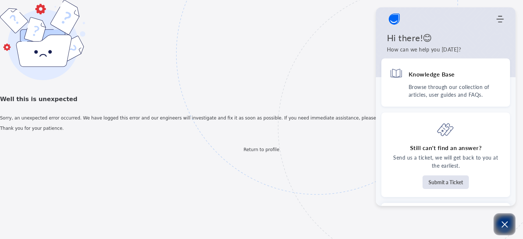
click at [353, 85] on img at bounding box center [367, 90] width 383 height 355
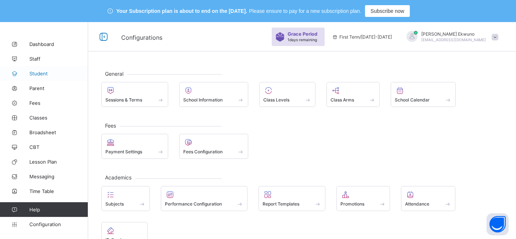
click at [41, 73] on span "Student" at bounding box center [58, 74] width 59 height 6
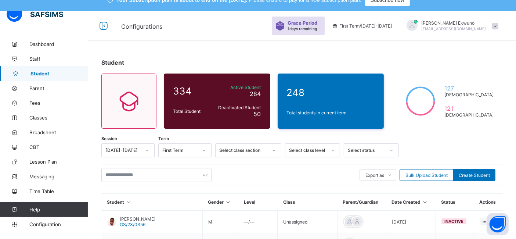
scroll to position [24, 0]
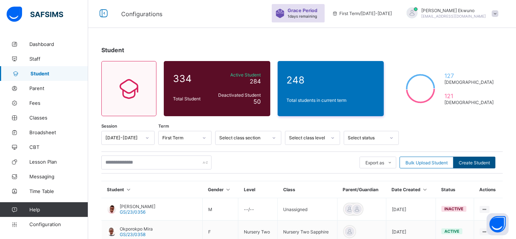
click at [476, 162] on span "Create Student" at bounding box center [474, 163] width 31 height 6
select select "**"
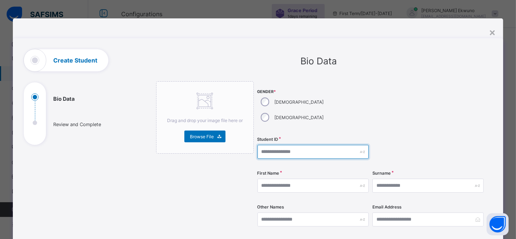
click at [263, 145] on input "text" at bounding box center [313, 152] width 111 height 14
type input "**********"
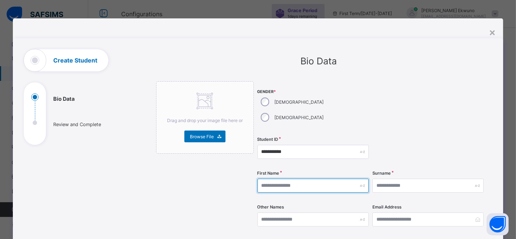
click at [262, 179] on input "text" at bounding box center [313, 186] width 111 height 14
type input "*****"
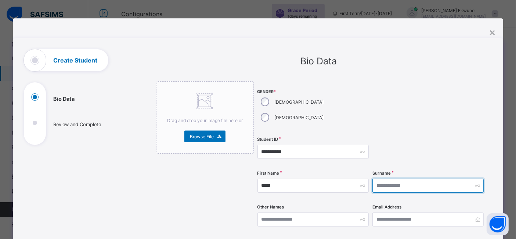
click at [383, 179] on input "text" at bounding box center [428, 186] width 111 height 14
type input "*********"
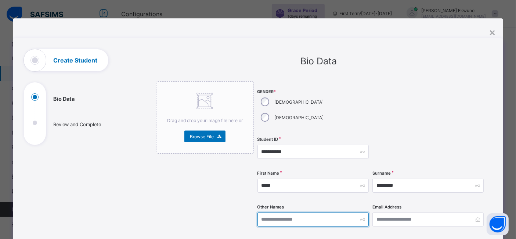
click at [296, 212] on input "text" at bounding box center [313, 219] width 111 height 14
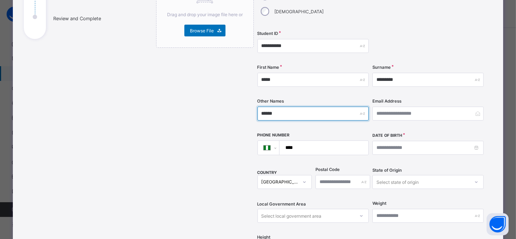
scroll to position [107, 0]
type input "******"
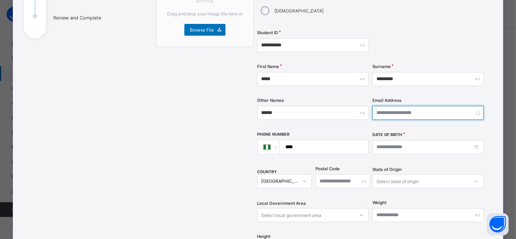
click at [381, 106] on input "email" at bounding box center [428, 113] width 111 height 14
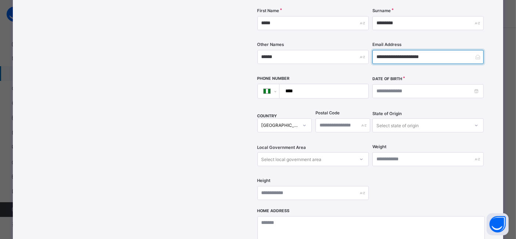
scroll to position [164, 0]
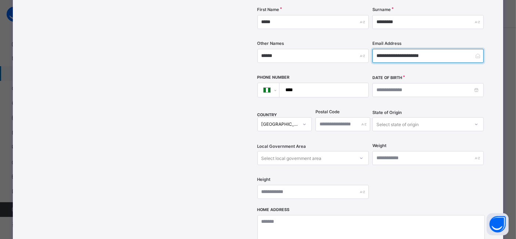
type input "**********"
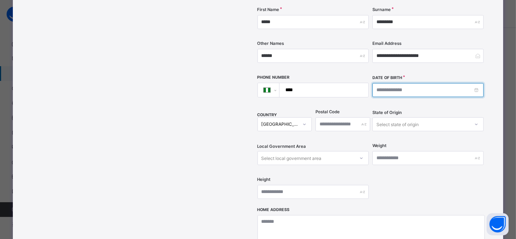
click at [386, 83] on input at bounding box center [428, 90] width 111 height 14
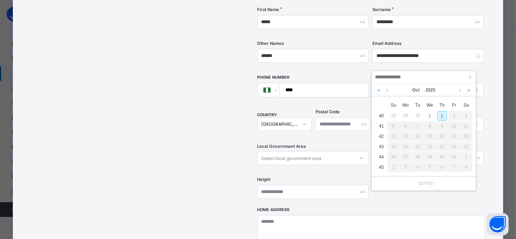
click at [378, 91] on link at bounding box center [379, 90] width 7 height 12
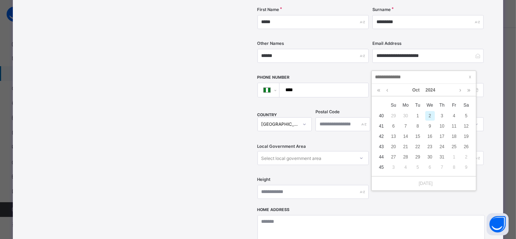
click at [384, 96] on div "x Su Mo Tu We Th Fr Sa 40 29 30 1 2 3 4 5 41 6 7 8 9 10 11 12 42 13 14 15 16 17…" at bounding box center [424, 136] width 104 height 80
click at [381, 90] on link at bounding box center [379, 90] width 7 height 12
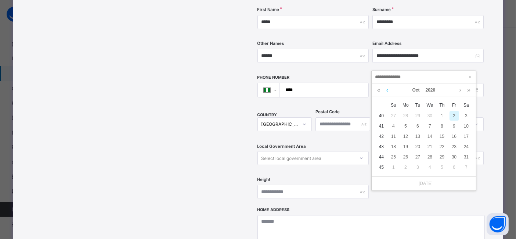
click at [387, 89] on link at bounding box center [388, 90] width 6 height 12
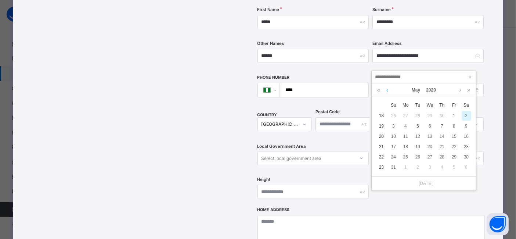
click at [387, 89] on link at bounding box center [388, 90] width 6 height 12
click at [440, 135] on div "16" at bounding box center [443, 137] width 10 height 10
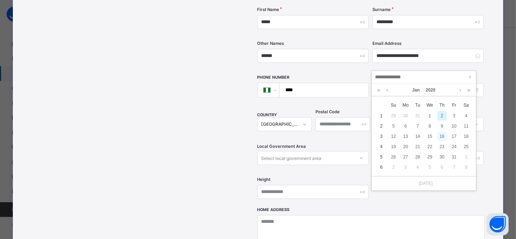
type input "**********"
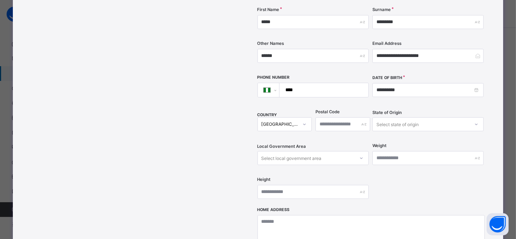
click at [317, 83] on input "****" at bounding box center [322, 90] width 83 height 14
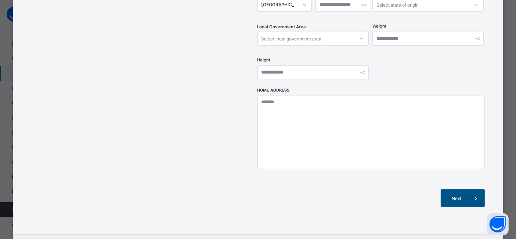
type input "**********"
click at [460, 196] on span "Next" at bounding box center [457, 199] width 21 height 6
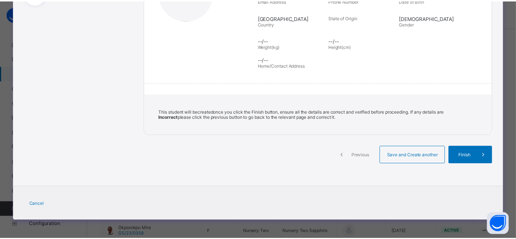
scroll to position [140, 0]
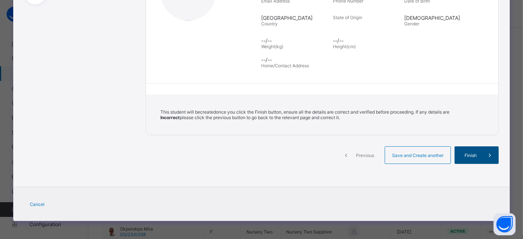
click at [477, 157] on span "Finish" at bounding box center [470, 156] width 21 height 6
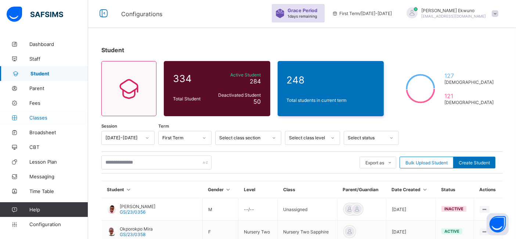
click at [41, 117] on span "Classes" at bounding box center [58, 118] width 59 height 6
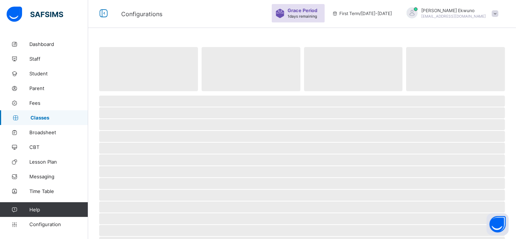
scroll to position [22, 0]
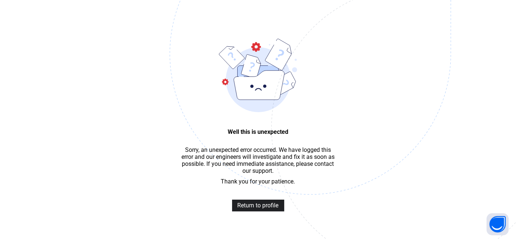
click at [248, 206] on span "Return to profile" at bounding box center [258, 205] width 41 height 7
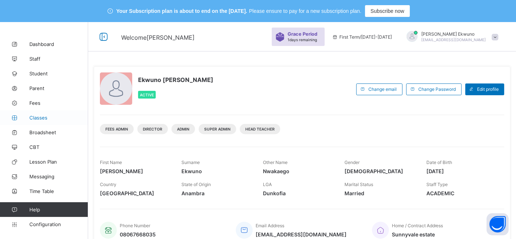
click at [40, 120] on span "Classes" at bounding box center [58, 118] width 59 height 6
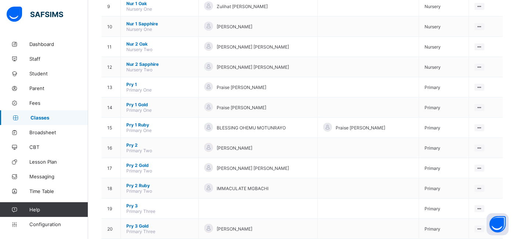
scroll to position [275, 0]
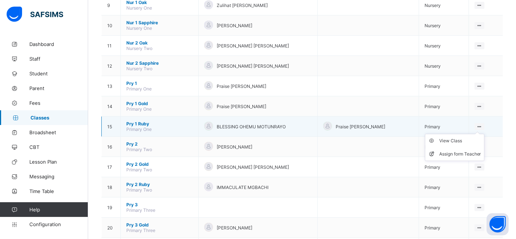
click at [483, 124] on icon at bounding box center [480, 127] width 6 height 6
click at [454, 137] on div "View Class" at bounding box center [461, 140] width 42 height 7
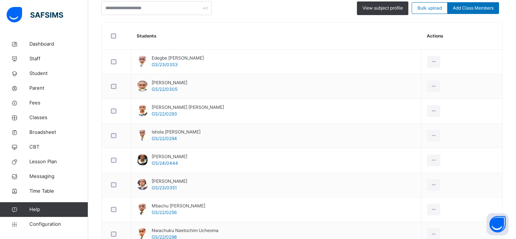
scroll to position [199, 0]
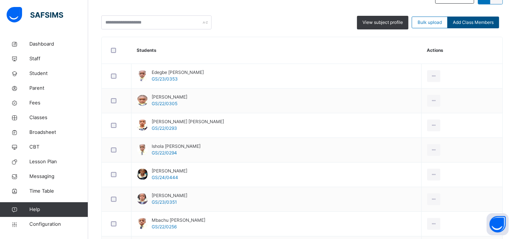
click at [480, 26] on span "Add Class Members" at bounding box center [473, 22] width 41 height 7
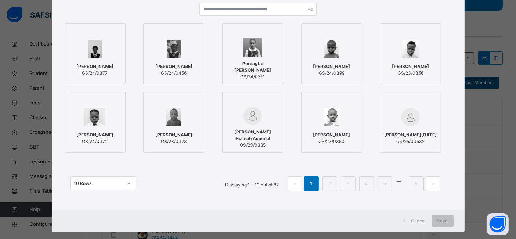
scroll to position [89, 0]
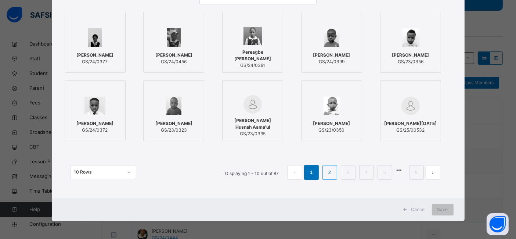
click at [335, 176] on li "2" at bounding box center [330, 172] width 15 height 15
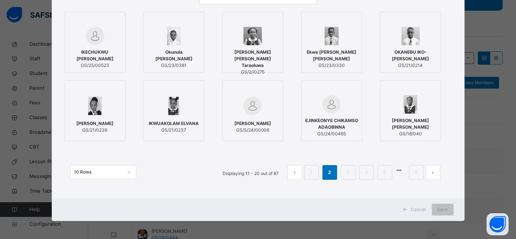
click at [108, 60] on span "IKECHUKWU [PERSON_NAME]" at bounding box center [95, 55] width 53 height 13
click at [441, 209] on div "Save" at bounding box center [449, 210] width 22 height 12
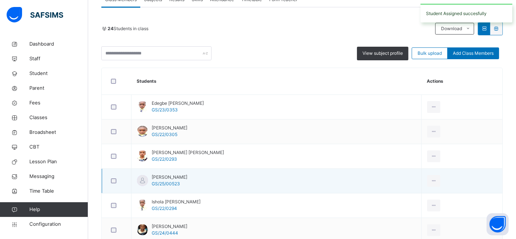
scroll to position [173, 0]
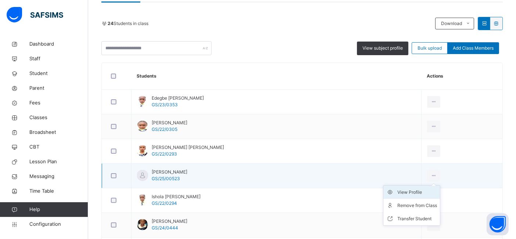
click at [406, 193] on div "View Profile" at bounding box center [418, 192] width 40 height 7
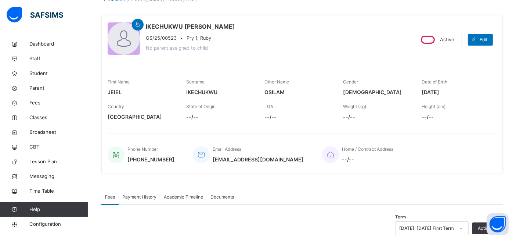
scroll to position [72, 0]
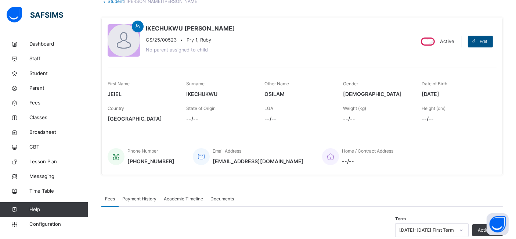
click at [480, 43] on span at bounding box center [474, 42] width 12 height 12
select select "**"
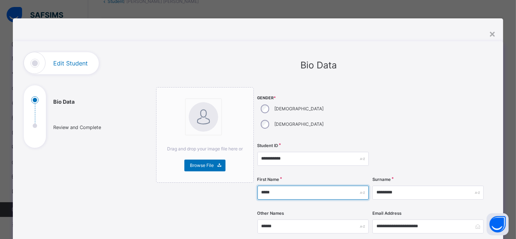
click at [273, 186] on input "*****" at bounding box center [313, 193] width 111 height 14
type input "******"
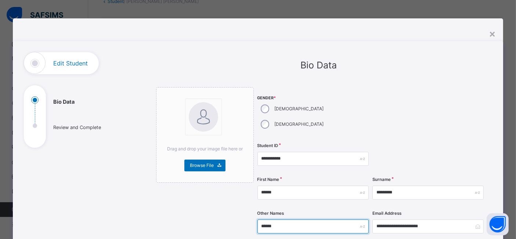
click at [276, 219] on input "******" at bounding box center [313, 226] width 111 height 14
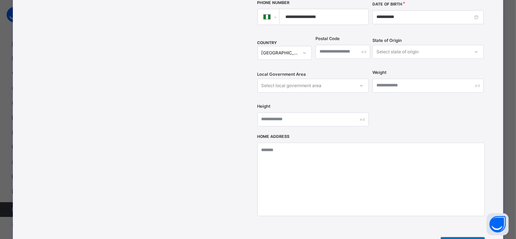
type input "*******"
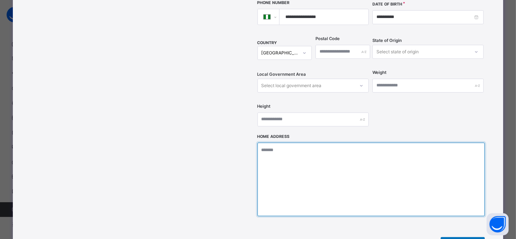
click at [453, 171] on textarea at bounding box center [372, 180] width 228 height 74
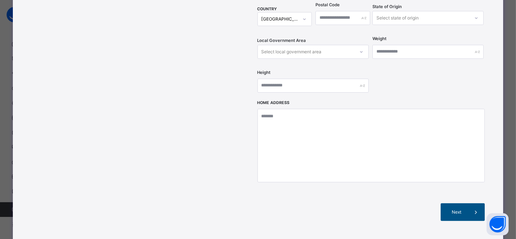
click at [457, 209] on span "Next" at bounding box center [457, 212] width 21 height 7
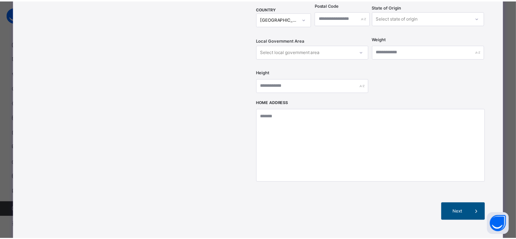
scroll to position [165, 0]
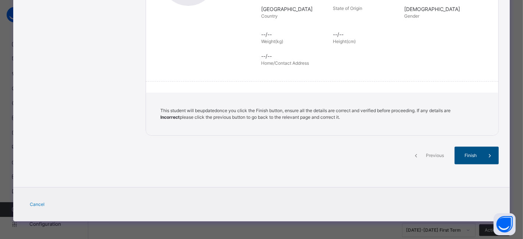
click at [471, 162] on div "Finish" at bounding box center [476, 156] width 44 height 18
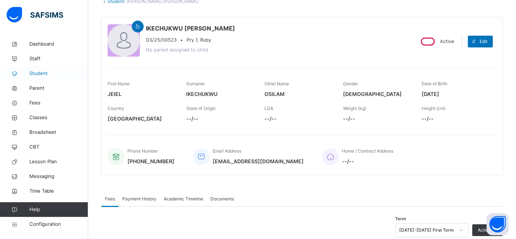
click at [42, 72] on span "Student" at bounding box center [58, 73] width 59 height 7
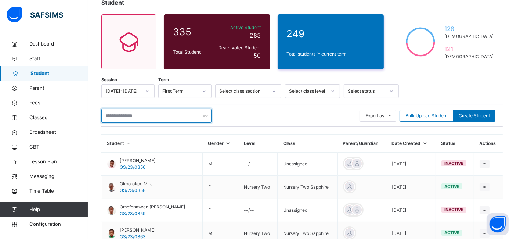
click at [124, 118] on input "text" at bounding box center [156, 116] width 110 height 14
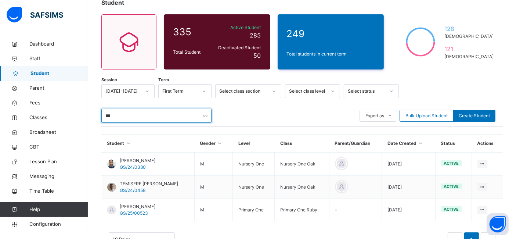
type input "***"
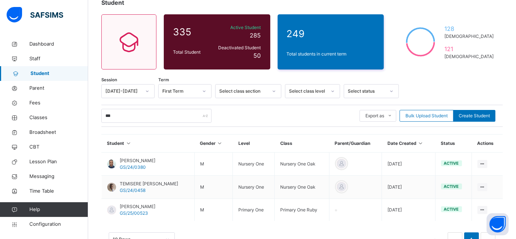
drag, startPoint x: 42, startPoint y: 76, endPoint x: 43, endPoint y: 71, distance: 6.0
click at [42, 76] on span "Student" at bounding box center [60, 73] width 58 height 7
click at [468, 115] on span "Create Student" at bounding box center [474, 115] width 31 height 7
select select "**"
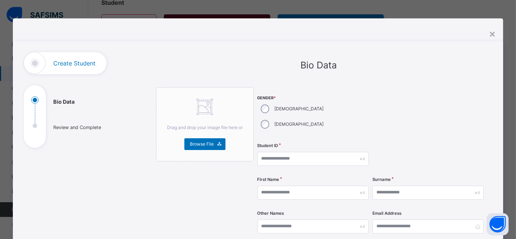
click at [468, 115] on div at bounding box center [428, 113] width 111 height 53
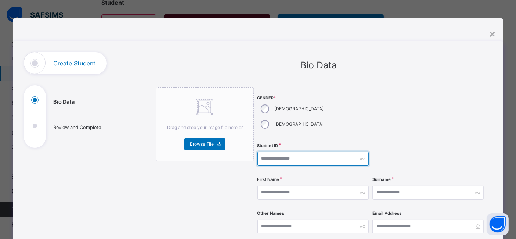
click at [270, 152] on input "text" at bounding box center [313, 159] width 111 height 14
type input "**********"
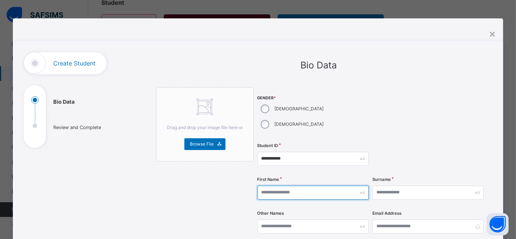
click at [267, 186] on input "text" at bounding box center [313, 193] width 111 height 14
type input "******"
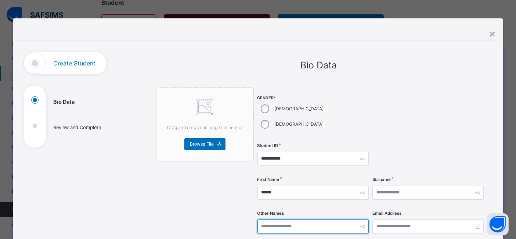
click at [279, 219] on input "text" at bounding box center [313, 226] width 111 height 14
type input "*****"
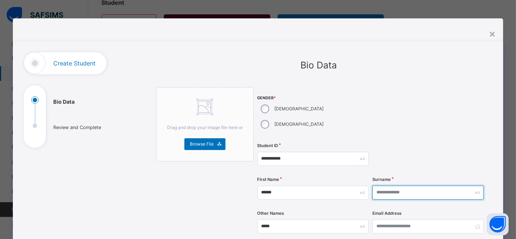
click at [378, 186] on input "text" at bounding box center [428, 193] width 111 height 14
type input "*********"
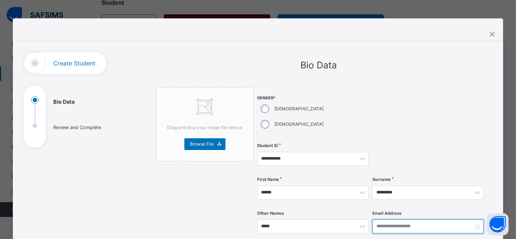
click at [390, 219] on input "email" at bounding box center [428, 226] width 111 height 14
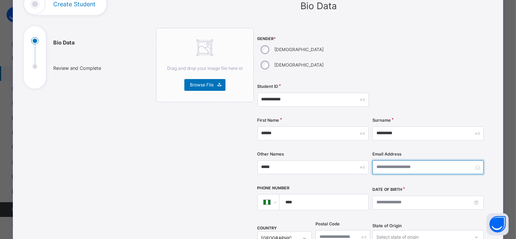
scroll to position [65, 0]
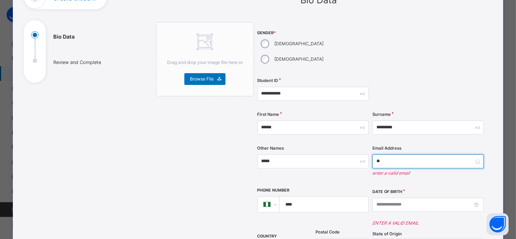
type input "*"
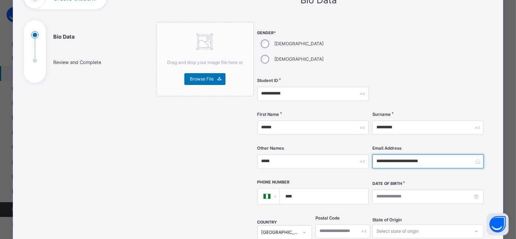
type input "**********"
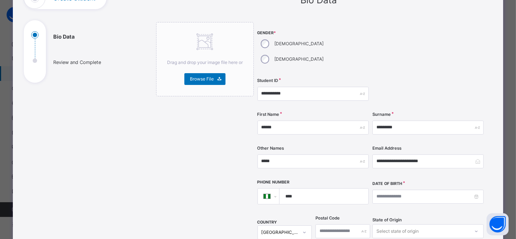
click at [318, 189] on input "****" at bounding box center [322, 196] width 83 height 15
type input "**********"
click at [382, 190] on input at bounding box center [428, 197] width 111 height 14
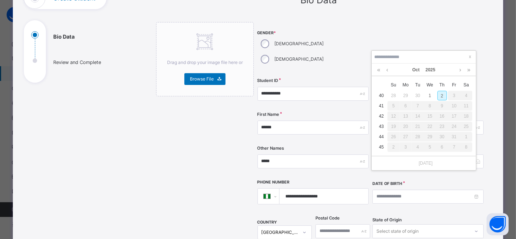
scroll to position [97, 0]
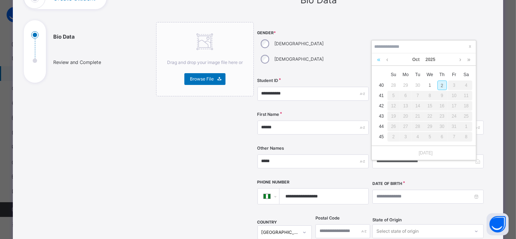
click at [379, 61] on link at bounding box center [379, 59] width 7 height 12
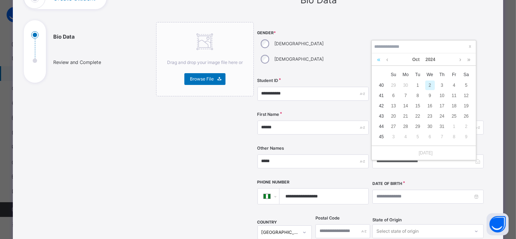
click at [379, 61] on link at bounding box center [379, 59] width 7 height 12
click at [387, 60] on link at bounding box center [388, 59] width 6 height 12
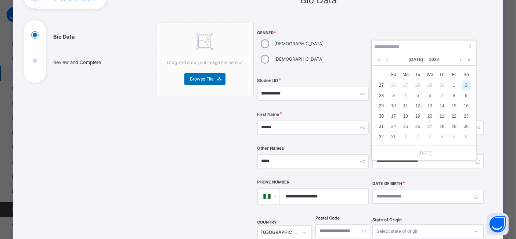
click at [387, 60] on link at bounding box center [388, 59] width 6 height 12
click at [417, 91] on div "8" at bounding box center [419, 96] width 10 height 10
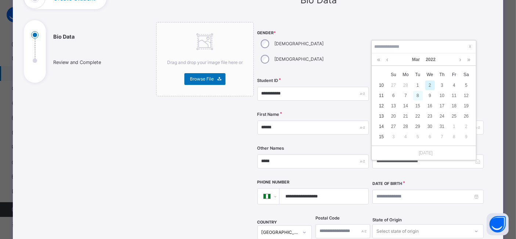
type input "**********"
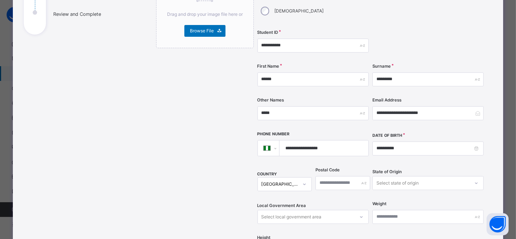
scroll to position [115, 0]
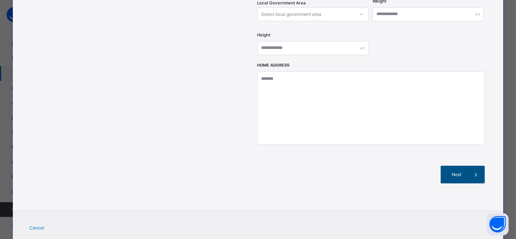
click at [466, 166] on div "Next" at bounding box center [463, 175] width 44 height 18
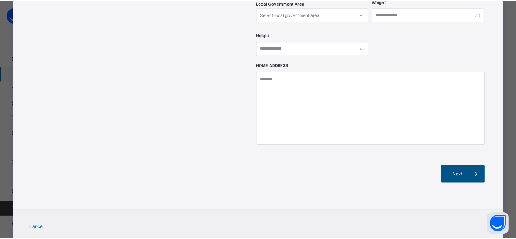
scroll to position [165, 0]
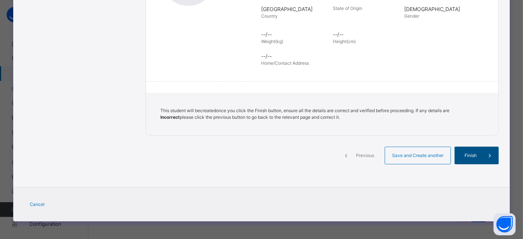
click at [475, 157] on span "Finish" at bounding box center [470, 155] width 21 height 7
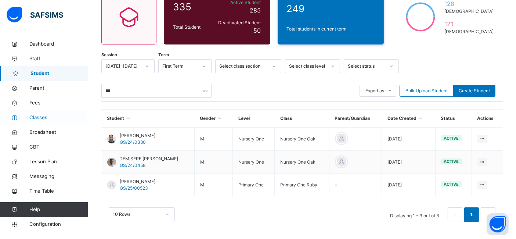
click at [39, 117] on span "Classes" at bounding box center [58, 117] width 59 height 7
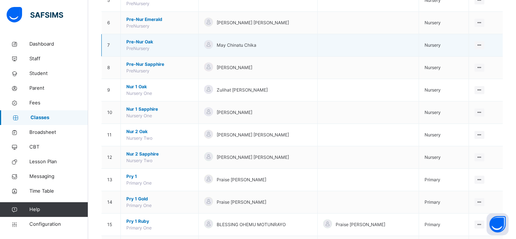
scroll to position [210, 0]
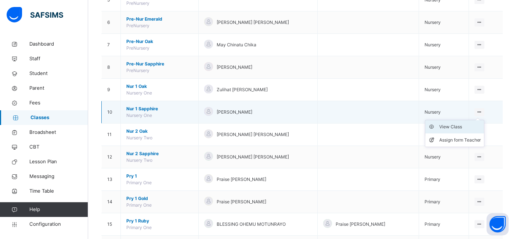
click at [462, 126] on div "View Class" at bounding box center [461, 126] width 42 height 7
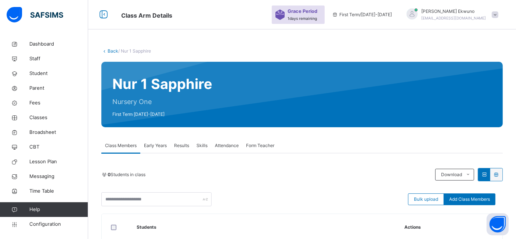
scroll to position [112, 0]
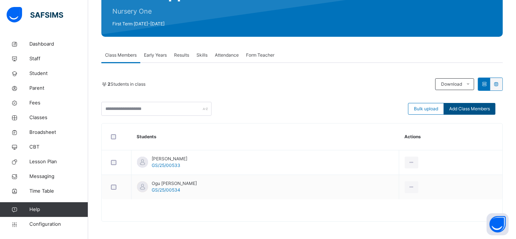
click at [466, 107] on span "Add Class Members" at bounding box center [470, 109] width 41 height 7
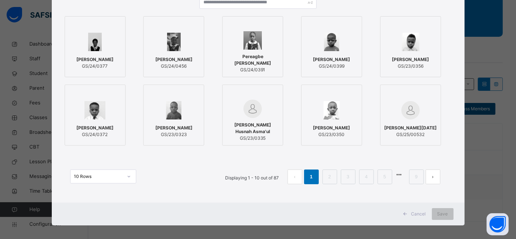
scroll to position [89, 0]
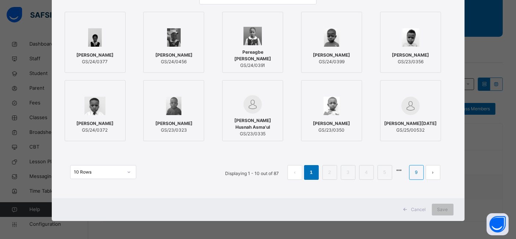
click at [418, 173] on link "9" at bounding box center [416, 173] width 7 height 10
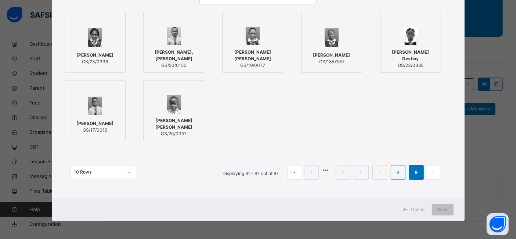
click at [398, 172] on link "8" at bounding box center [398, 173] width 7 height 10
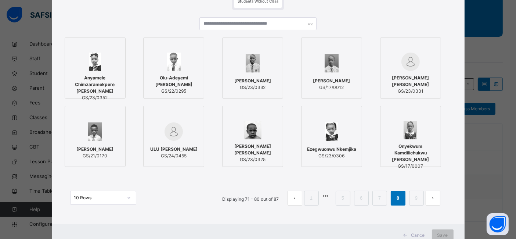
scroll to position [68, 0]
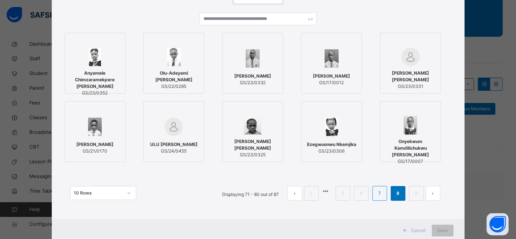
click at [380, 195] on link "7" at bounding box center [379, 194] width 7 height 10
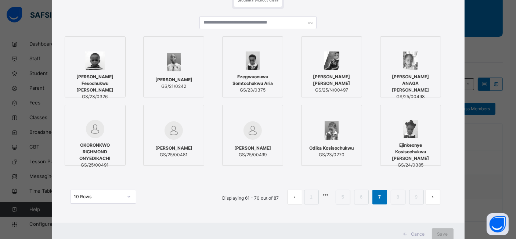
scroll to position [65, 0]
click at [362, 197] on link "6" at bounding box center [361, 197] width 7 height 10
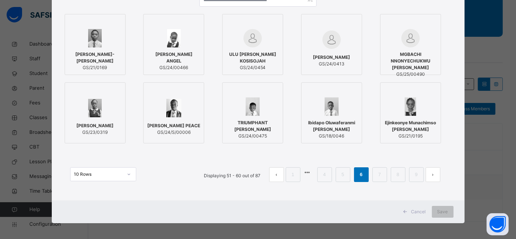
scroll to position [87, 0]
click at [344, 173] on link "5" at bounding box center [343, 174] width 7 height 10
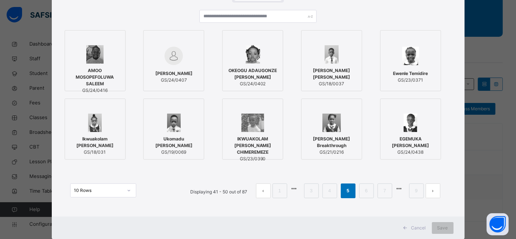
scroll to position [89, 0]
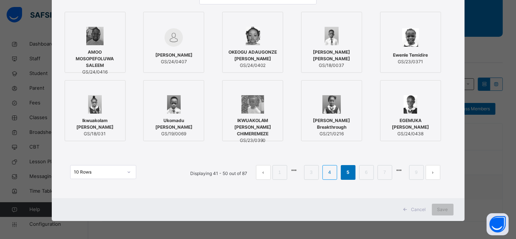
click at [328, 174] on link "4" at bounding box center [329, 173] width 7 height 10
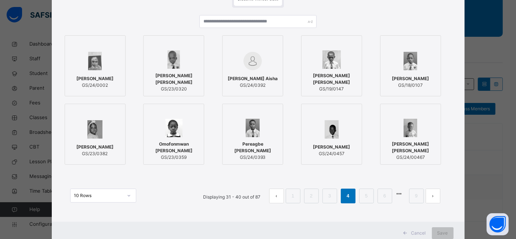
scroll to position [66, 0]
click at [329, 197] on link "3" at bounding box center [329, 195] width 7 height 10
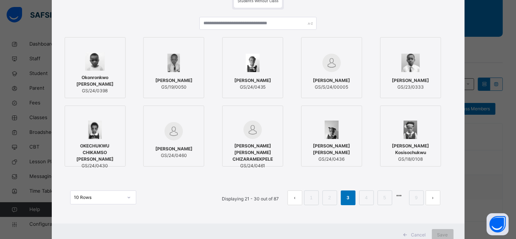
scroll to position [77, 0]
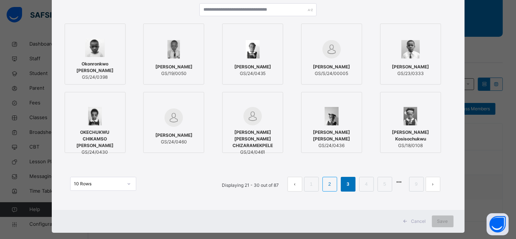
click at [329, 185] on link "2" at bounding box center [329, 184] width 7 height 10
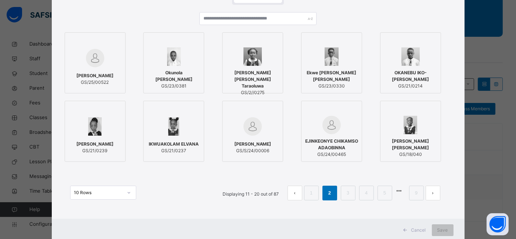
scroll to position [72, 0]
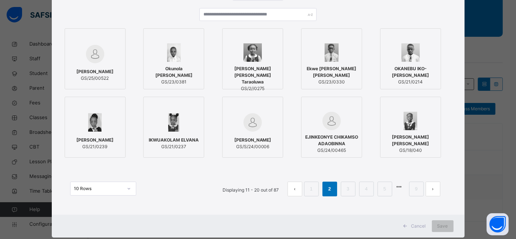
click at [89, 65] on div "[PERSON_NAME] GS/25/00522" at bounding box center [95, 75] width 53 height 21
click at [445, 226] on span "Save" at bounding box center [448, 226] width 11 height 7
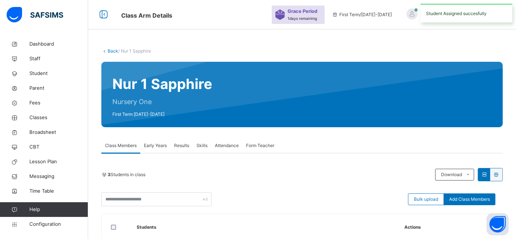
scroll to position [112, 0]
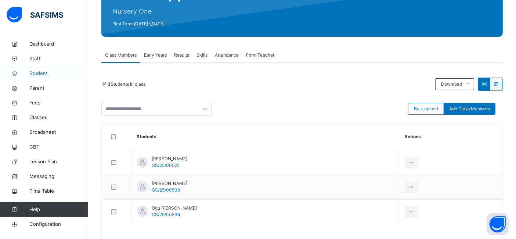
click at [36, 75] on span "Student" at bounding box center [58, 73] width 59 height 7
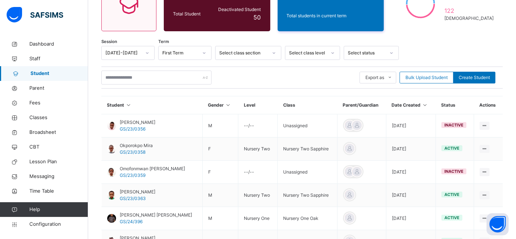
scroll to position [112, 0]
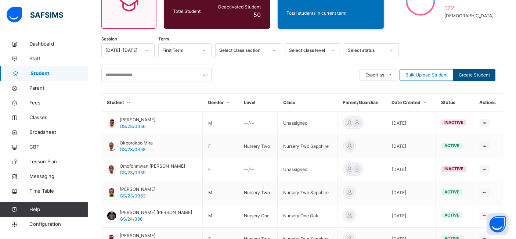
click at [479, 72] on span "Create Student" at bounding box center [474, 75] width 31 height 7
select select "**"
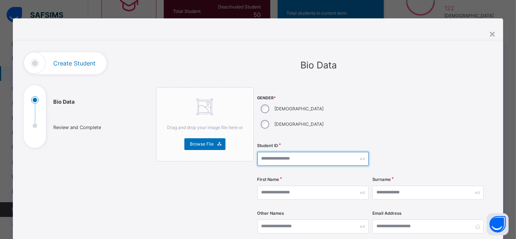
click at [260, 152] on input "text" at bounding box center [313, 159] width 111 height 14
type input "****"
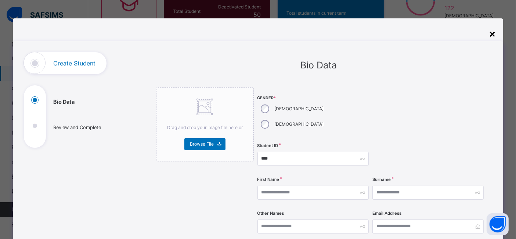
click at [494, 37] on div "×" at bounding box center [492, 33] width 7 height 15
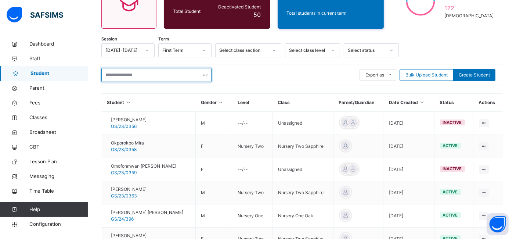
click at [145, 73] on input "text" at bounding box center [156, 75] width 110 height 14
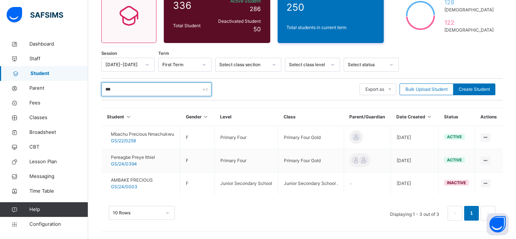
scroll to position [97, 0]
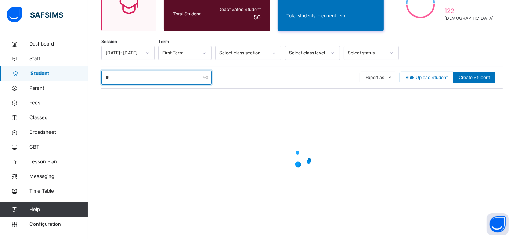
type input "*"
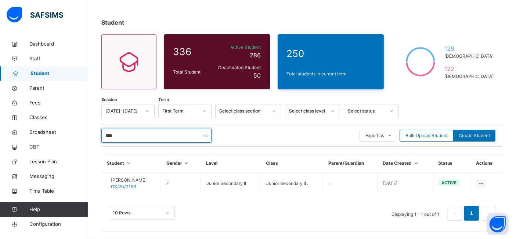
scroll to position [51, 0]
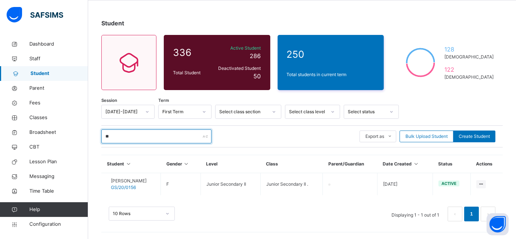
type input "*"
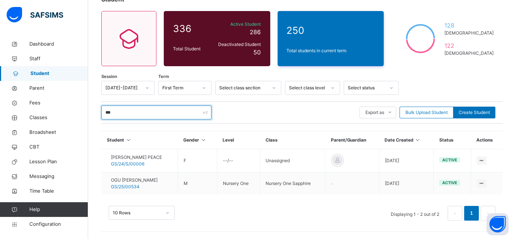
scroll to position [74, 0]
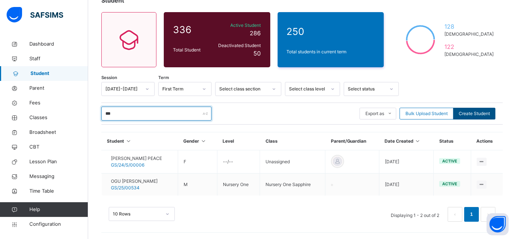
type input "***"
click at [474, 111] on span "Create Student" at bounding box center [474, 113] width 31 height 7
select select "**"
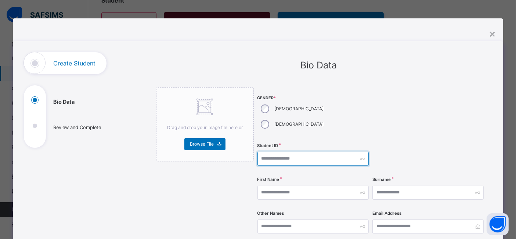
click at [261, 152] on input "text" at bounding box center [313, 159] width 111 height 14
type input "**********"
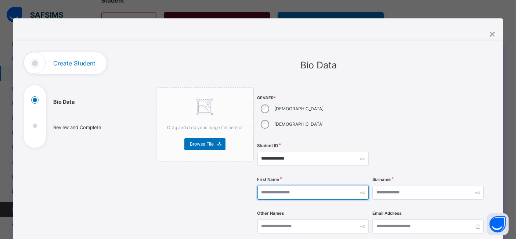
click at [267, 186] on input "text" at bounding box center [313, 193] width 111 height 14
type input "******"
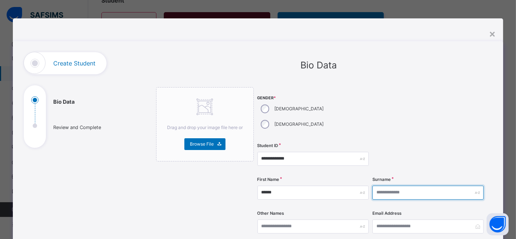
click at [383, 186] on input "text" at bounding box center [428, 193] width 111 height 14
type input "**********"
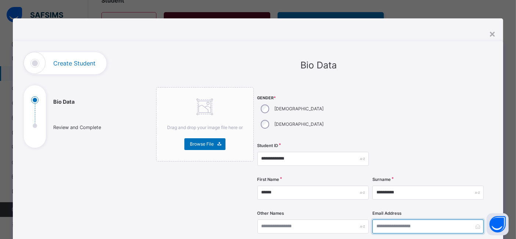
click at [382, 219] on input "email" at bounding box center [428, 226] width 111 height 14
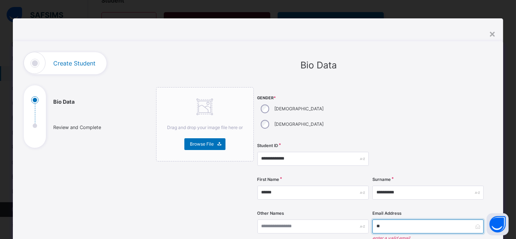
type input "*"
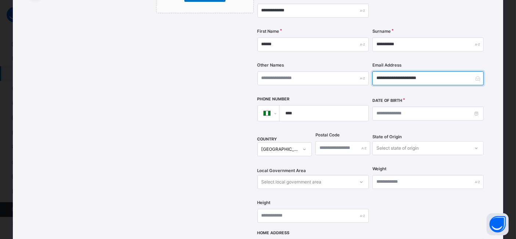
scroll to position [155, 0]
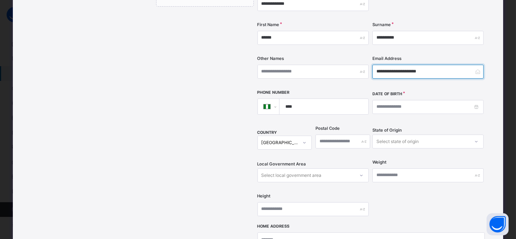
type input "**********"
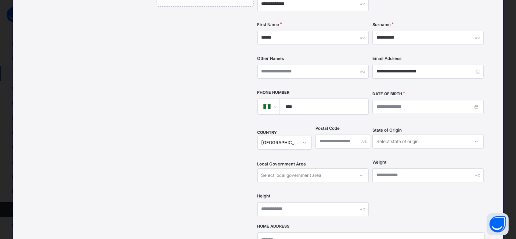
click at [327, 99] on input "****" at bounding box center [322, 106] width 83 height 15
type input "**********"
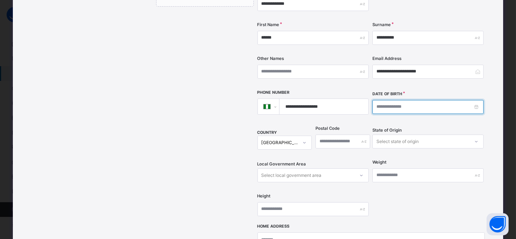
click at [373, 100] on input at bounding box center [428, 107] width 111 height 14
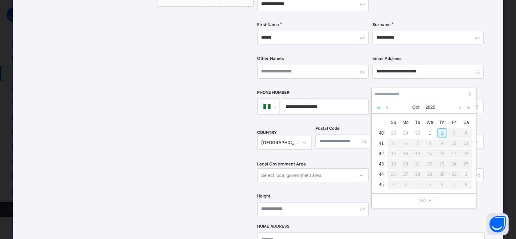
click at [379, 105] on link at bounding box center [379, 107] width 7 height 12
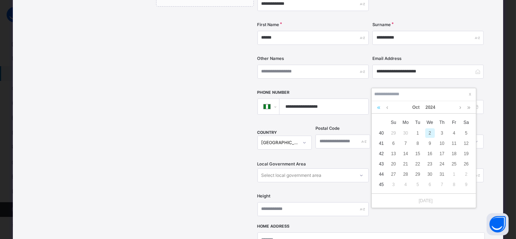
click at [379, 106] on link at bounding box center [379, 107] width 7 height 12
click at [382, 107] on link at bounding box center [379, 107] width 7 height 12
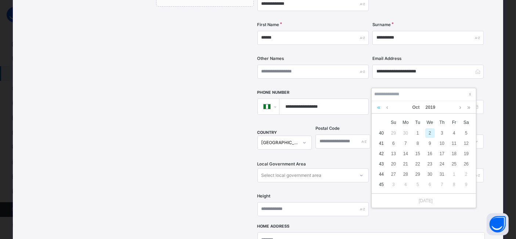
click at [382, 107] on link at bounding box center [379, 107] width 7 height 12
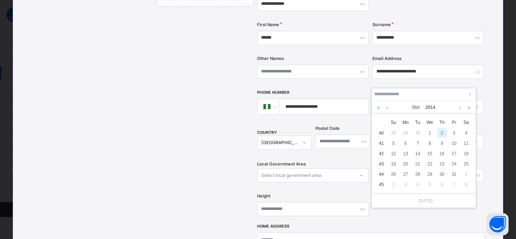
click at [382, 107] on link at bounding box center [379, 107] width 7 height 12
click at [459, 105] on link at bounding box center [461, 107] width 6 height 12
click at [407, 143] on div "9" at bounding box center [406, 144] width 10 height 10
type input "**********"
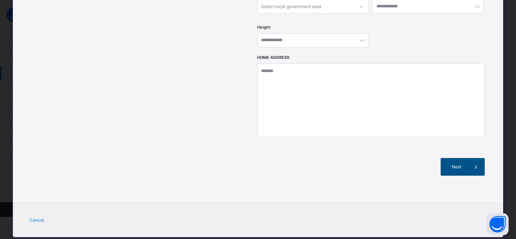
click at [466, 164] on span "Next" at bounding box center [457, 167] width 21 height 7
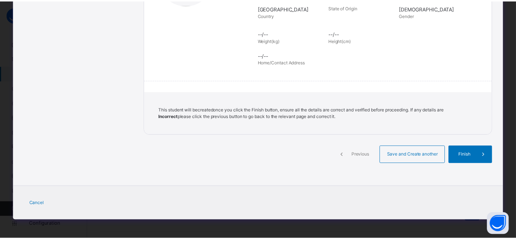
scroll to position [165, 0]
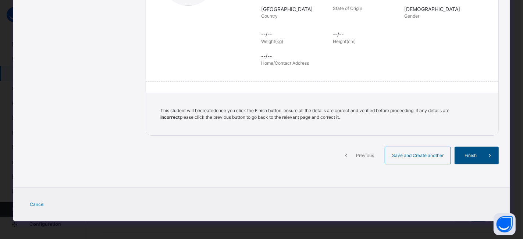
click at [473, 150] on div "Finish" at bounding box center [476, 156] width 44 height 18
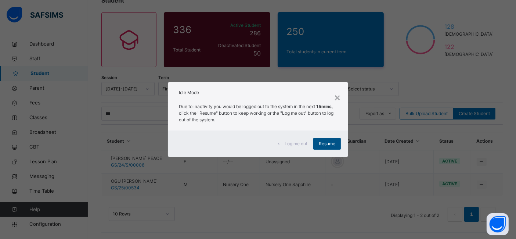
click at [330, 144] on span "Resume" at bounding box center [327, 143] width 17 height 7
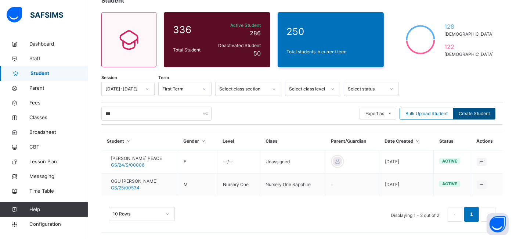
click at [479, 117] on div "Create Student" at bounding box center [475, 114] width 42 height 12
select select "**"
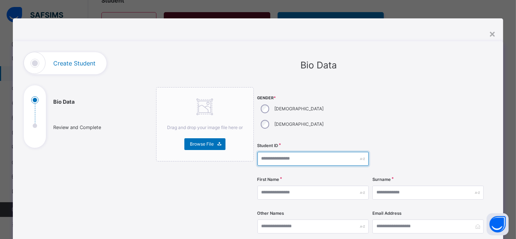
click at [267, 152] on input "text" at bounding box center [313, 159] width 111 height 14
type input "**********"
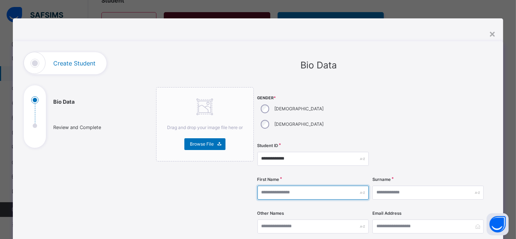
click at [269, 186] on input "text" at bounding box center [313, 193] width 111 height 14
type input "**********"
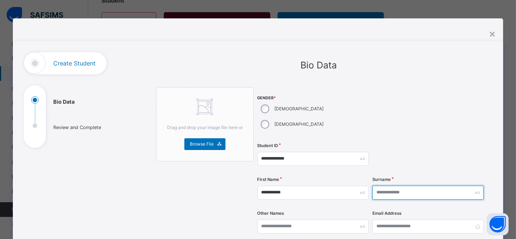
click at [386, 186] on input "text" at bounding box center [428, 193] width 111 height 14
type input "******"
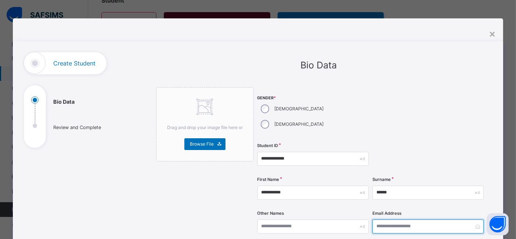
click at [388, 219] on input "email" at bounding box center [428, 226] width 111 height 14
type input "*"
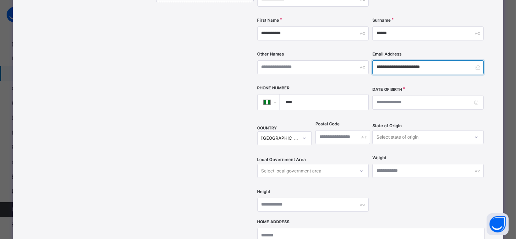
scroll to position [168, 0]
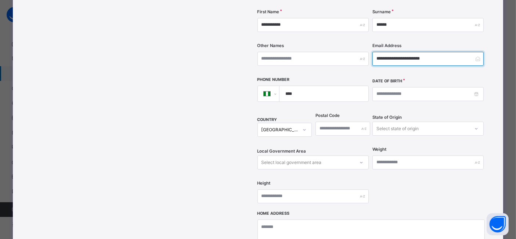
type input "**********"
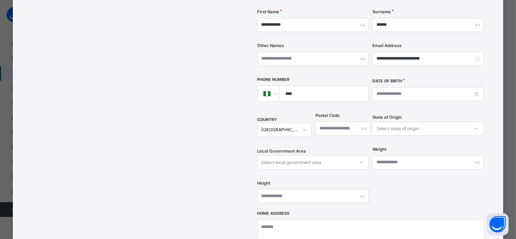
click at [328, 86] on input "****" at bounding box center [322, 93] width 83 height 15
type input "**********"
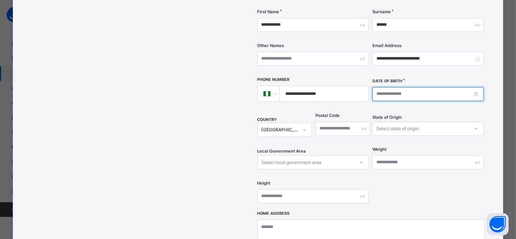
click at [382, 87] on input at bounding box center [428, 94] width 111 height 14
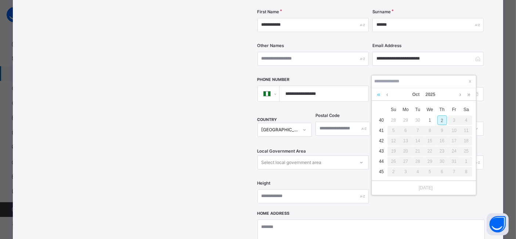
click at [380, 96] on link at bounding box center [379, 94] width 7 height 12
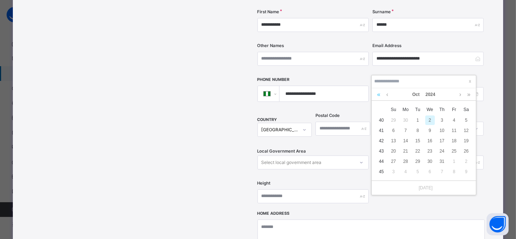
click at [380, 96] on link at bounding box center [379, 94] width 7 height 12
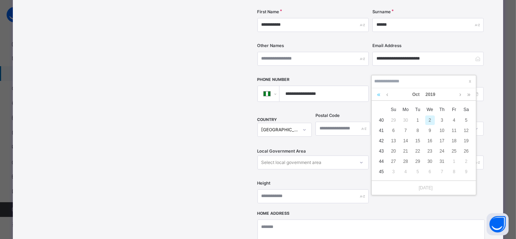
click at [380, 96] on link at bounding box center [379, 94] width 7 height 12
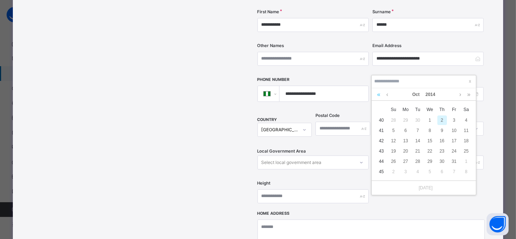
click at [380, 96] on link at bounding box center [379, 94] width 7 height 12
click at [459, 93] on link at bounding box center [461, 94] width 6 height 12
click at [429, 131] on div "6" at bounding box center [431, 131] width 10 height 10
type input "**********"
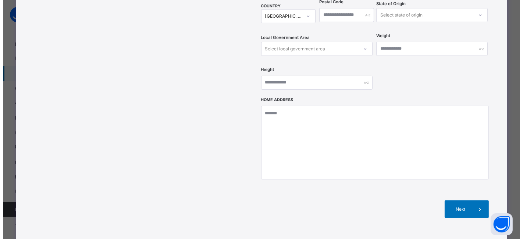
scroll to position [323, 0]
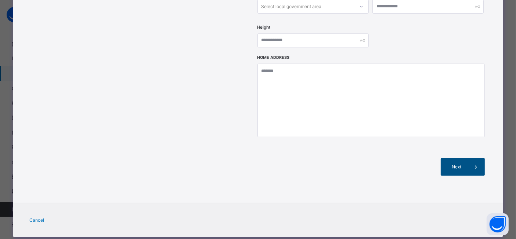
click at [471, 158] on span at bounding box center [477, 167] width 18 height 18
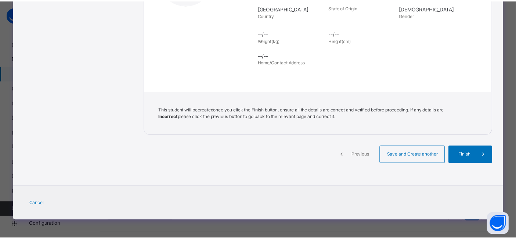
scroll to position [165, 0]
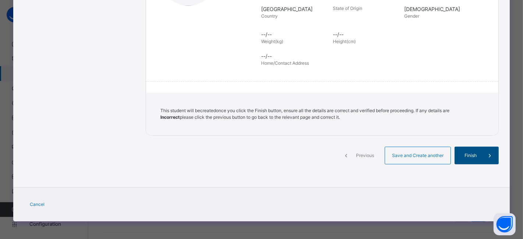
click at [471, 159] on div "Finish" at bounding box center [476, 156] width 44 height 18
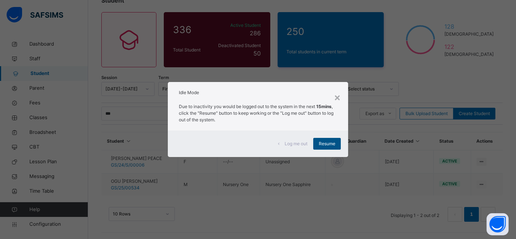
click at [328, 143] on span "Resume" at bounding box center [327, 143] width 17 height 7
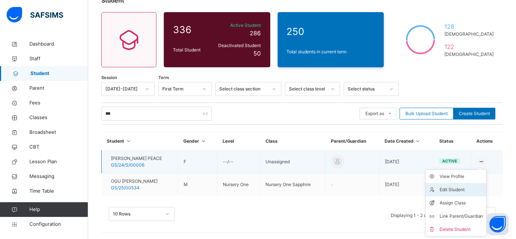
click at [457, 187] on div "Edit Student" at bounding box center [462, 189] width 44 height 7
select select "**"
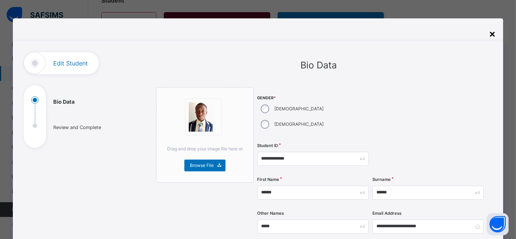
click at [494, 33] on div "×" at bounding box center [492, 33] width 7 height 15
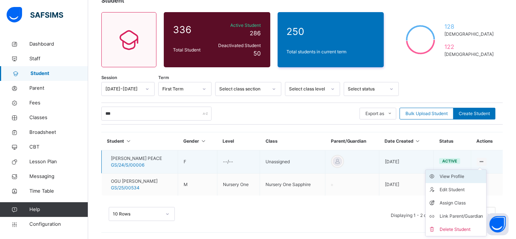
click at [463, 174] on div "View Profile" at bounding box center [462, 176] width 44 height 7
